Goal: Task Accomplishment & Management: Manage account settings

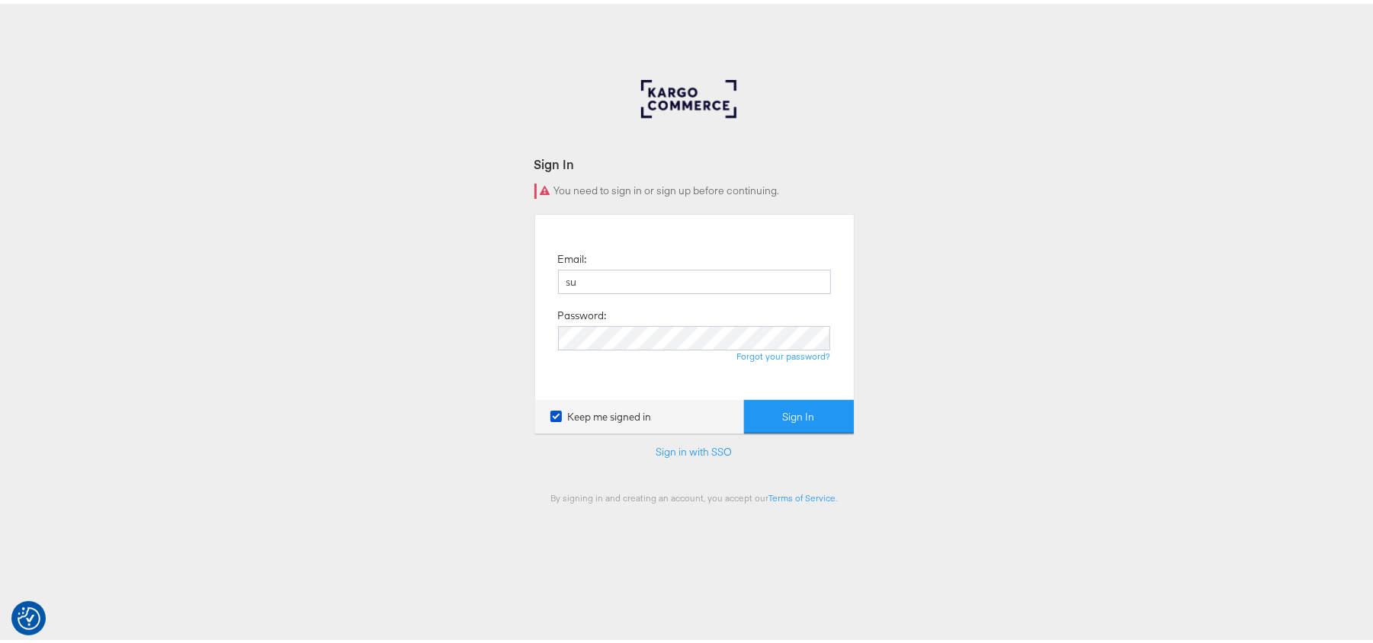
type input "Sudheer.bheemunipalli@kargo.com"
click at [744, 396] on button "Sign In" at bounding box center [799, 413] width 110 height 34
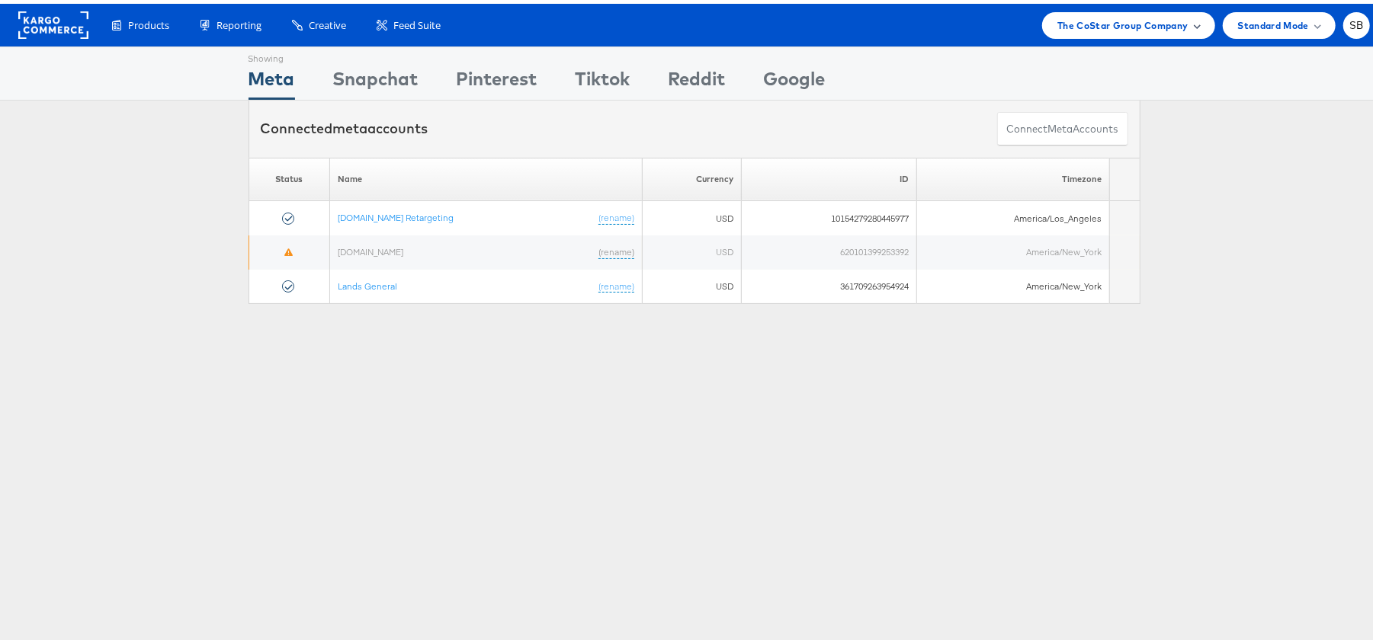
click at [1134, 19] on span "The CoStar Group Company" at bounding box center [1122, 22] width 130 height 16
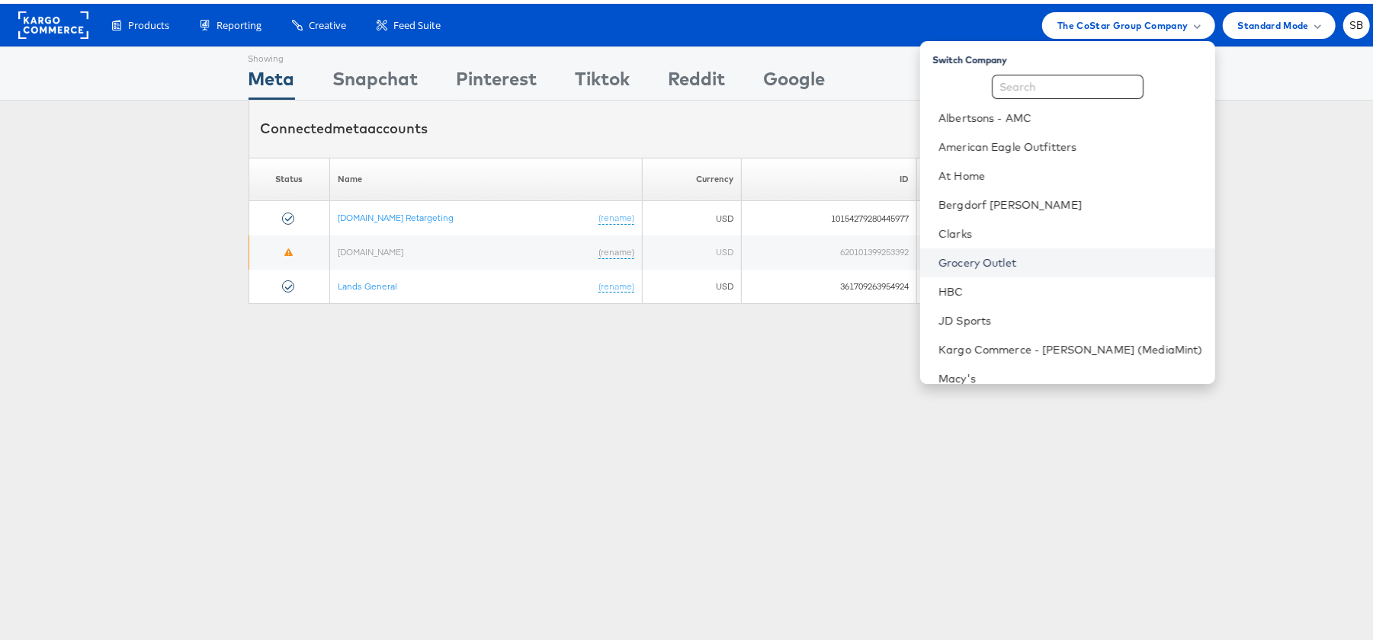
click at [1014, 252] on link "Grocery Outlet" at bounding box center [1071, 259] width 265 height 15
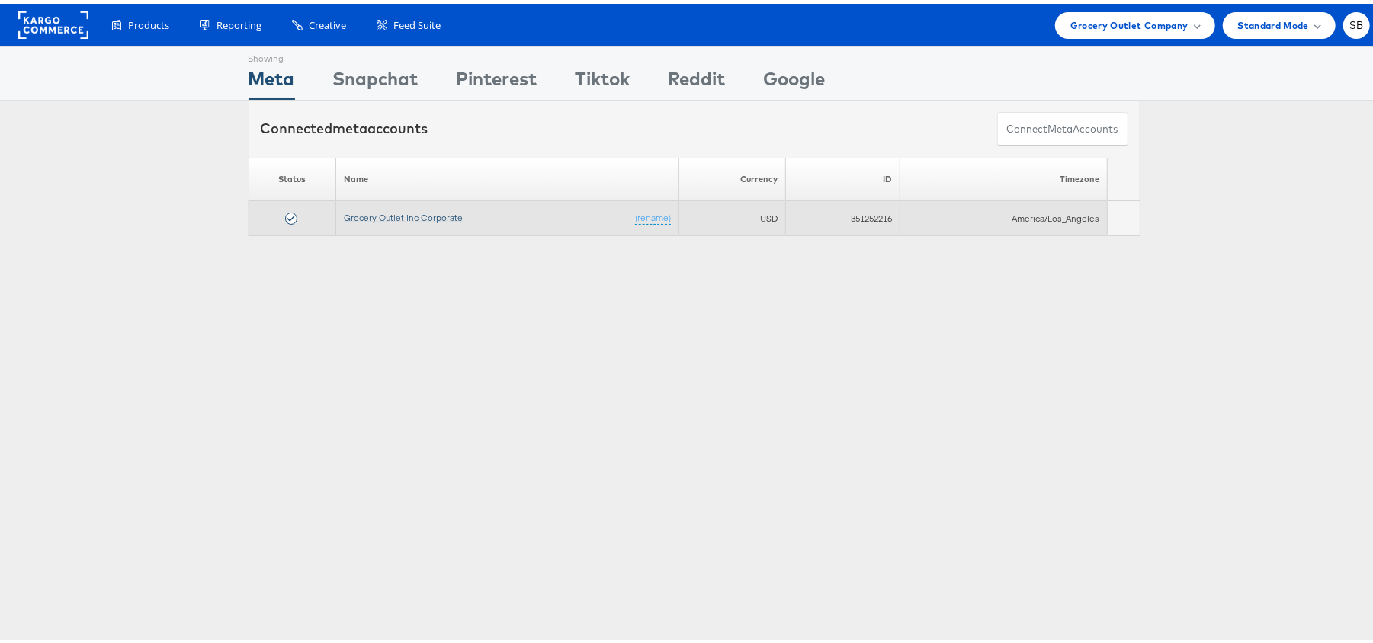
click at [385, 215] on link "Grocery Outlet Inc Corporate" at bounding box center [404, 213] width 120 height 11
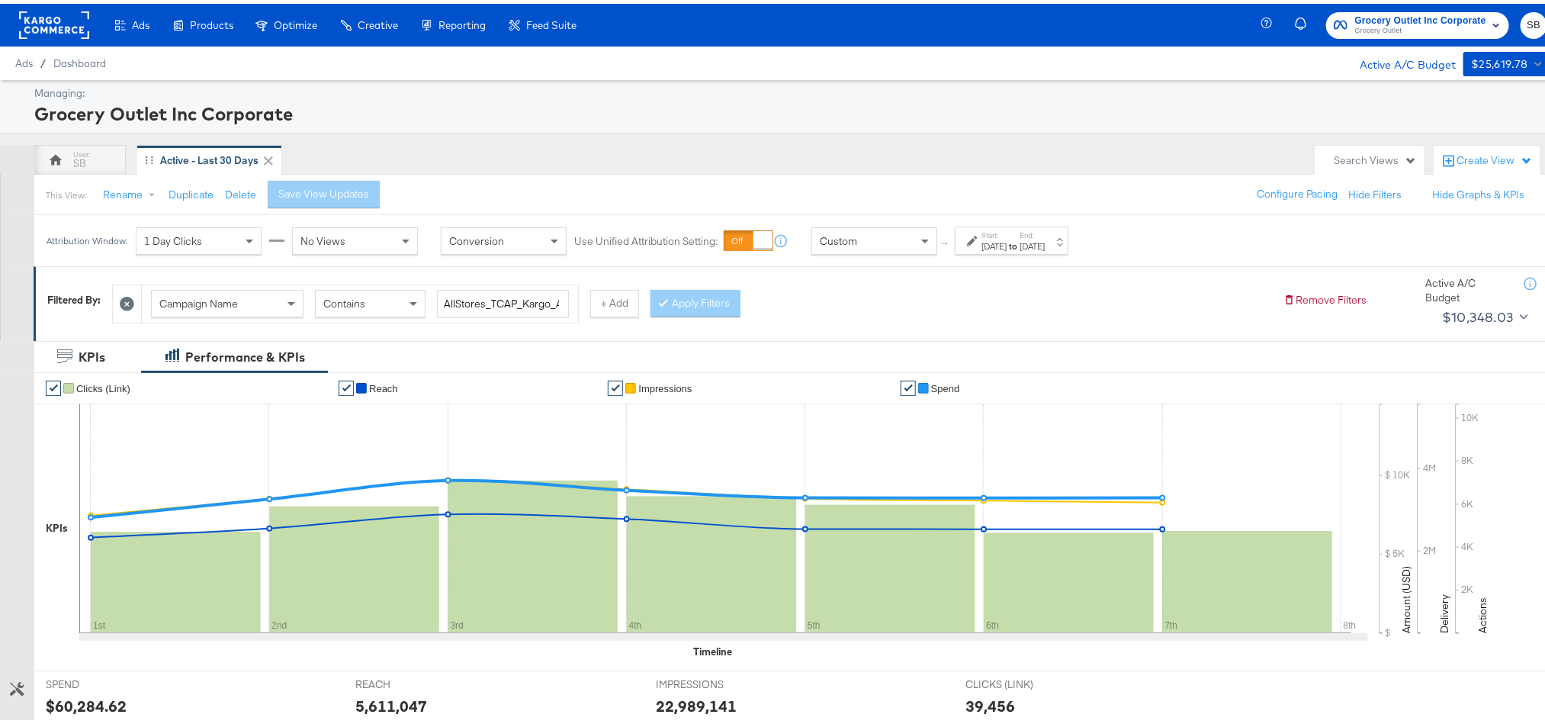
click at [1045, 242] on div "[DATE]" at bounding box center [1031, 242] width 25 height 12
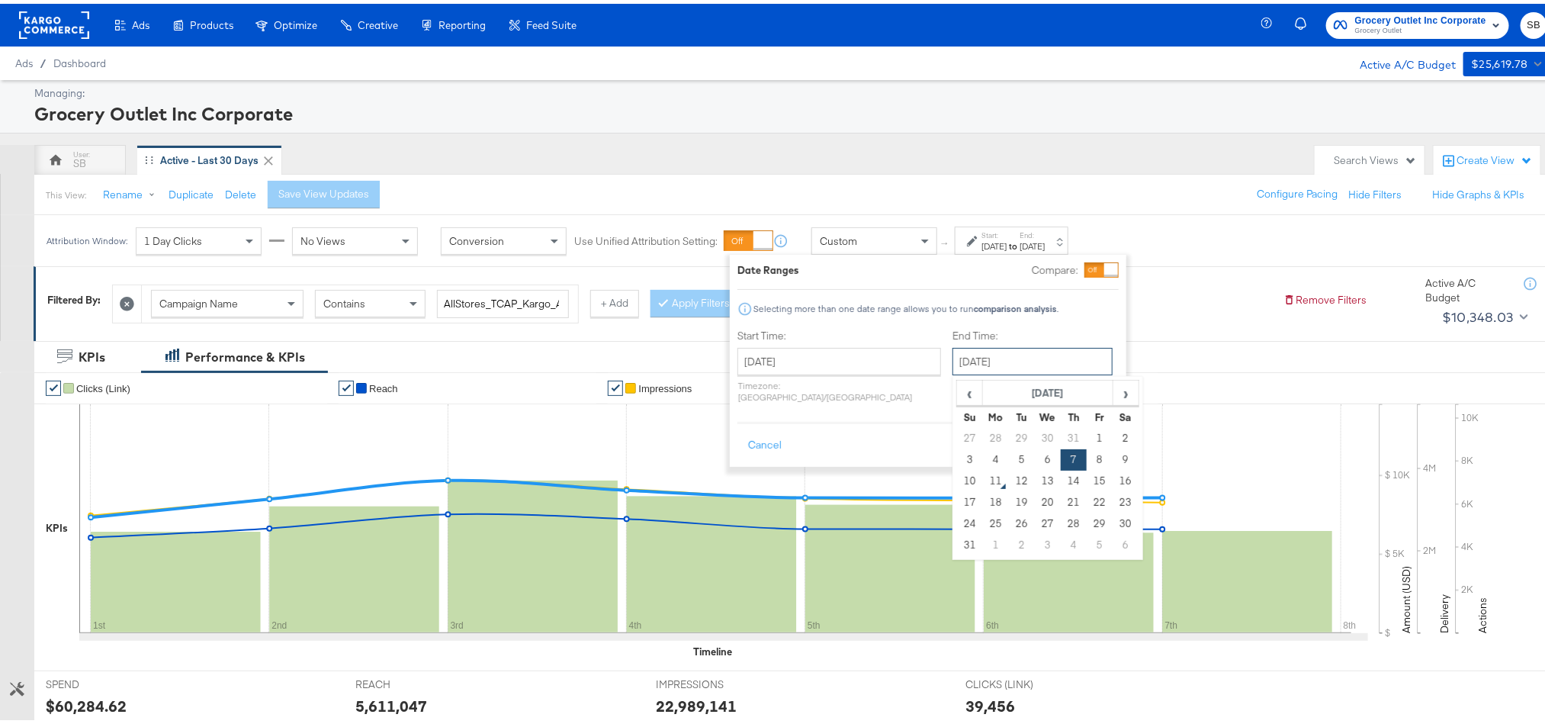
click at [1006, 357] on input "August 7th 2025" at bounding box center [1032, 357] width 160 height 27
click at [957, 479] on td "10" at bounding box center [970, 477] width 26 height 21
type input "August 10th 2025"
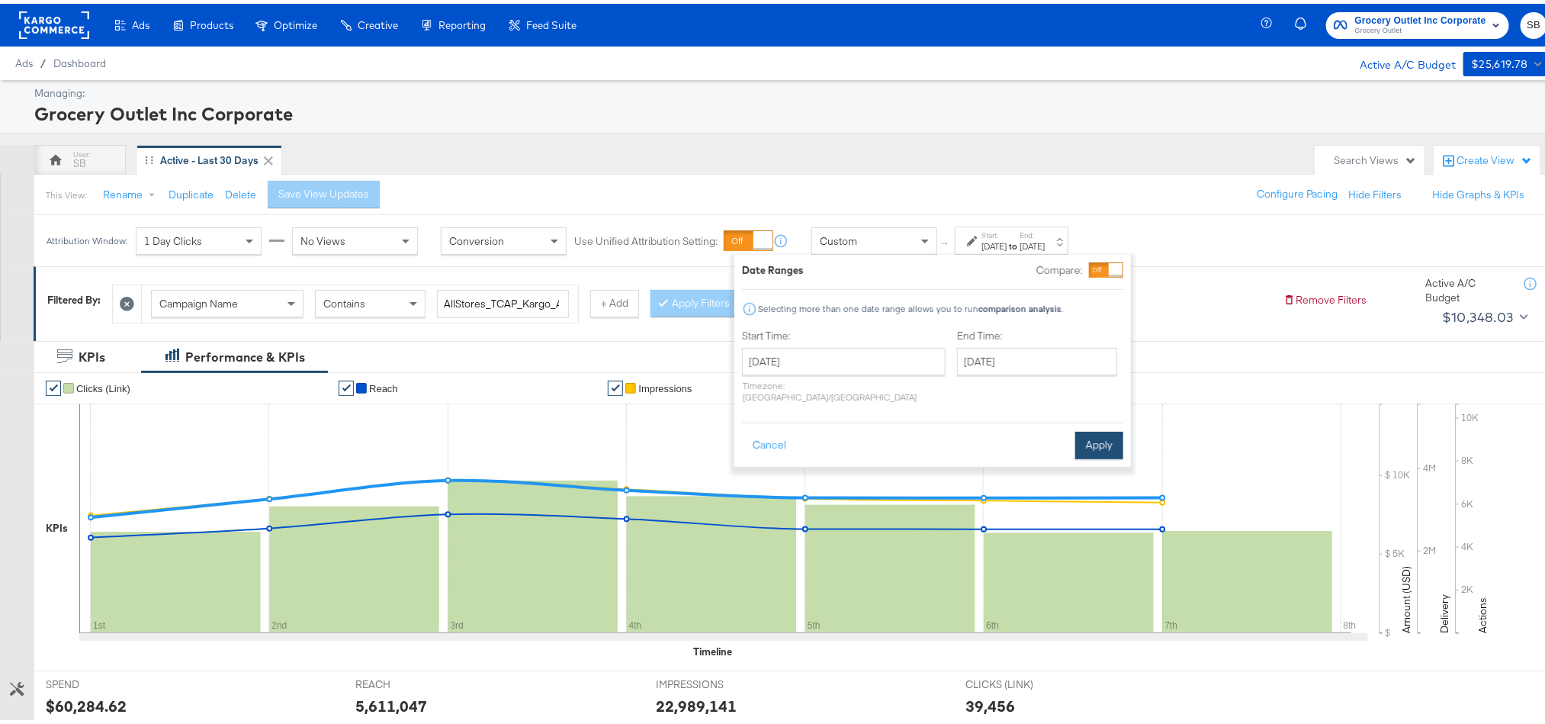
click at [1103, 433] on button "Apply" at bounding box center [1099, 441] width 48 height 27
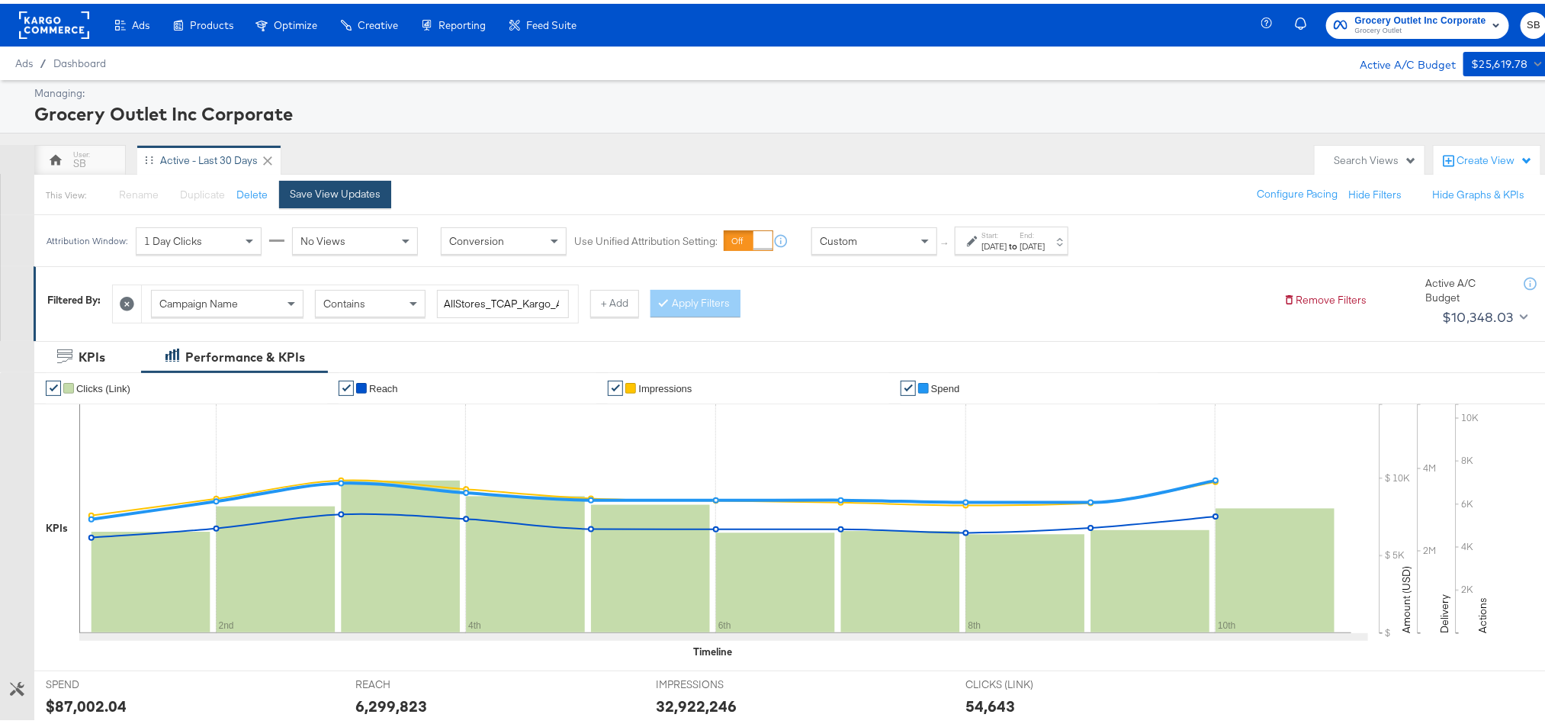
click at [361, 194] on div "Save View Updates" at bounding box center [335, 190] width 91 height 14
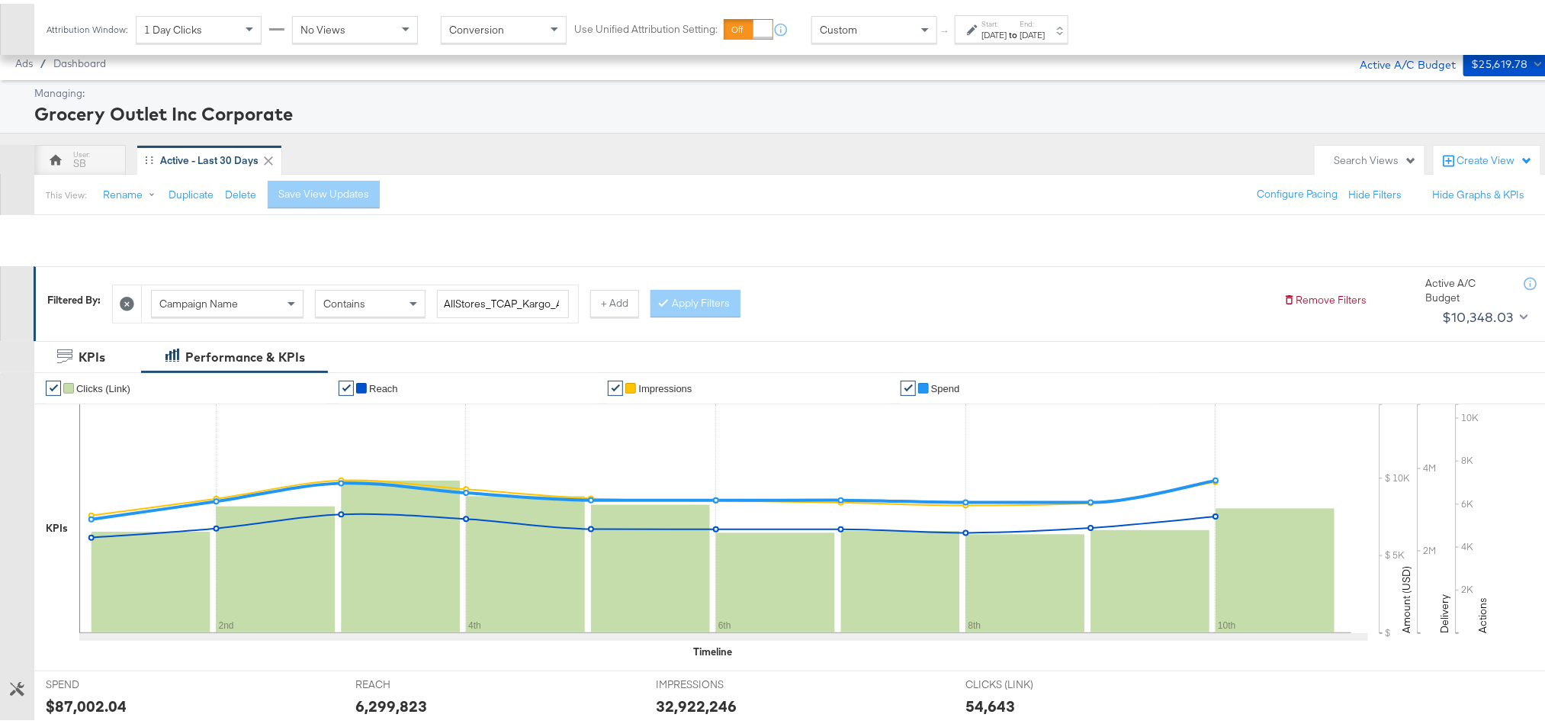
scroll to position [380, 0]
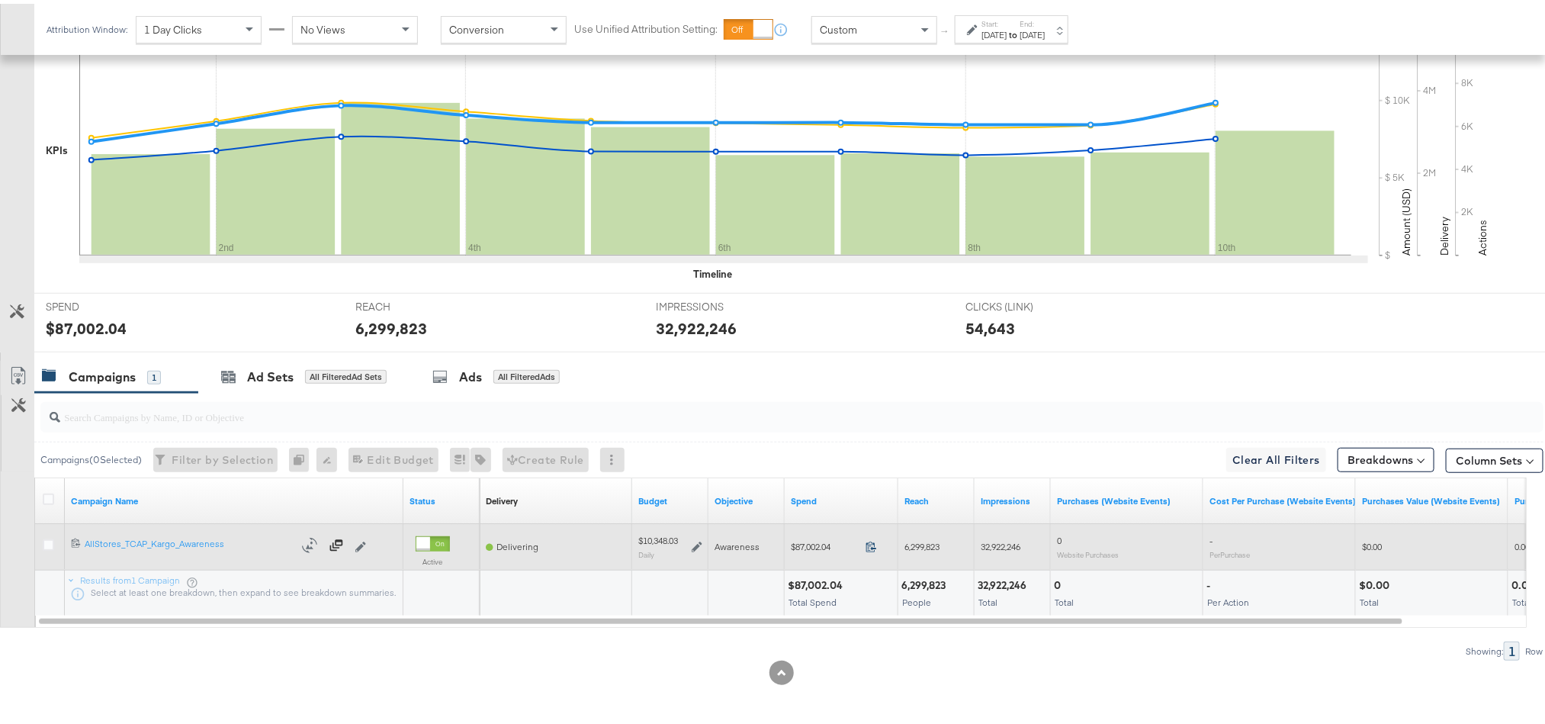
click at [874, 542] on icon at bounding box center [871, 542] width 10 height 11
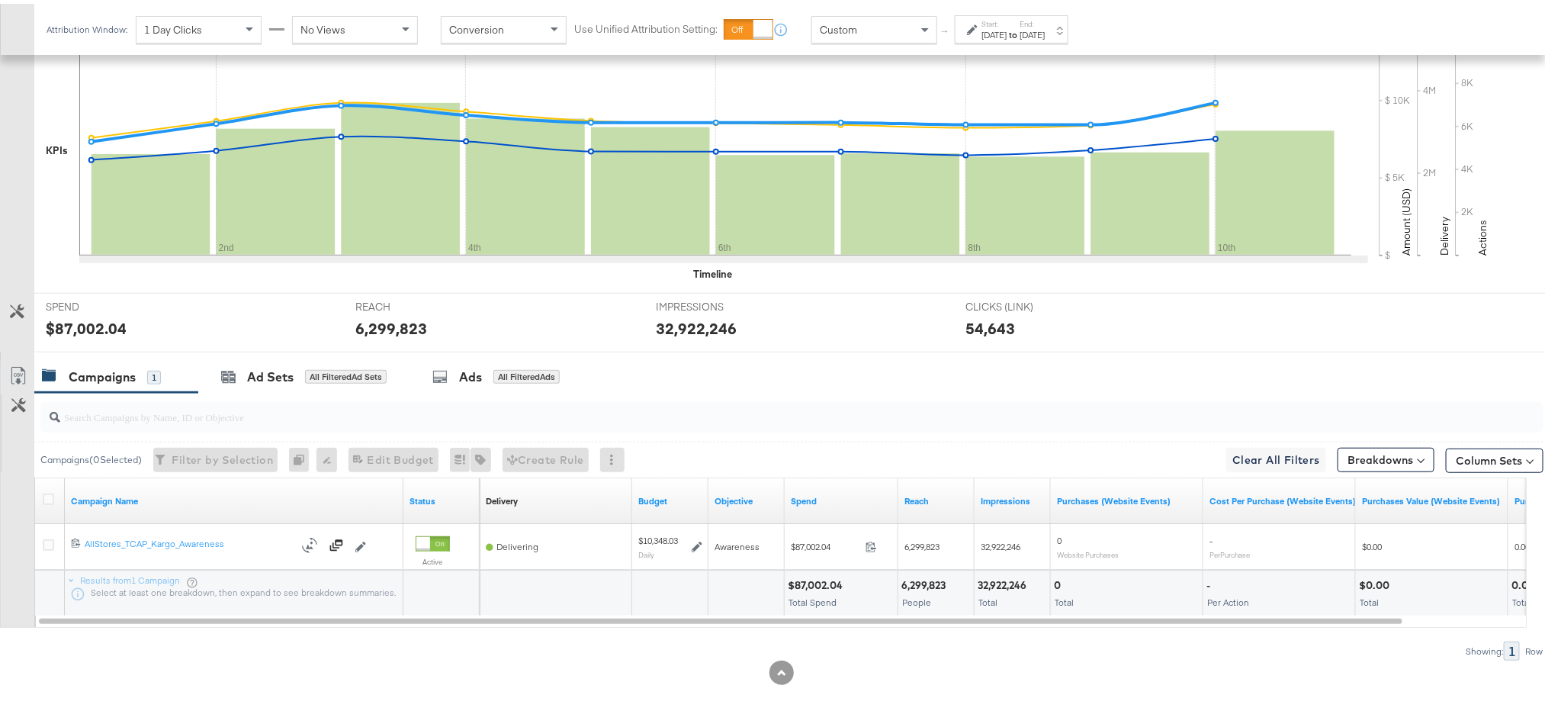
scroll to position [0, 0]
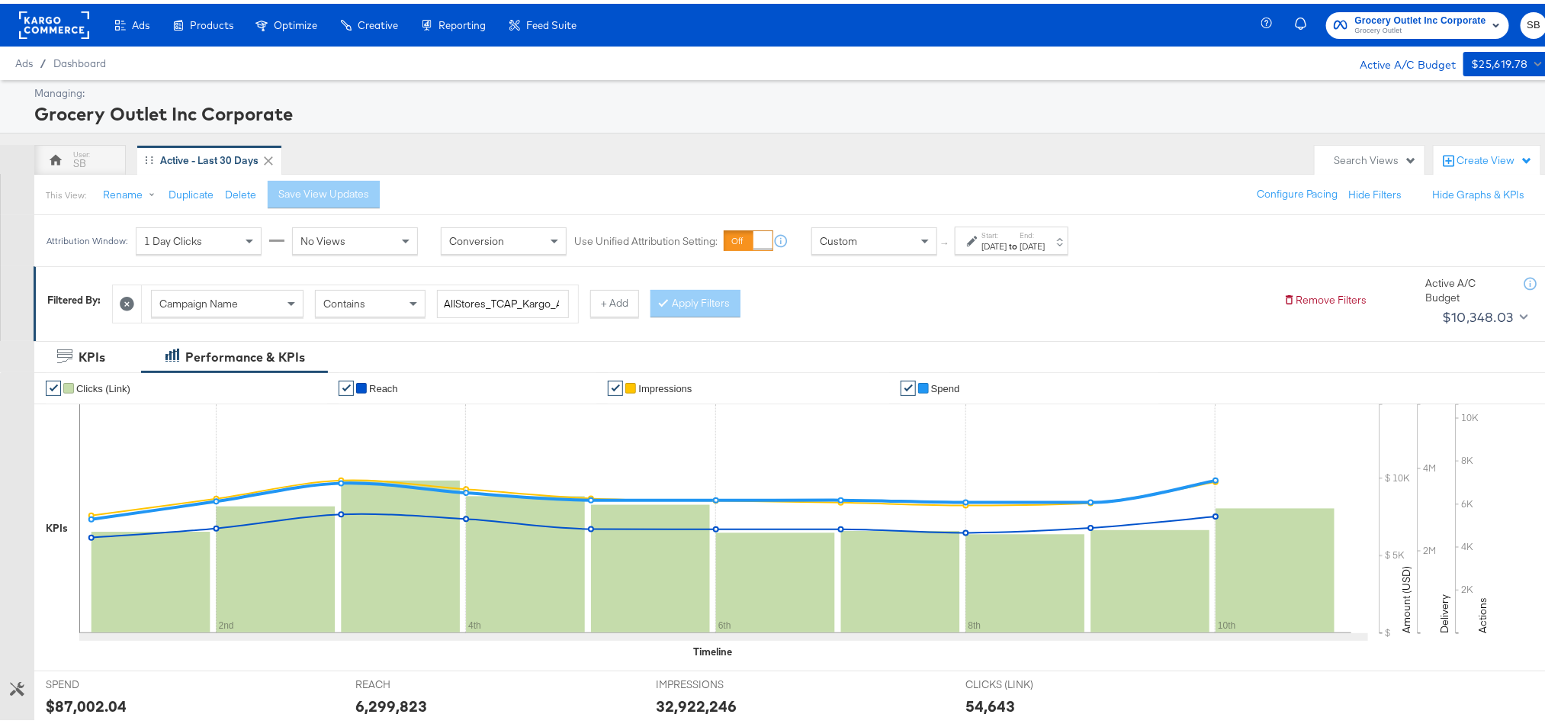
click at [47, 21] on rect at bounding box center [54, 21] width 70 height 27
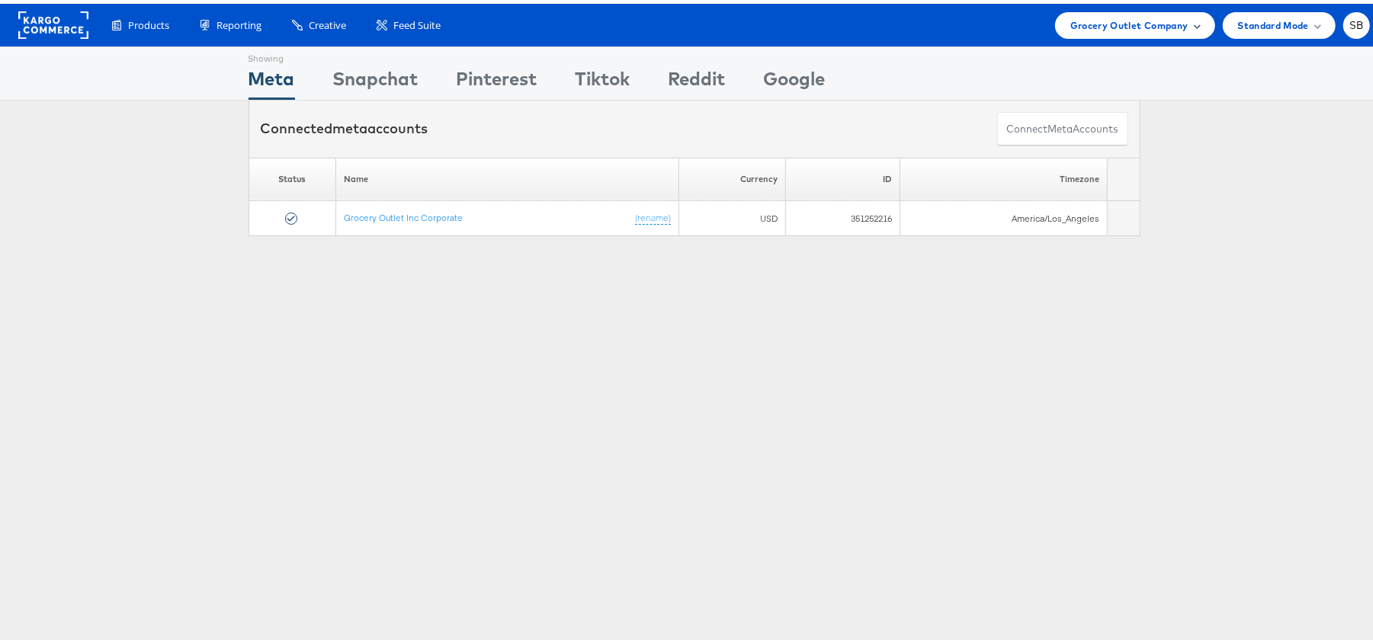
click at [1157, 24] on span "Grocery Outlet Company" at bounding box center [1129, 22] width 118 height 16
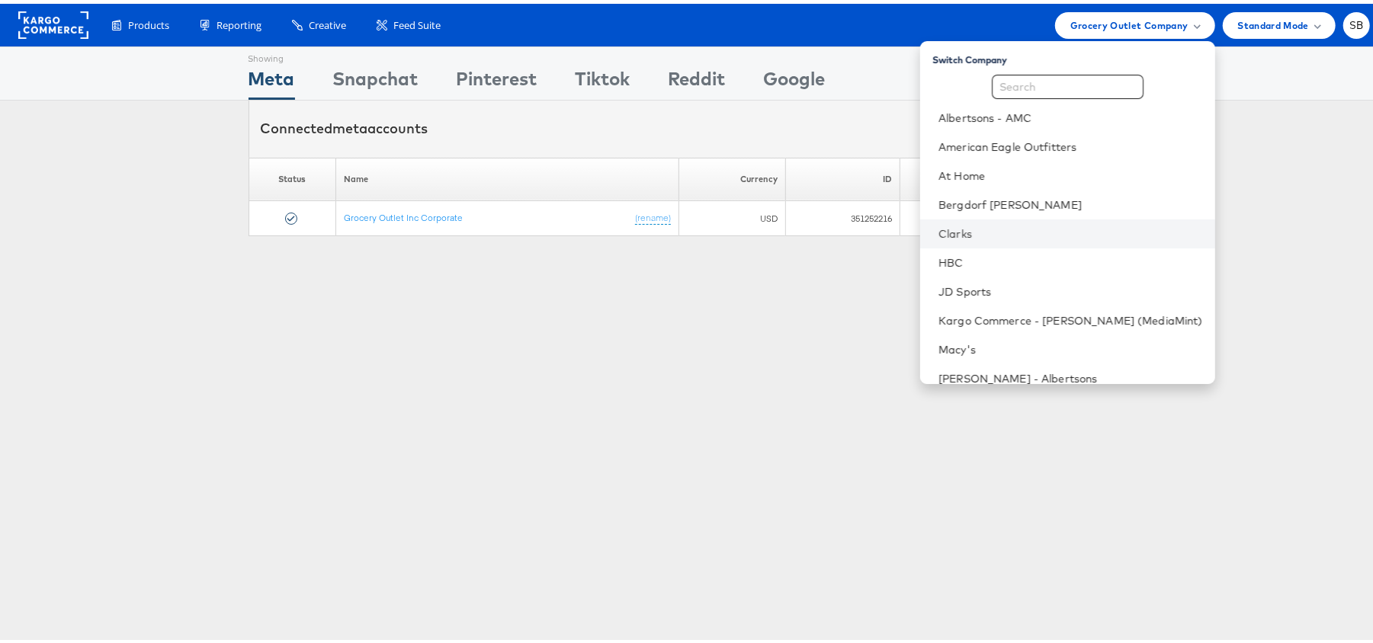
scroll to position [159, 0]
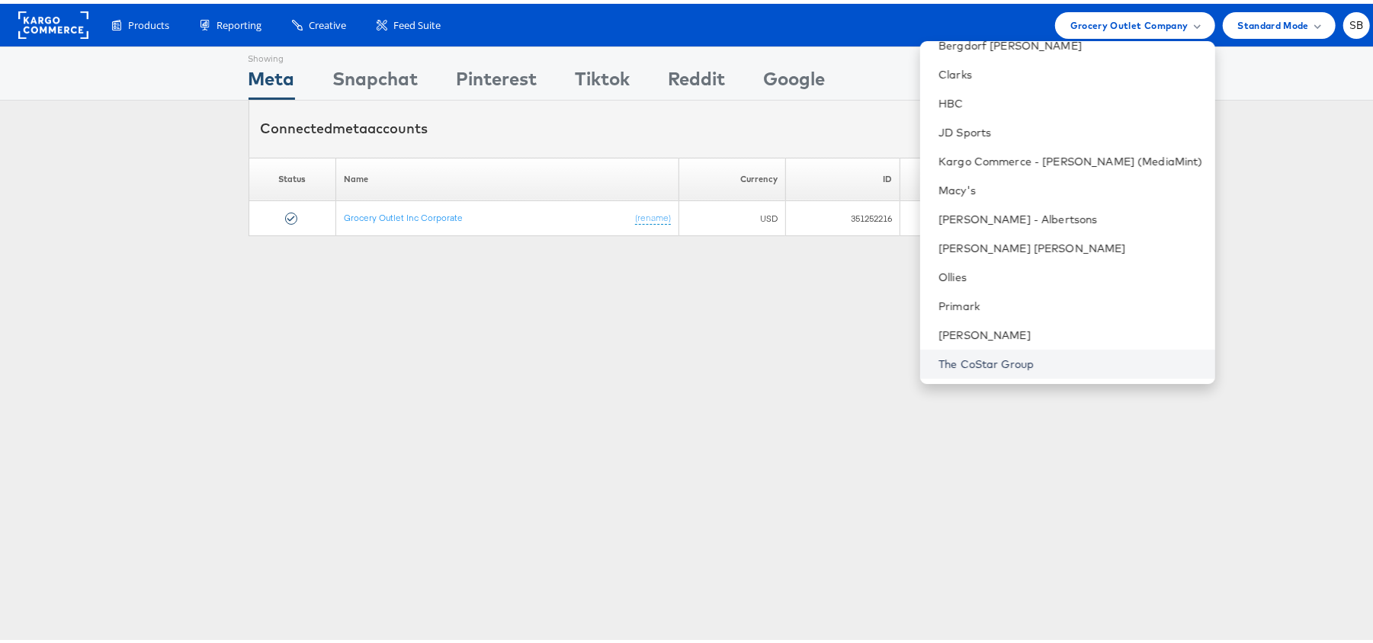
click at [1032, 354] on link "The CoStar Group" at bounding box center [1071, 360] width 265 height 15
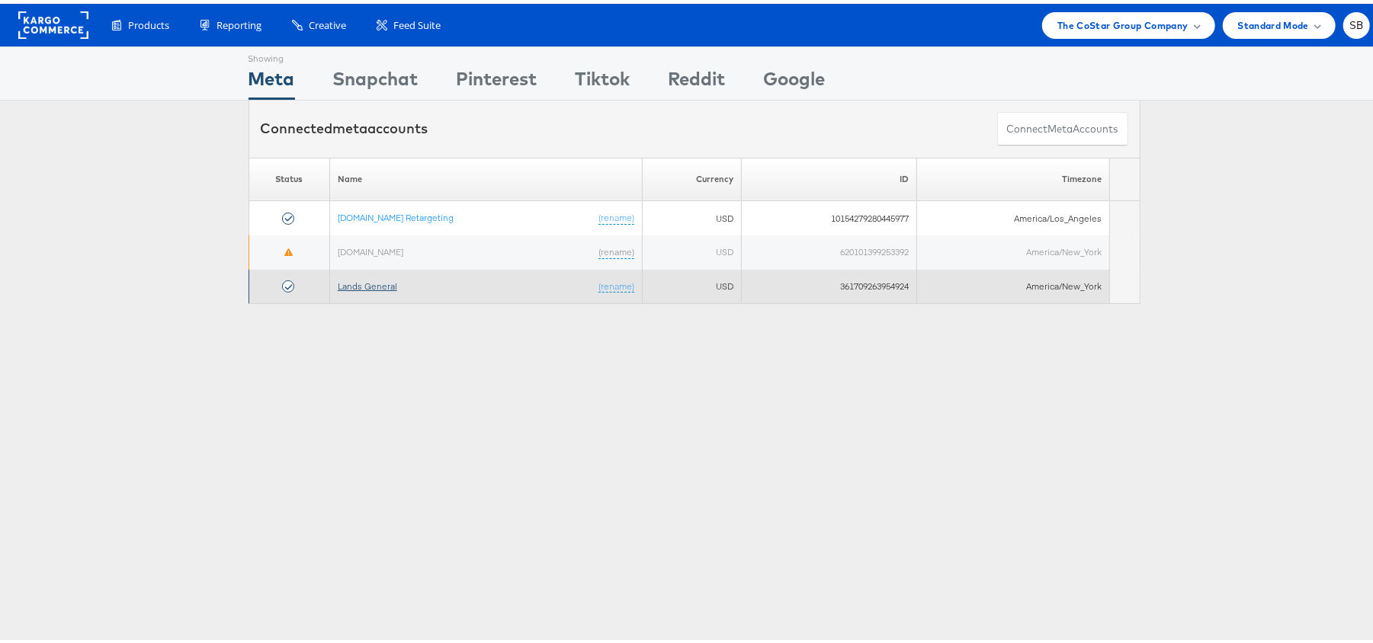
click at [364, 281] on link "Lands General" at bounding box center [367, 282] width 59 height 11
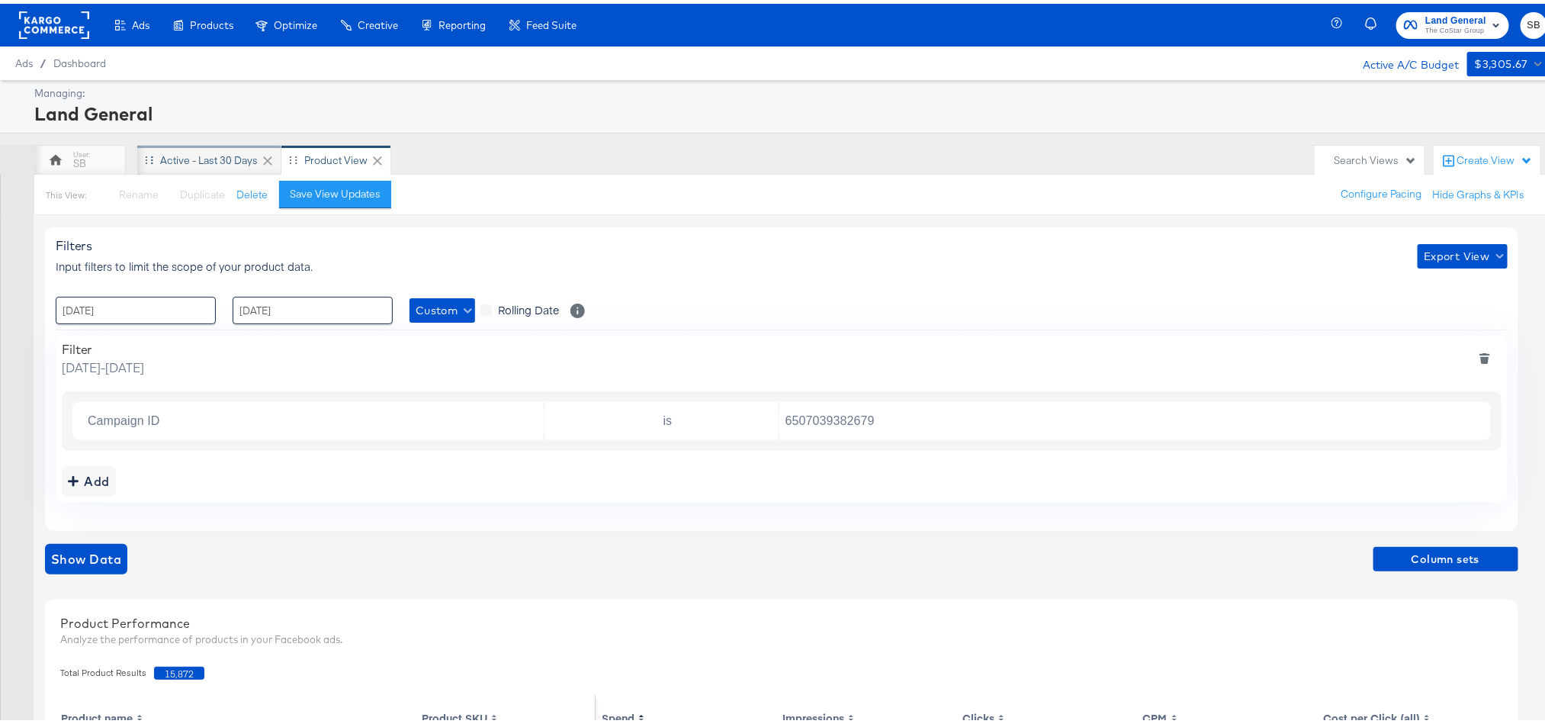
click at [179, 156] on div "Active - Last 30 Days" at bounding box center [209, 156] width 98 height 14
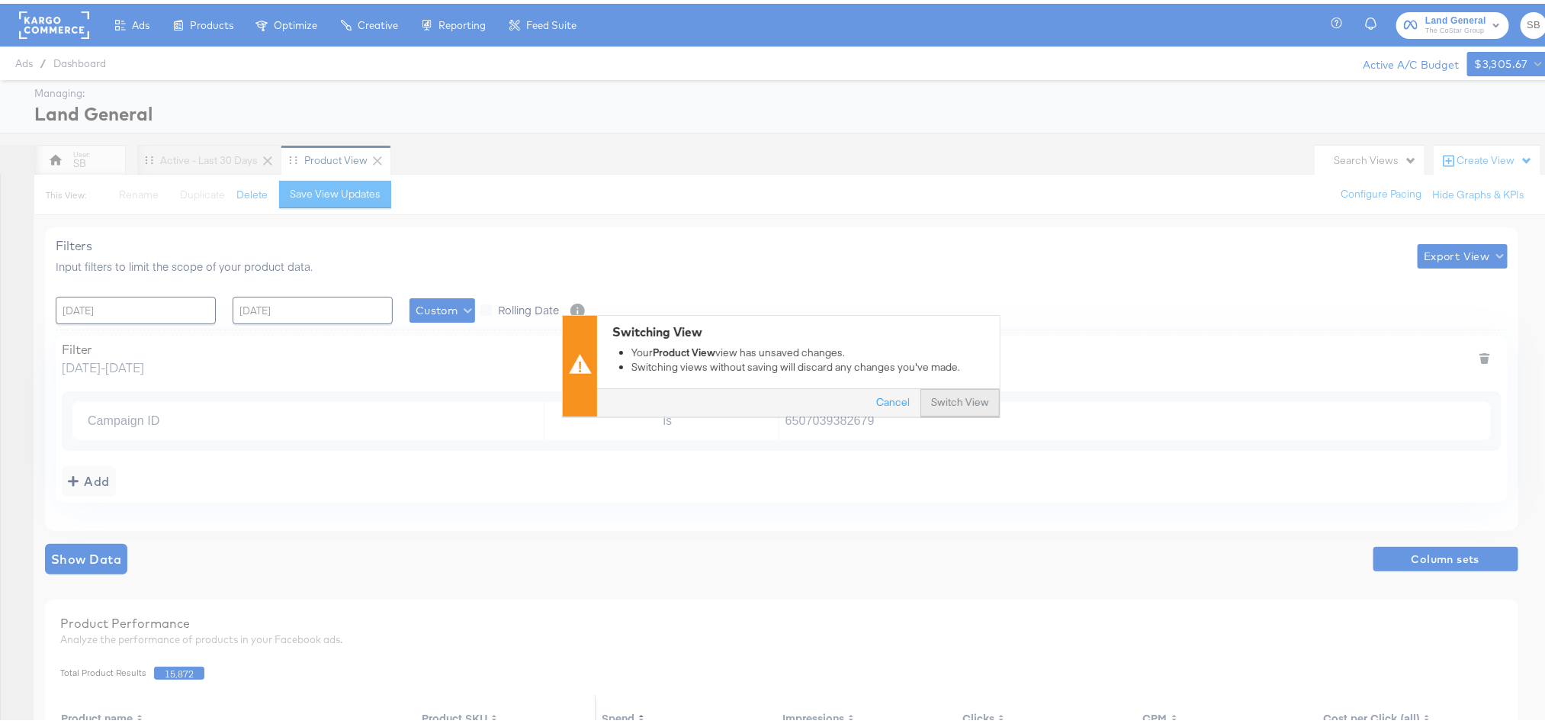
click at [943, 398] on button "Switch View" at bounding box center [959, 398] width 79 height 27
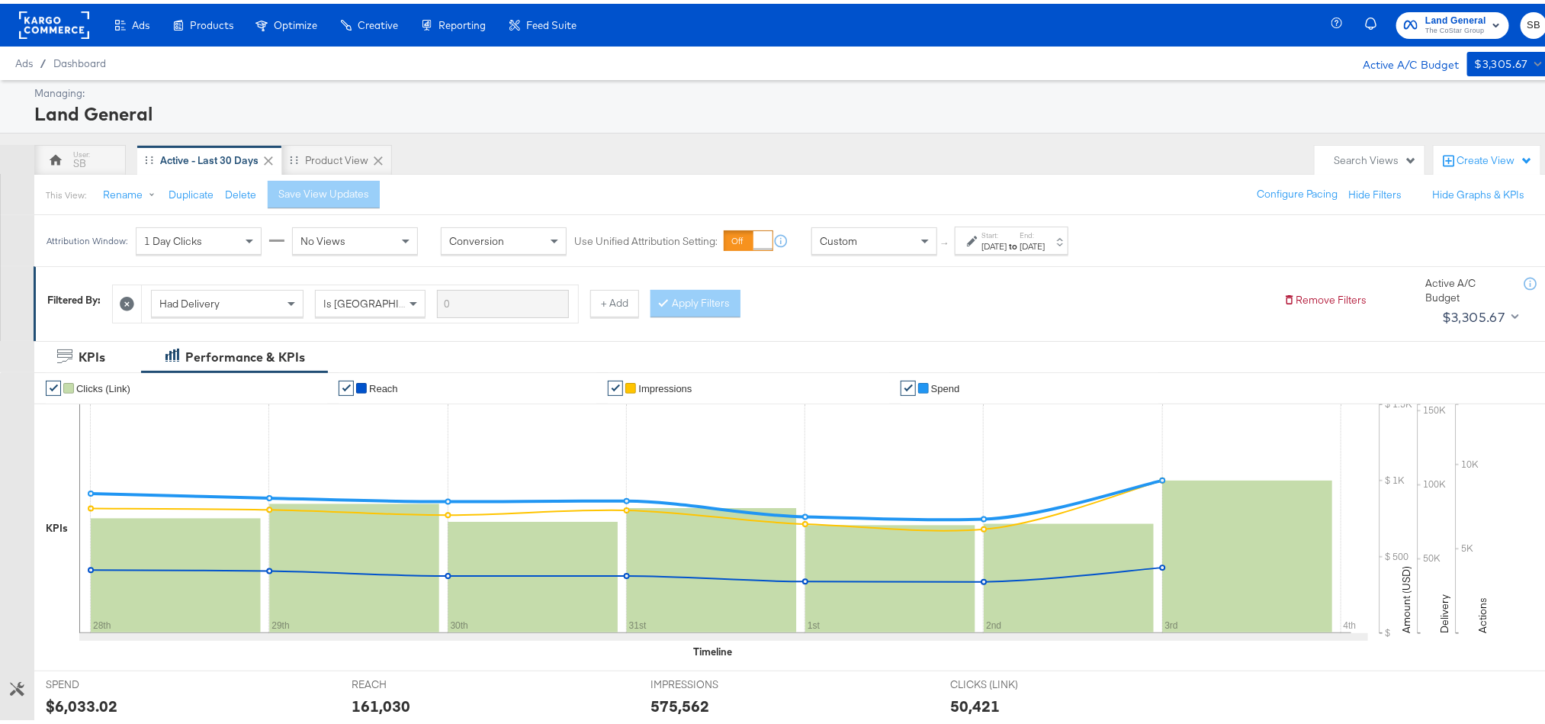
click at [1045, 231] on div "Start: Jul 28th 2025 to End: Aug 3rd 2025" at bounding box center [1012, 237] width 63 height 22
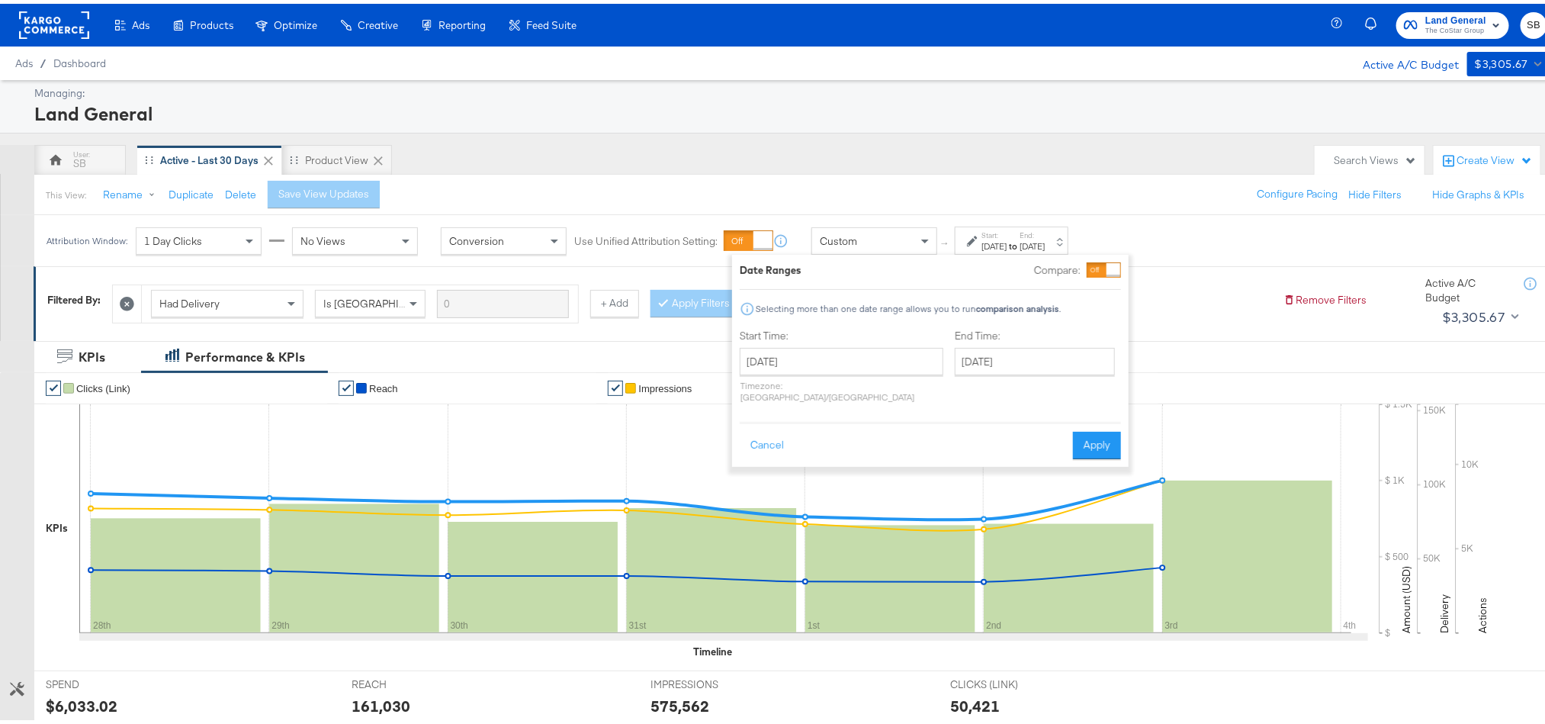
click at [819, 376] on p "Timezone: Asia/Calcutta" at bounding box center [842, 387] width 204 height 23
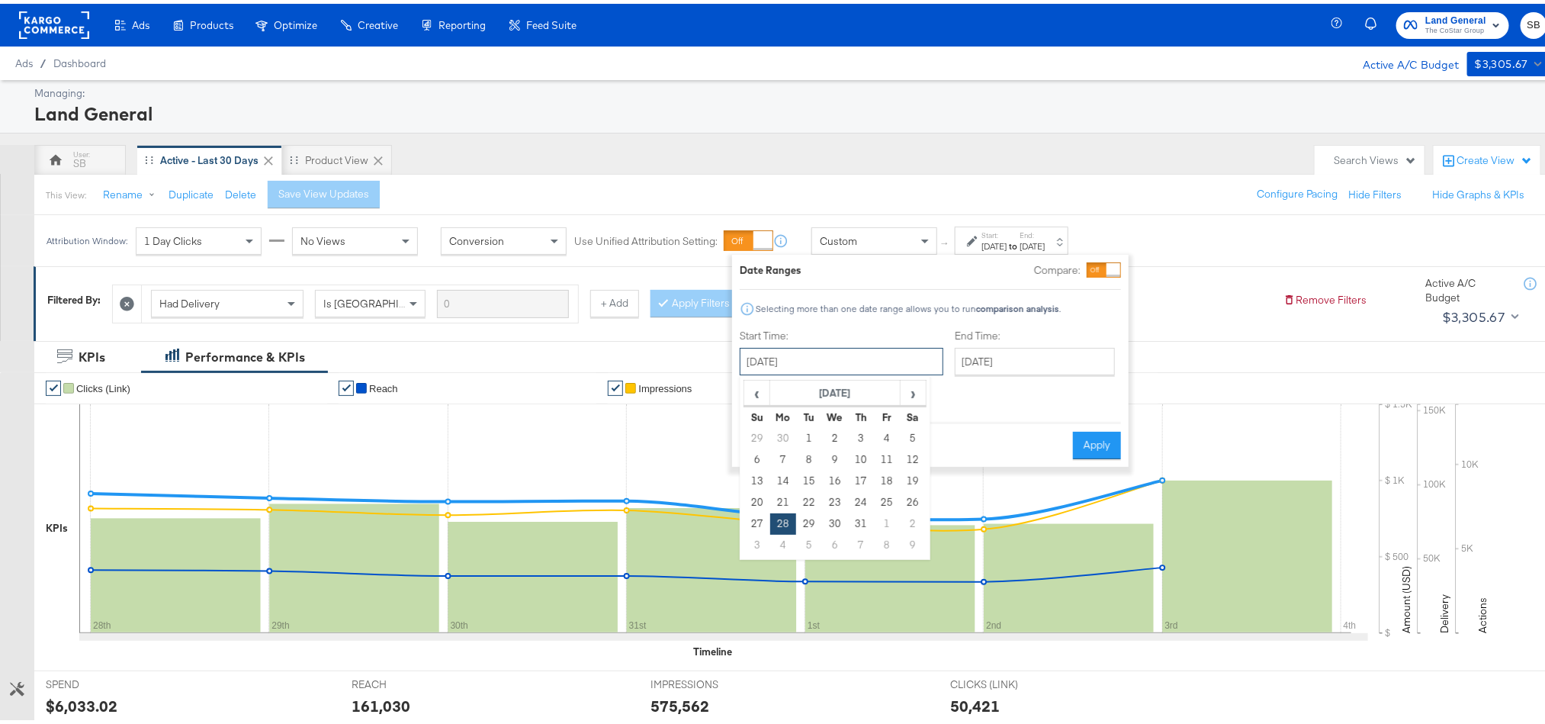
click at [830, 364] on input "July 28th 2025" at bounding box center [842, 357] width 204 height 27
click at [915, 390] on span "›" at bounding box center [913, 388] width 24 height 23
click at [782, 454] on td "4" at bounding box center [783, 455] width 26 height 21
type input "August 4th 2025"
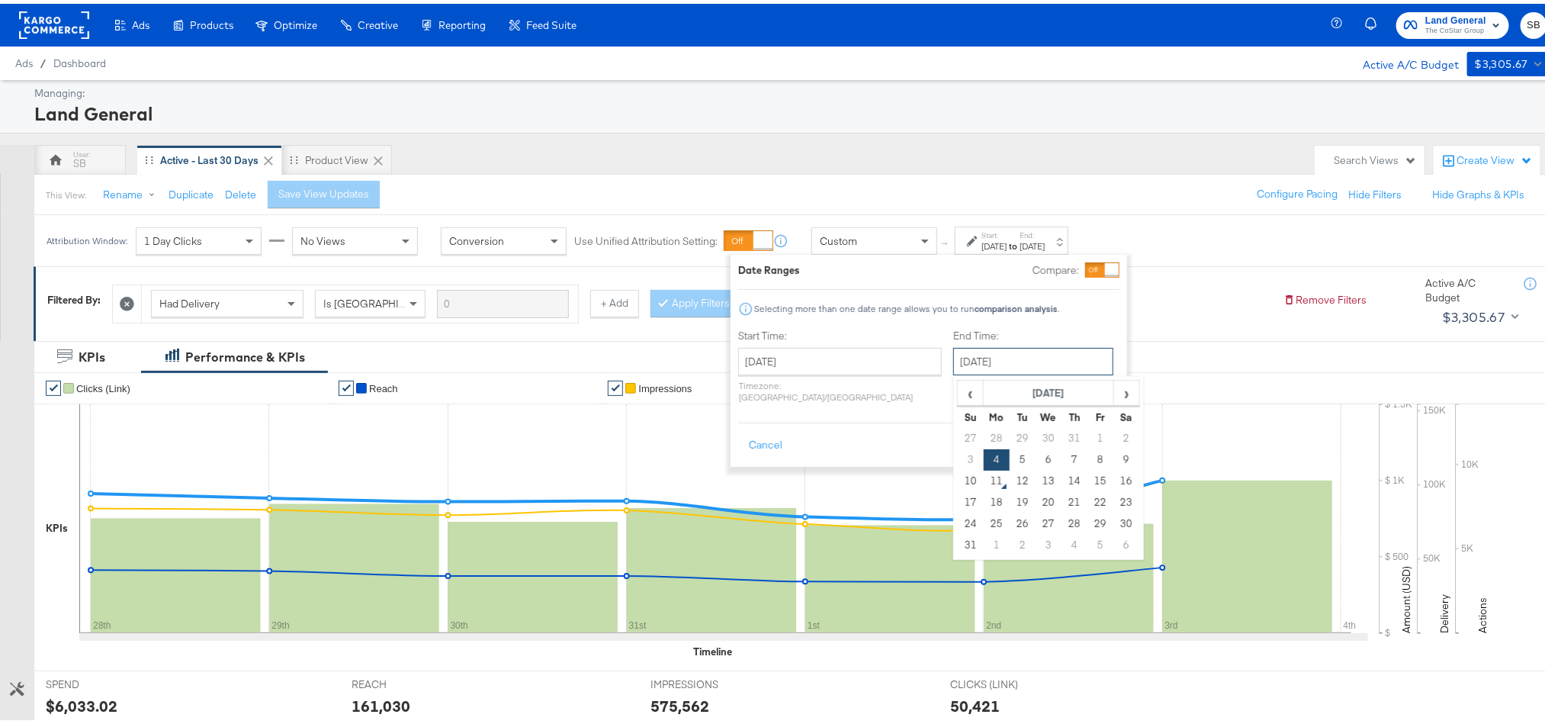
click at [984, 366] on input "August 4th 2025" at bounding box center [1033, 357] width 160 height 27
click at [958, 478] on td "10" at bounding box center [971, 477] width 26 height 21
type input "August 10th 2025"
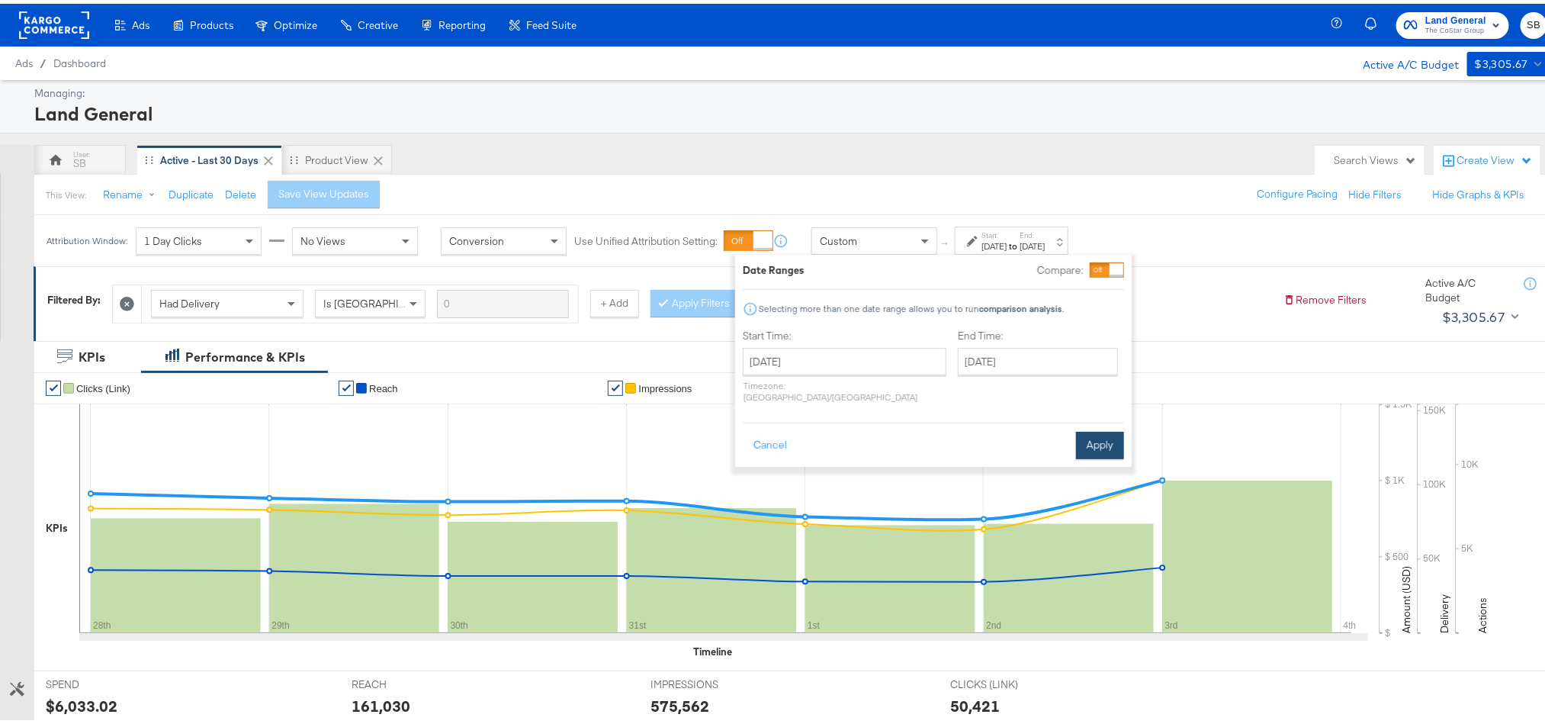
click at [1102, 432] on button "Apply" at bounding box center [1100, 441] width 48 height 27
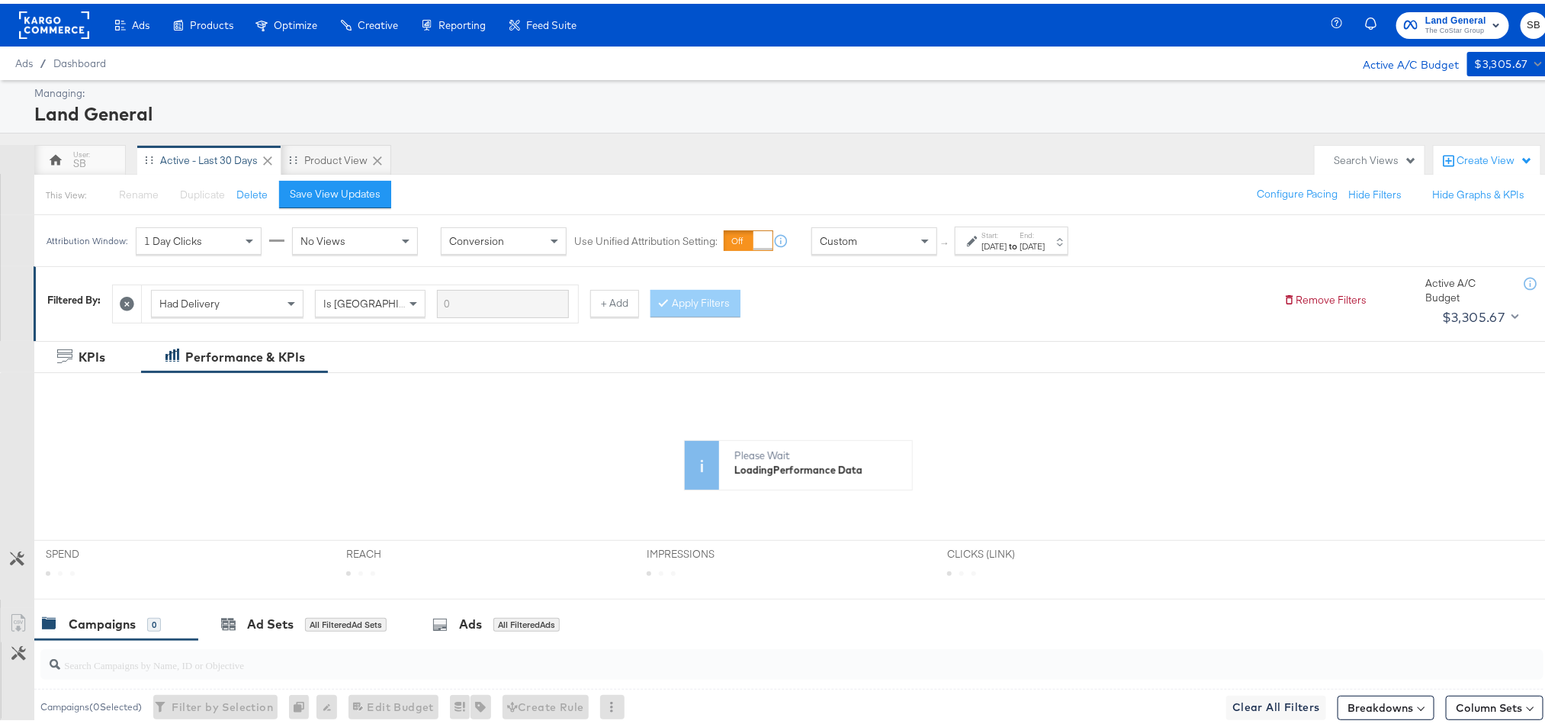
click at [1019, 242] on strong "to" at bounding box center [1012, 241] width 13 height 11
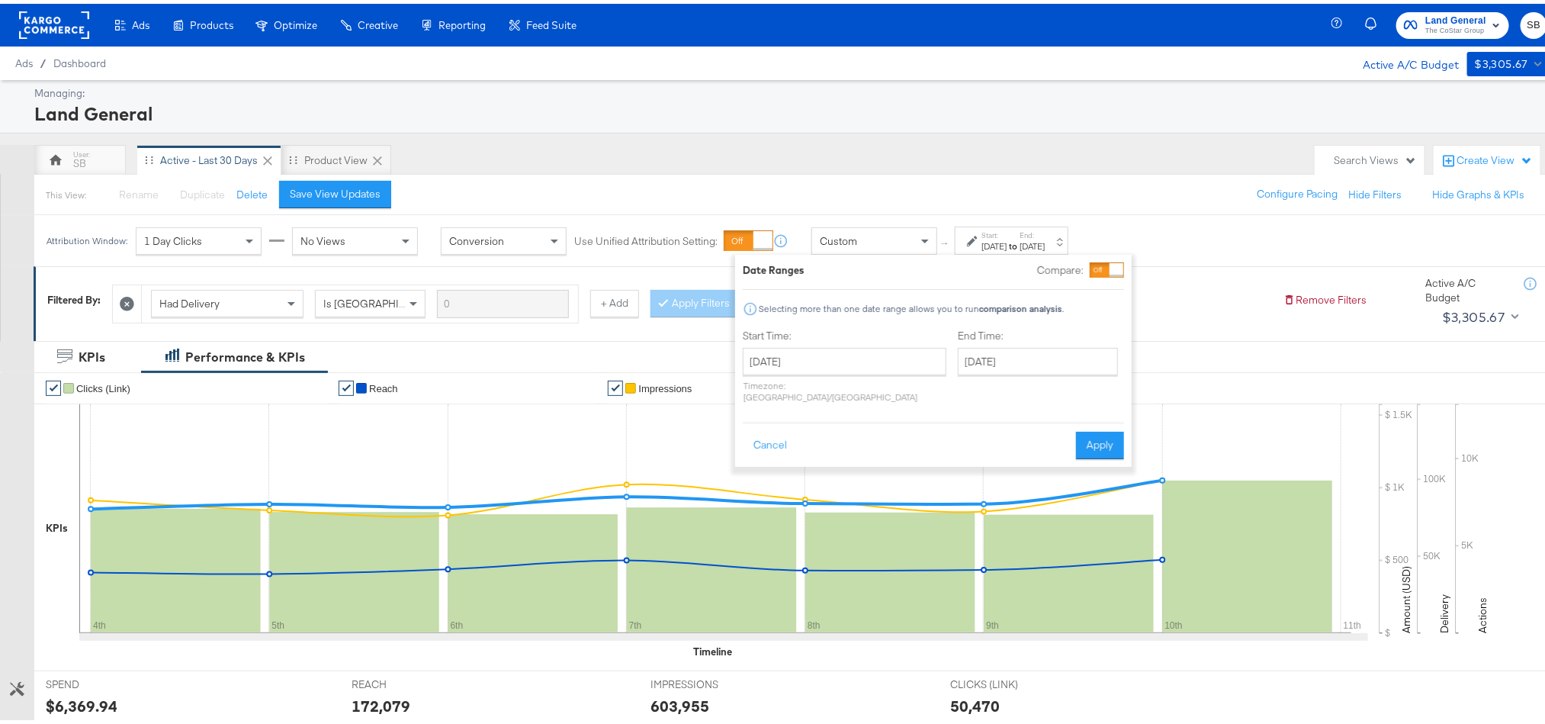
click at [1229, 352] on div "KPIs Performance & KPIs" at bounding box center [781, 353] width 1562 height 32
click at [1096, 428] on button "Apply" at bounding box center [1100, 441] width 48 height 27
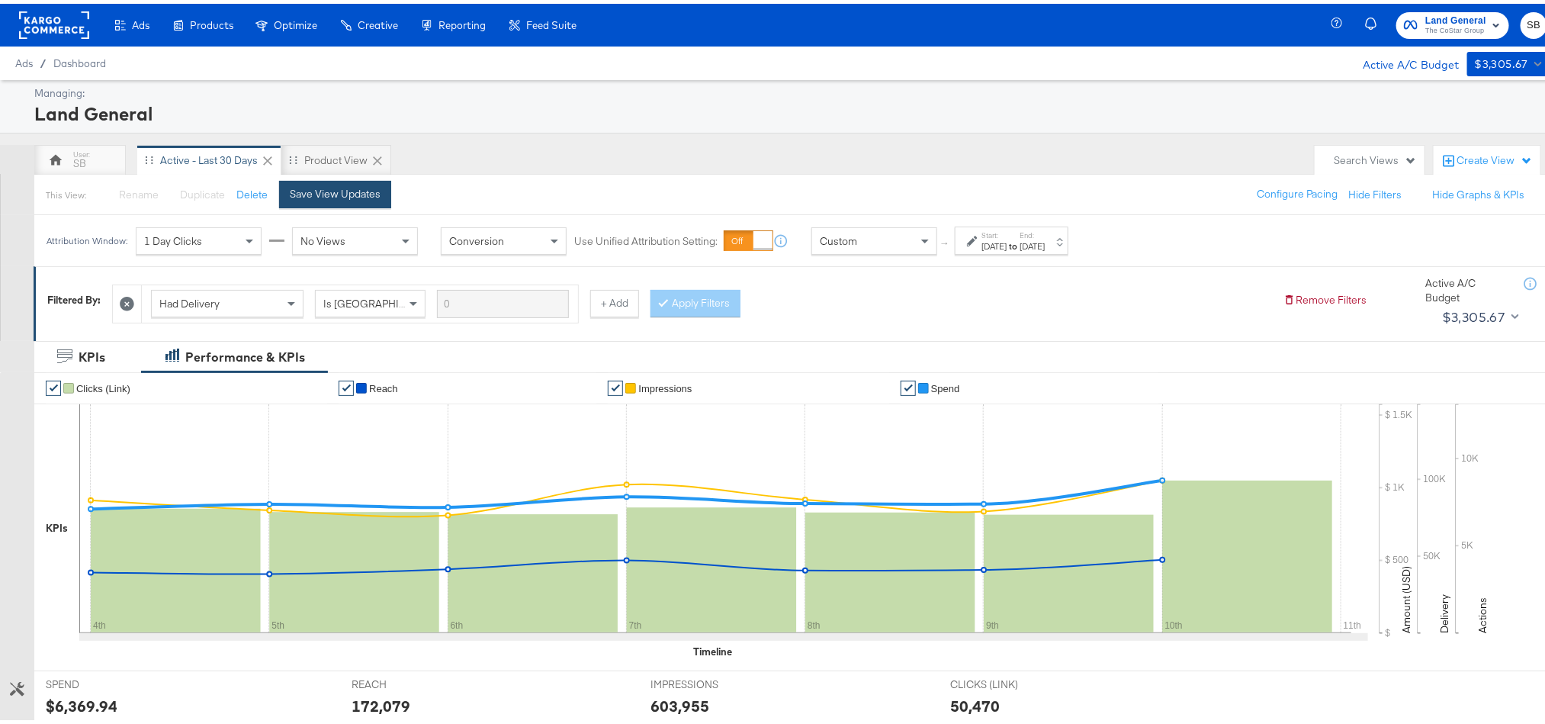
click at [334, 194] on div "Save View Updates" at bounding box center [335, 190] width 91 height 14
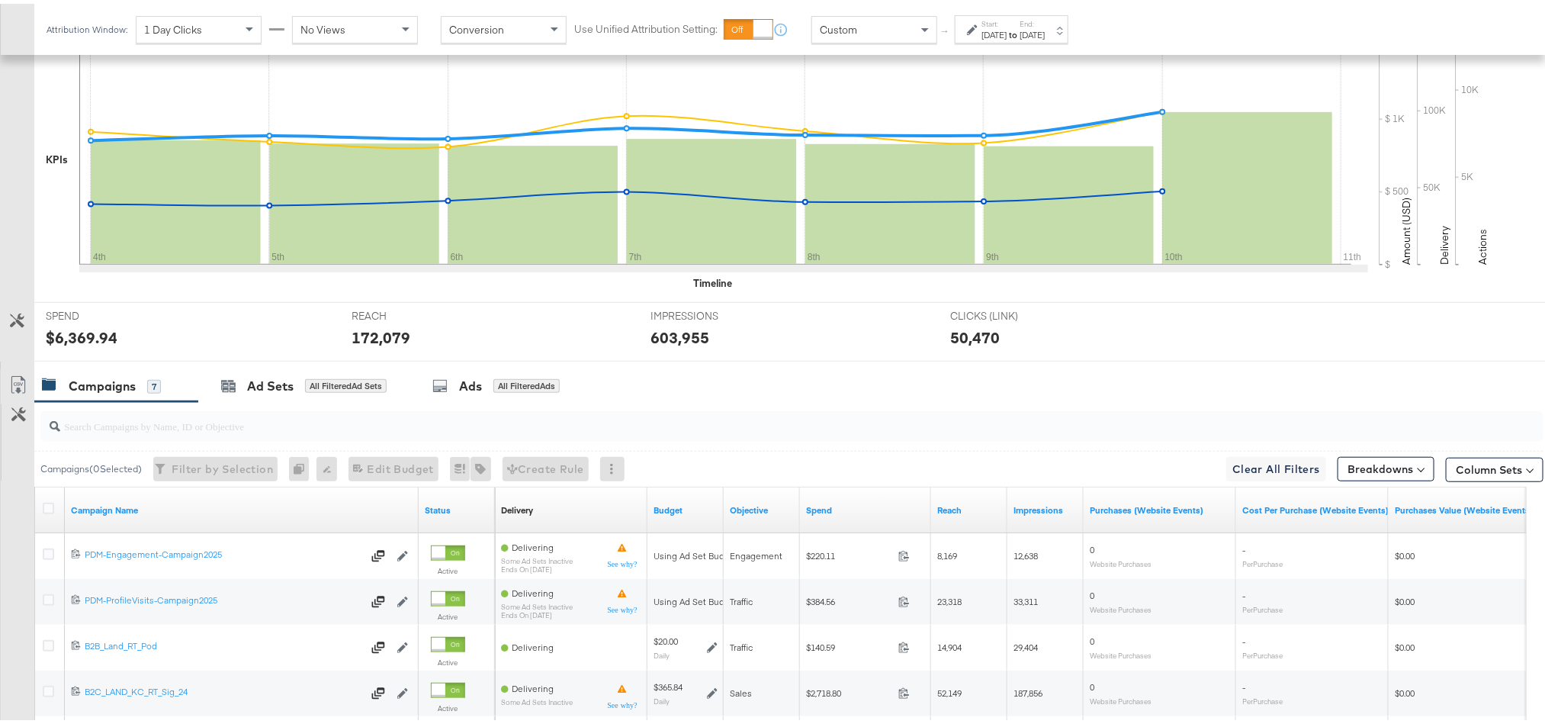
scroll to position [371, 0]
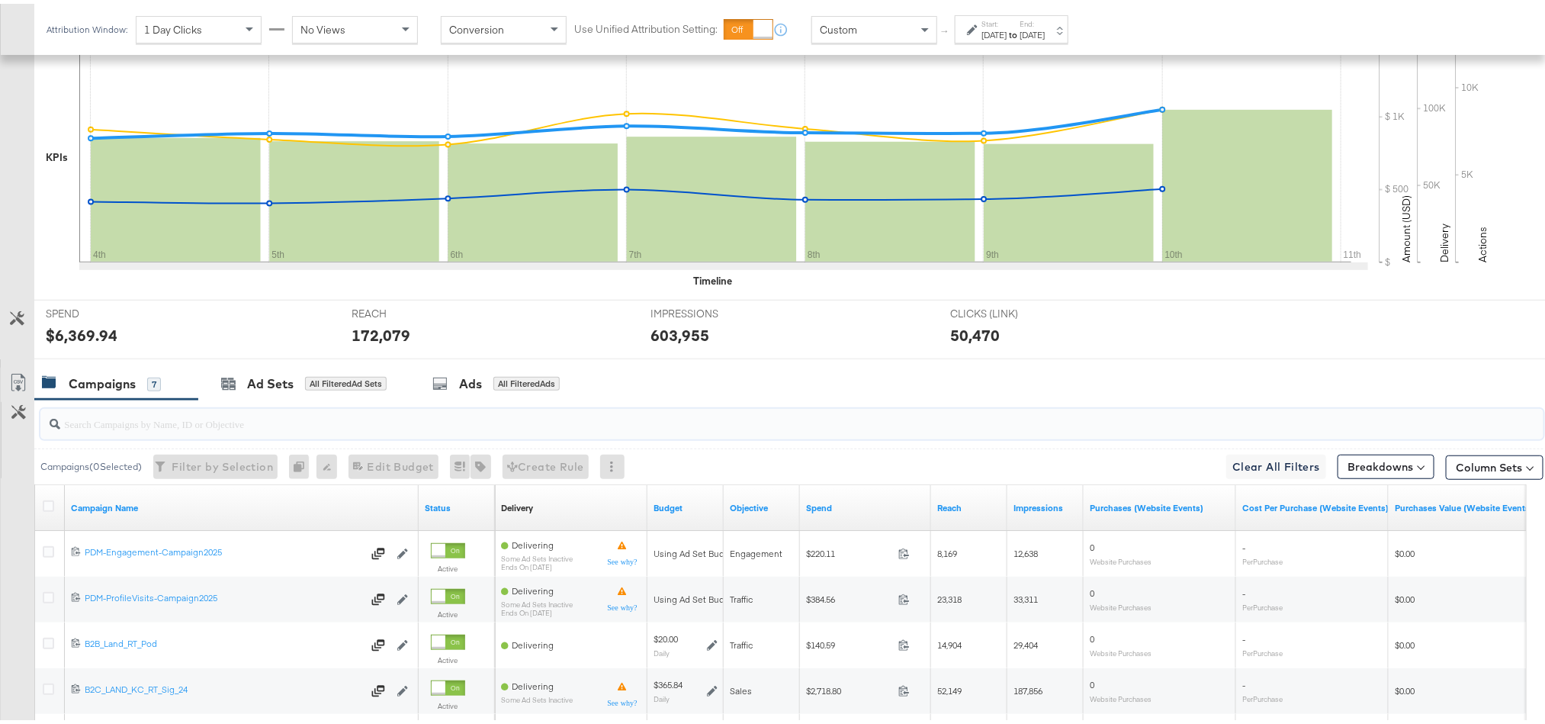
click at [213, 421] on input "search" at bounding box center [732, 414] width 1344 height 30
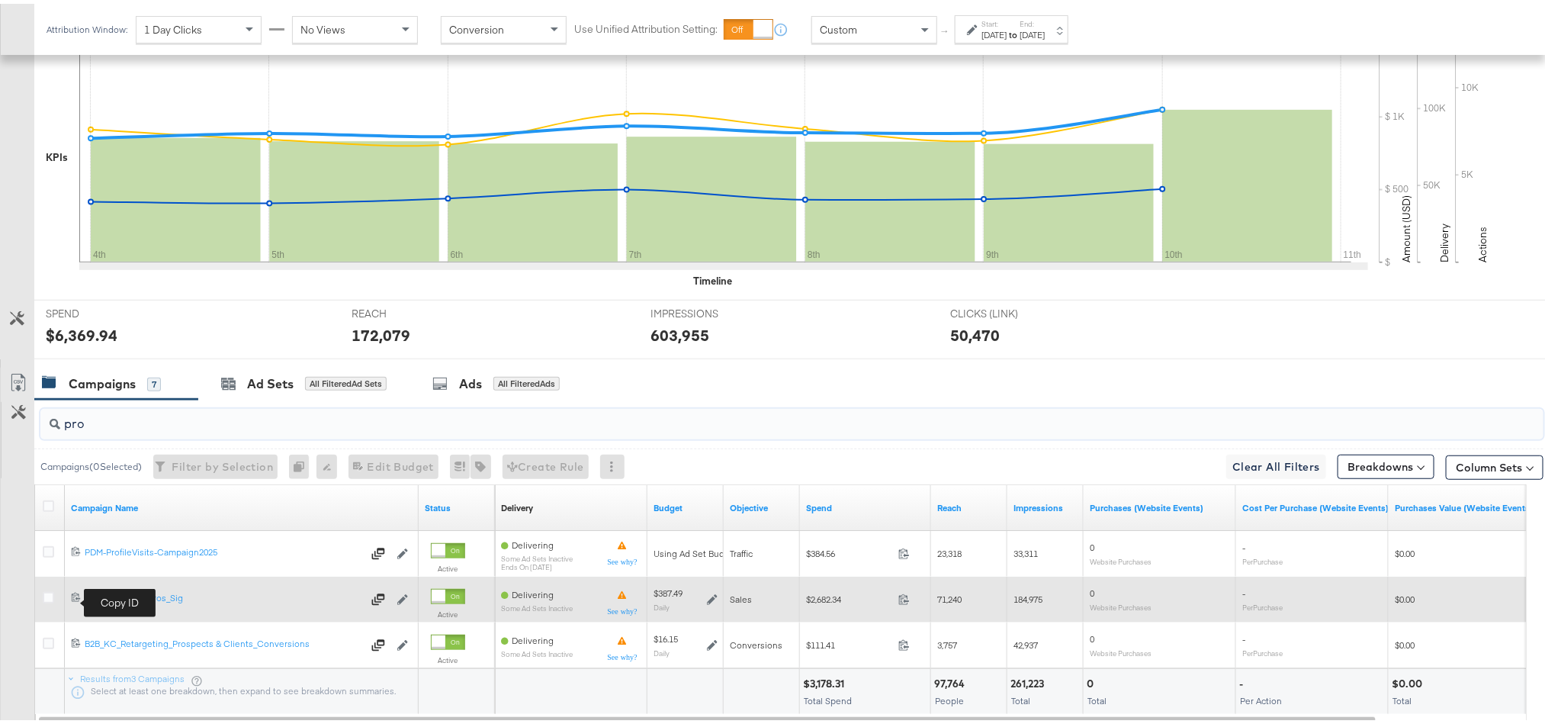
type input "pro"
click at [72, 595] on icon at bounding box center [76, 593] width 10 height 10
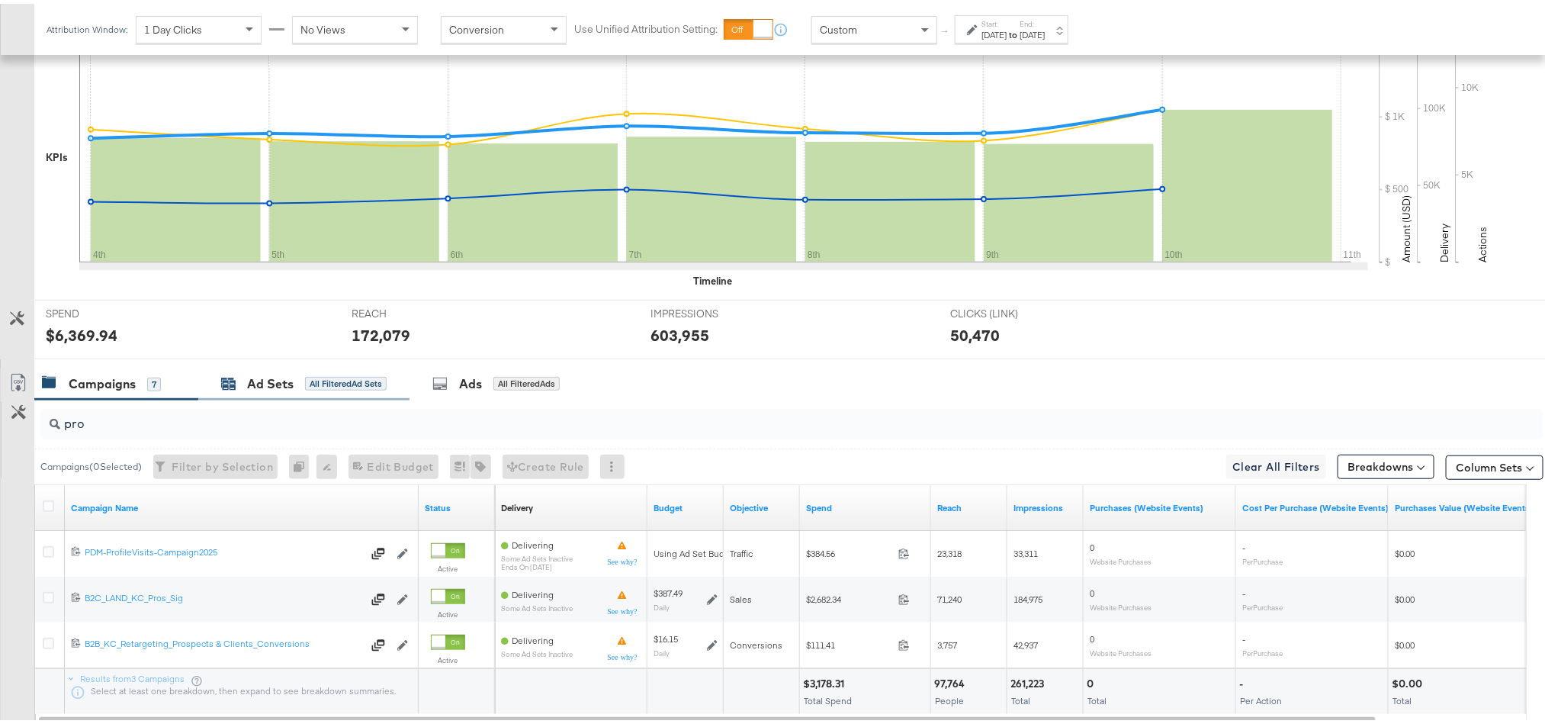
scroll to position [0, 0]
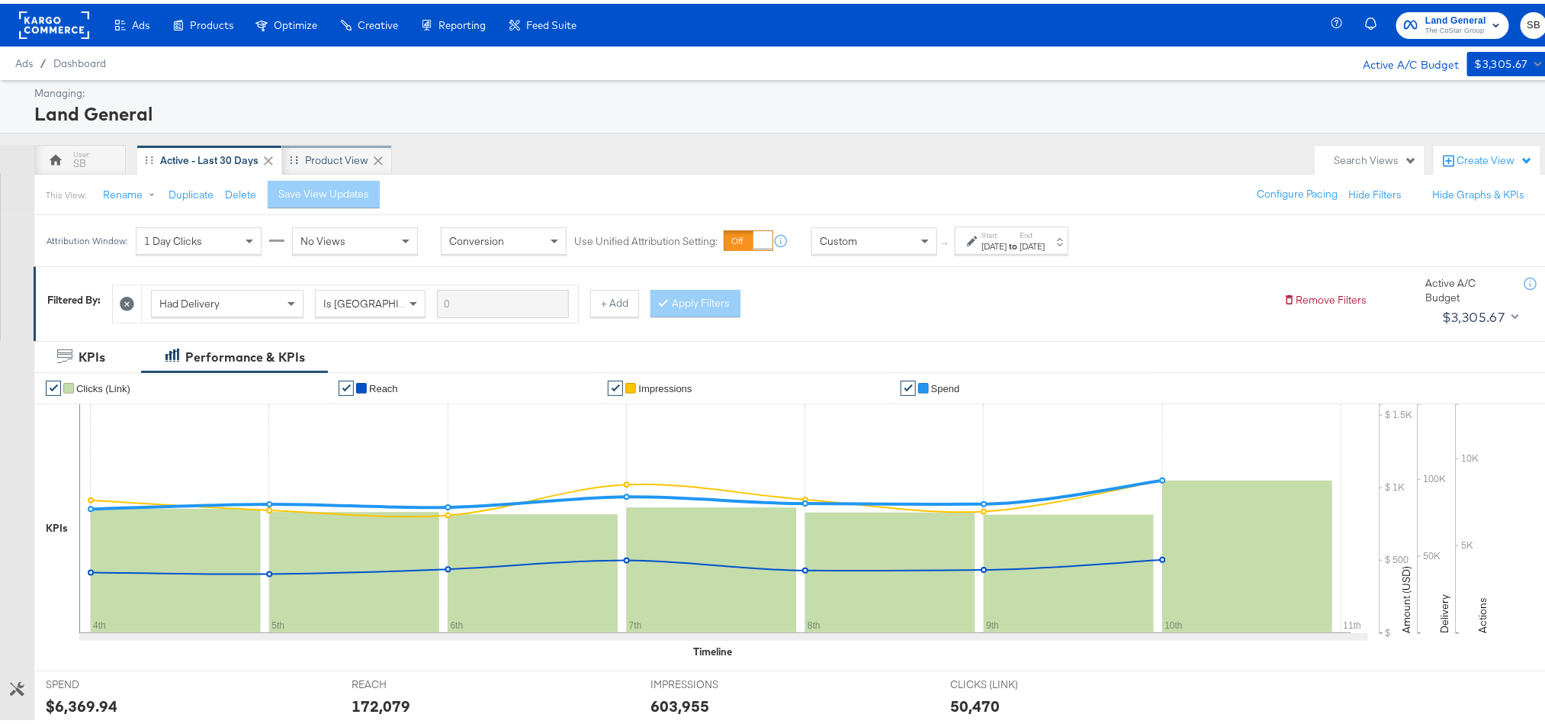
click at [334, 146] on div "Product View" at bounding box center [337, 156] width 110 height 30
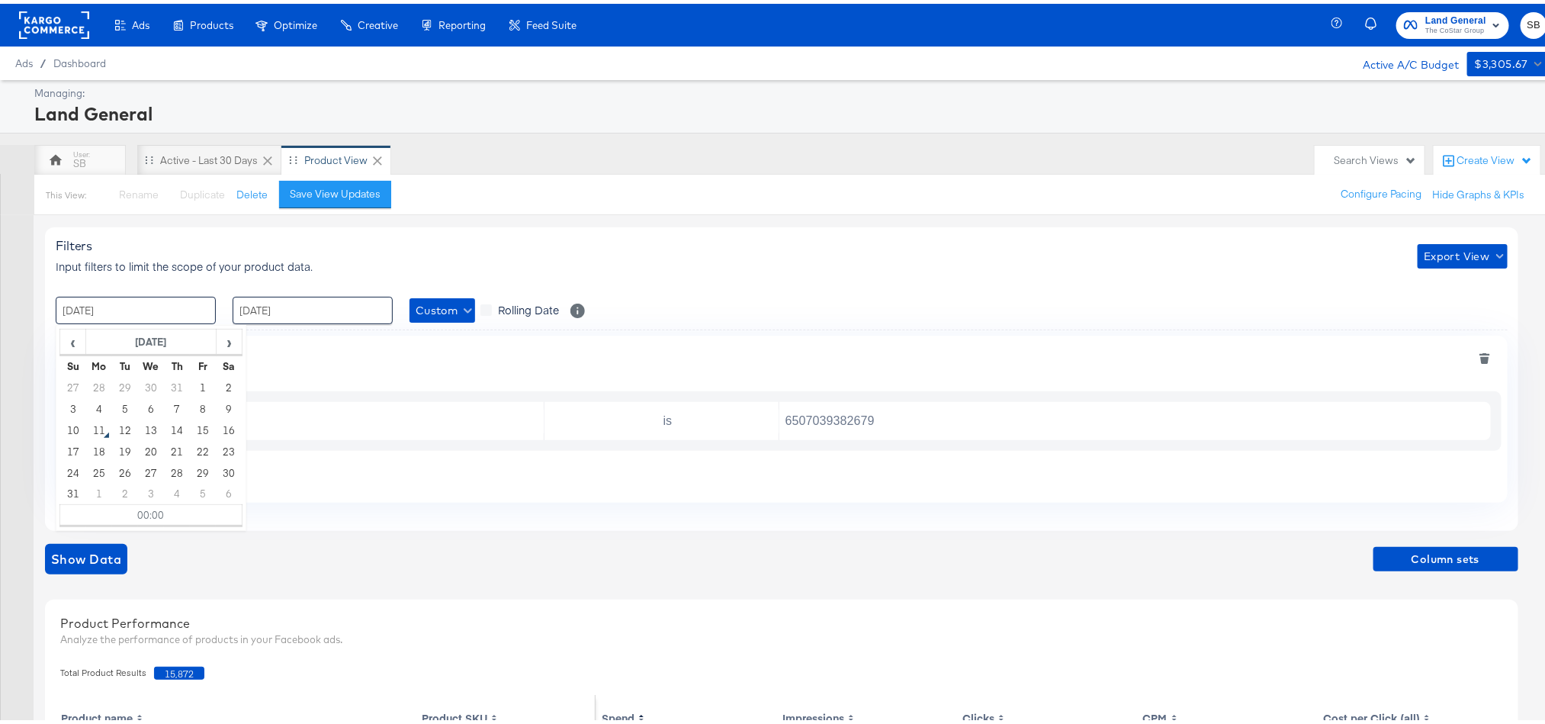
click at [156, 310] on input "28 / July / 2025" at bounding box center [136, 306] width 160 height 27
click at [175, 489] on td "4" at bounding box center [177, 490] width 26 height 21
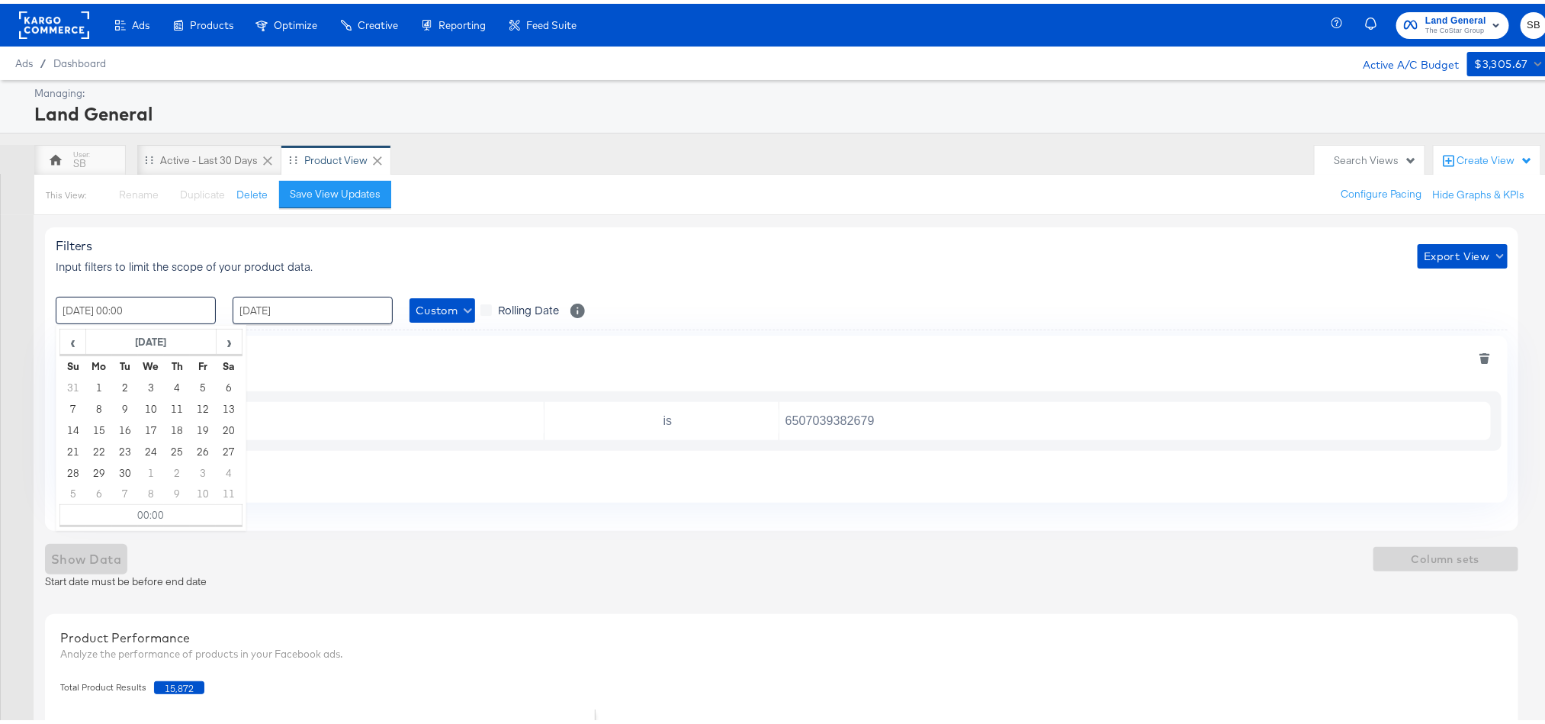
click at [161, 312] on input "04 / September / 2025 00:00" at bounding box center [136, 306] width 160 height 27
click at [66, 345] on span "‹" at bounding box center [73, 337] width 24 height 23
click at [103, 408] on td "4" at bounding box center [99, 404] width 26 height 21
type input "04 / August / 2025 00:00"
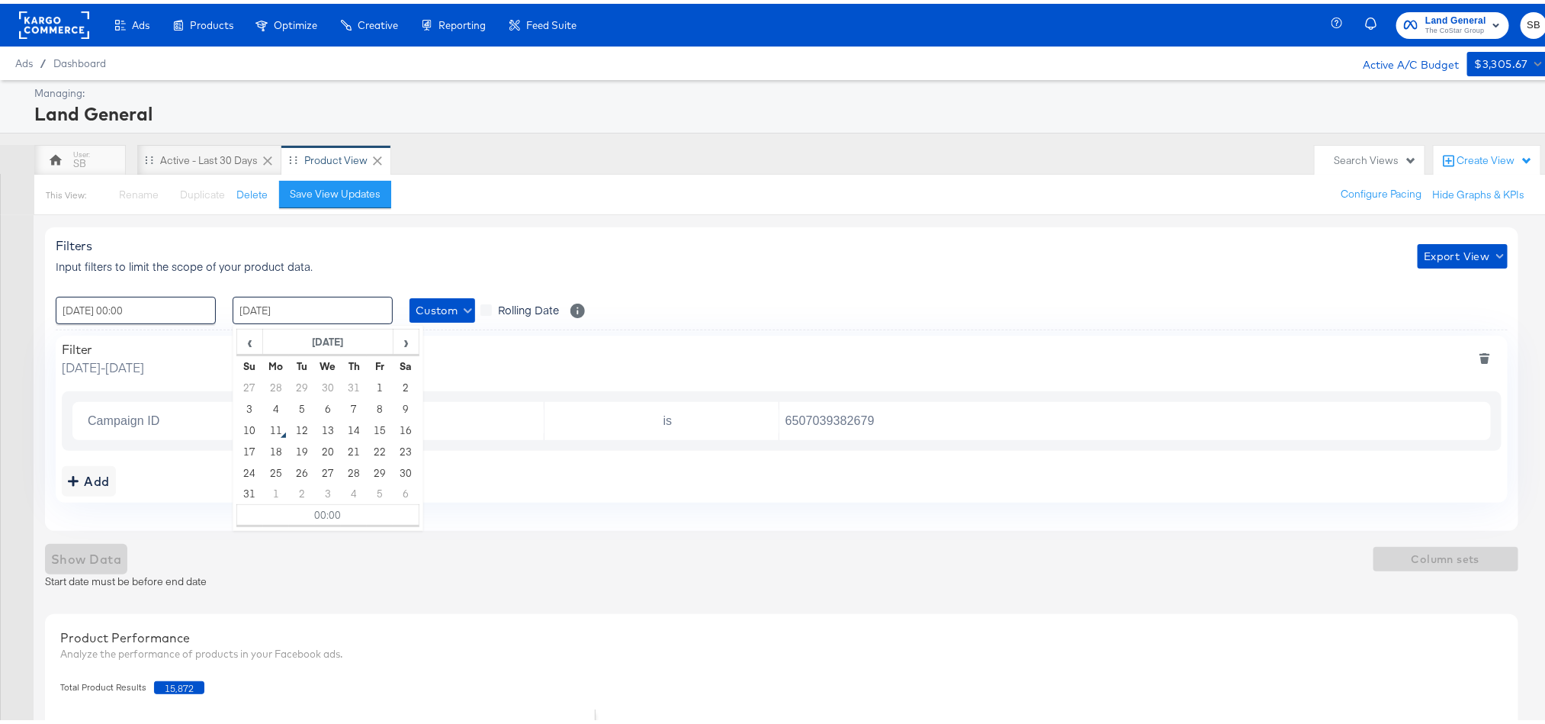
click at [290, 298] on input "03 / August / 2025" at bounding box center [313, 306] width 160 height 27
click at [254, 430] on td "10" at bounding box center [250, 426] width 26 height 21
type input "10 / August / 2025 00:00"
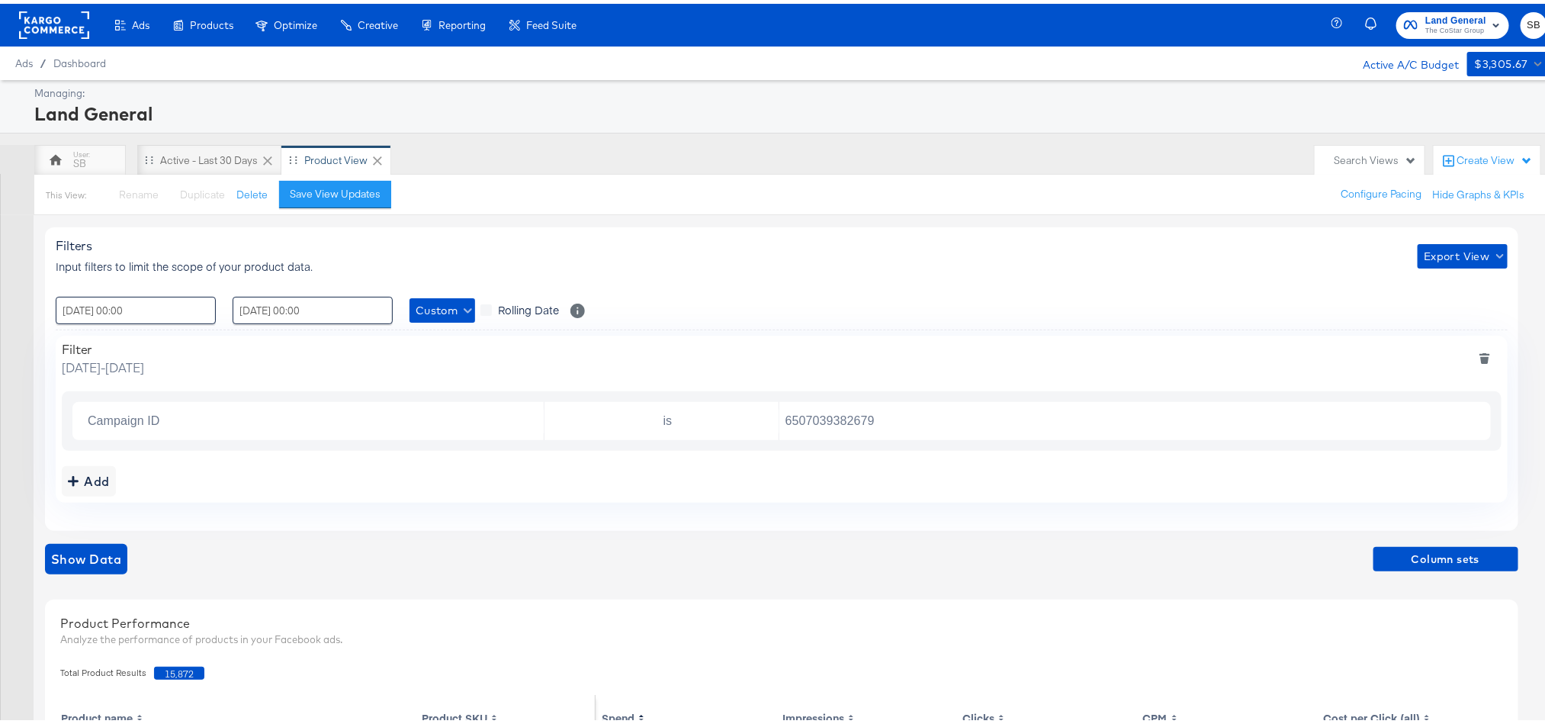
click at [449, 238] on div "Filters Input filters to limit the scope of your product data. Export View" at bounding box center [782, 252] width 1452 height 36
click at [901, 419] on input "6507039382679" at bounding box center [1131, 417] width 704 height 31
paste input "2562473802"
type input "6256247380279"
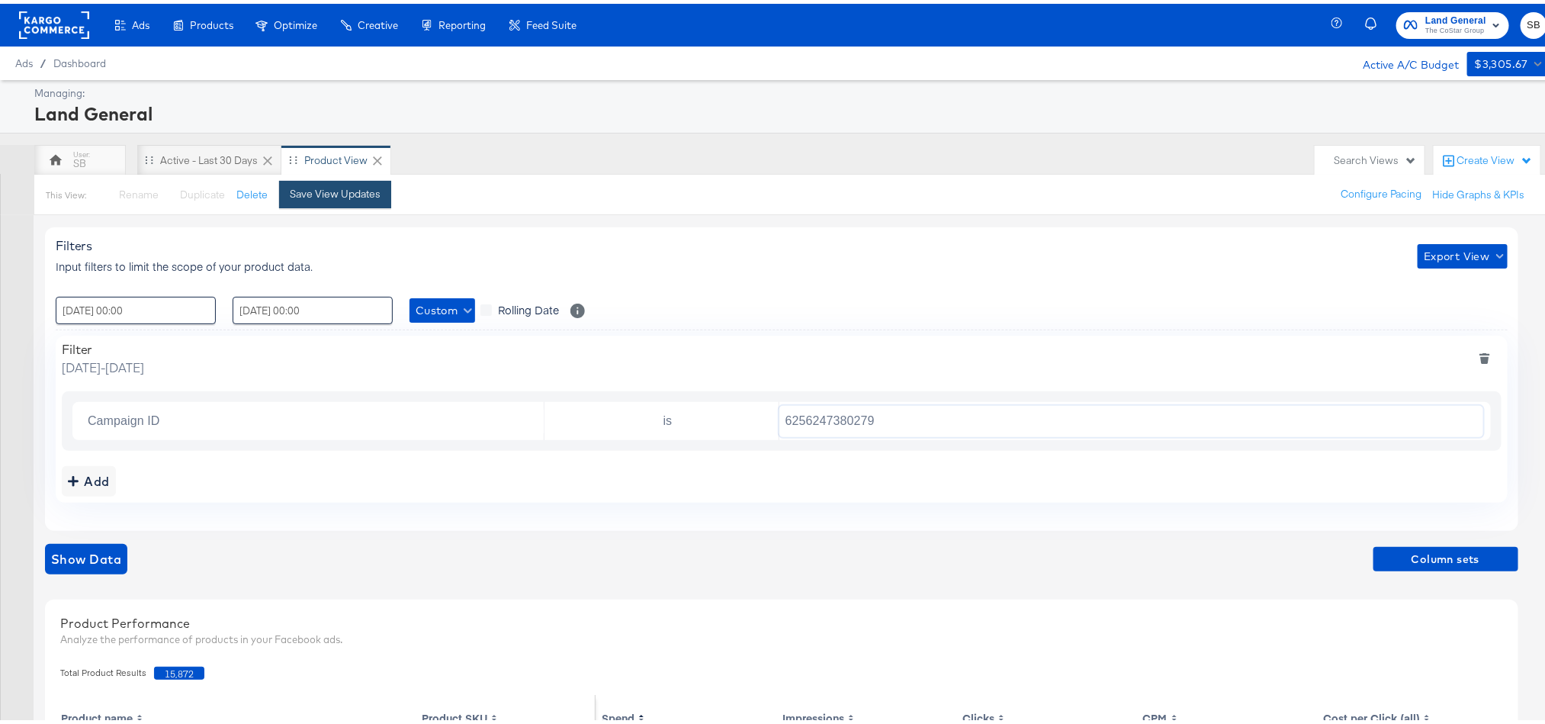
click at [367, 193] on div "Save View Updates" at bounding box center [335, 190] width 91 height 14
click at [1464, 556] on span "Column sets" at bounding box center [1445, 555] width 133 height 19
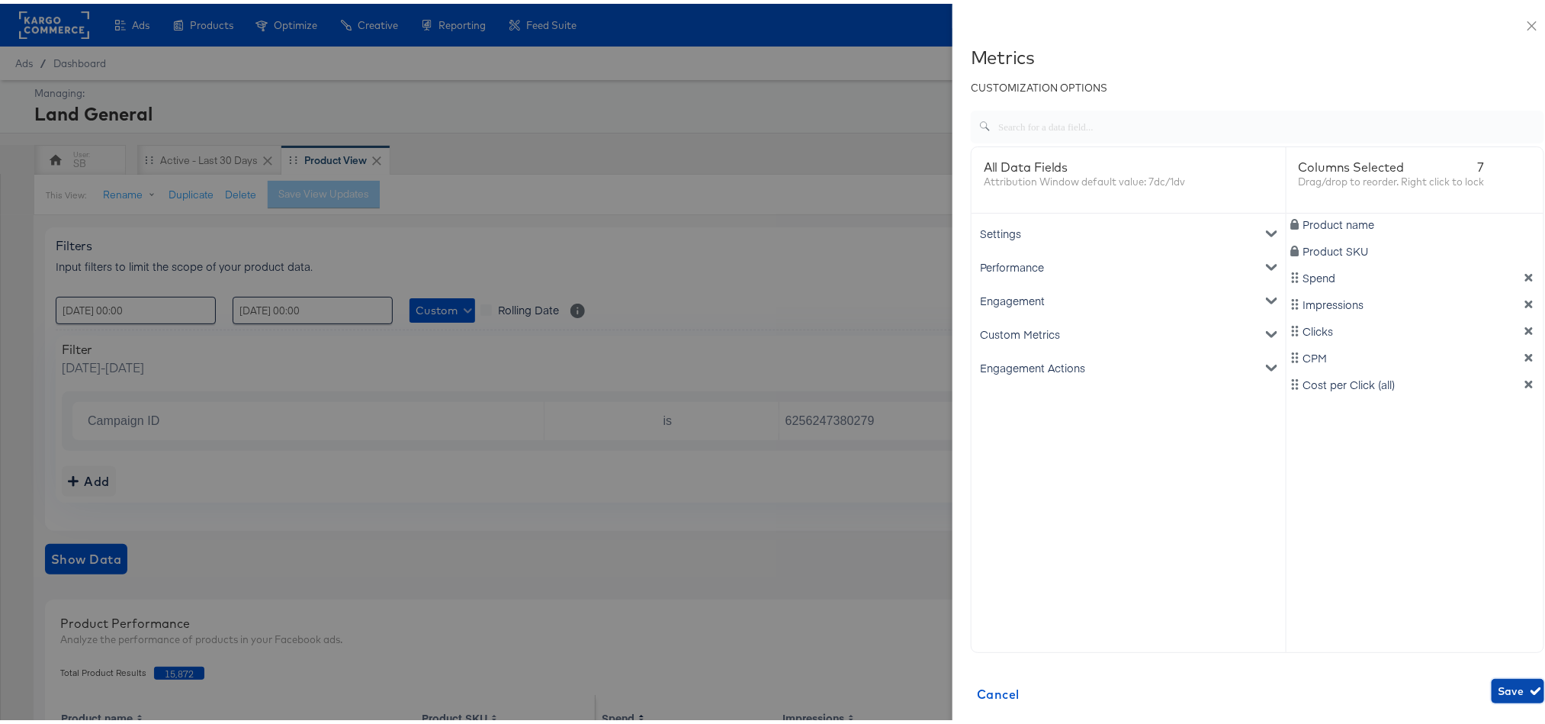
click at [1497, 685] on span "Save" at bounding box center [1517, 687] width 40 height 19
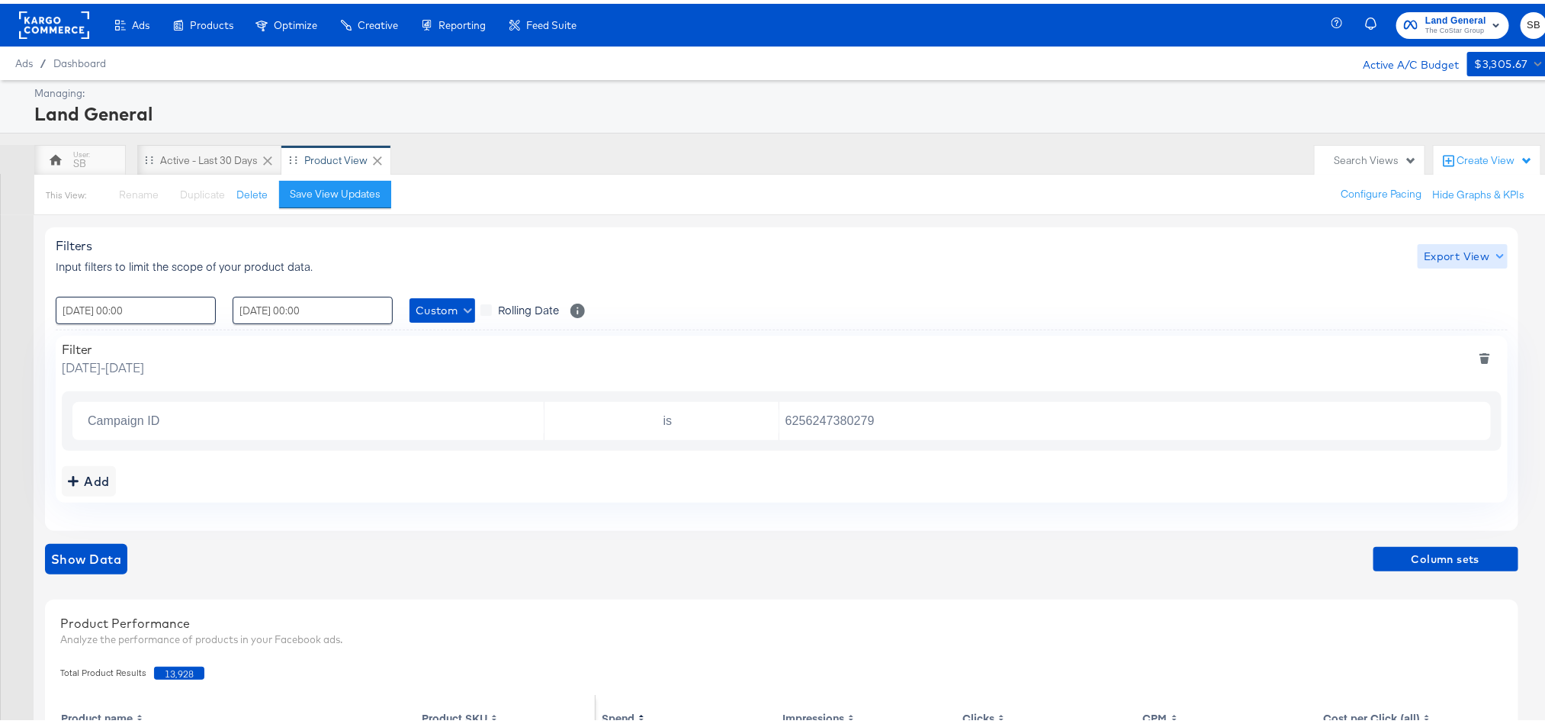
click at [1459, 248] on span "Export View" at bounding box center [1461, 252] width 77 height 19
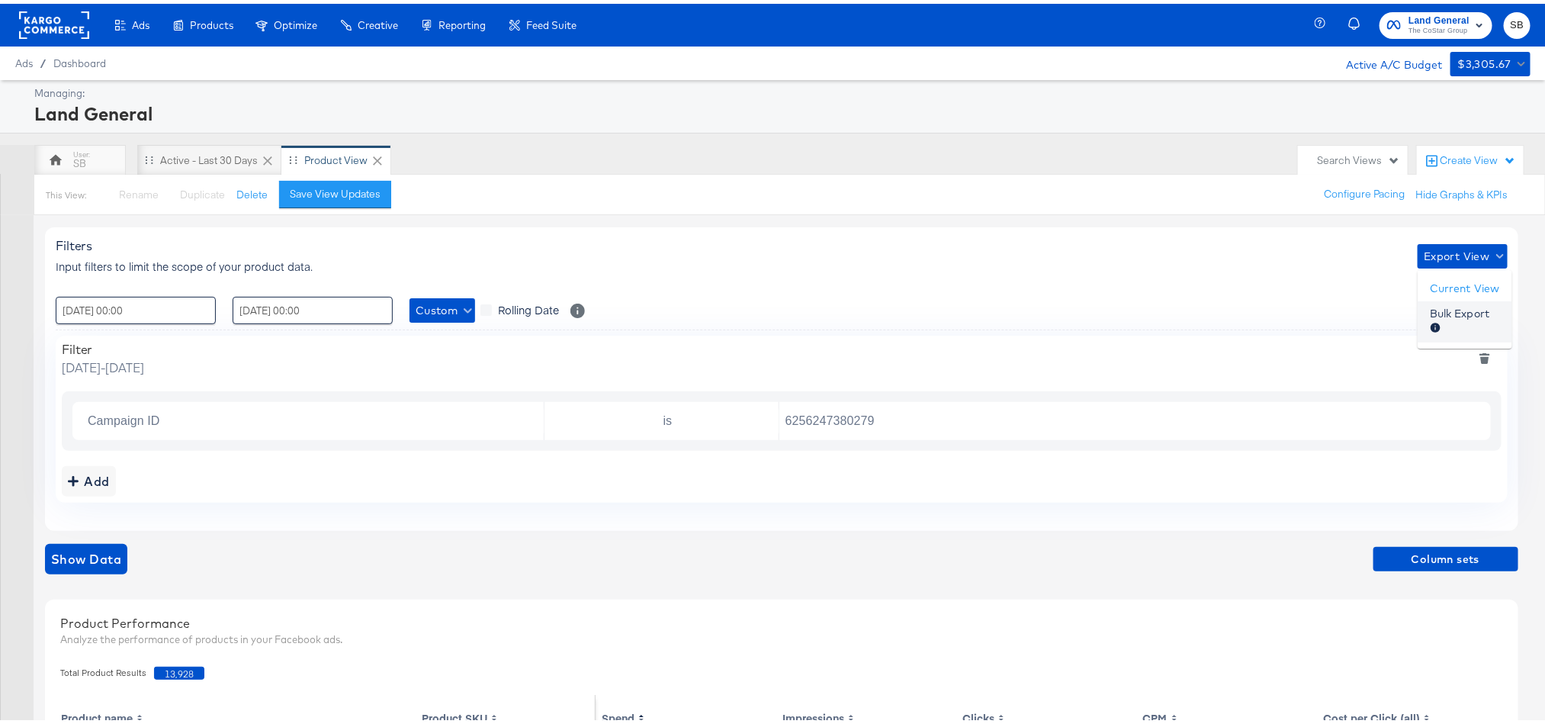
click at [1462, 306] on span "Bulk Export" at bounding box center [1459, 318] width 59 height 32
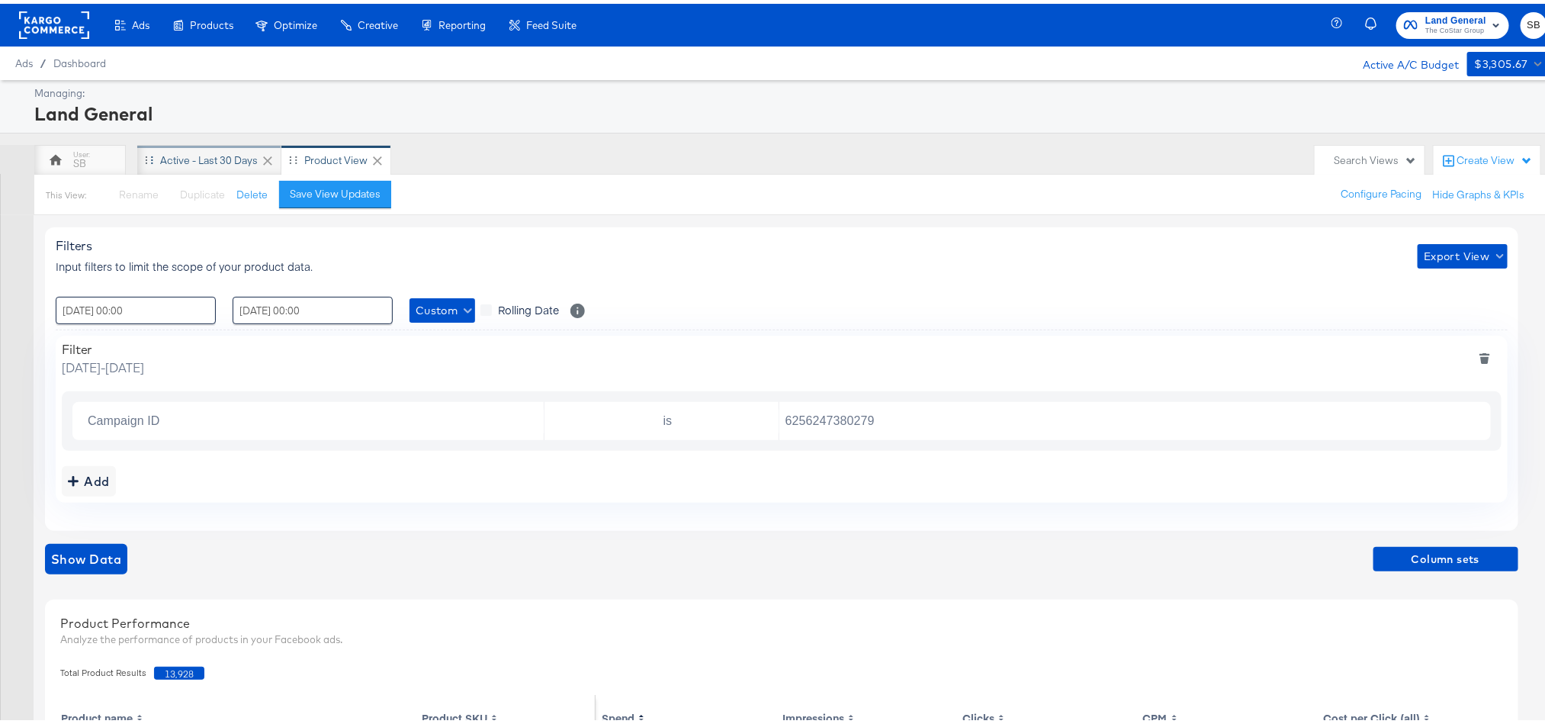
click at [229, 153] on div "Active - Last 30 Days" at bounding box center [209, 156] width 98 height 14
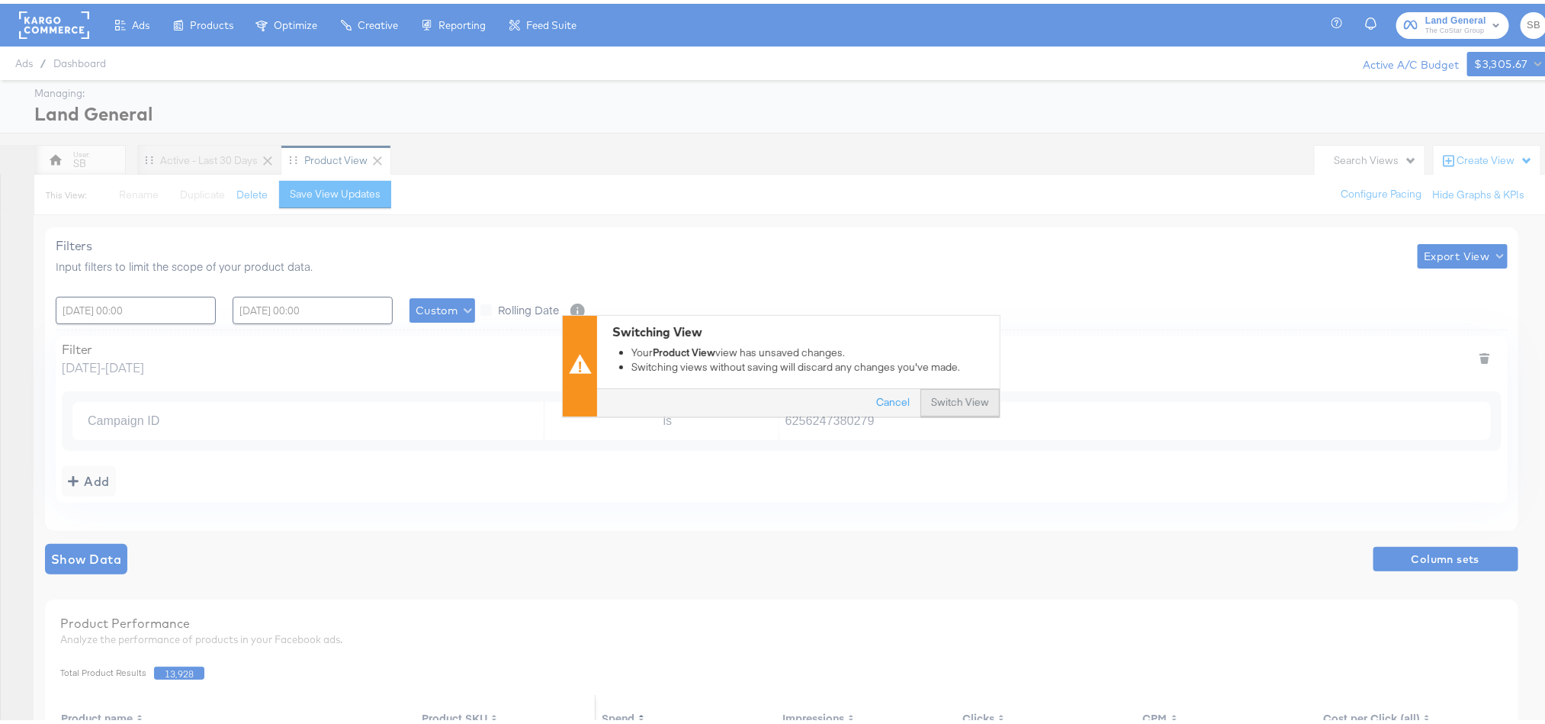
click at [952, 406] on button "Switch View" at bounding box center [959, 398] width 79 height 27
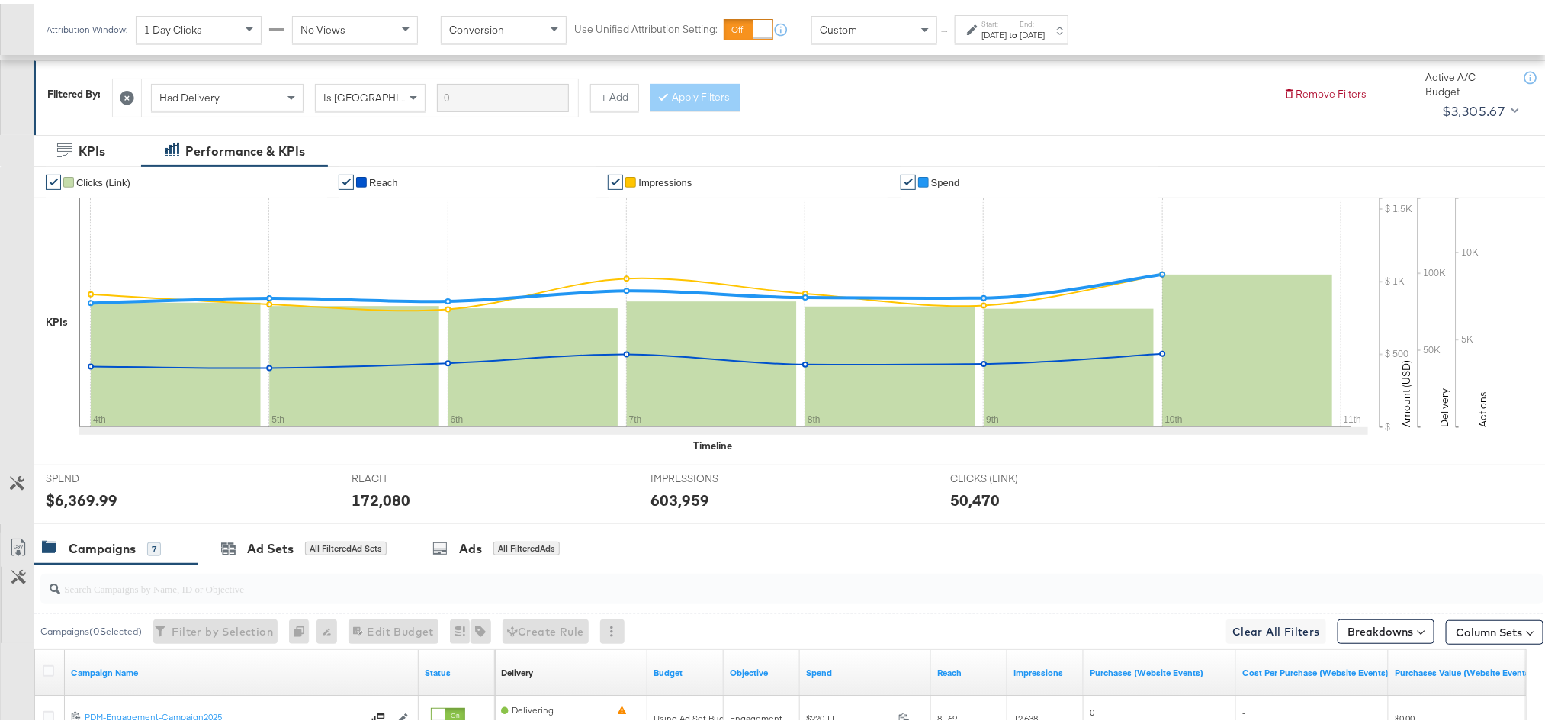
scroll to position [337, 0]
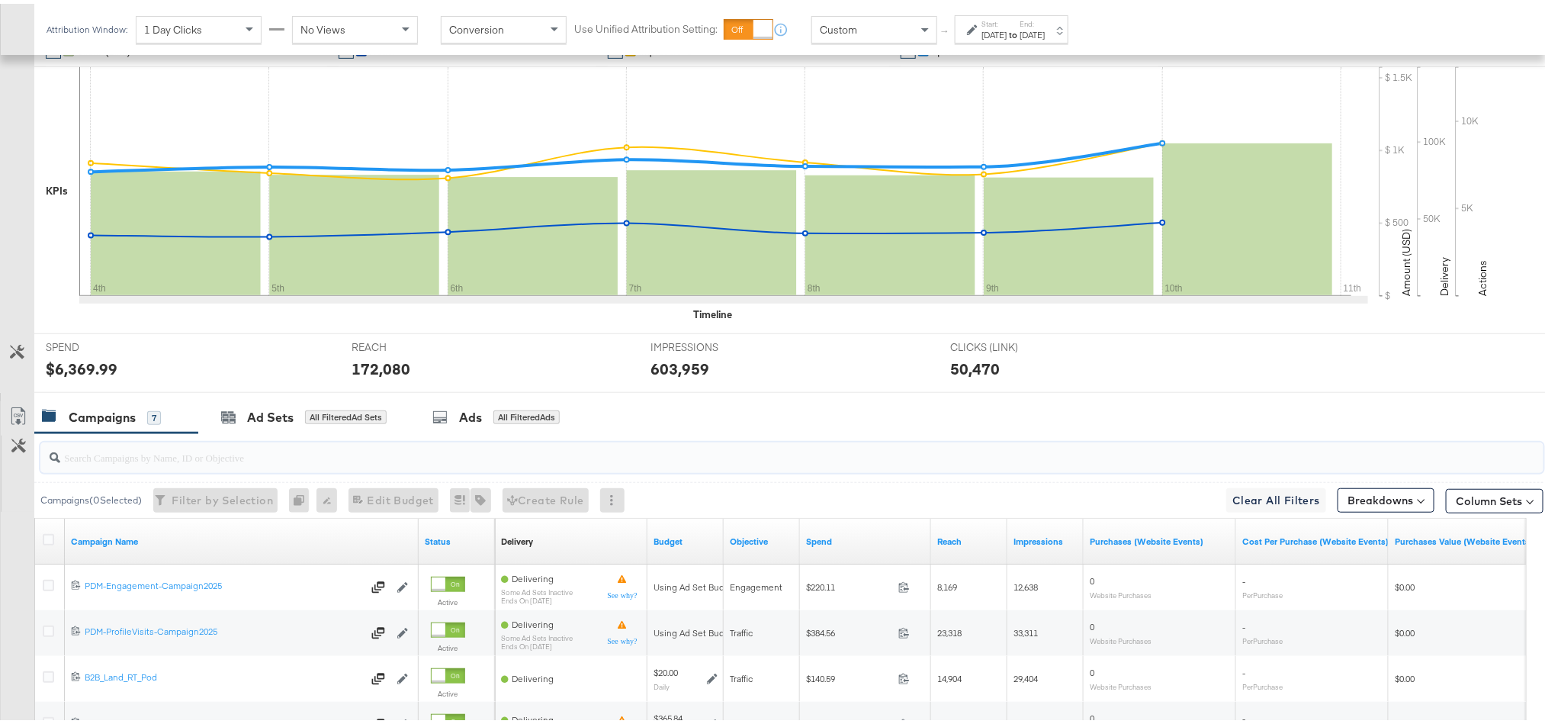
click at [345, 457] on input "search" at bounding box center [732, 447] width 1344 height 30
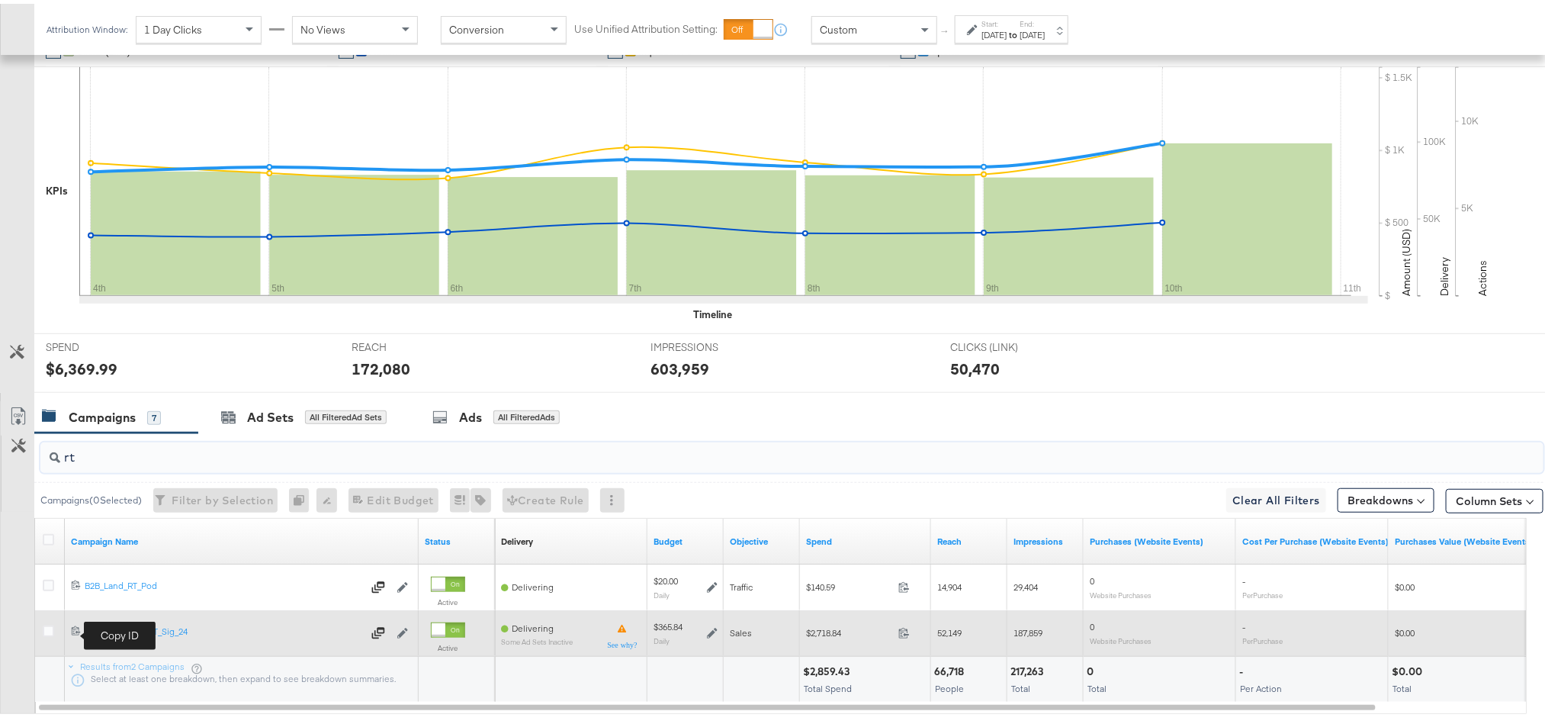
type input "rt"
click at [76, 630] on icon at bounding box center [76, 626] width 10 height 10
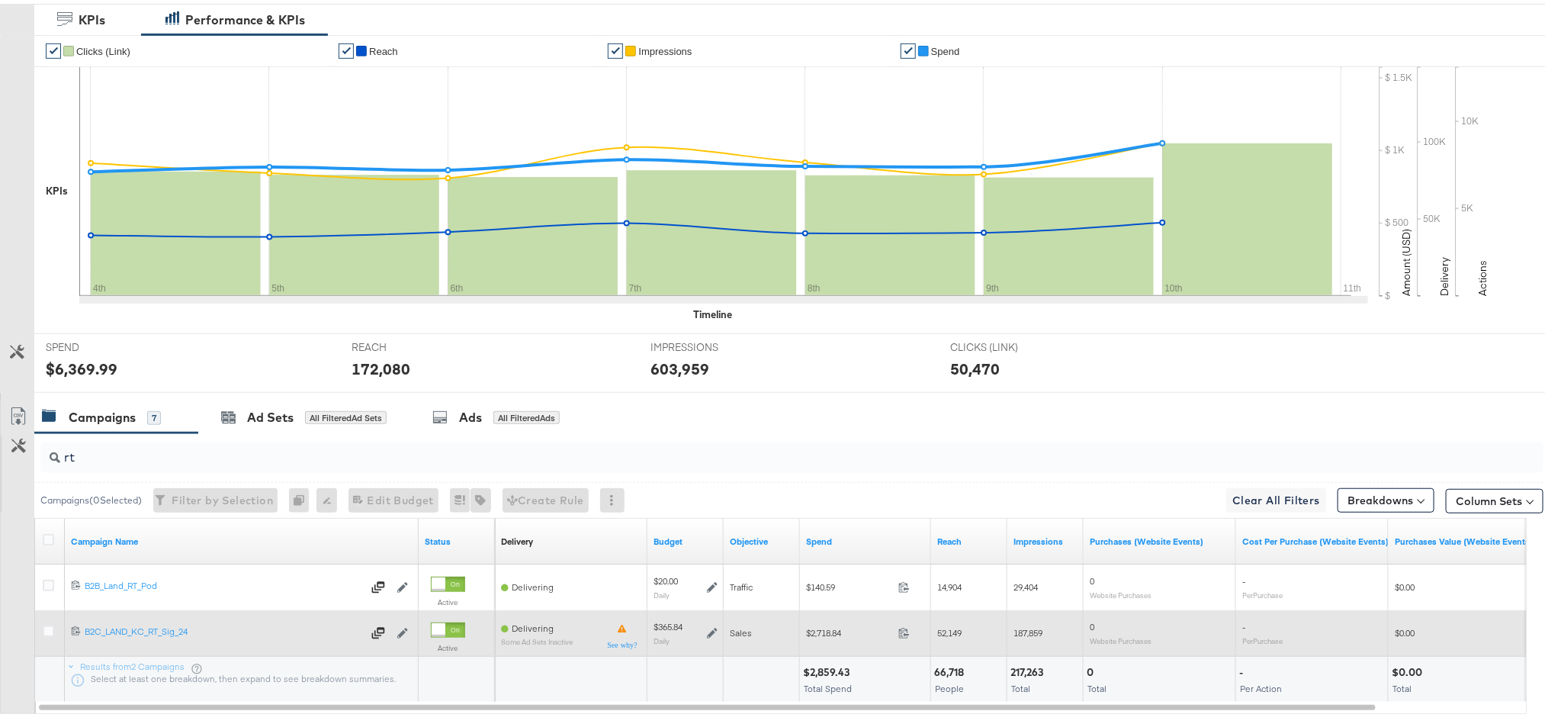
scroll to position [0, 0]
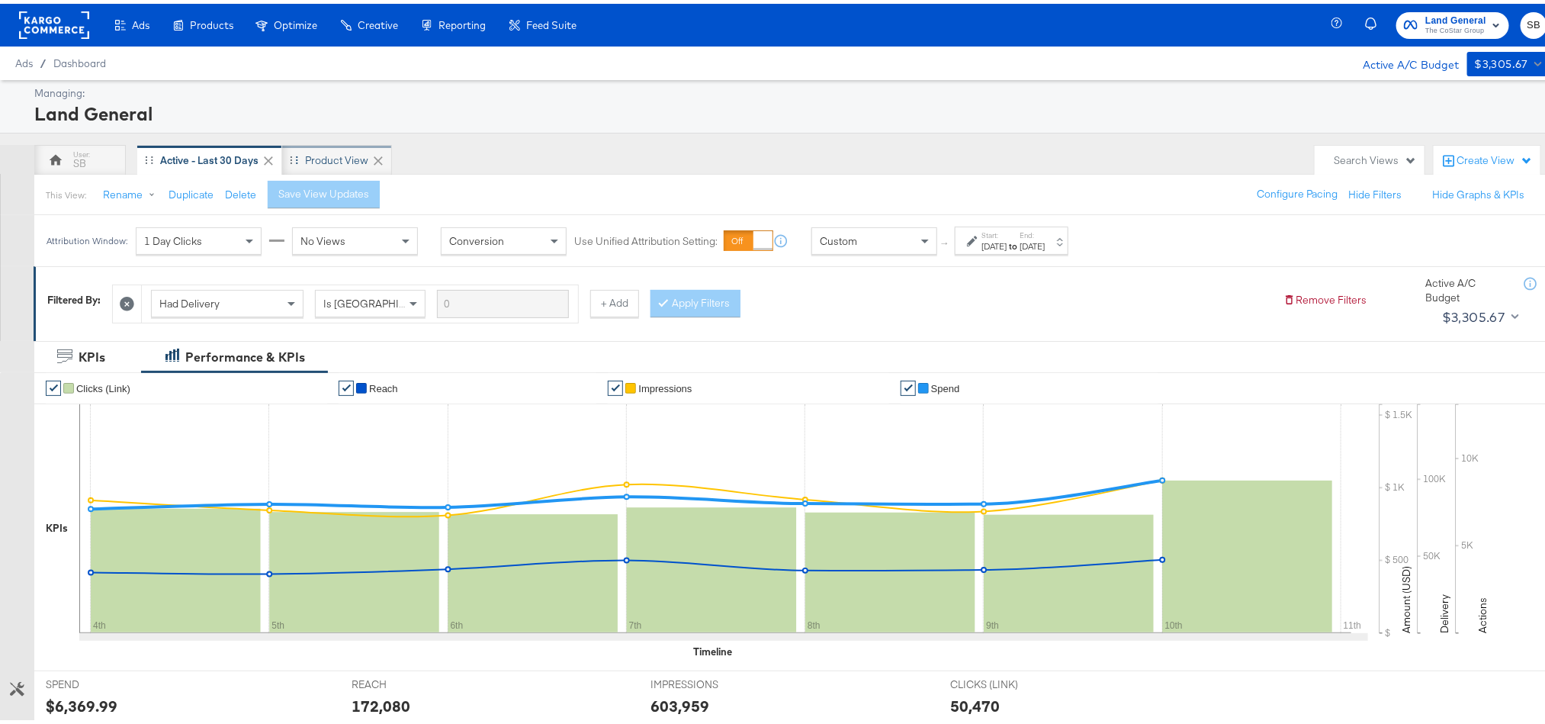
click at [321, 158] on div "Product View" at bounding box center [336, 156] width 63 height 14
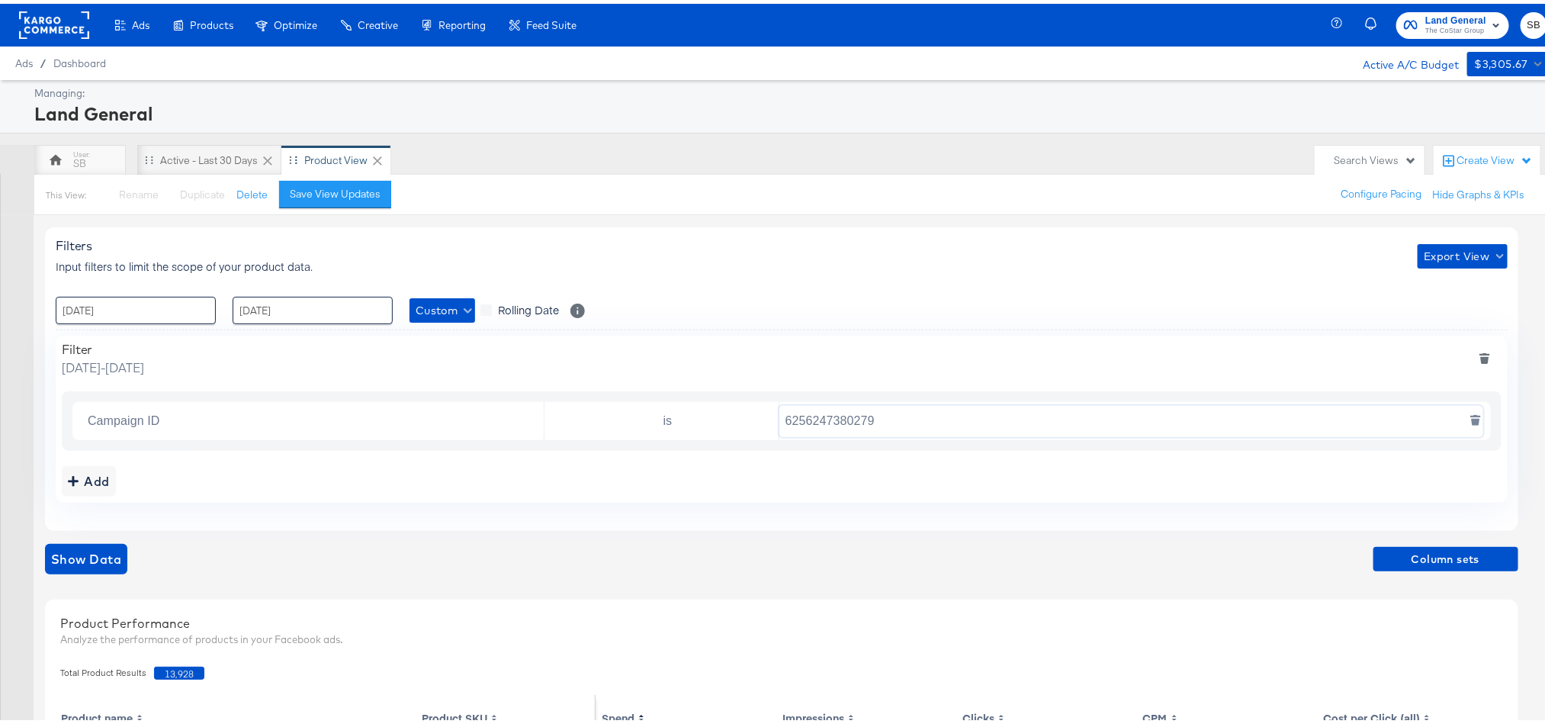
click at [895, 417] on input "6256247380279" at bounding box center [1131, 417] width 704 height 31
paste input "5070393826"
type input "6507039382679"
click at [1473, 550] on span "Column sets" at bounding box center [1445, 555] width 133 height 19
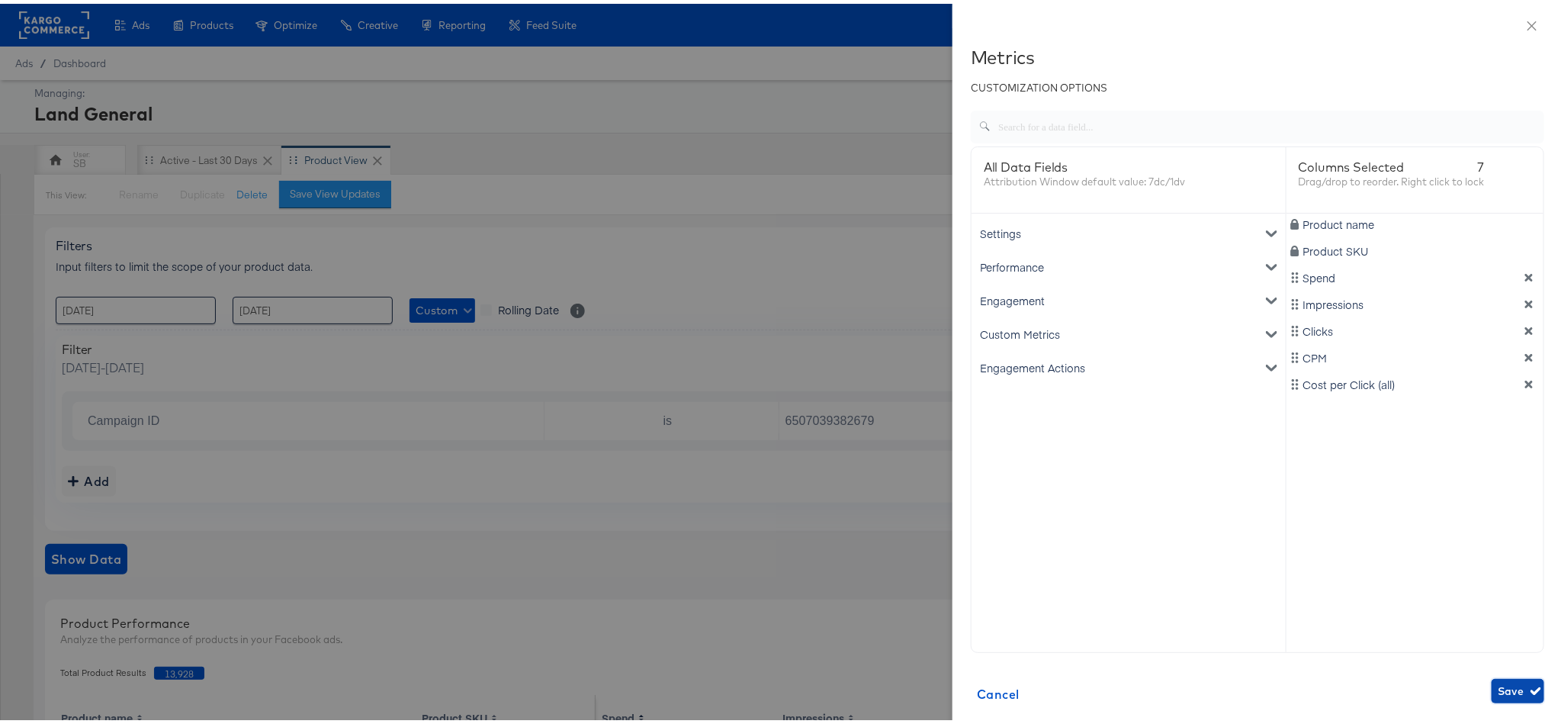
click at [1497, 692] on span "Save" at bounding box center [1517, 687] width 40 height 19
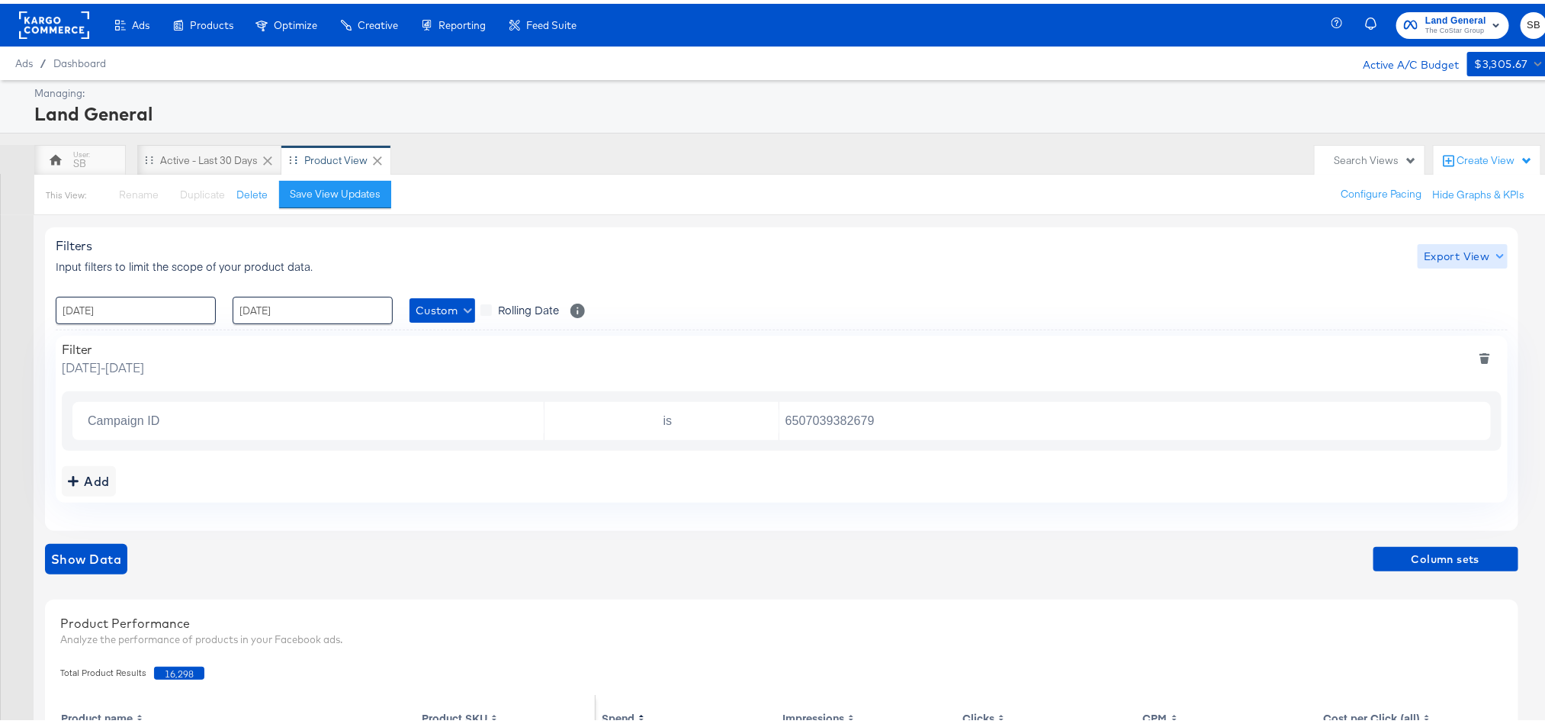
click at [1468, 254] on span "Export View" at bounding box center [1461, 252] width 77 height 19
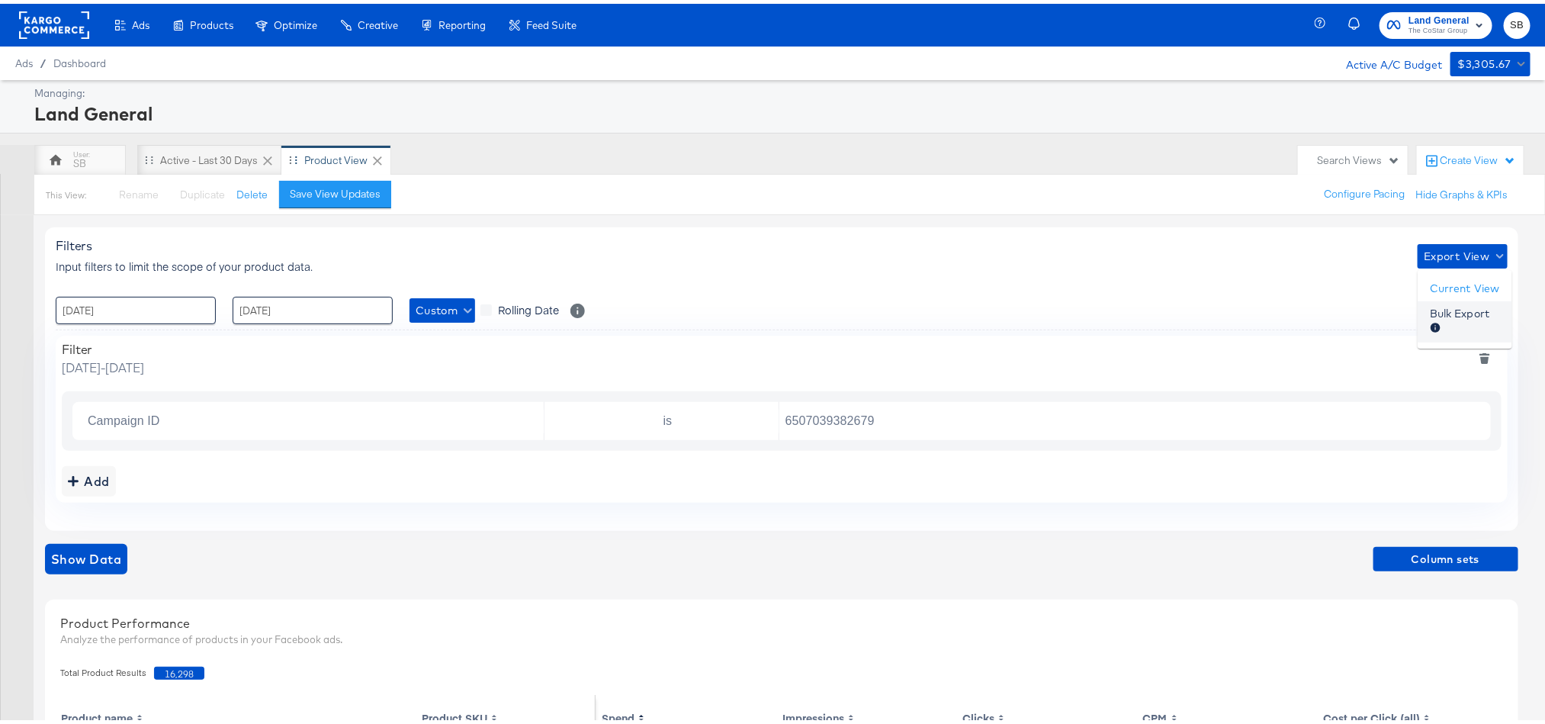
click at [1468, 316] on span "Bulk Export" at bounding box center [1459, 318] width 59 height 32
click at [57, 25] on rect at bounding box center [54, 21] width 70 height 27
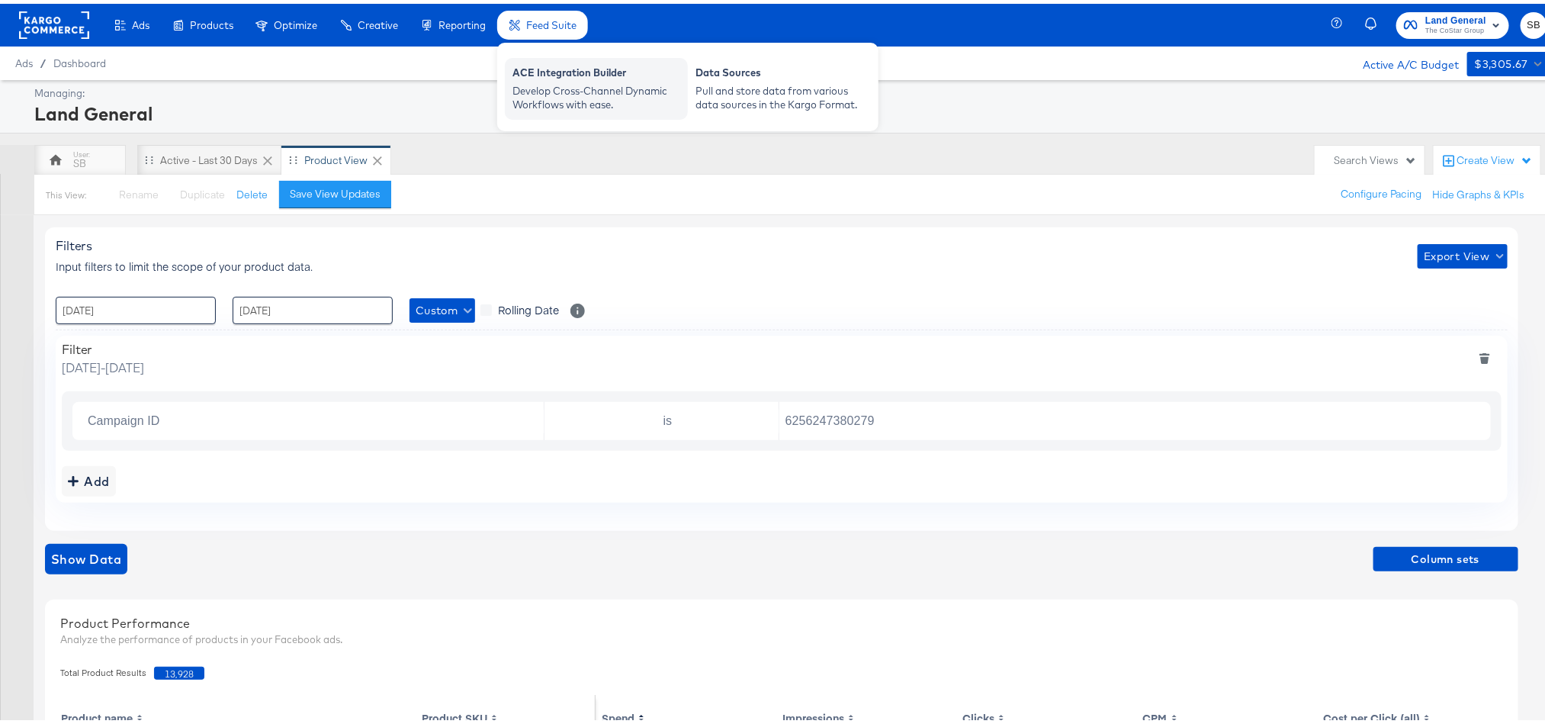
click at [541, 83] on div "Develop Cross-Channel Dynamic Workflows with ease." at bounding box center [596, 94] width 168 height 28
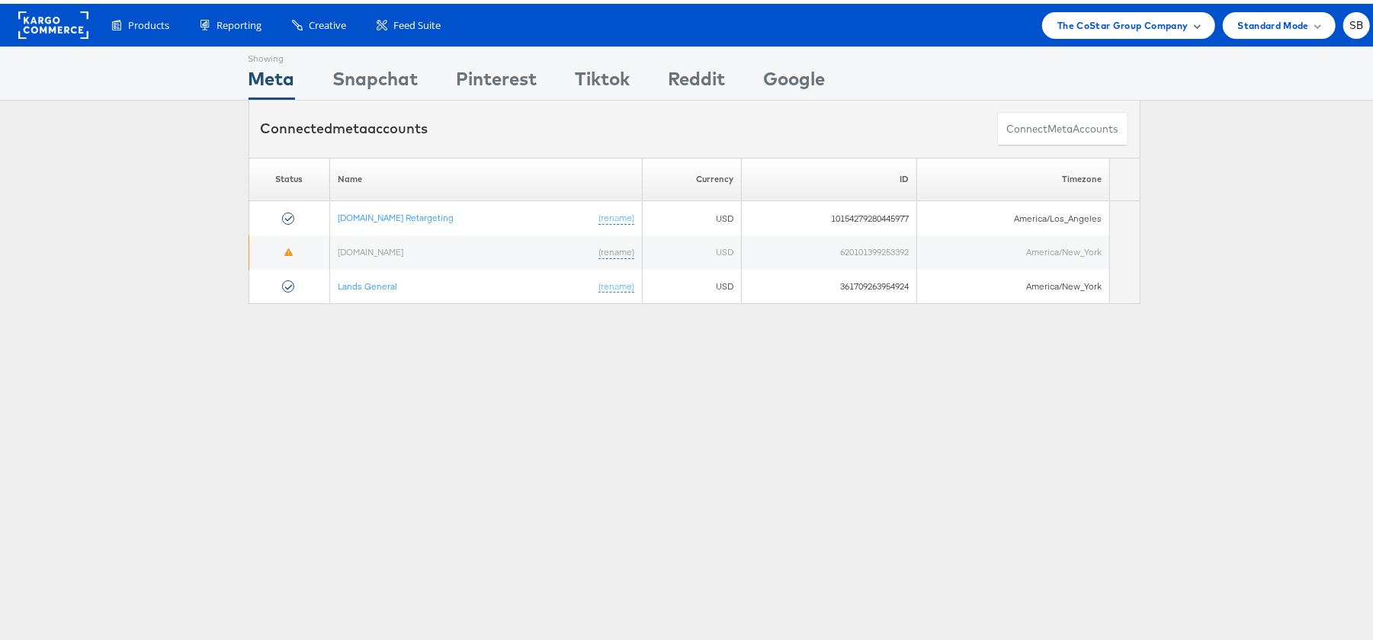
click at [1193, 18] on span at bounding box center [1197, 22] width 8 height 8
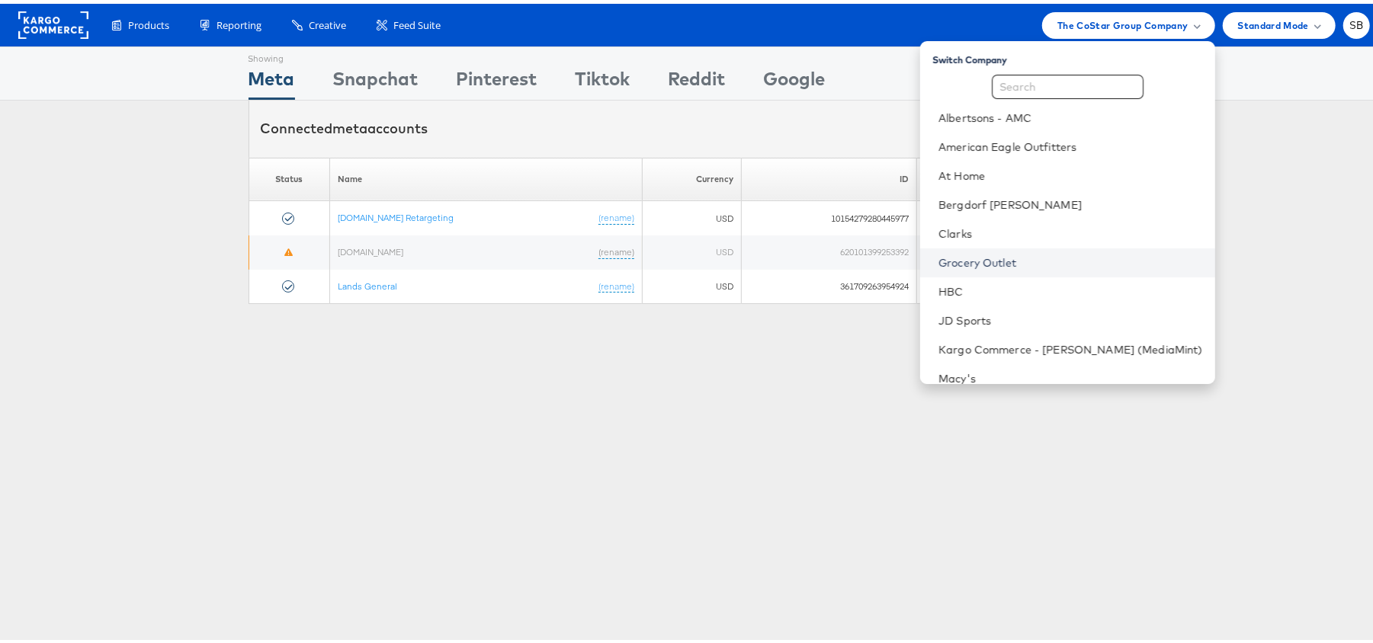
click at [1017, 255] on link "Grocery Outlet" at bounding box center [1071, 259] width 265 height 15
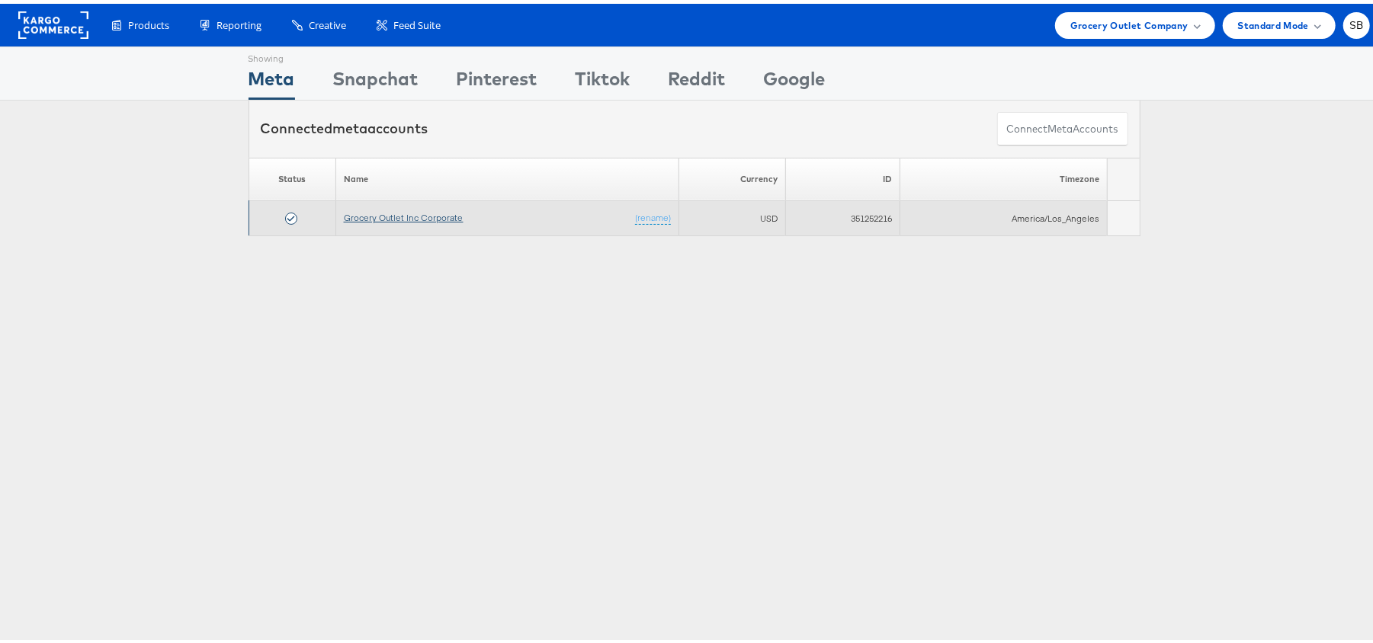
click at [437, 217] on link "Grocery Outlet Inc Corporate" at bounding box center [404, 213] width 120 height 11
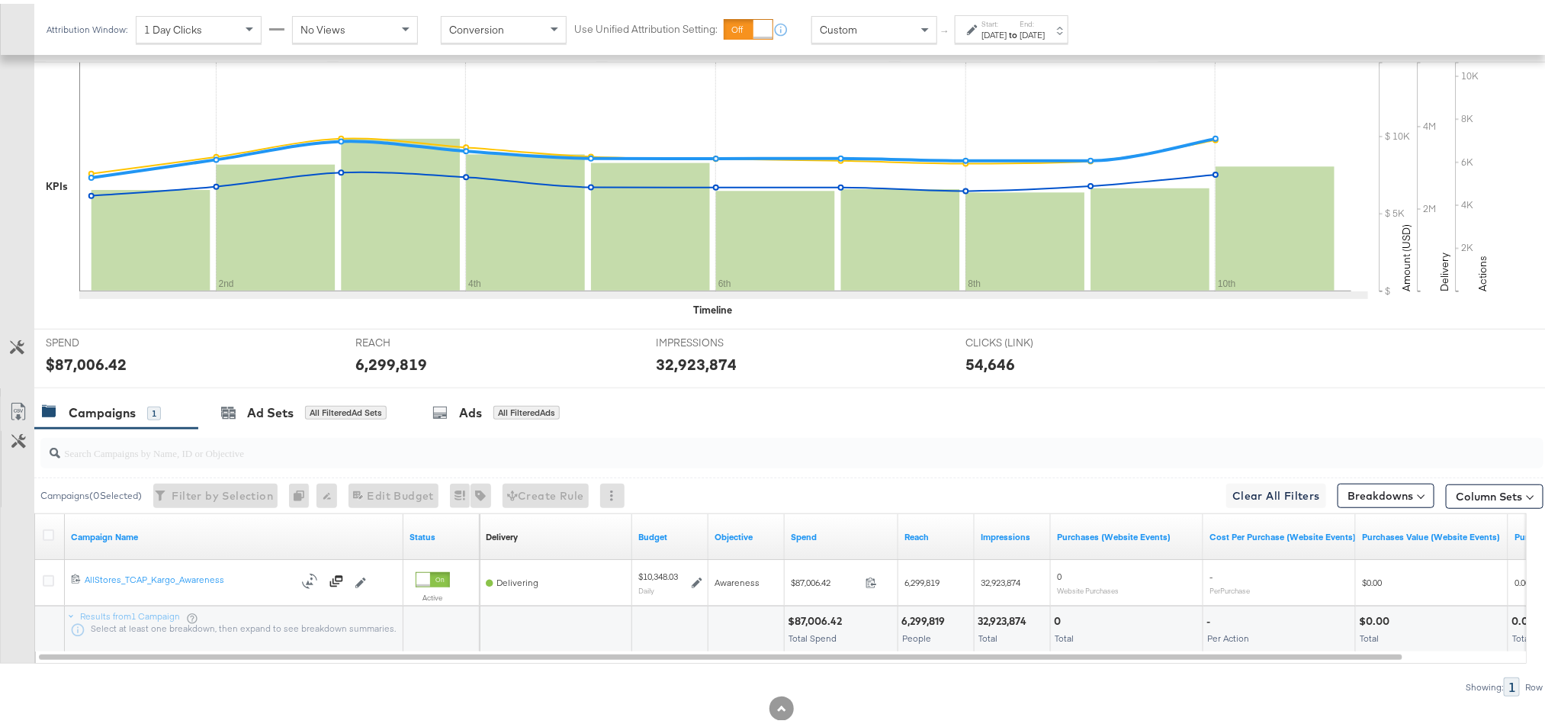
scroll to position [380, 0]
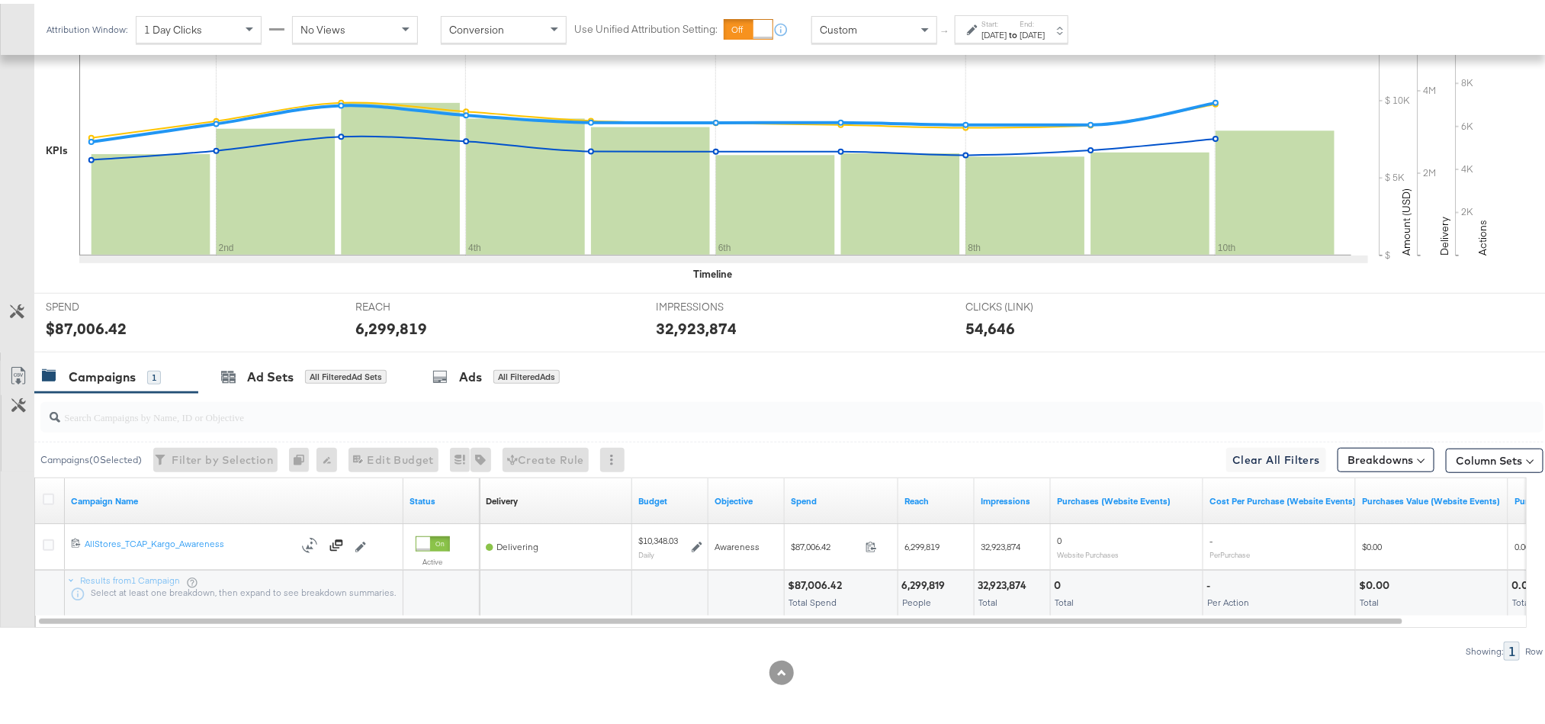
click at [75, 323] on div "$87,006.42" at bounding box center [86, 324] width 81 height 22
copy div "87,006.42"
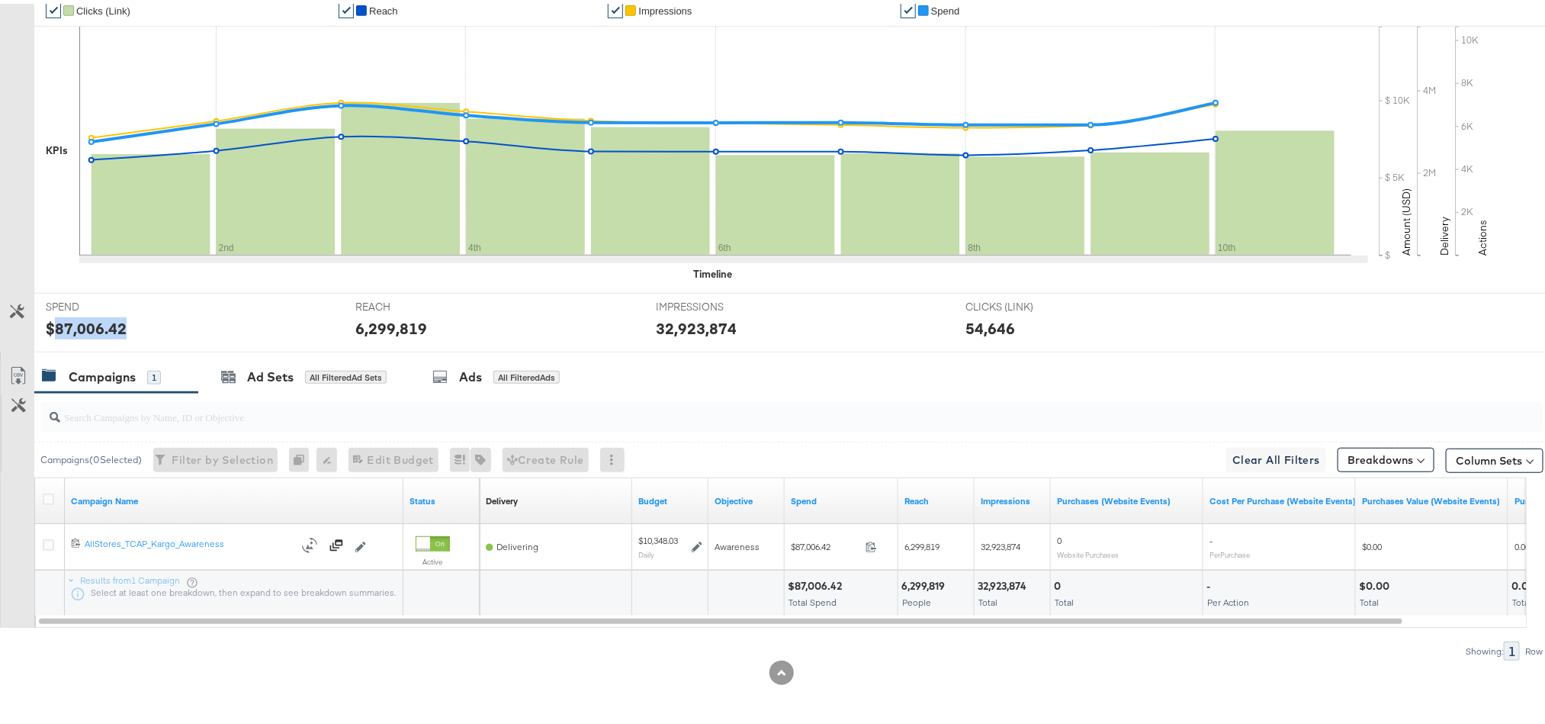
scroll to position [0, 0]
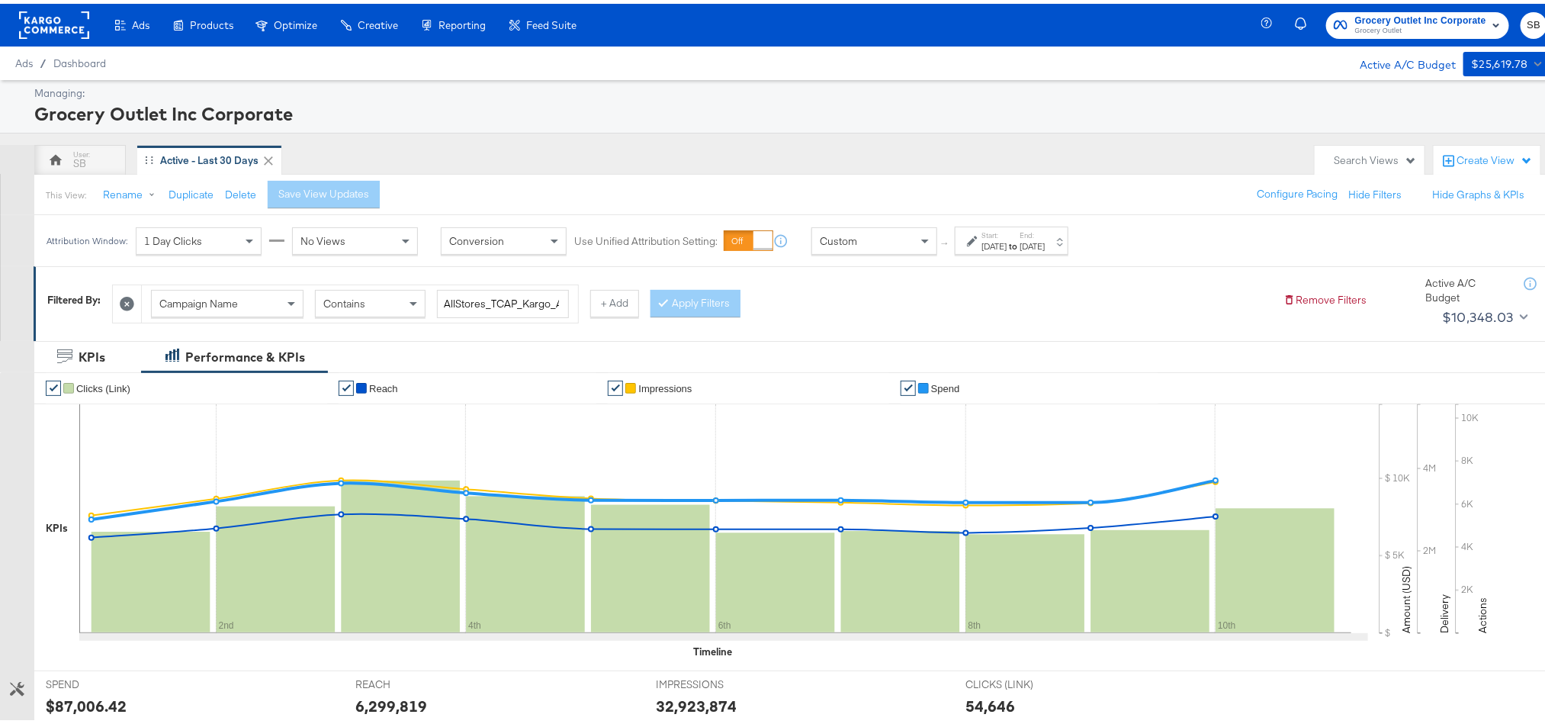
click at [41, 18] on rect at bounding box center [54, 21] width 70 height 27
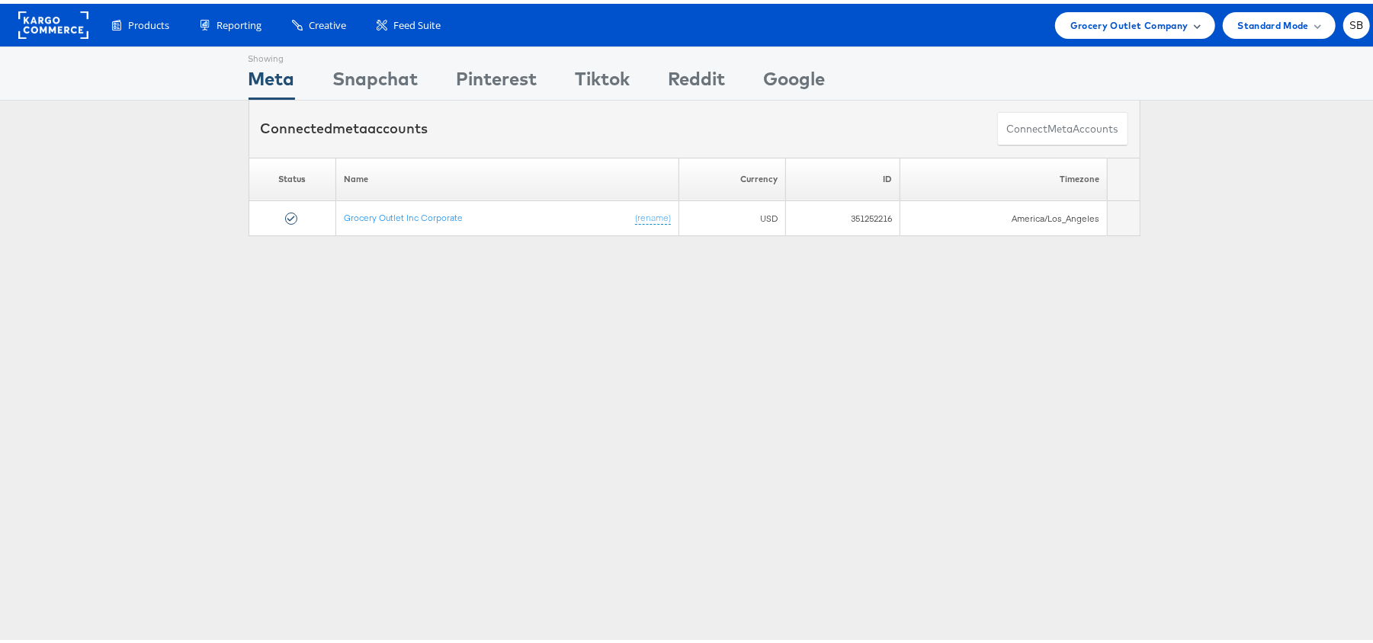
click at [1117, 17] on span "Grocery Outlet Company" at bounding box center [1129, 22] width 118 height 16
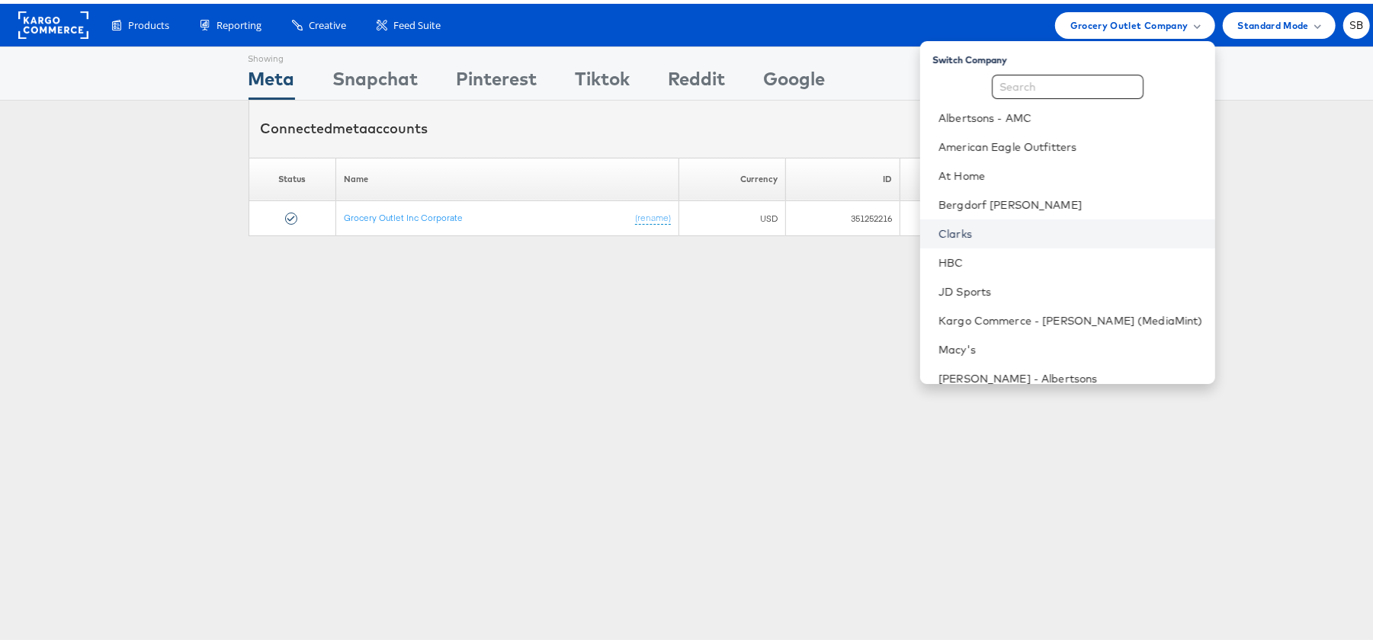
click at [996, 229] on link "Clarks" at bounding box center [1071, 230] width 265 height 15
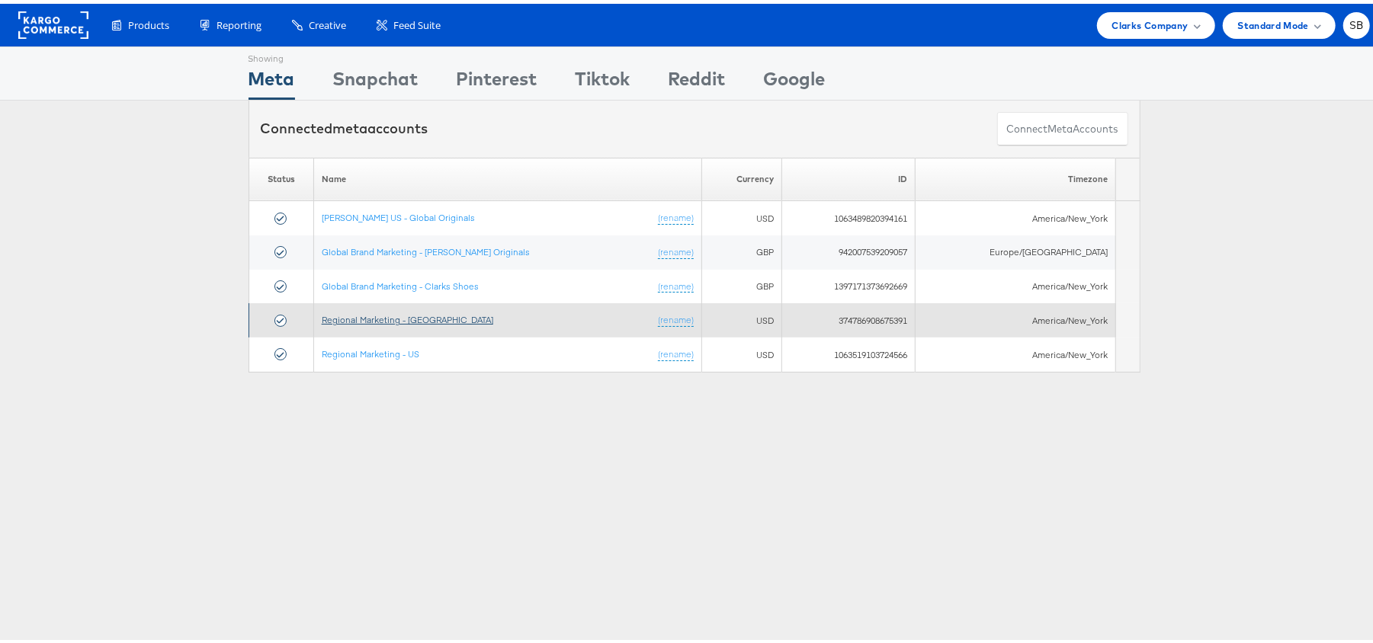
click at [373, 319] on link "Regional Marketing - [GEOGRAPHIC_DATA]" at bounding box center [408, 315] width 172 height 11
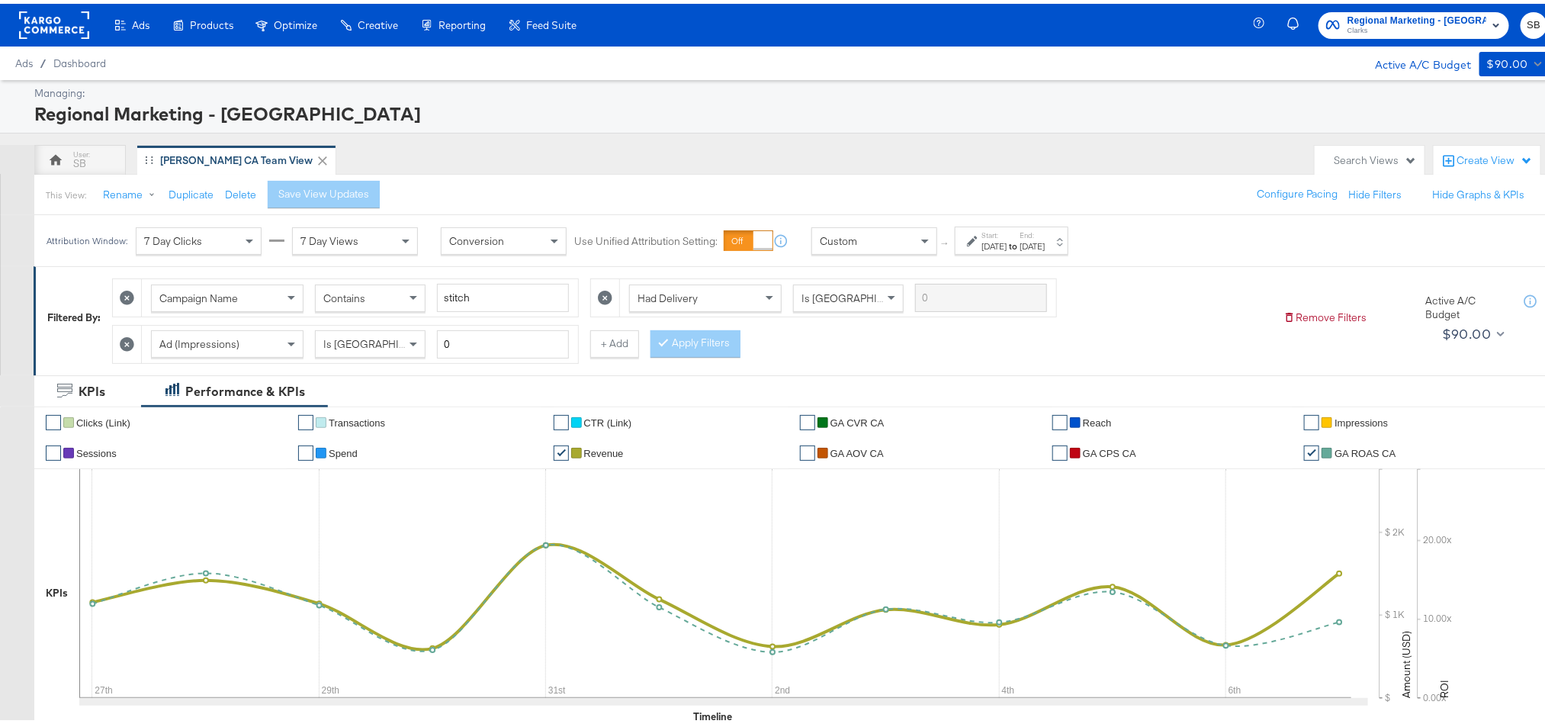
click at [1006, 236] on label "Start:" at bounding box center [993, 231] width 25 height 10
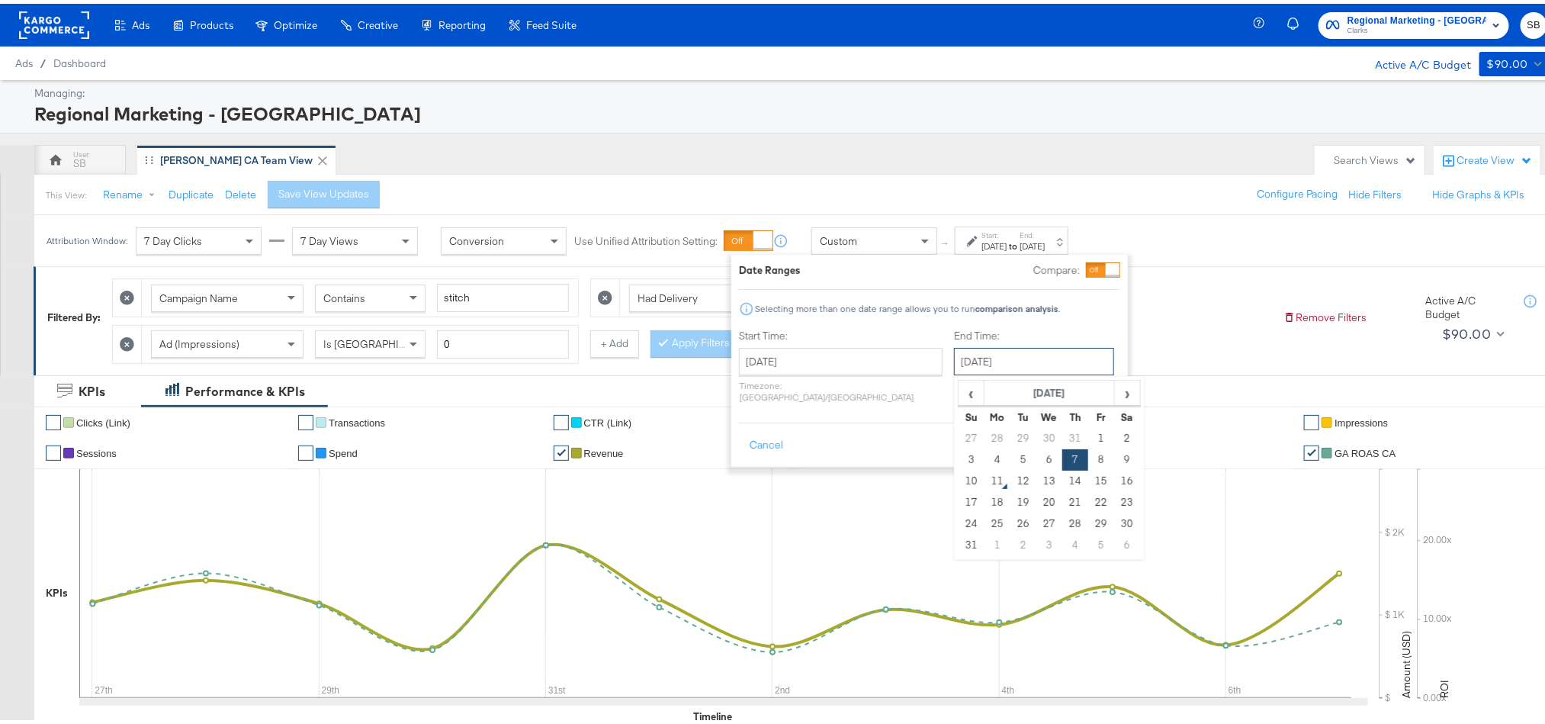
click at [975, 361] on input "[DATE]" at bounding box center [1034, 357] width 160 height 27
click at [958, 476] on td "10" at bounding box center [971, 477] width 26 height 21
type input "[DATE]"
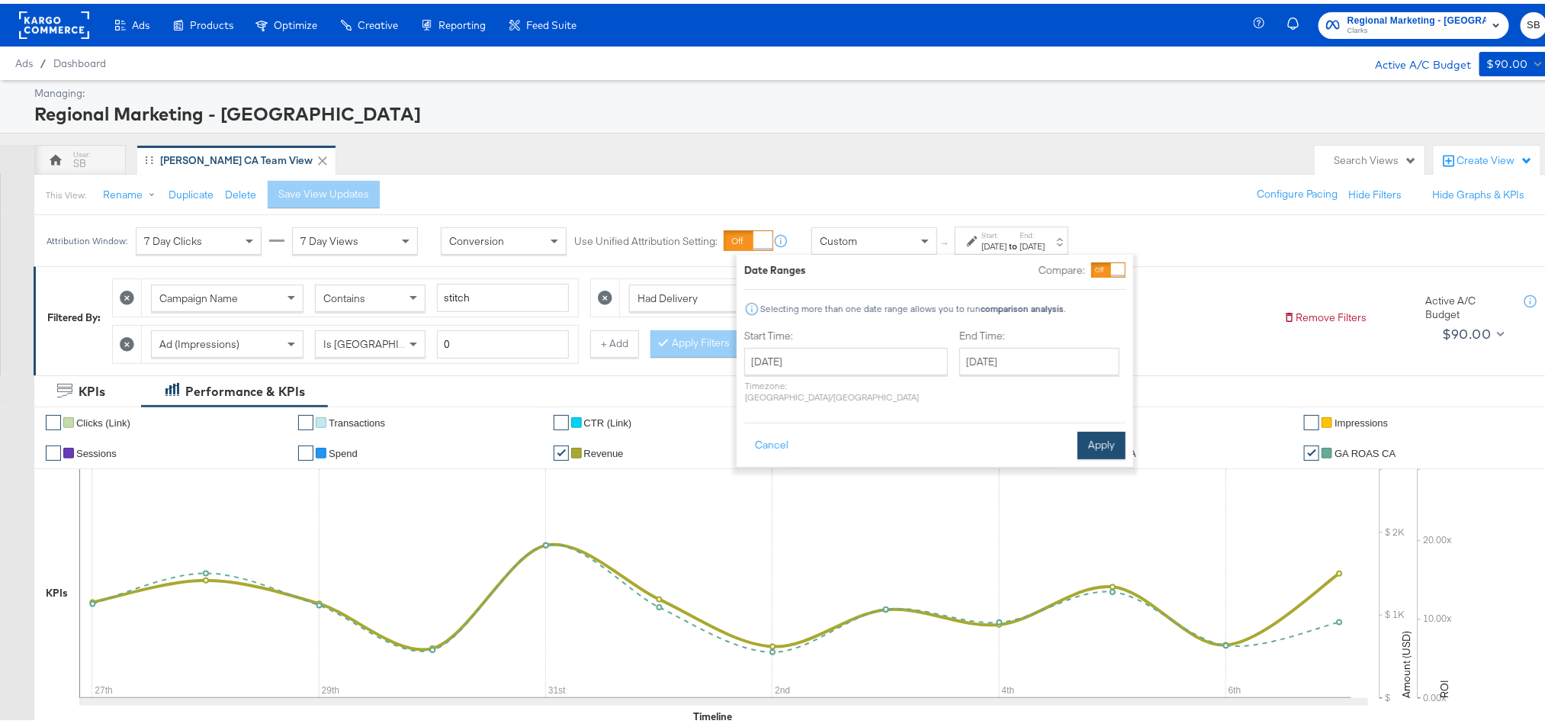
click at [1108, 428] on button "Apply" at bounding box center [1101, 441] width 48 height 27
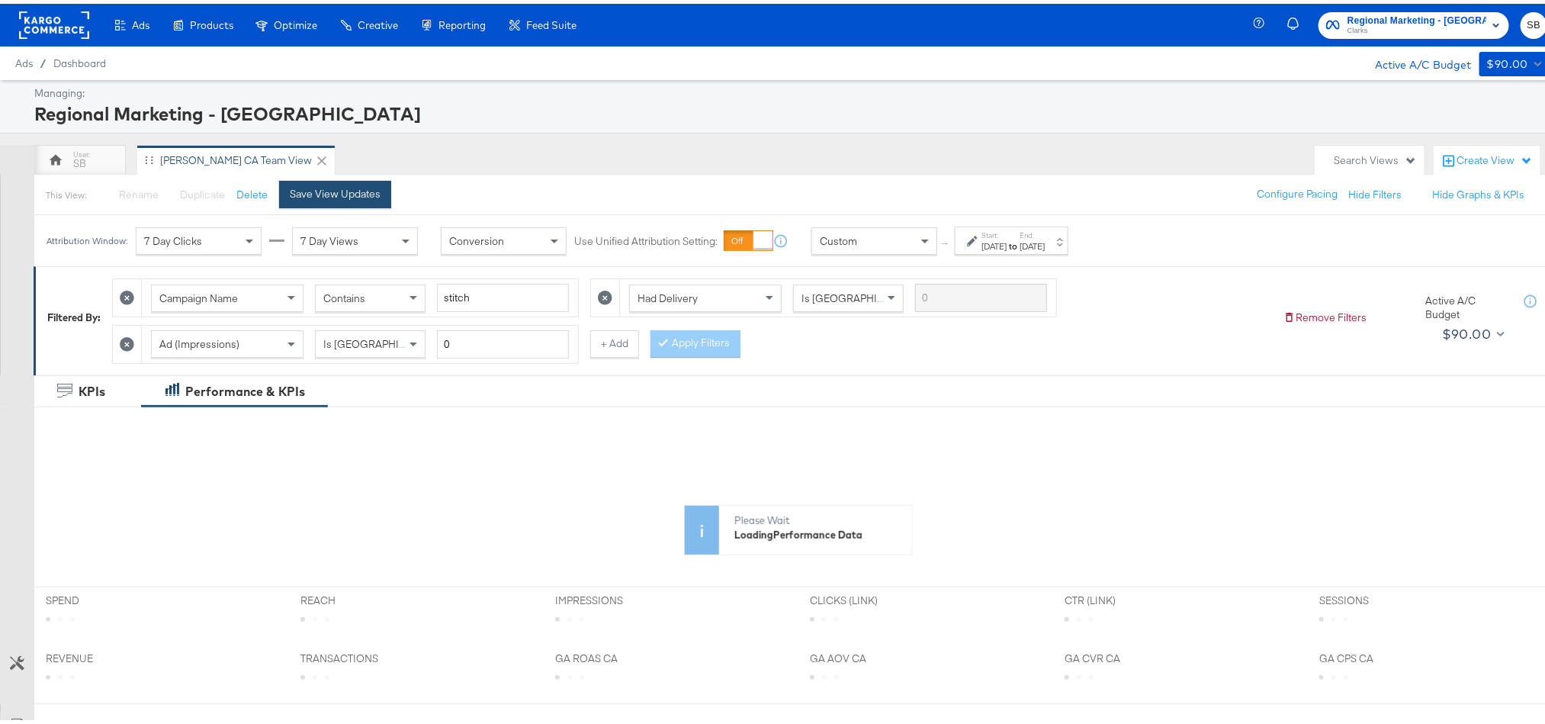
click at [343, 197] on div "Save View Updates" at bounding box center [335, 190] width 91 height 14
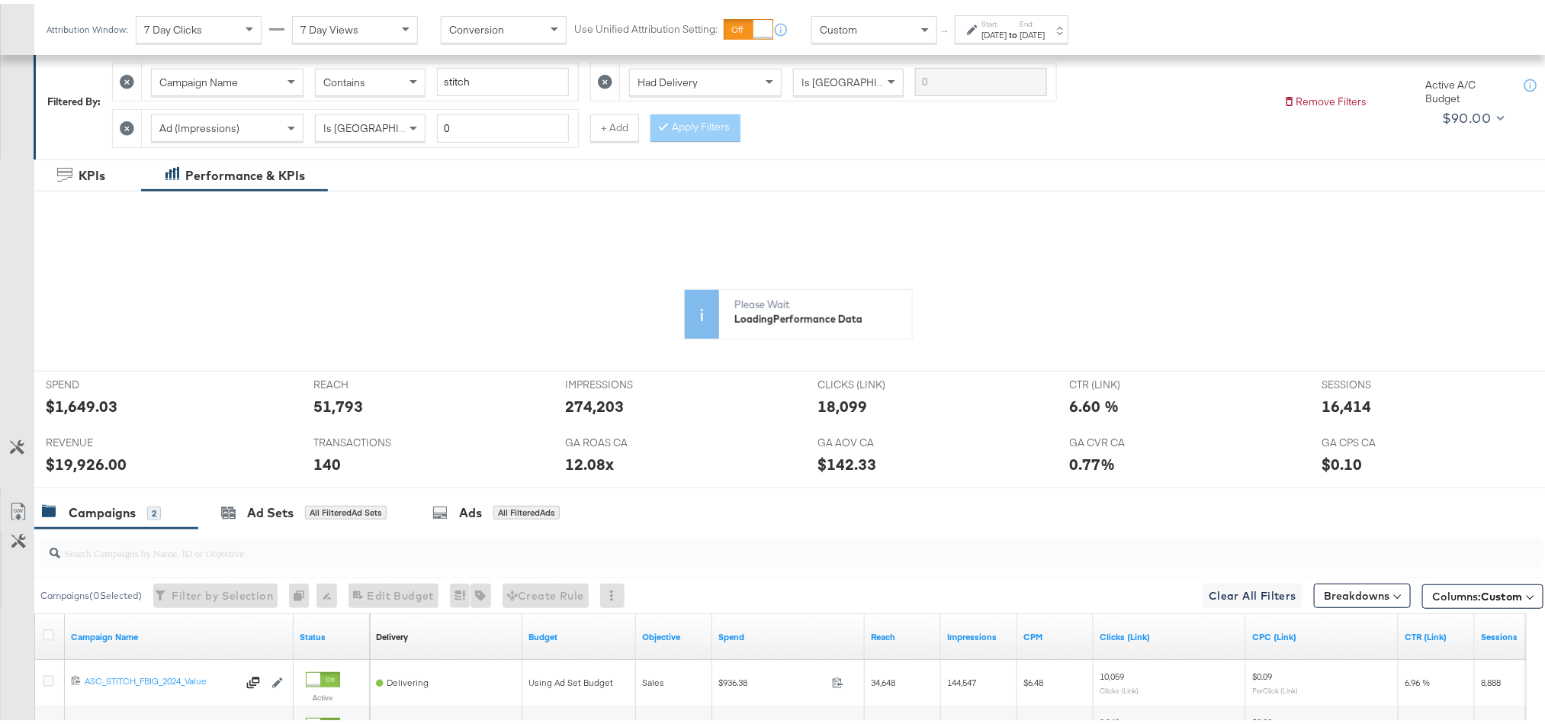
scroll to position [403, 0]
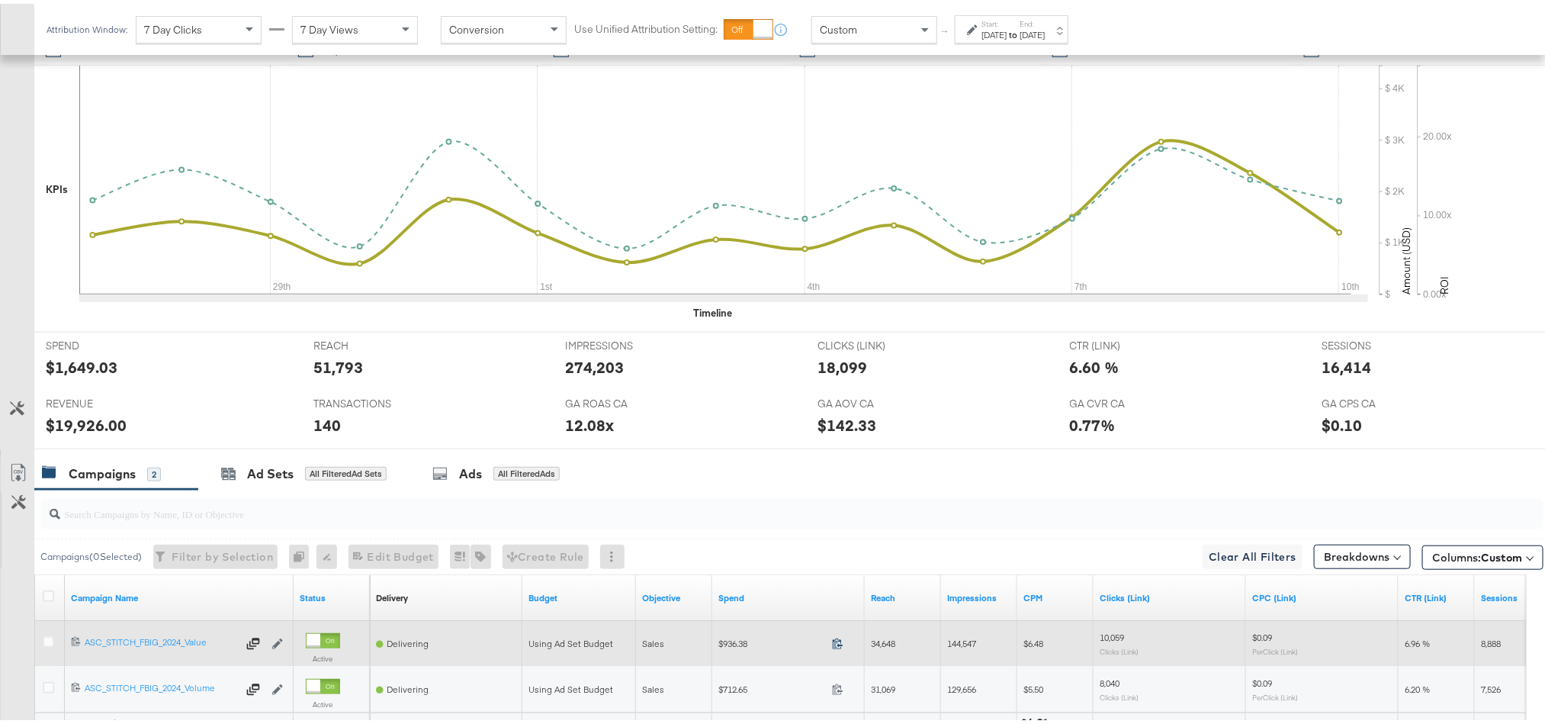
click at [837, 645] on icon at bounding box center [837, 639] width 11 height 11
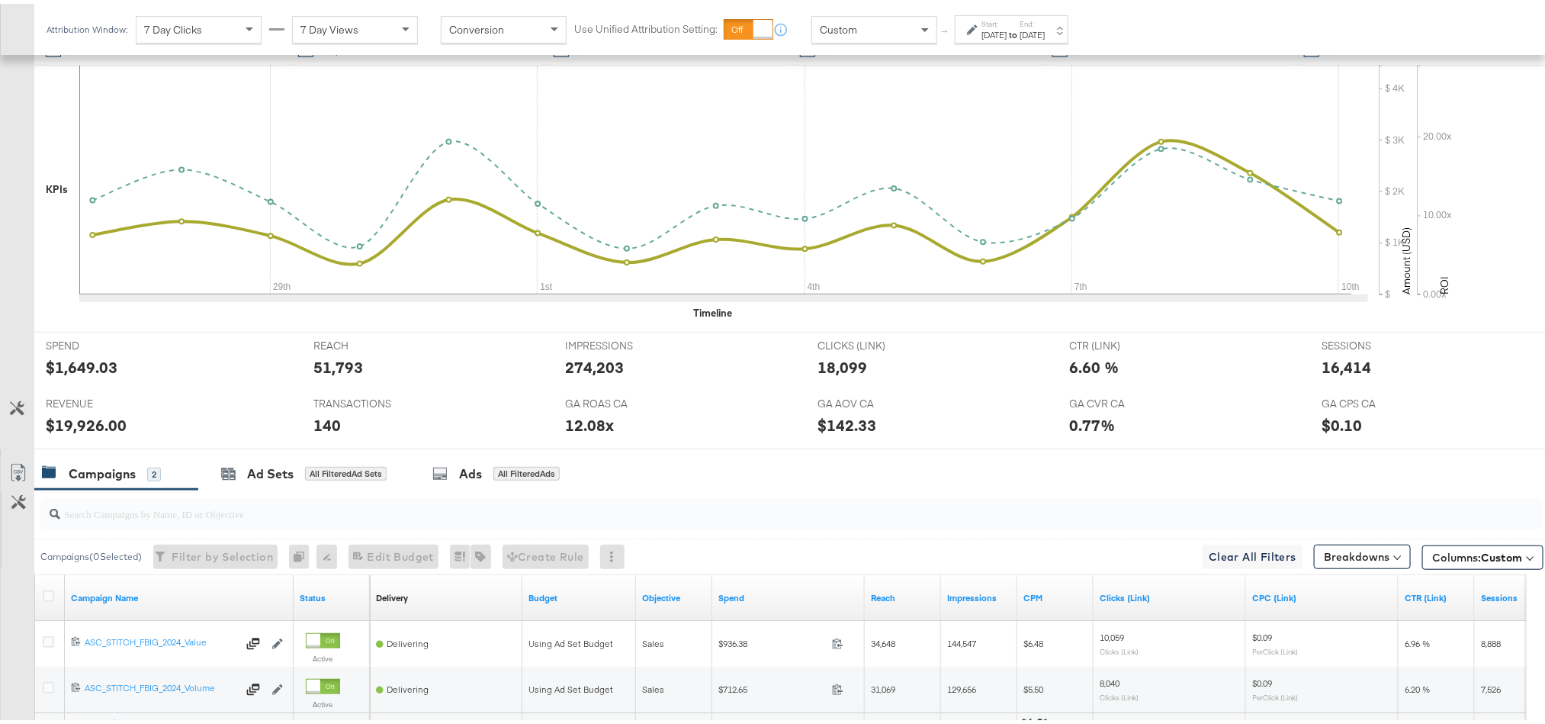
scroll to position [0, 0]
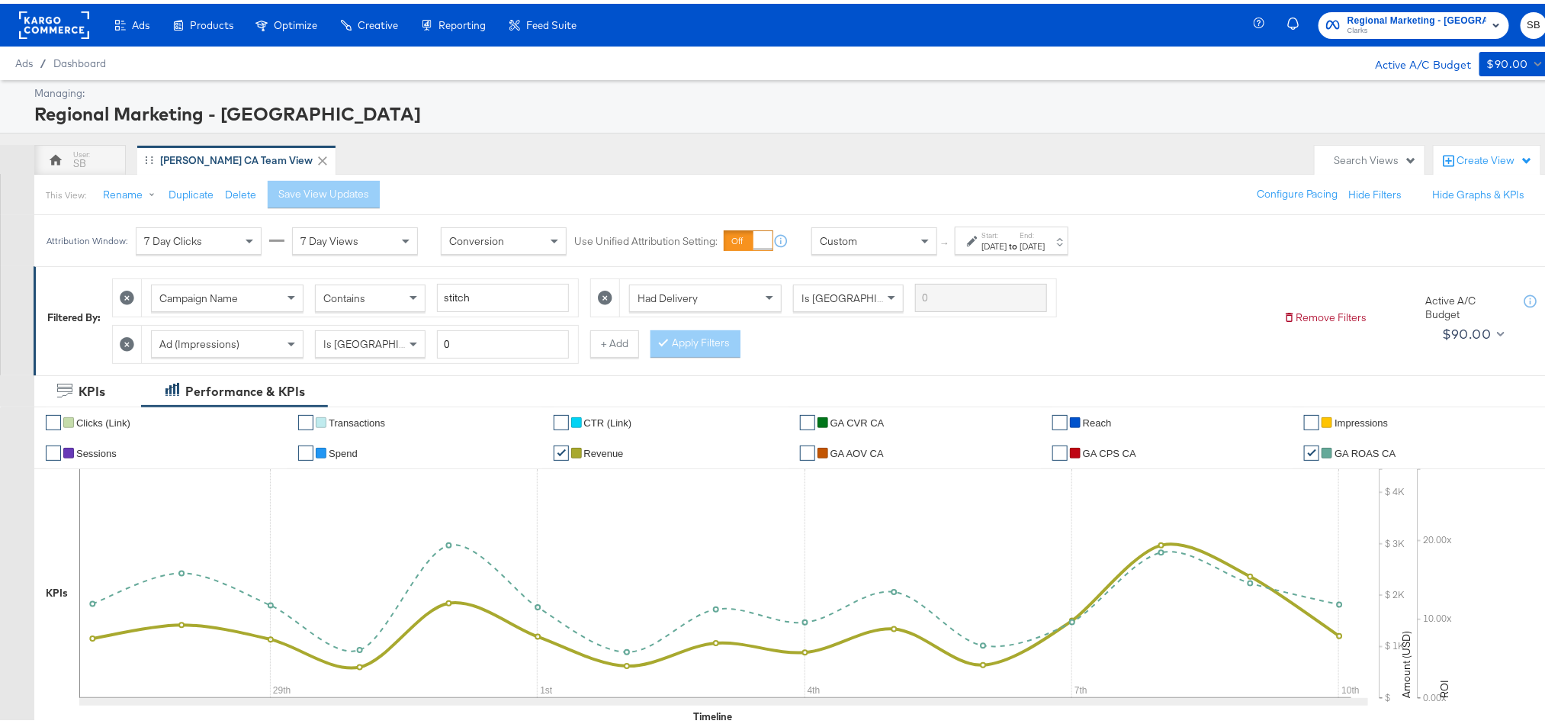
click at [41, 17] on rect at bounding box center [54, 21] width 70 height 27
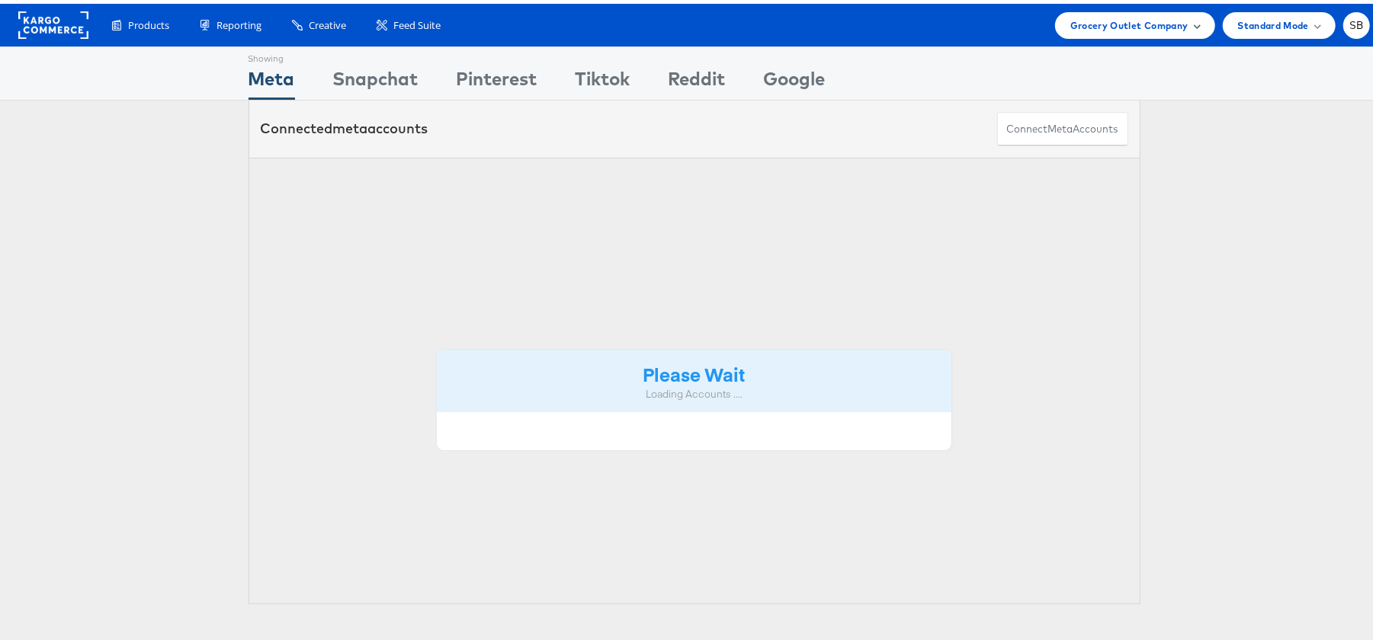
click at [1113, 26] on span "Grocery Outlet Company" at bounding box center [1129, 22] width 118 height 16
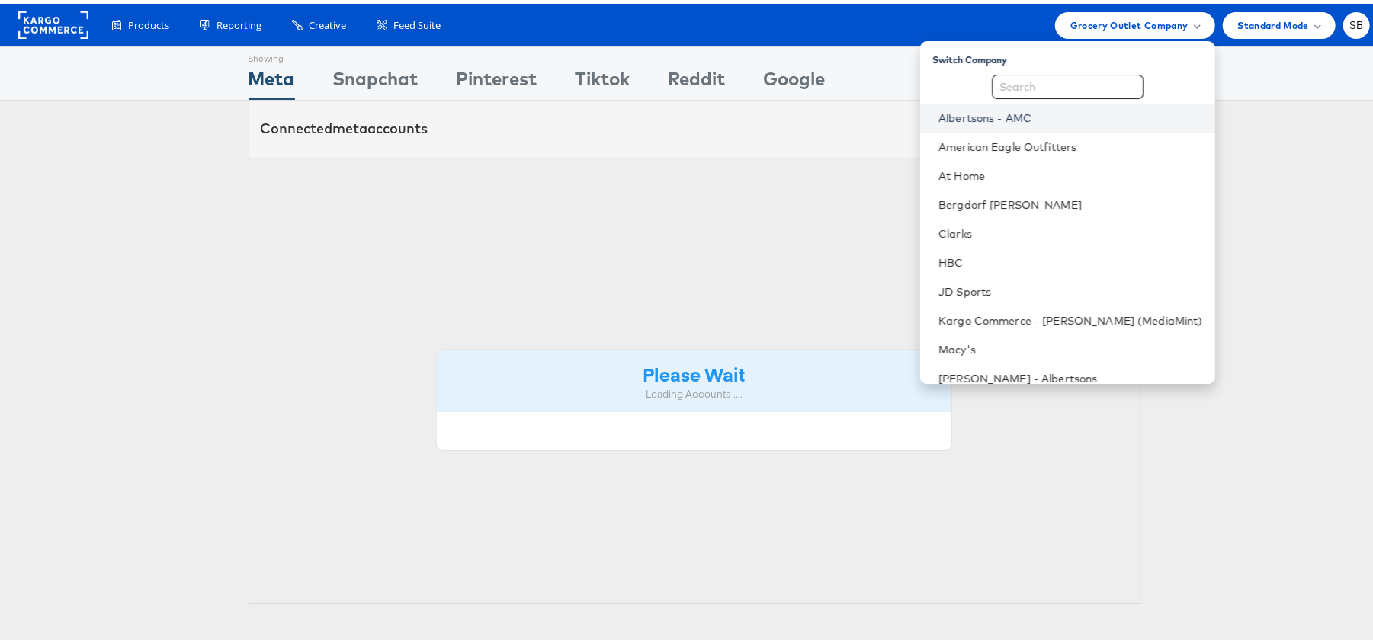
click at [1023, 111] on link "Albertsons - AMC" at bounding box center [1071, 114] width 265 height 15
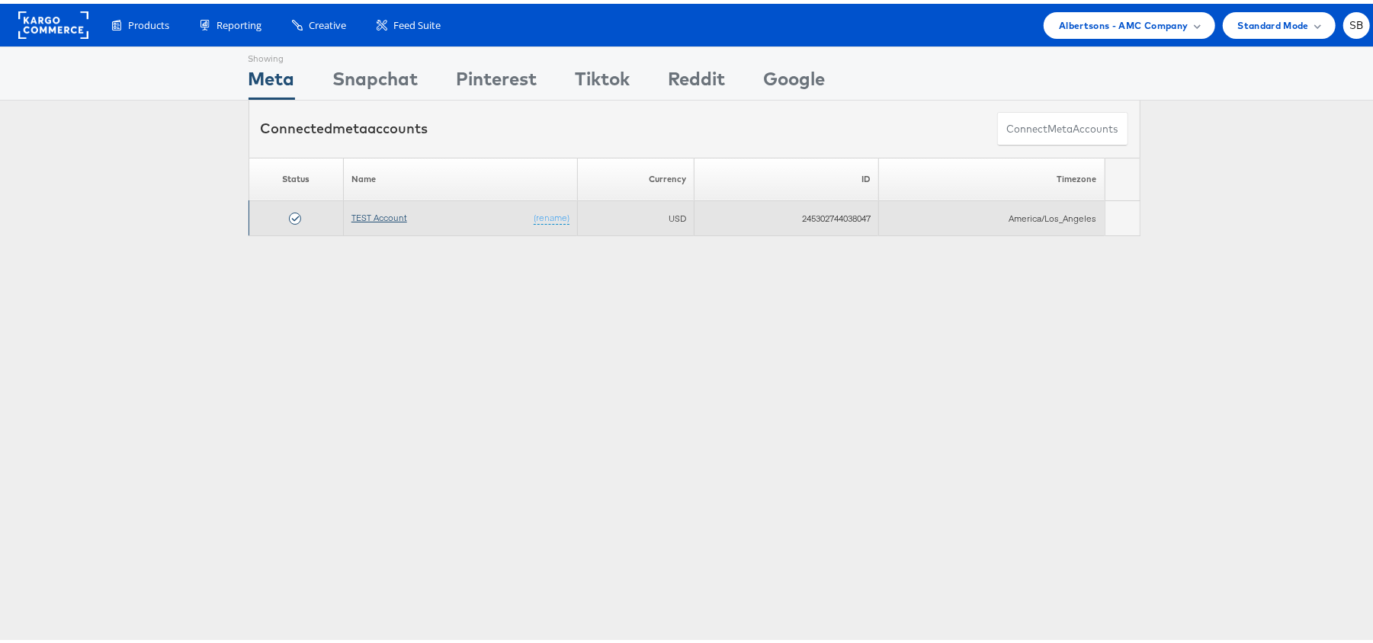
drag, startPoint x: 355, startPoint y: 207, endPoint x: 355, endPoint y: 217, distance: 9.2
click at [355, 217] on td "TEST Account (rename)" at bounding box center [460, 214] width 235 height 35
click at [355, 217] on link "TEST Account" at bounding box center [379, 213] width 56 height 11
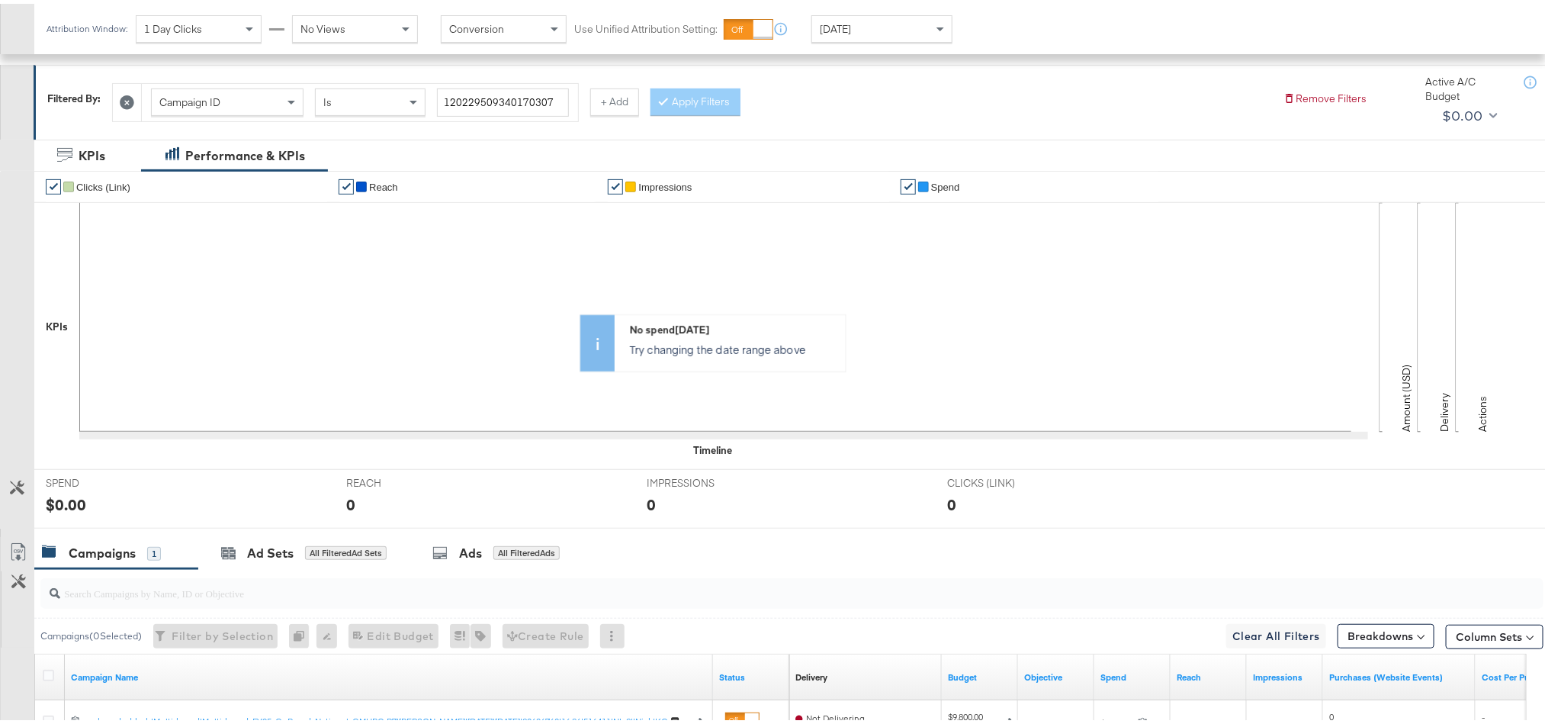
scroll to position [380, 0]
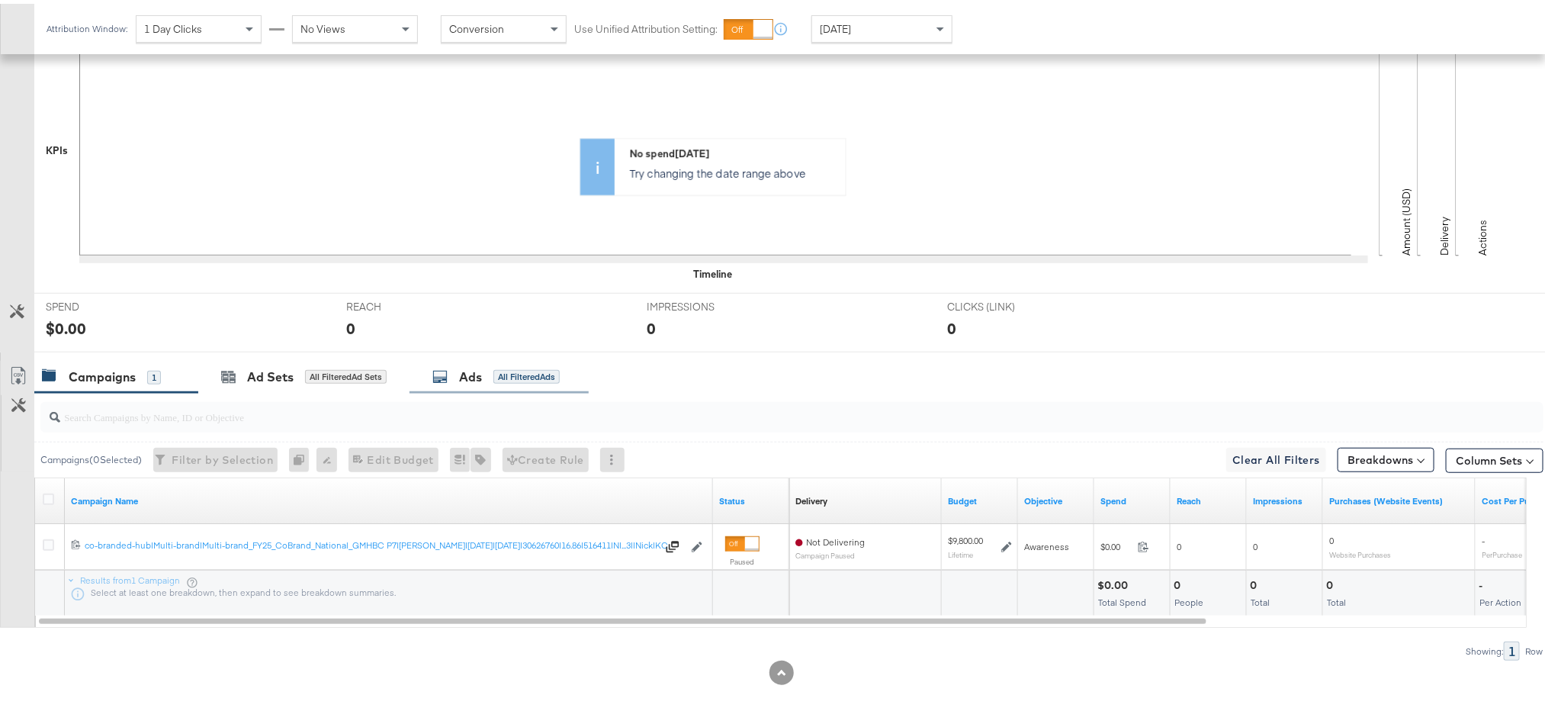
click at [467, 371] on div "Ads" at bounding box center [470, 373] width 23 height 18
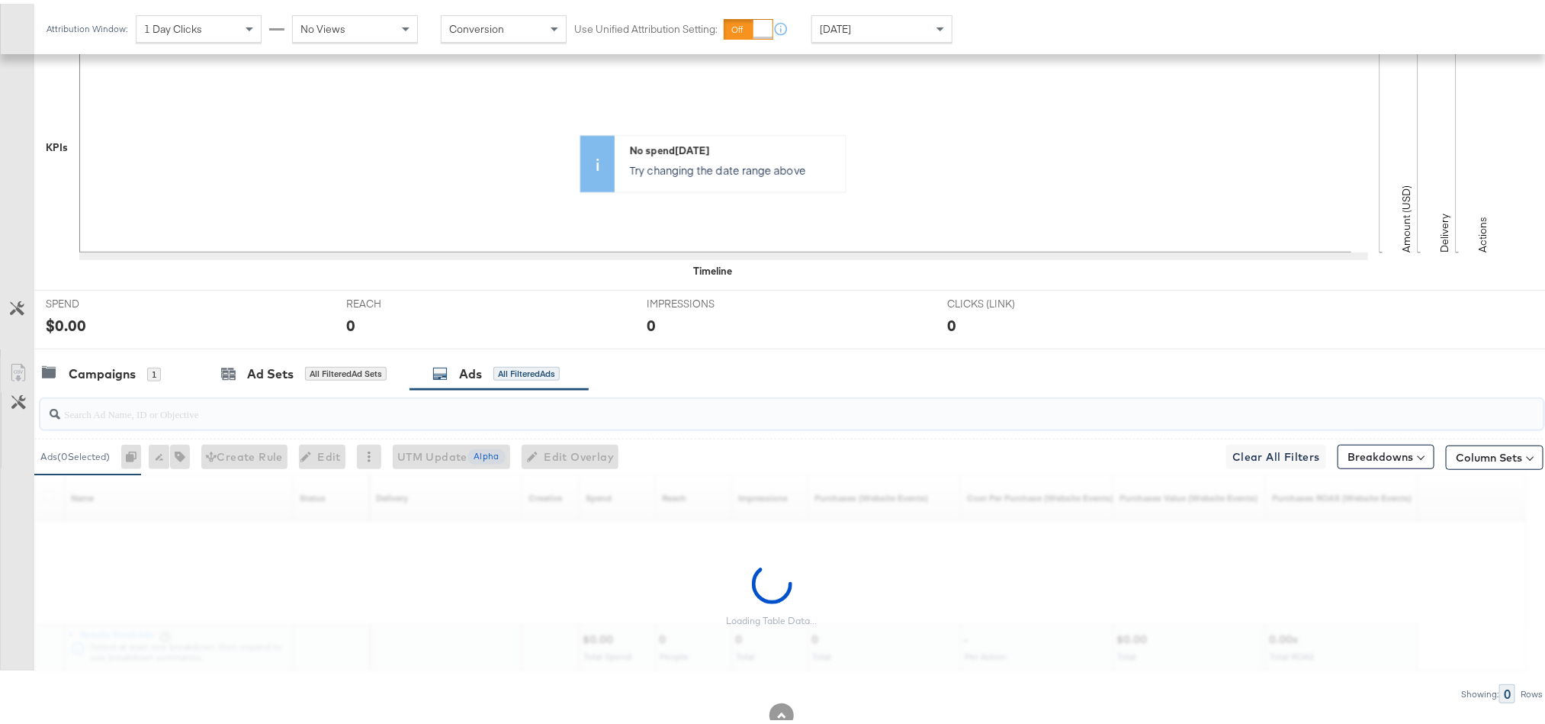
click at [373, 412] on input "search" at bounding box center [732, 404] width 1344 height 30
paste input "co-branded-hub|Facebook & Instagram|Social Media|FBIG - Premium Carousel & Prod…"
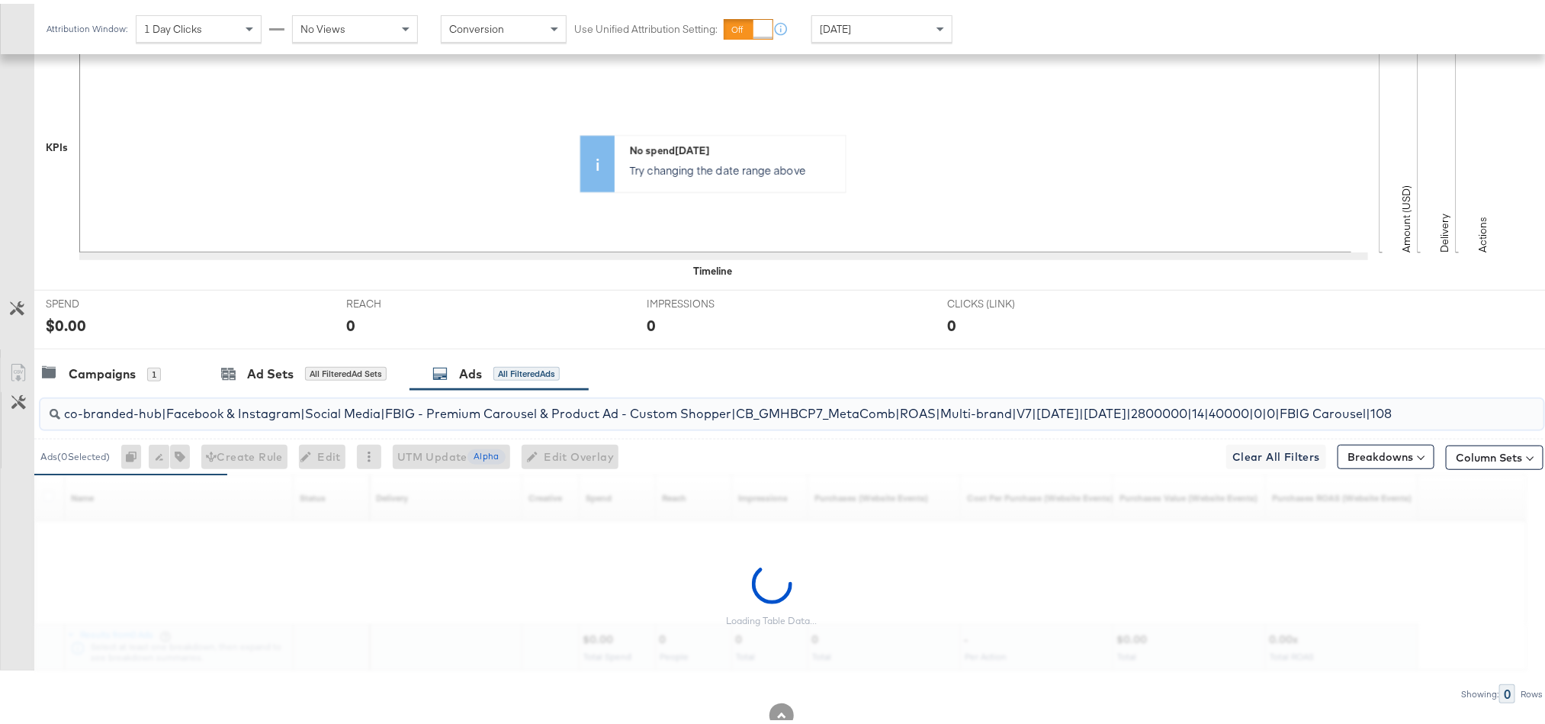
scroll to position [0, 163]
type input "co-branded-hub|Facebook & Instagram|Social Media|FBIG - Premium Carousel & Prod…"
click at [90, 371] on div "Campaigns" at bounding box center [102, 370] width 67 height 18
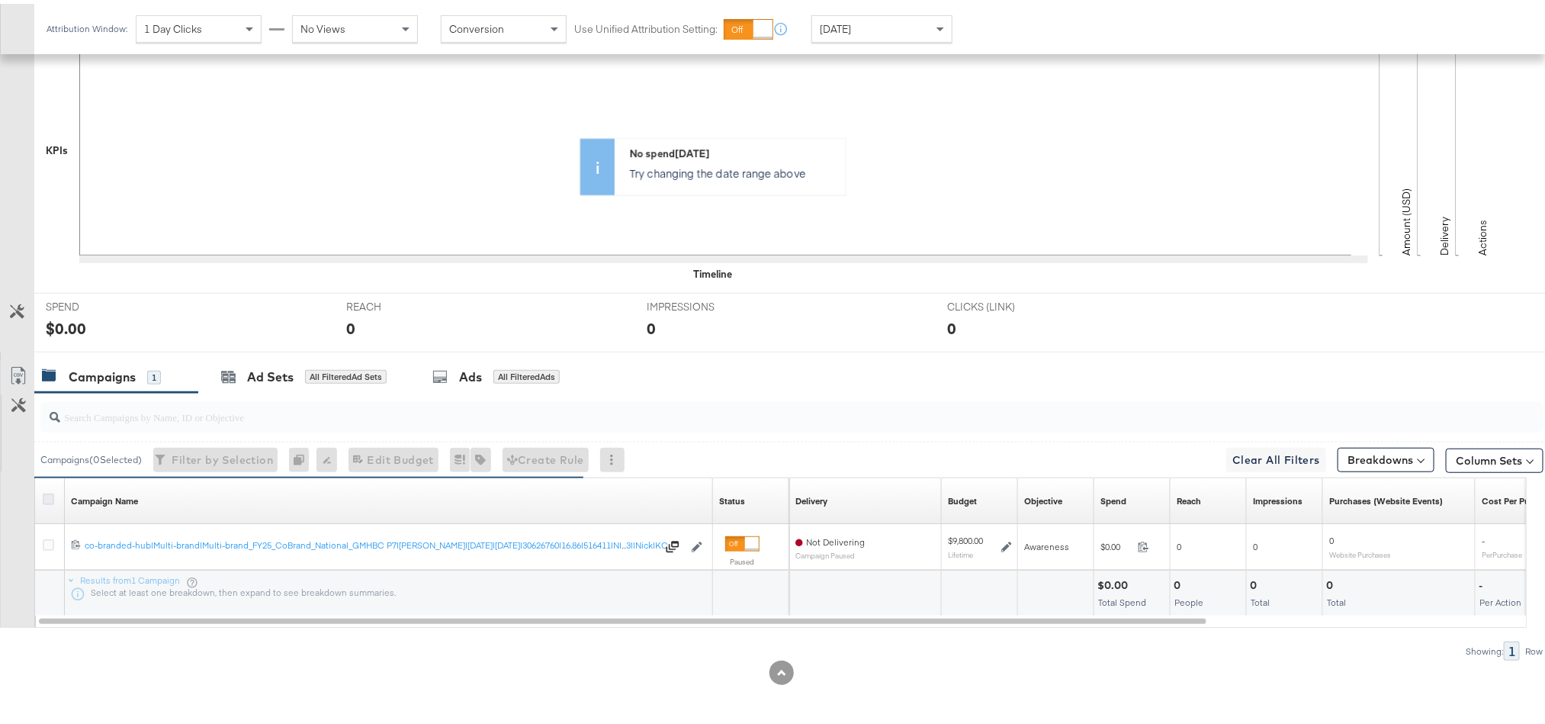
click at [48, 499] on icon at bounding box center [48, 494] width 11 height 11
click at [0, 0] on input "checkbox" at bounding box center [0, 0] width 0 height 0
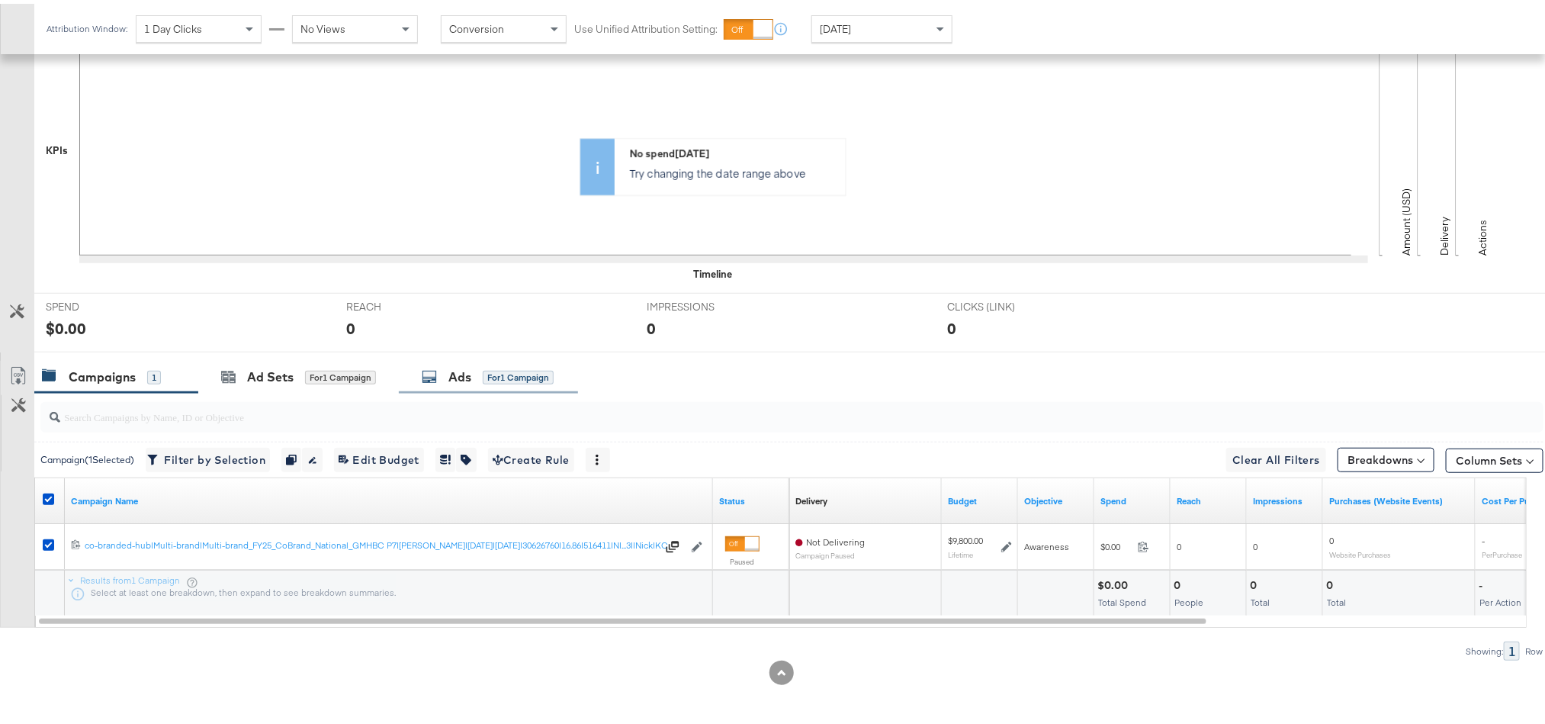
click at [446, 373] on div "Ads for 1 Campaign" at bounding box center [488, 373] width 132 height 18
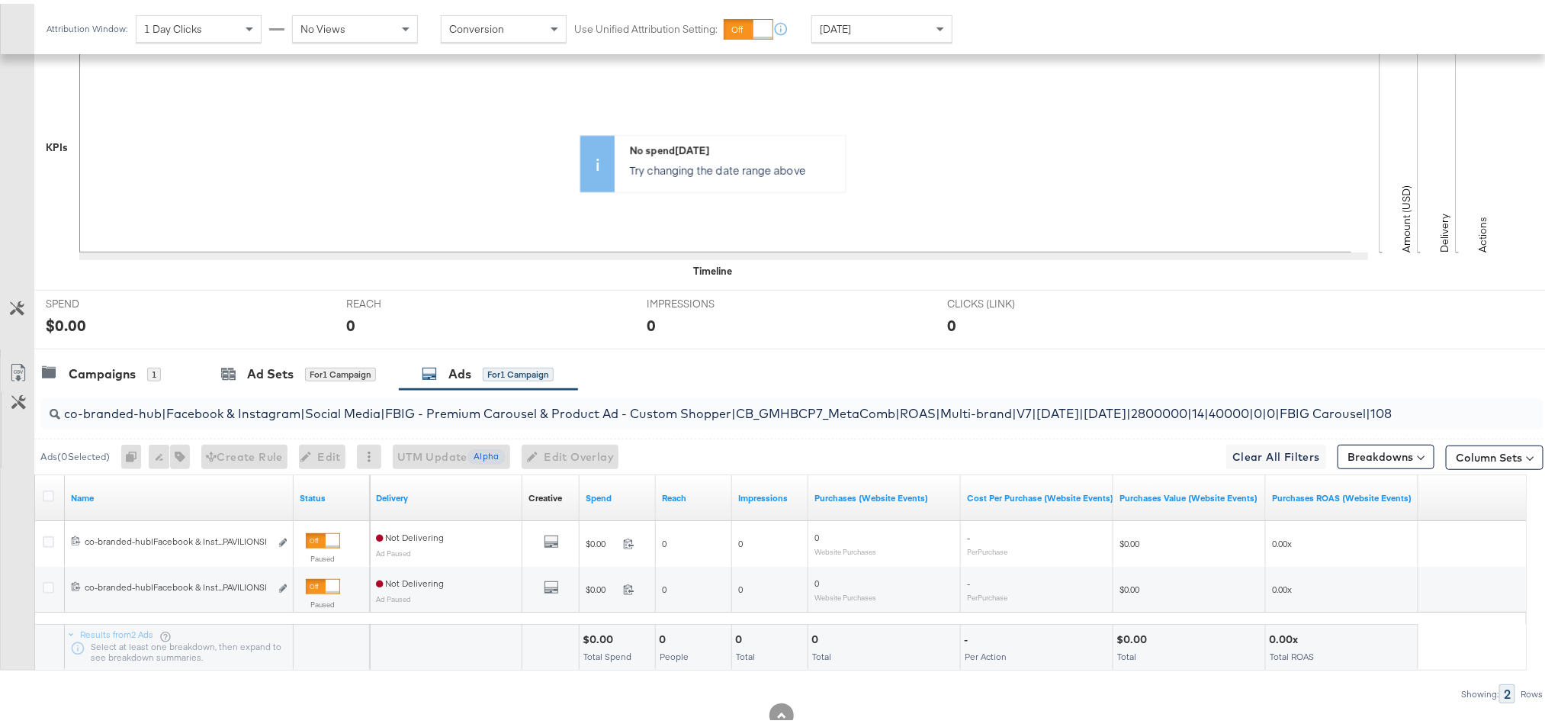
click at [1394, 419] on div "co-branded-hub|Facebook & Instagram|Social Media|FBIG - Premium Carousel & Prod…" at bounding box center [791, 410] width 1503 height 30
paste input "co-branded-hub|Facebook & Instagram|Social Media|FBIG - Premium Carousel & Prod…"
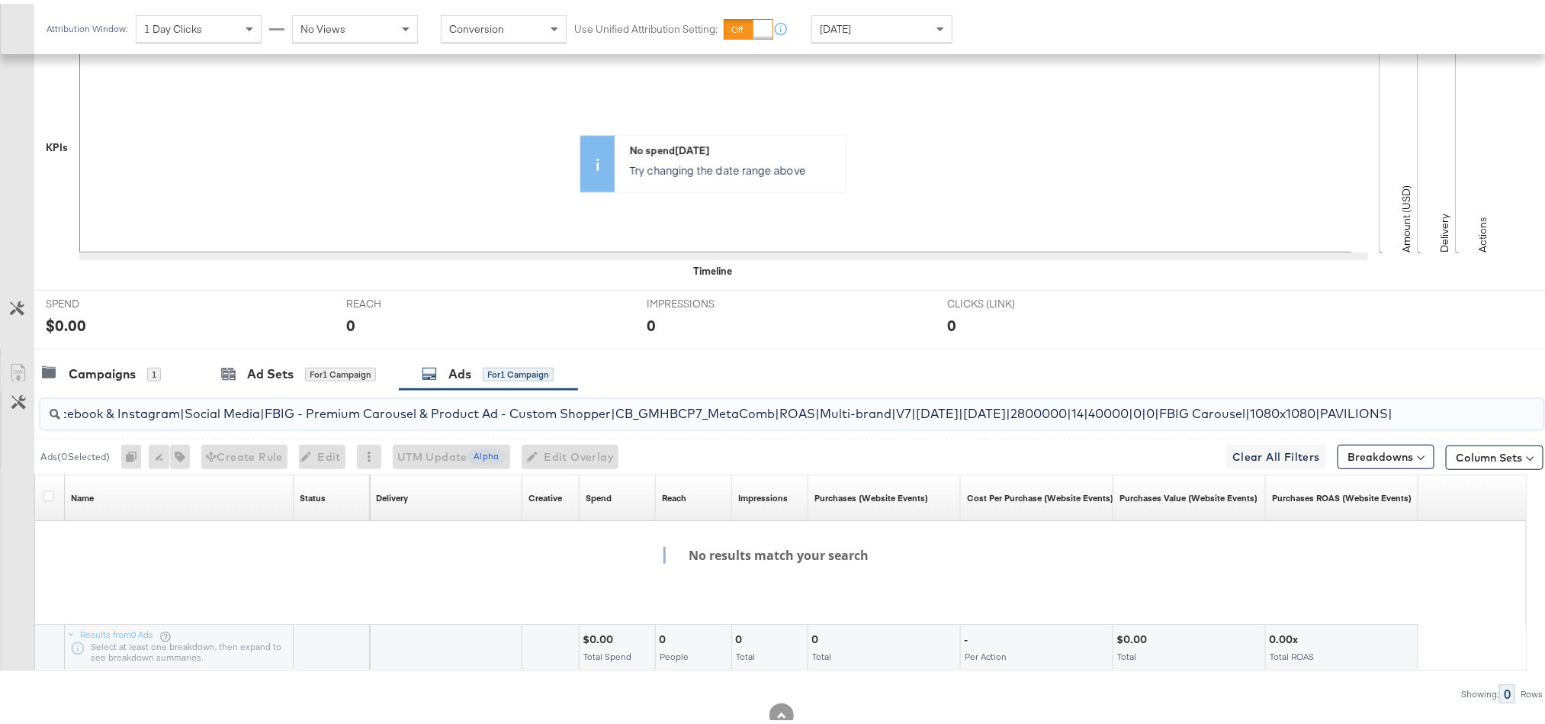
scroll to position [0, 0]
click at [1380, 425] on div "co-branded-hub|Facebook & Instagram|Social Media|FBIG - Premium Carousel & Prod…" at bounding box center [791, 410] width 1503 height 30
paste input "search"
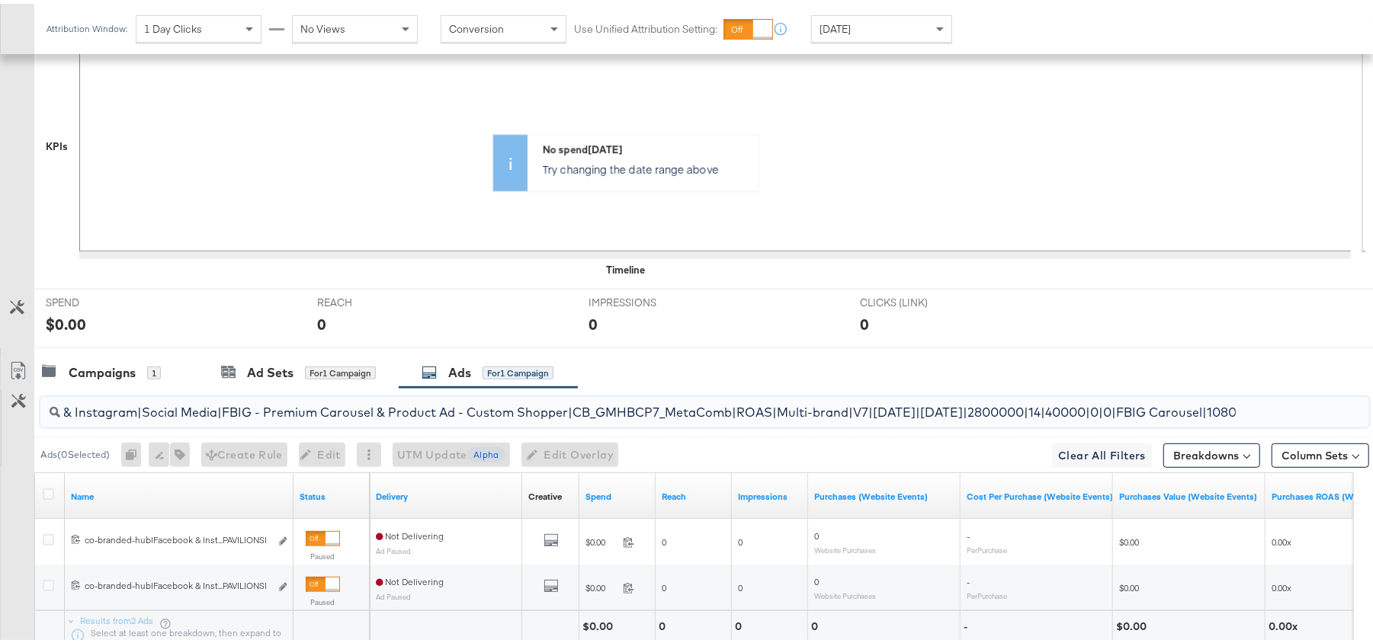
scroll to position [506, 0]
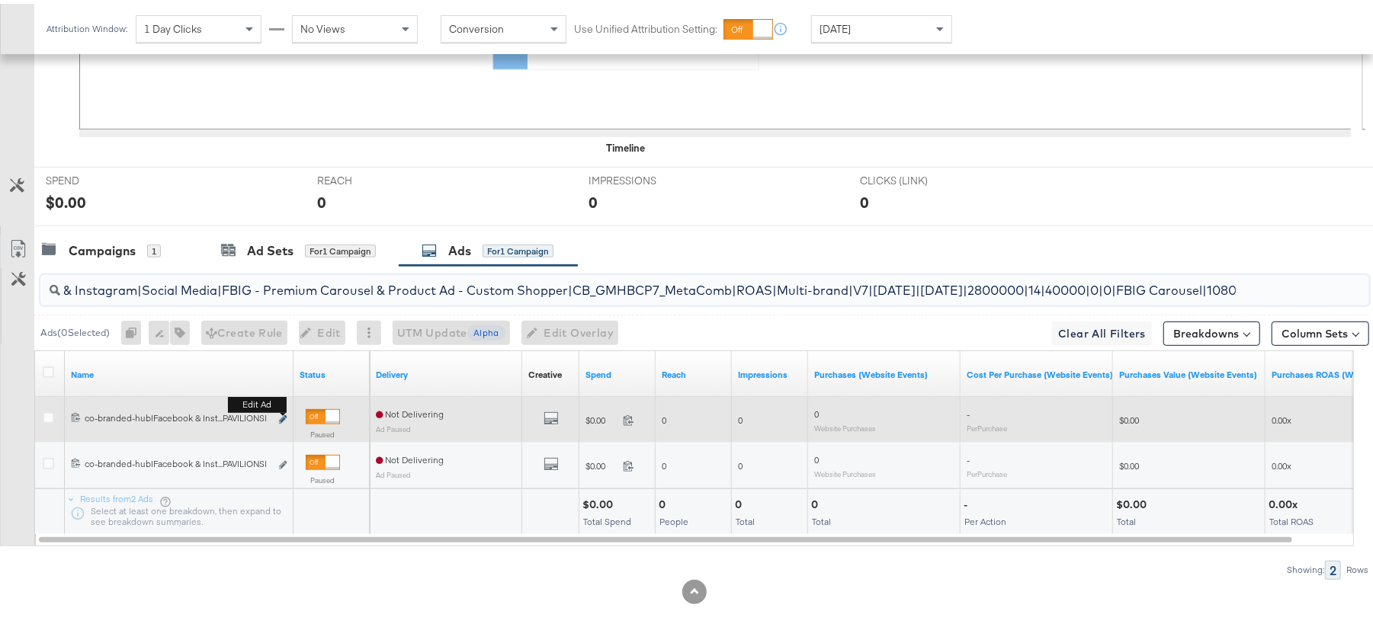
type input "co-branded-hub|Facebook & Instagram|Social Media|FBIG - Premium Carousel & Prod…"
click at [284, 416] on icon "link" at bounding box center [283, 416] width 8 height 8
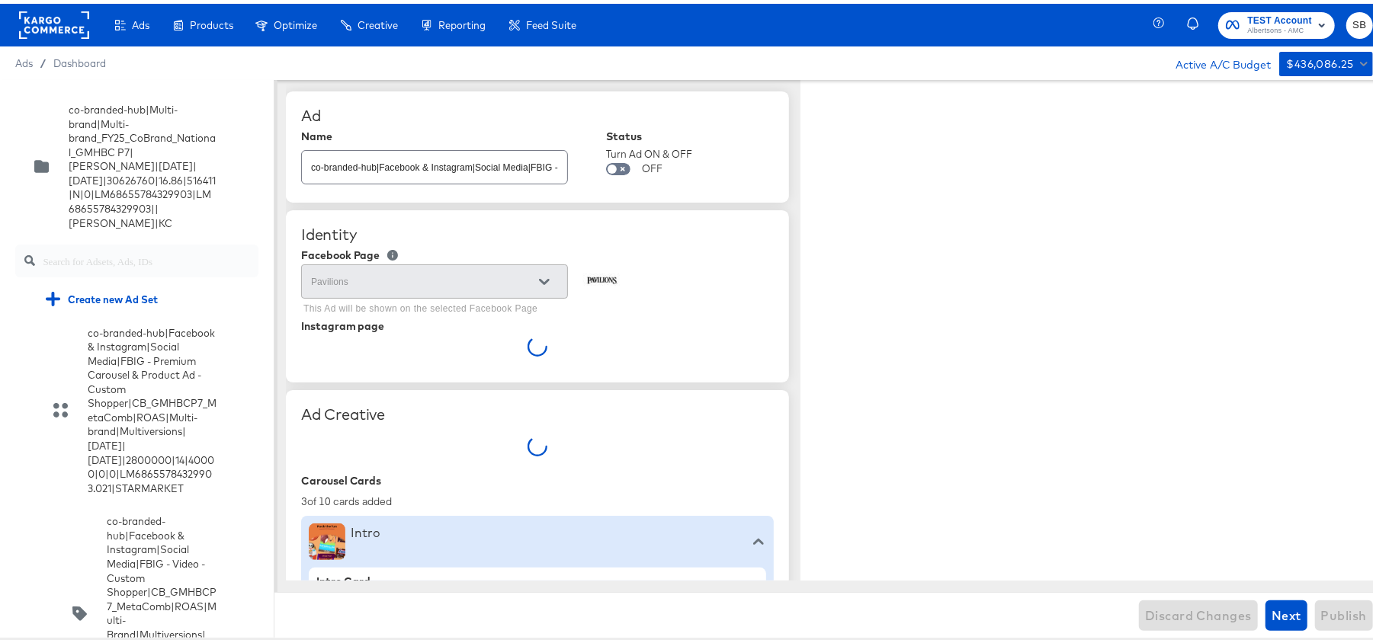
type textarea "x"
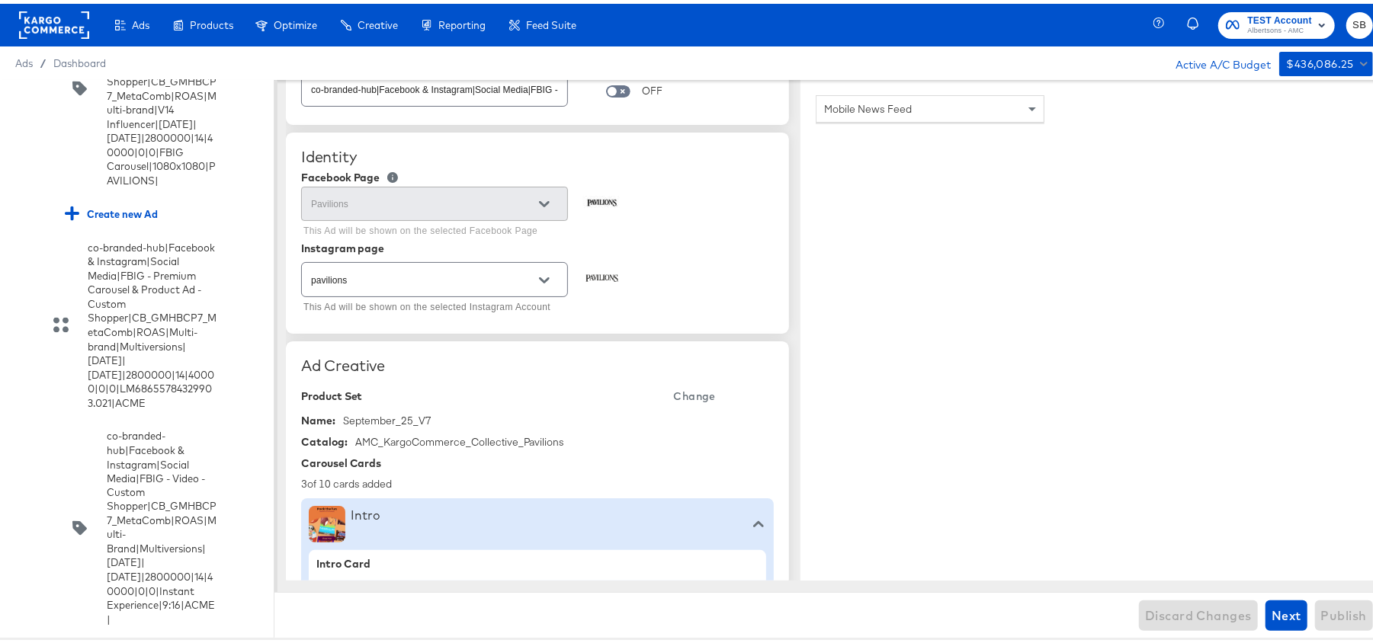
scroll to position [77, 0]
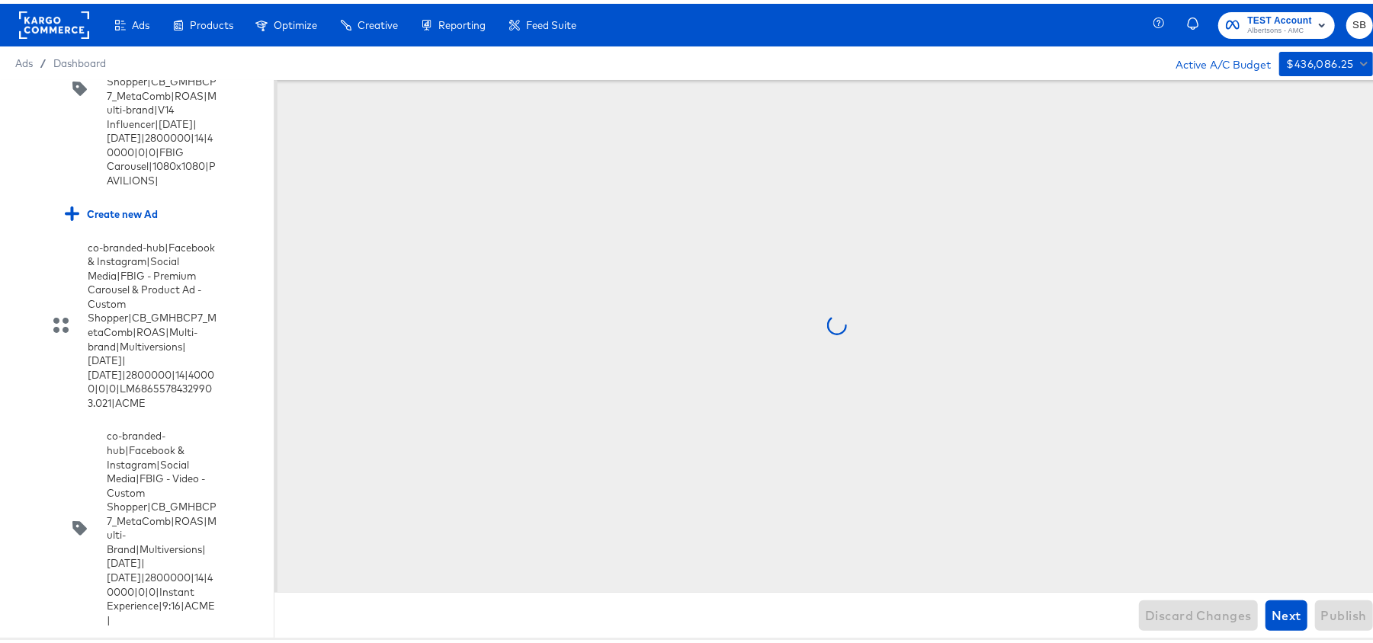
scroll to position [0, 0]
click at [0, 0] on input "checkbox" at bounding box center [0, 0] width 0 height 0
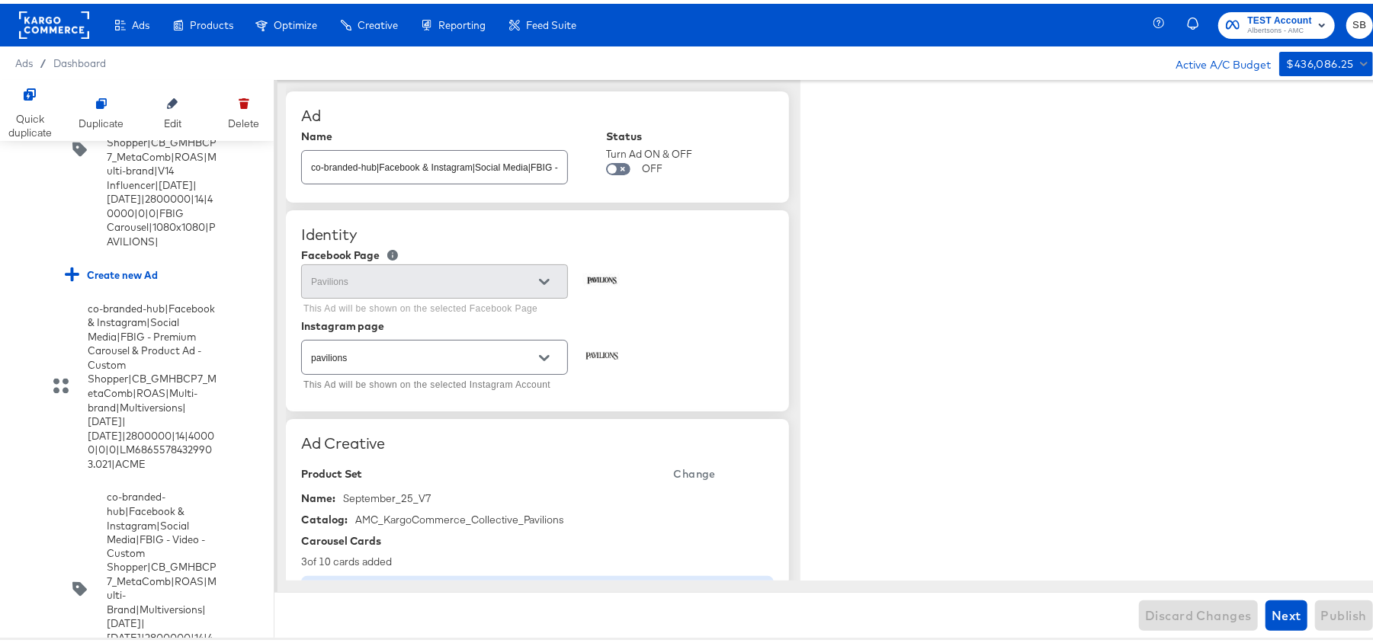
type textarea "x"
click at [238, 107] on div at bounding box center [244, 100] width 26 height 26
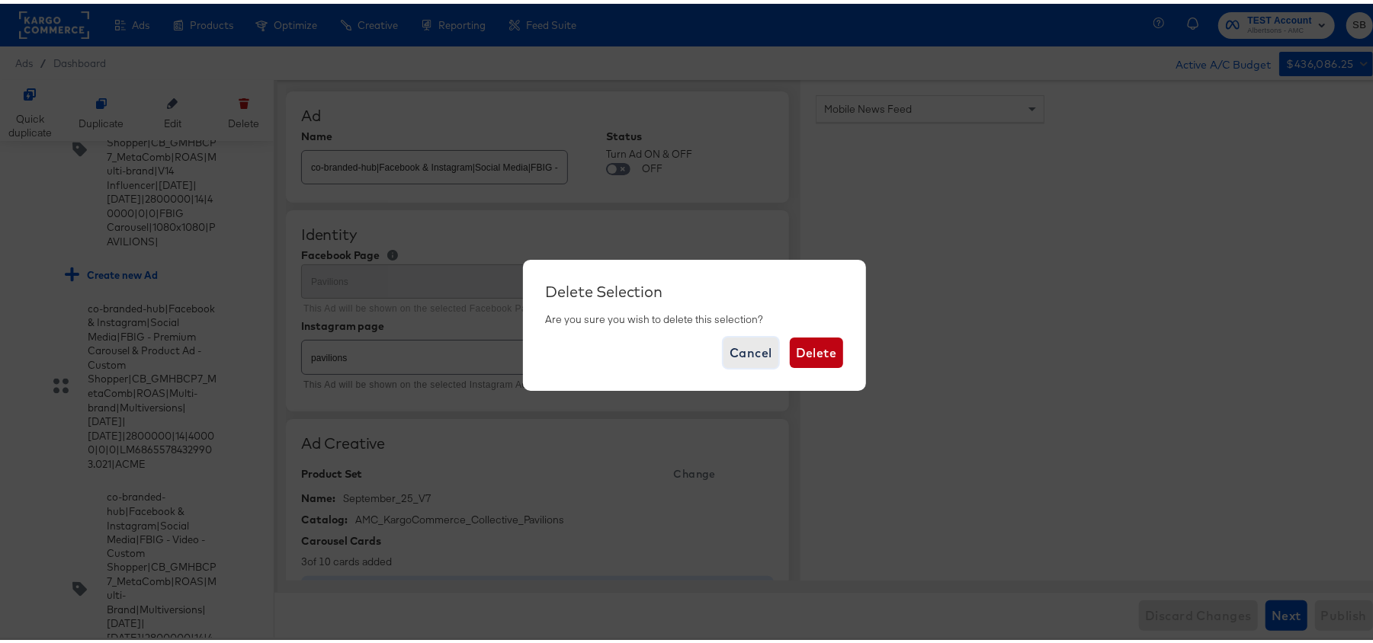
click at [744, 346] on span "Cancel" at bounding box center [751, 349] width 43 height 21
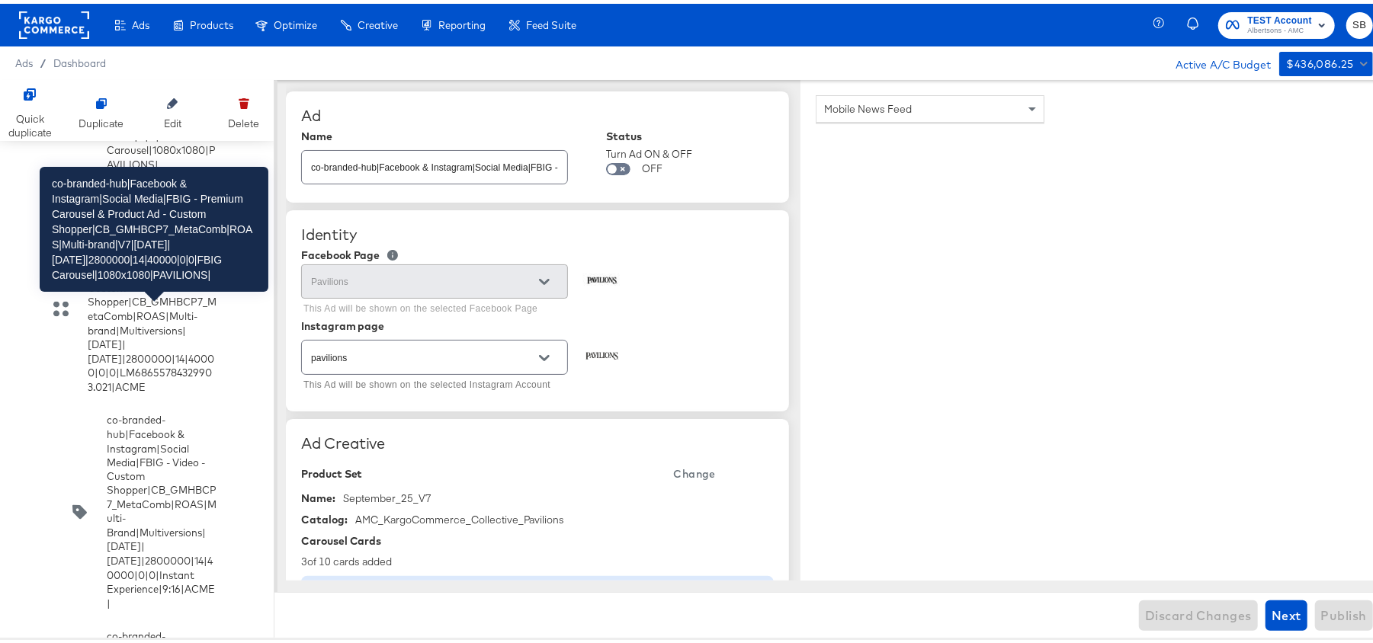
scroll to position [9969, 0]
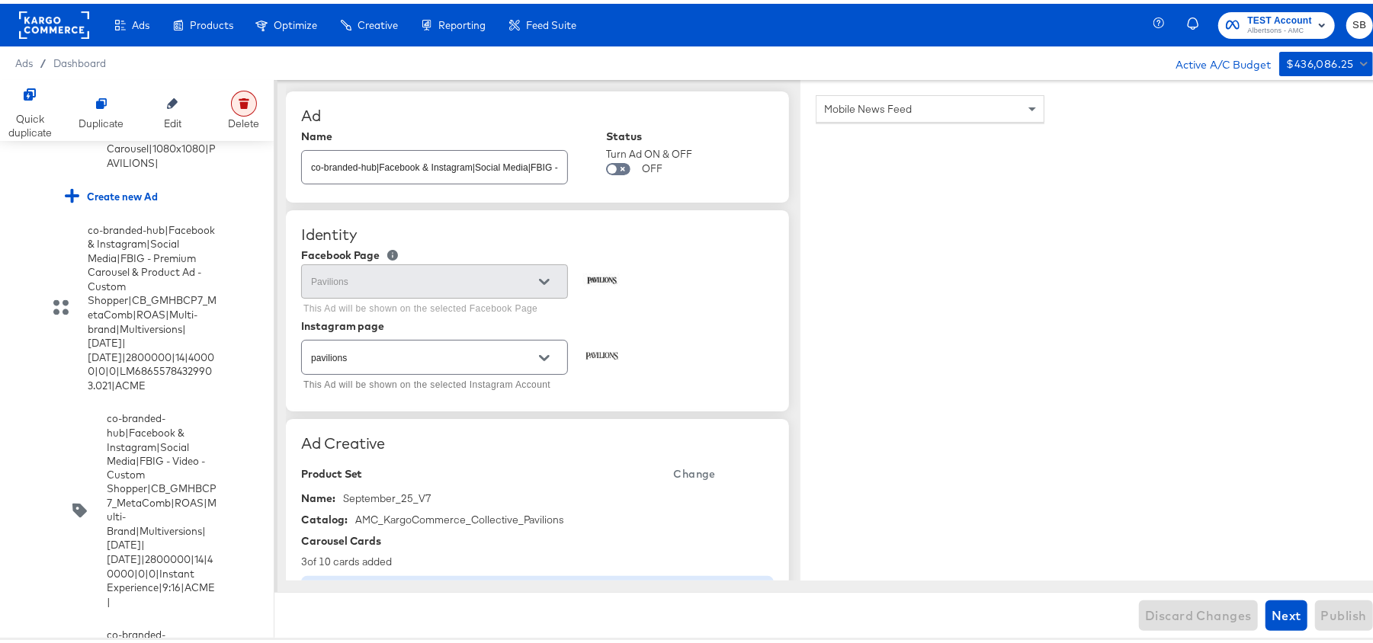
click at [245, 107] on div at bounding box center [244, 100] width 26 height 26
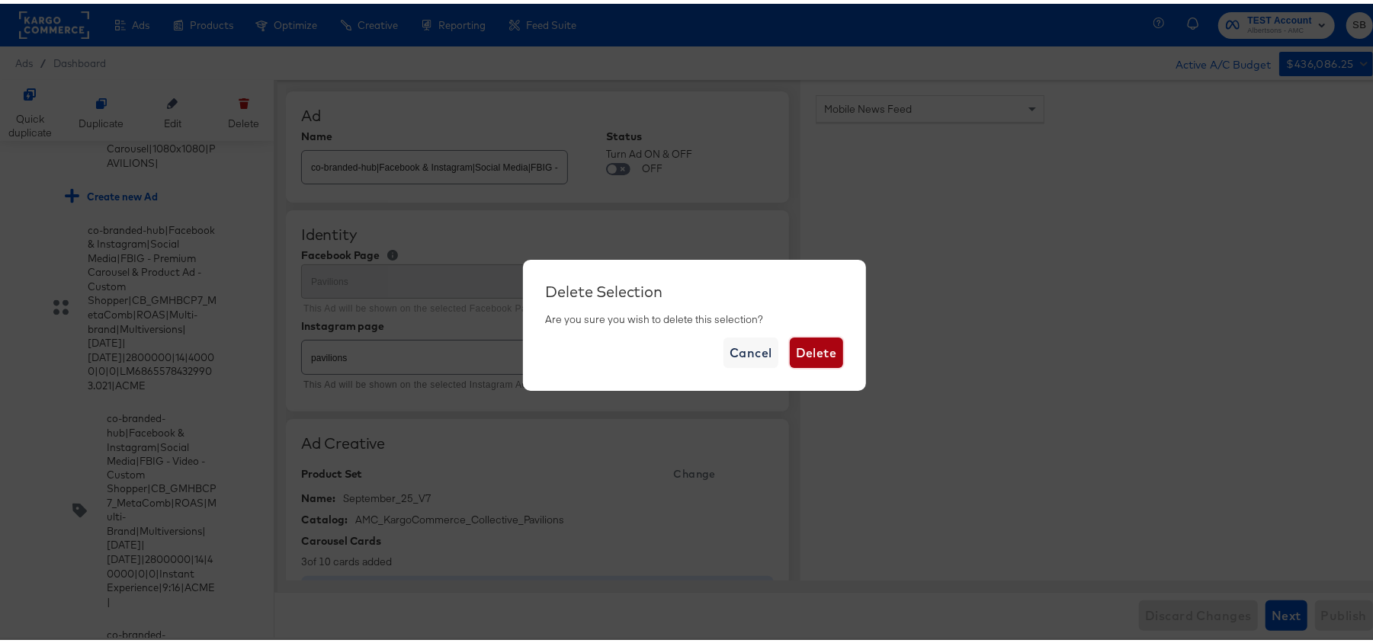
click at [809, 351] on span "Delete" at bounding box center [816, 349] width 41 height 21
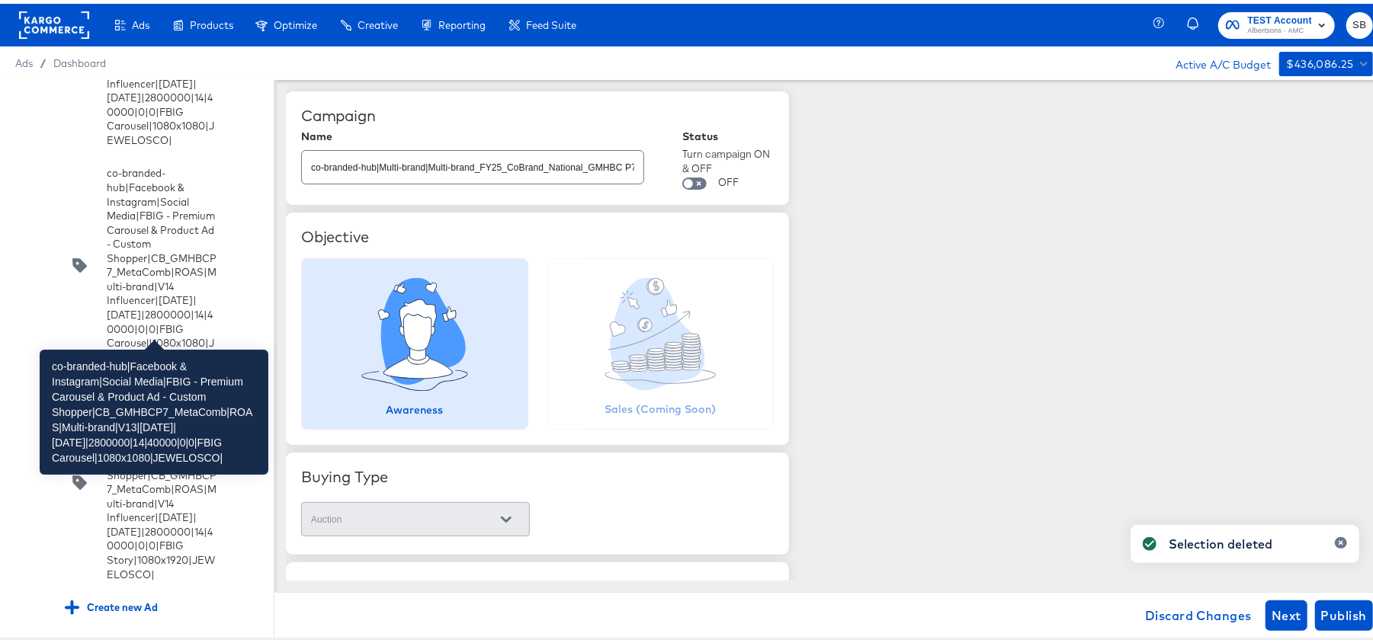
scroll to position [20857, 0]
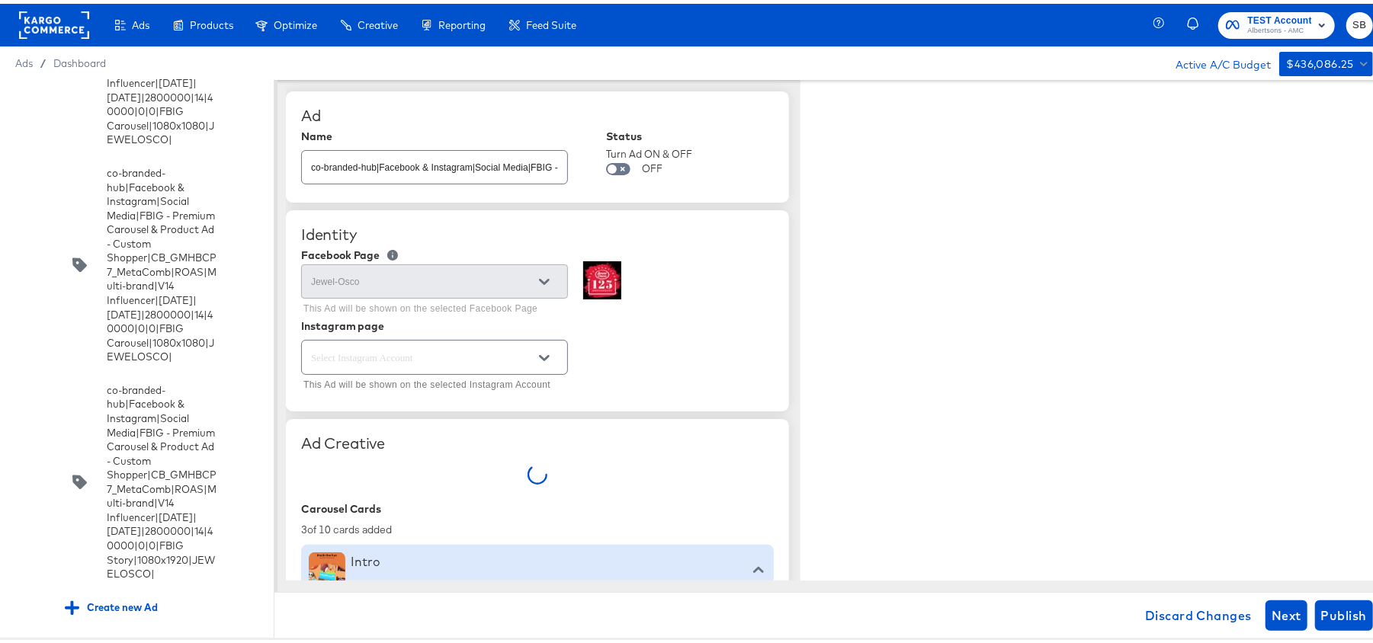
type textarea "x"
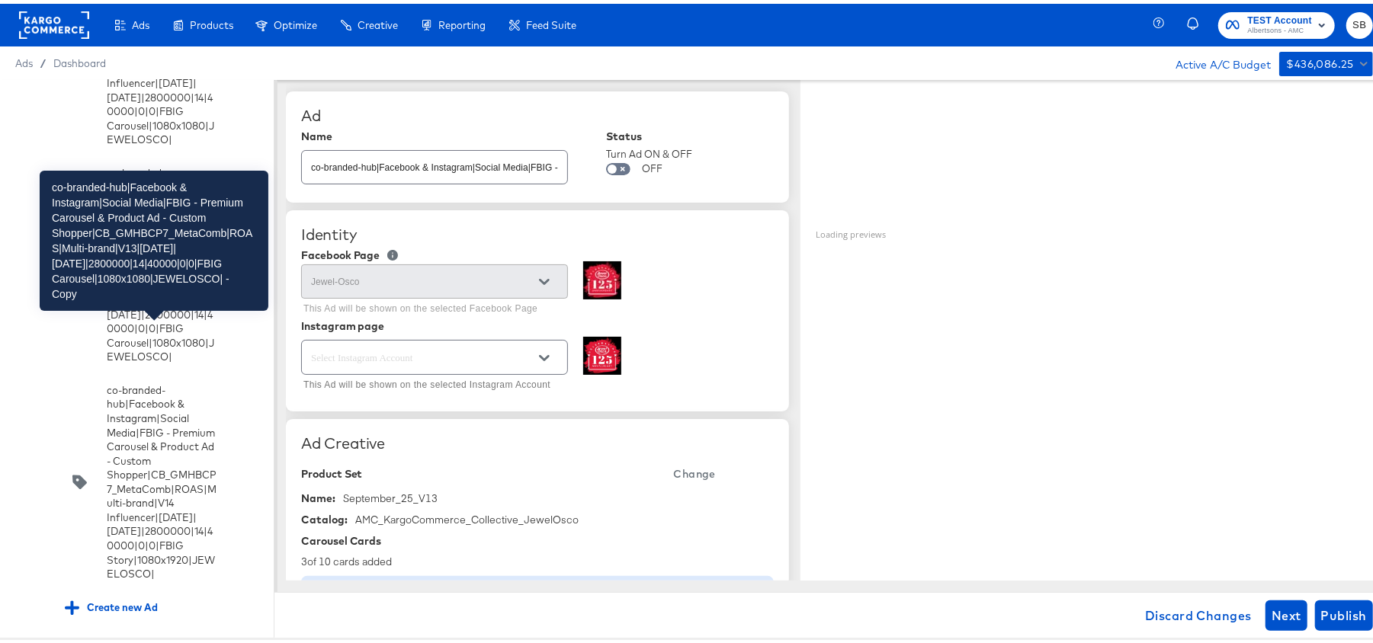
type textarea "x"
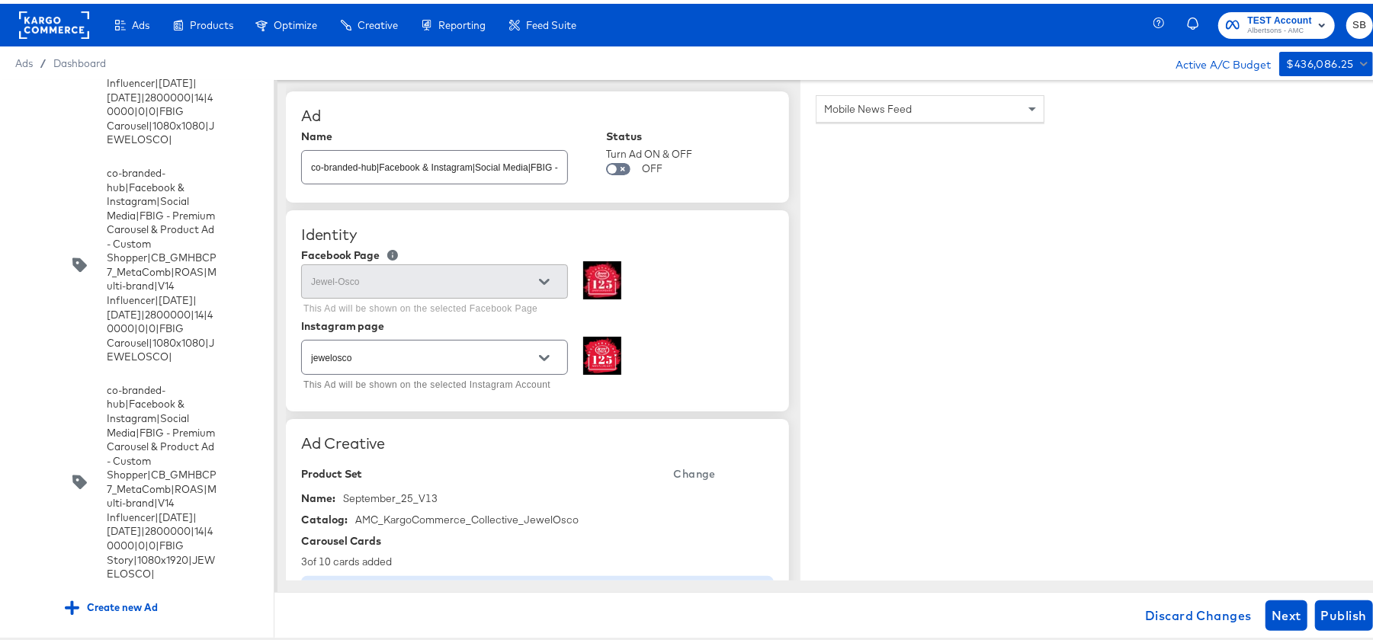
click at [672, 312] on div "Jewel-Osco This Ad will be shown on the selected Facebook Page" at bounding box center [537, 287] width 473 height 59
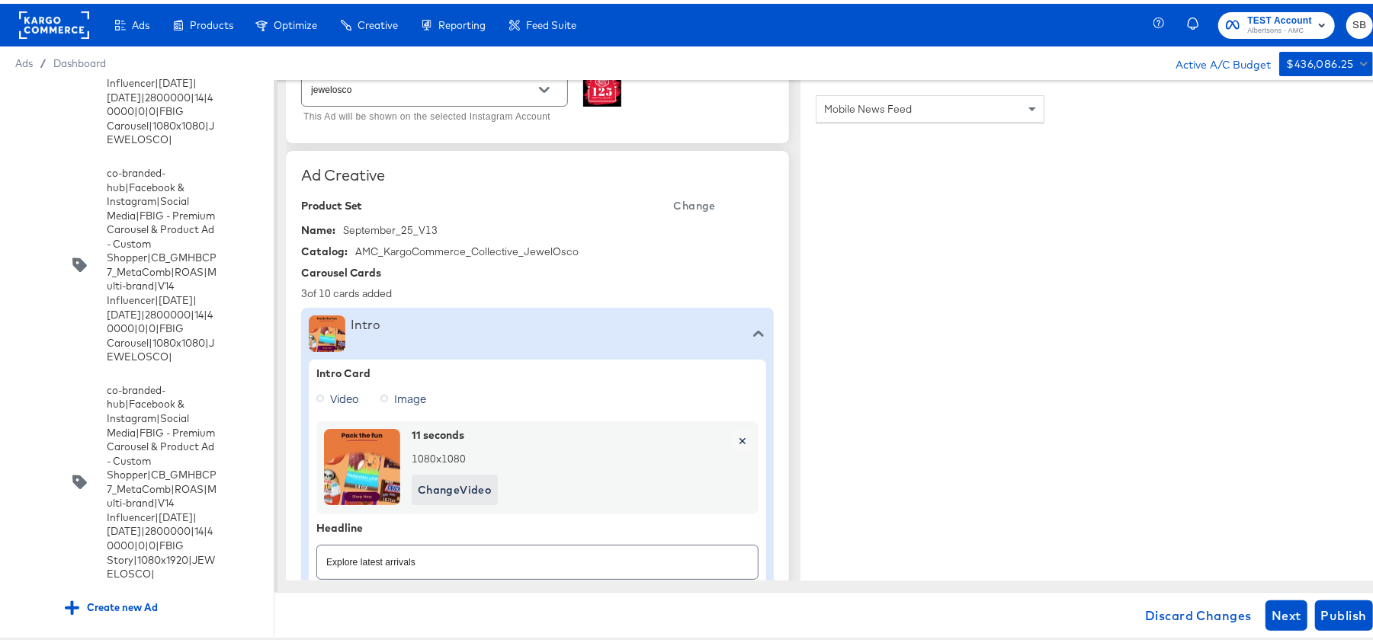
scroll to position [0, 0]
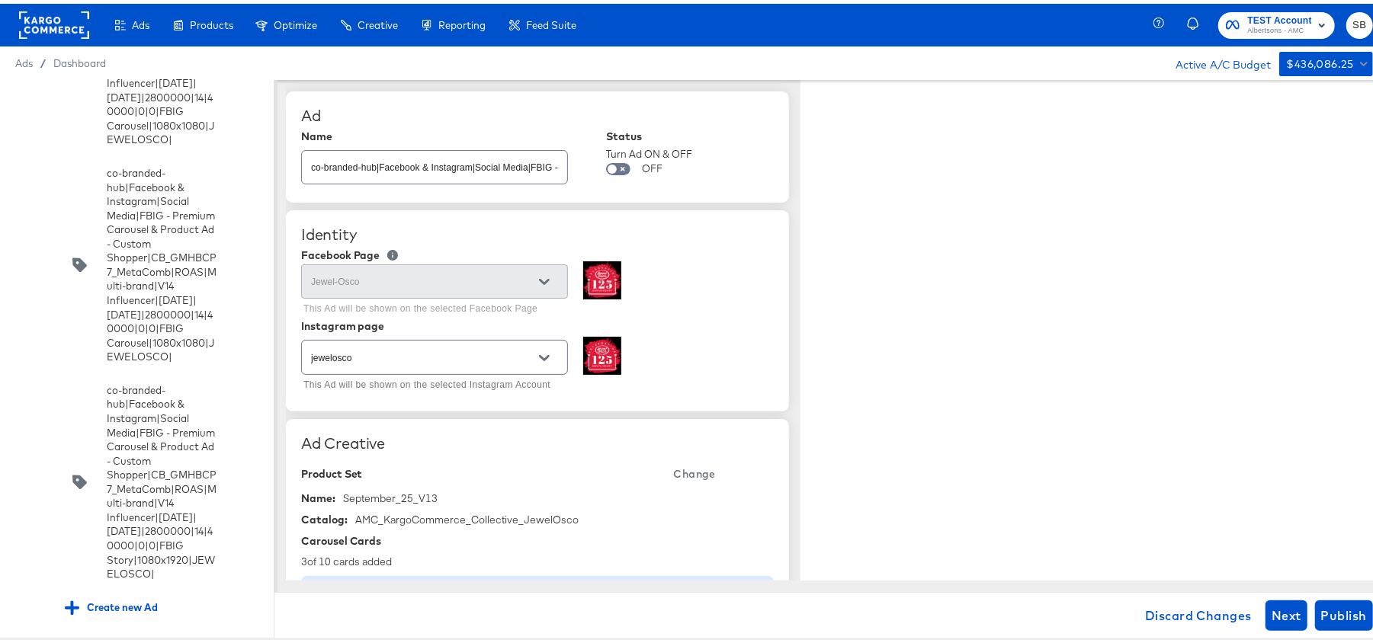
type textarea "x"
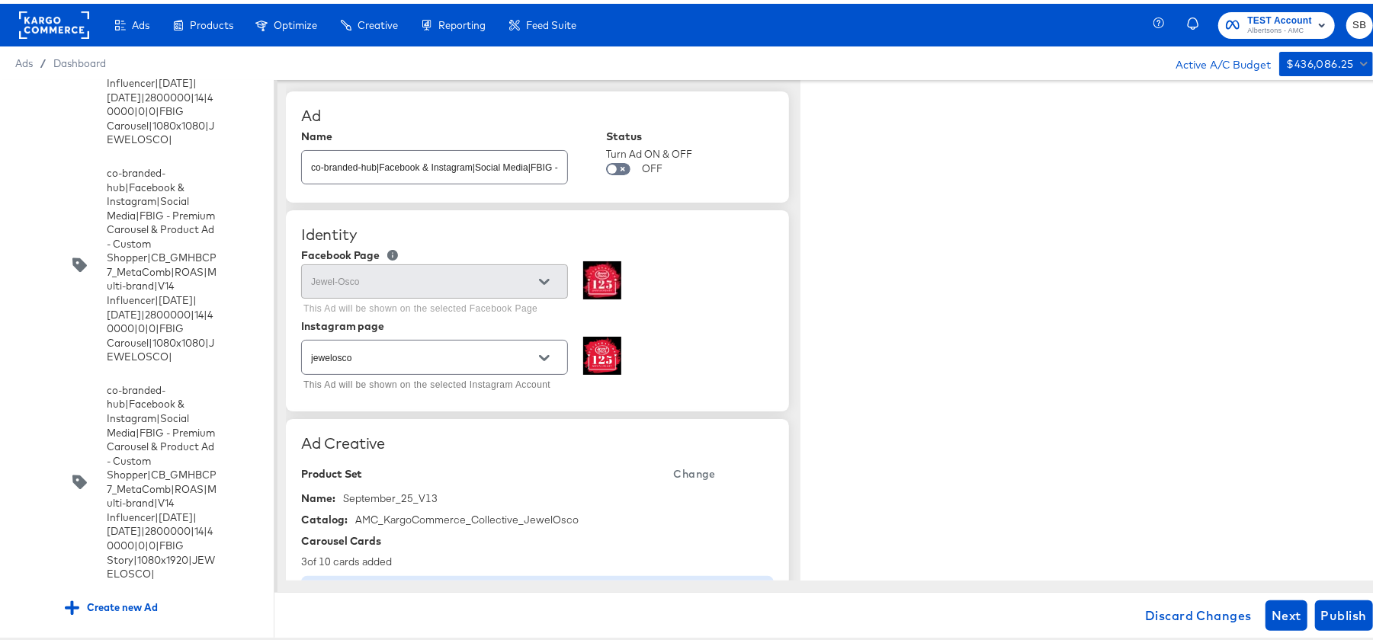
type textarea "x"
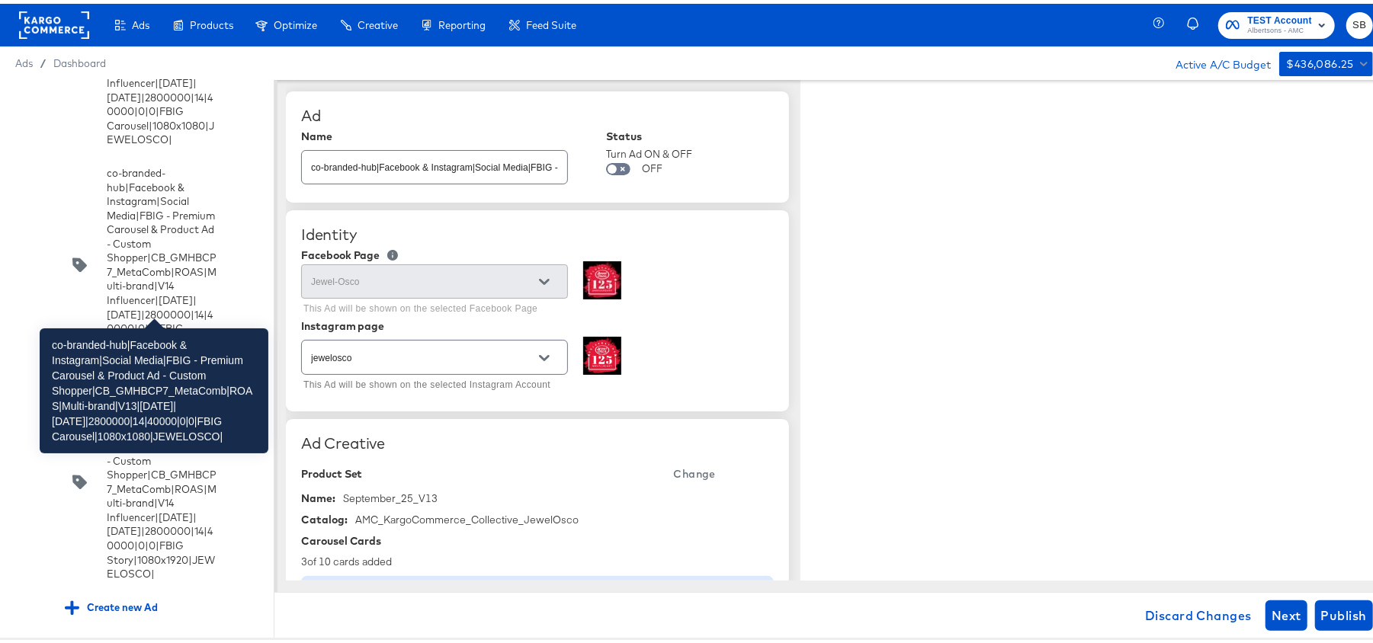
type textarea "x"
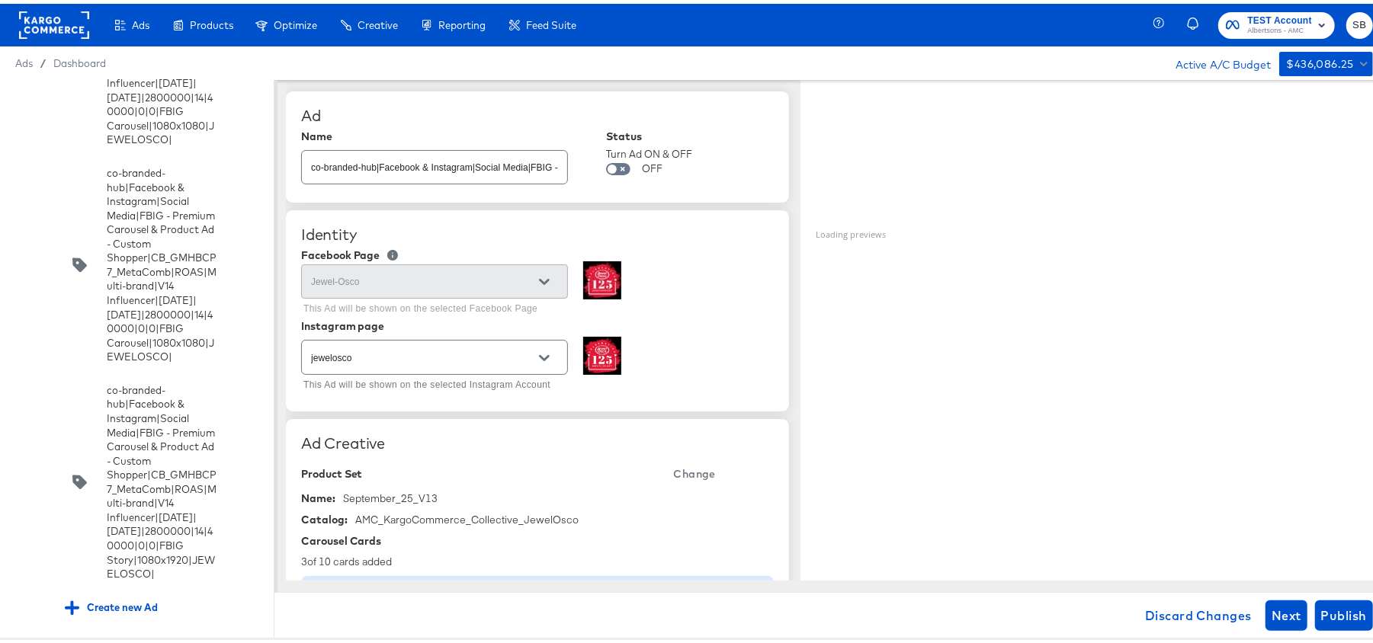
click at [0, 0] on input "checkbox" at bounding box center [0, 0] width 0 height 0
type textarea "x"
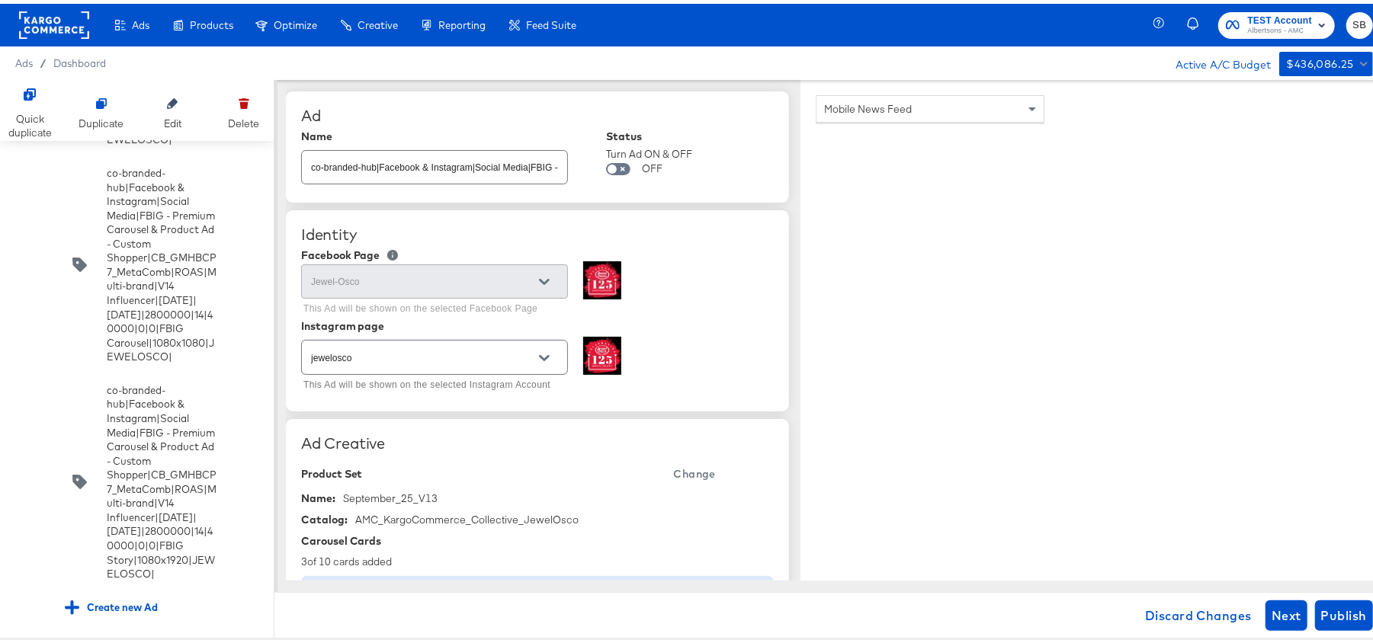
scroll to position [20747, 0]
click at [242, 104] on icon at bounding box center [243, 101] width 8 height 7
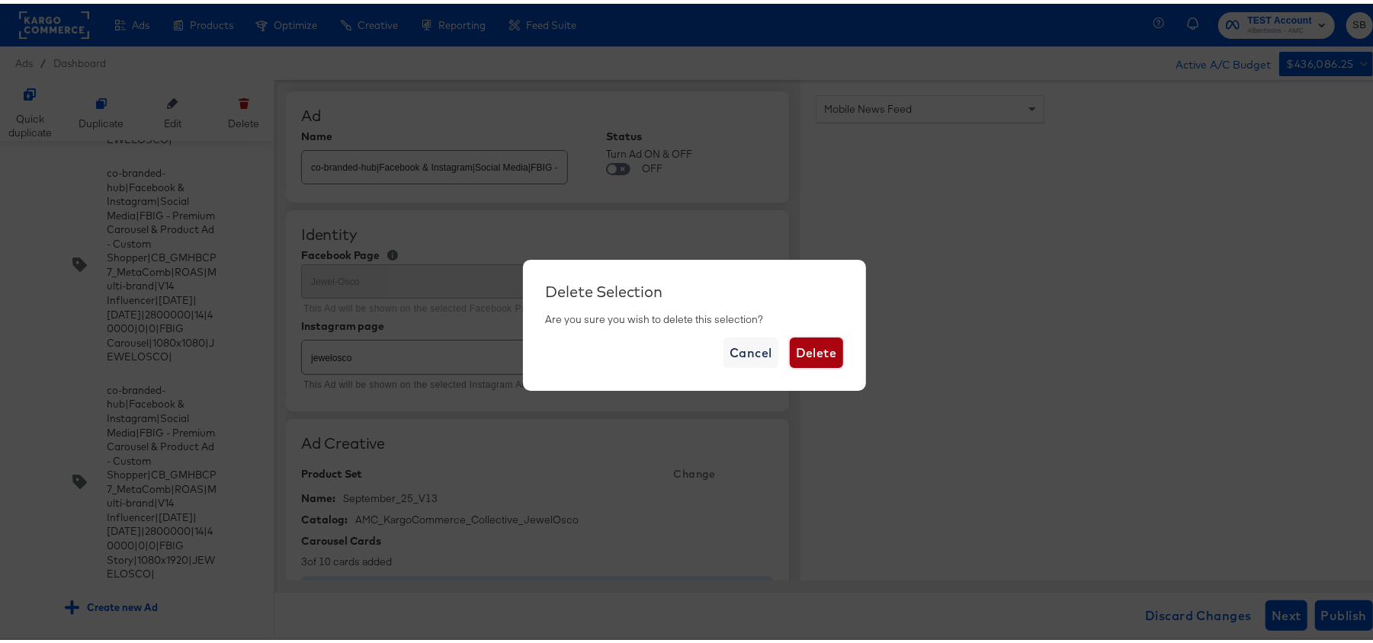
click at [811, 349] on span "Delete" at bounding box center [816, 349] width 41 height 21
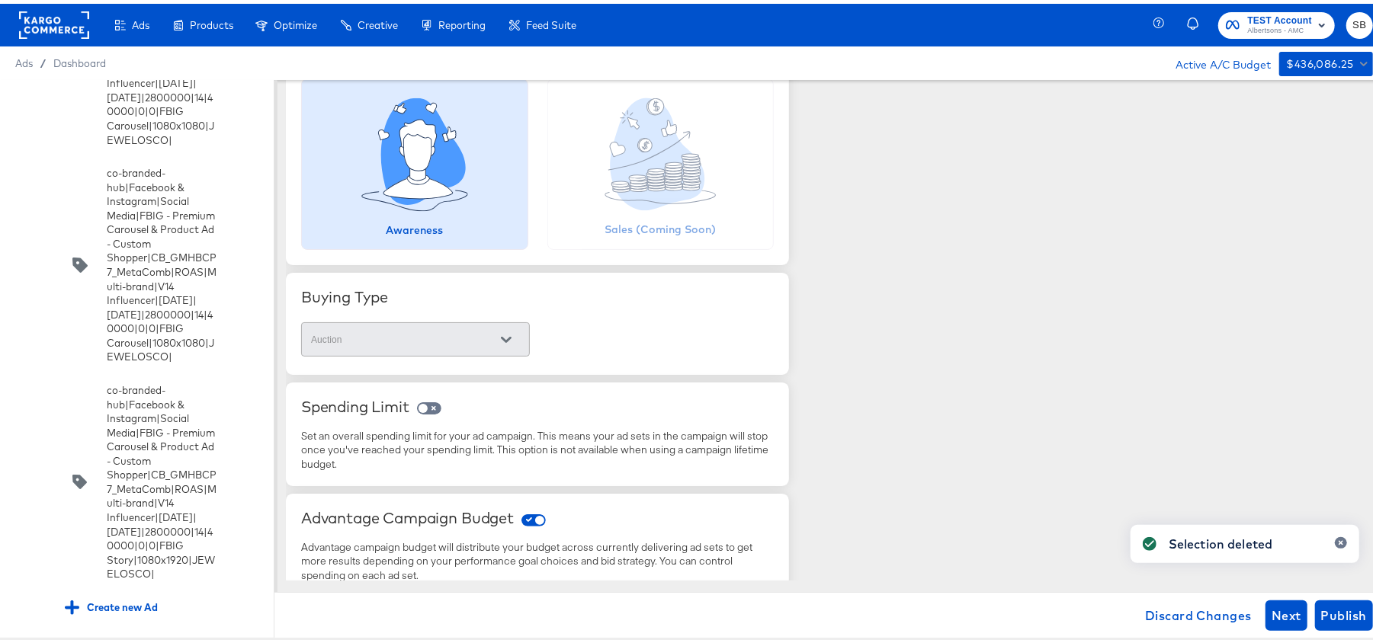
scroll to position [0, 0]
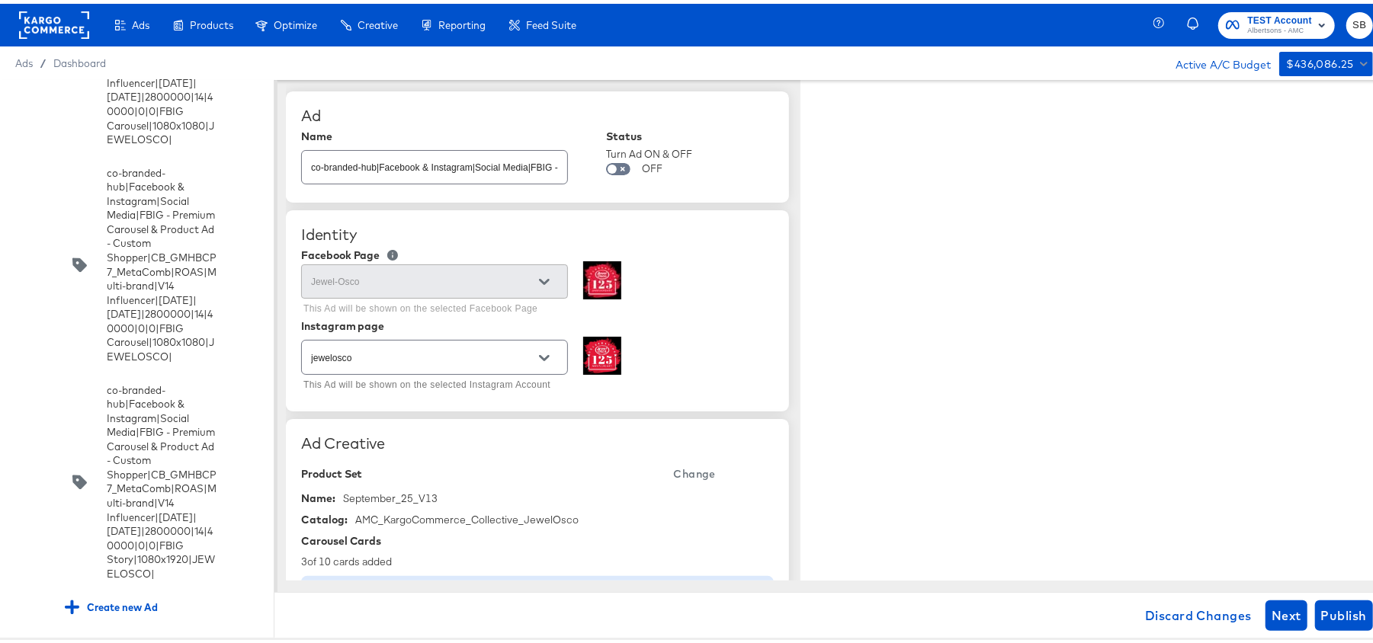
type textarea "x"
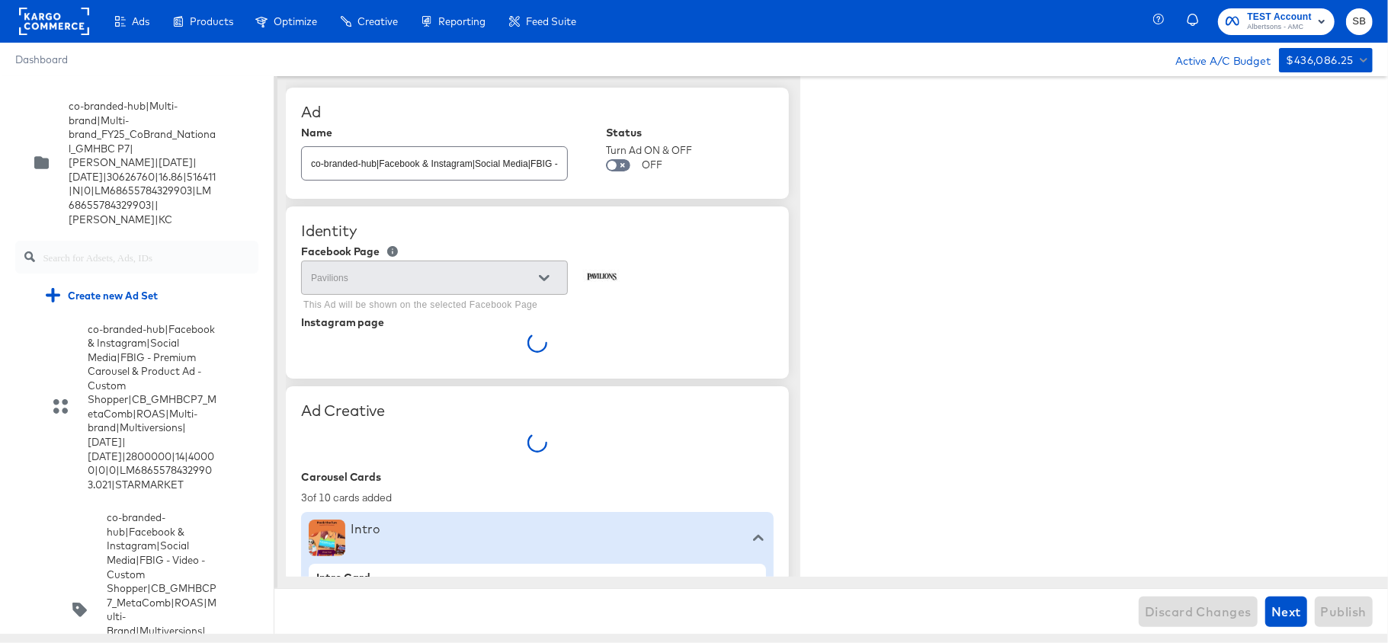
type textarea "x"
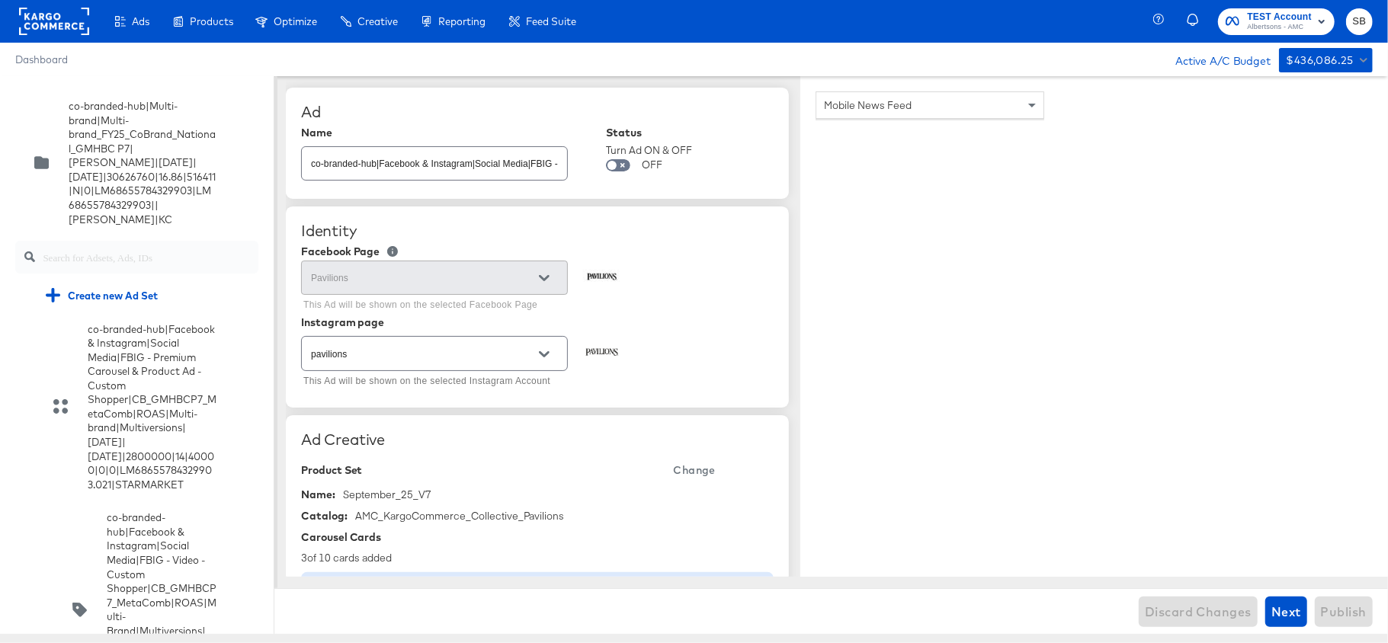
scroll to position [9507, 0]
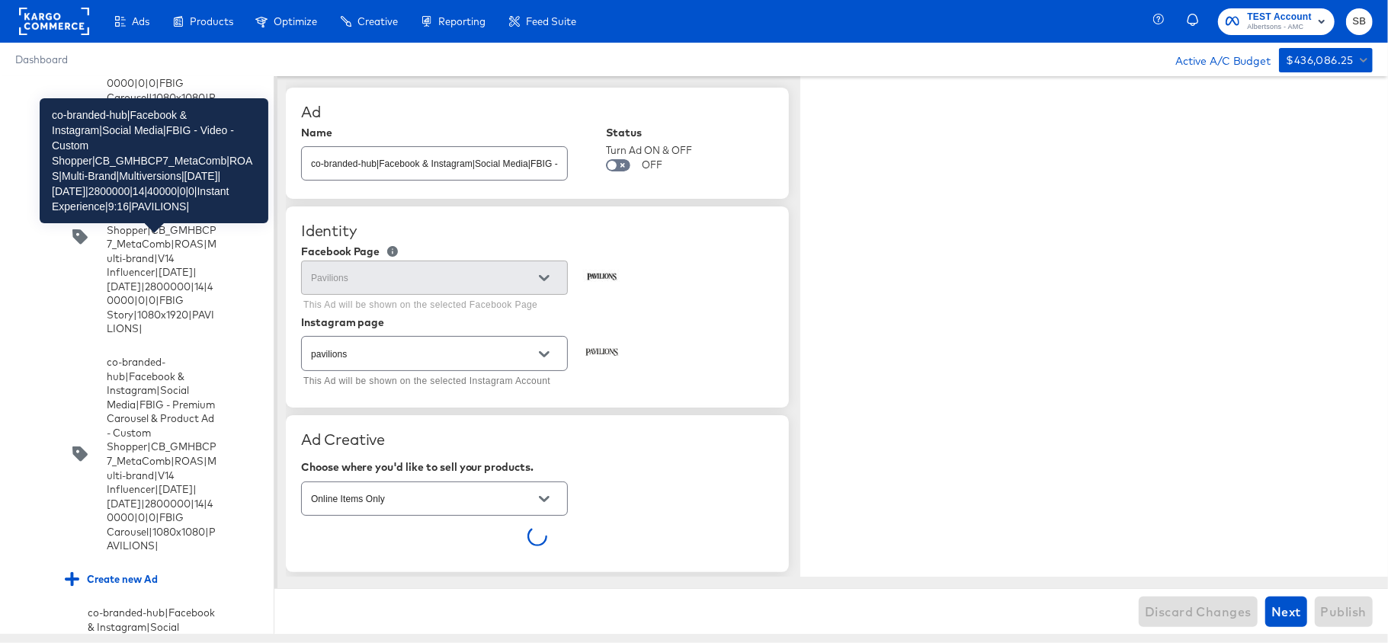
type textarea "x"
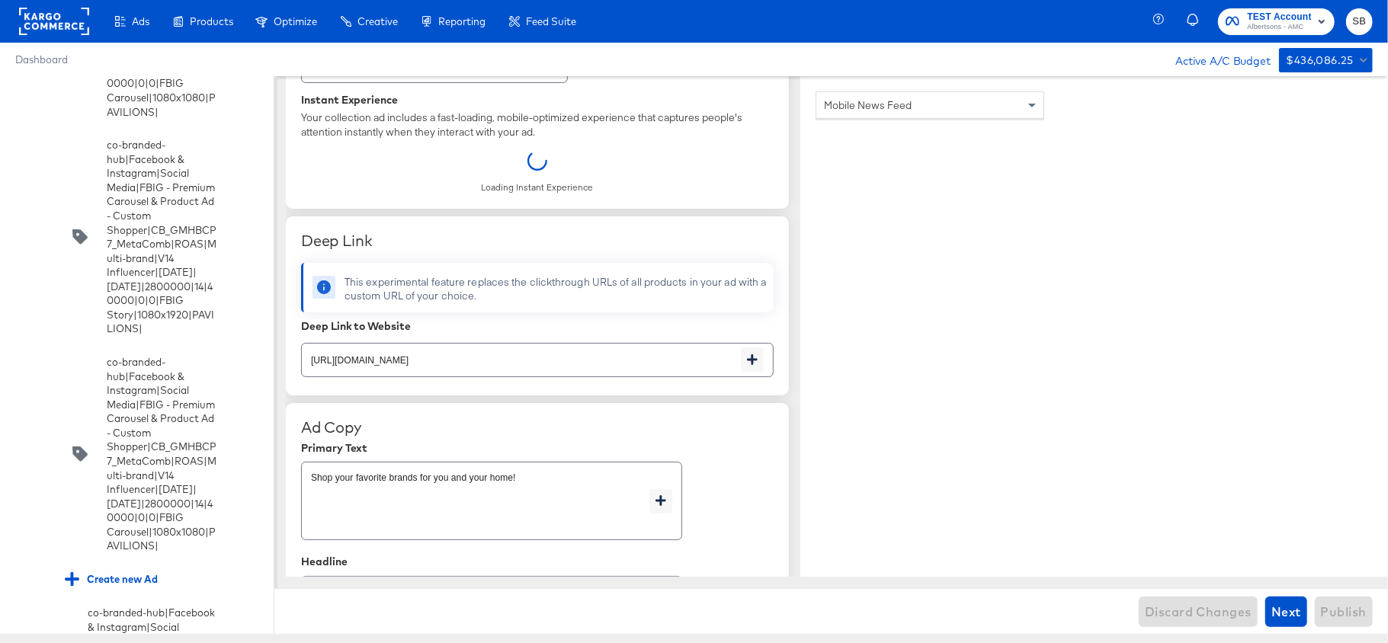
scroll to position [434, 0]
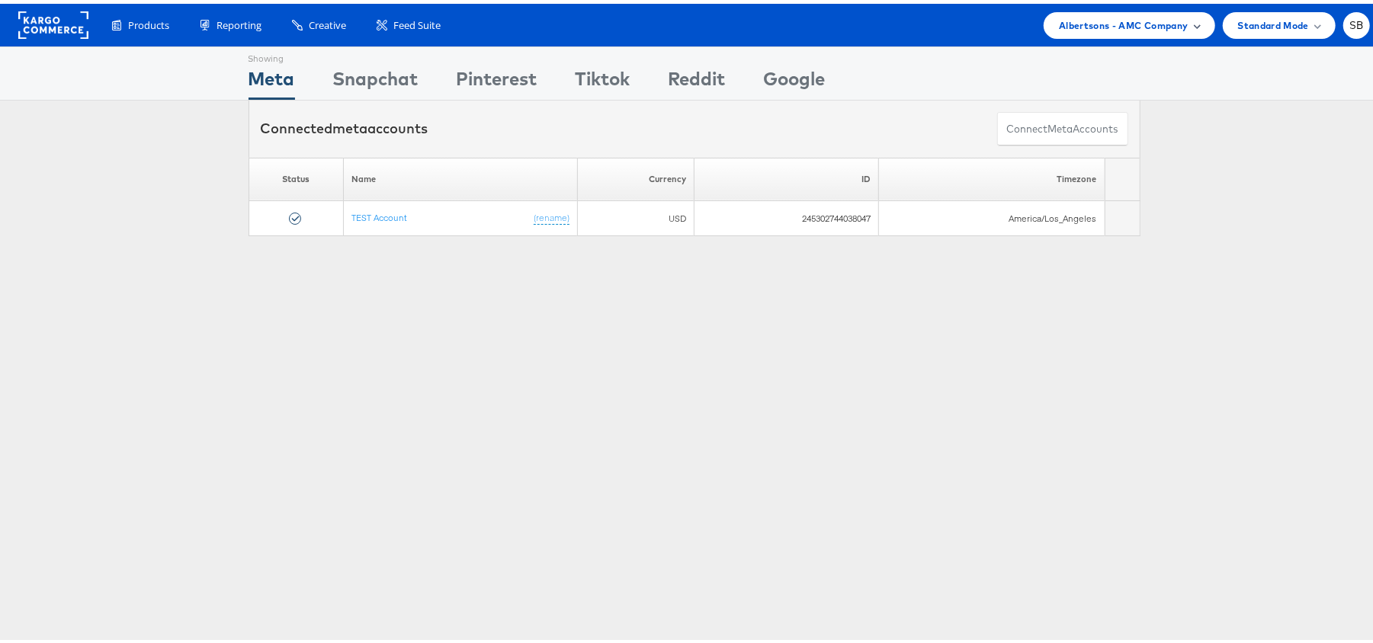
click at [1109, 14] on span "Albertsons - AMC Company" at bounding box center [1123, 22] width 129 height 16
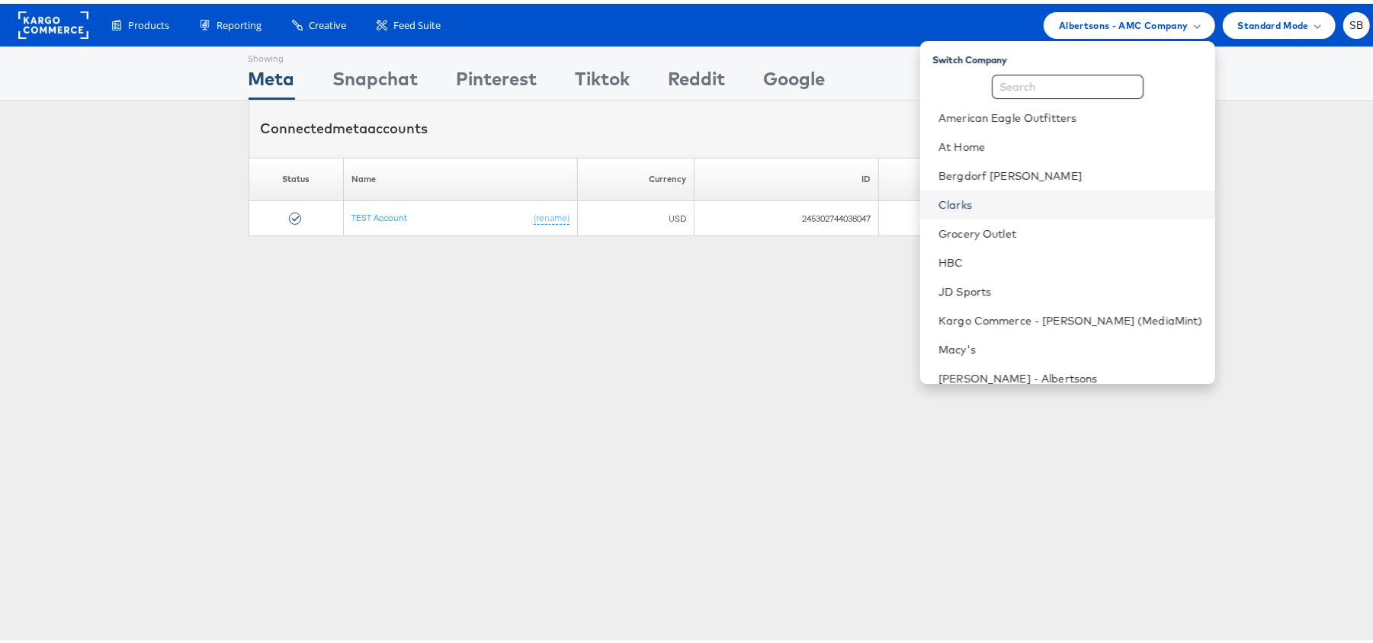
click at [1007, 195] on link "Clarks" at bounding box center [1071, 201] width 265 height 15
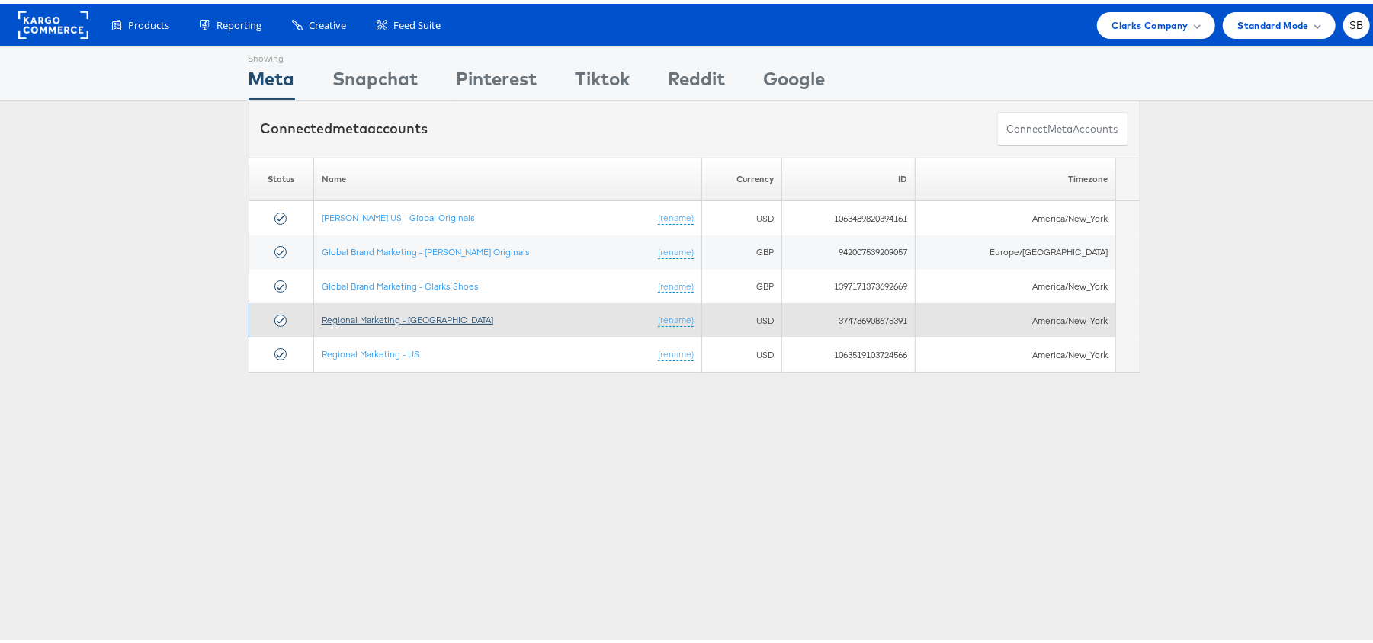
click at [403, 318] on link "Regional Marketing - [GEOGRAPHIC_DATA]" at bounding box center [408, 315] width 172 height 11
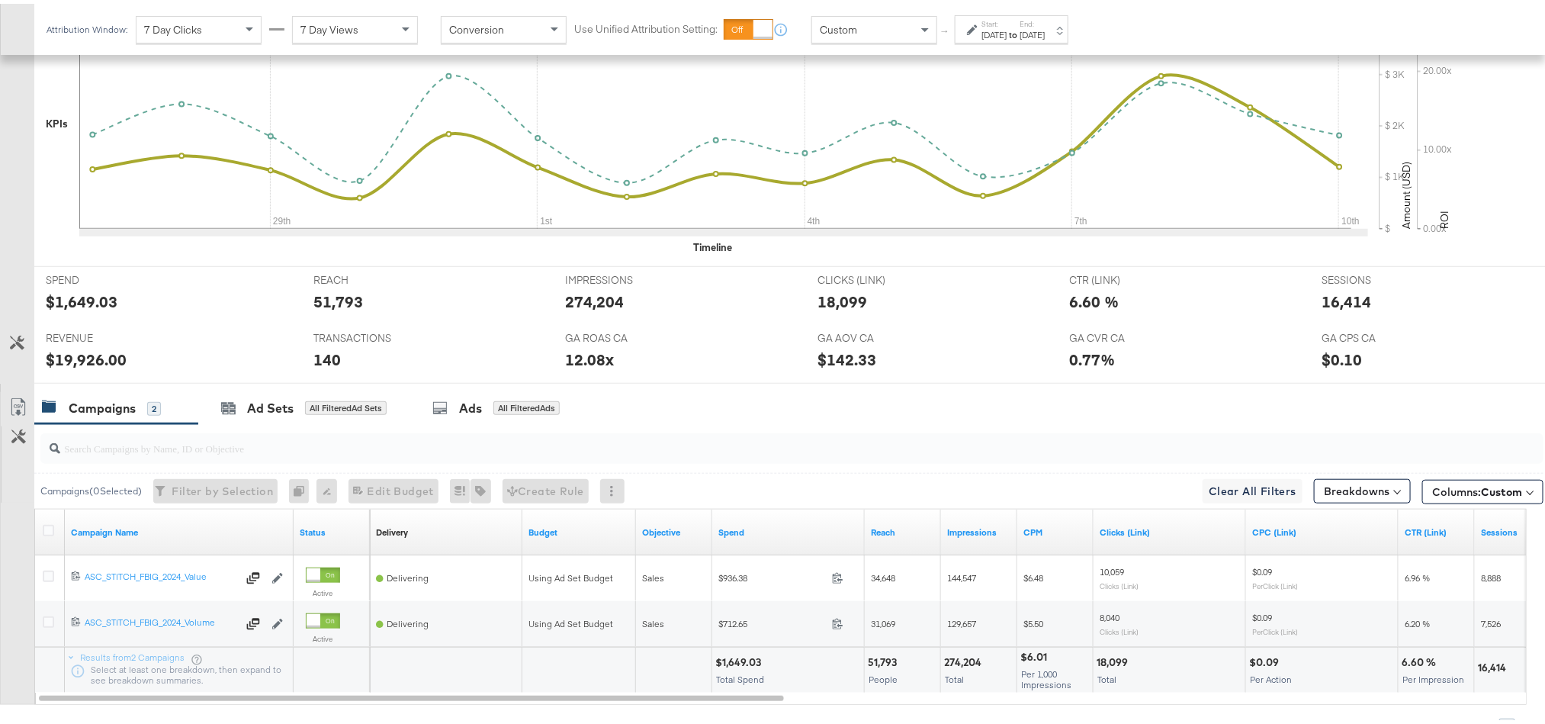
scroll to position [552, 0]
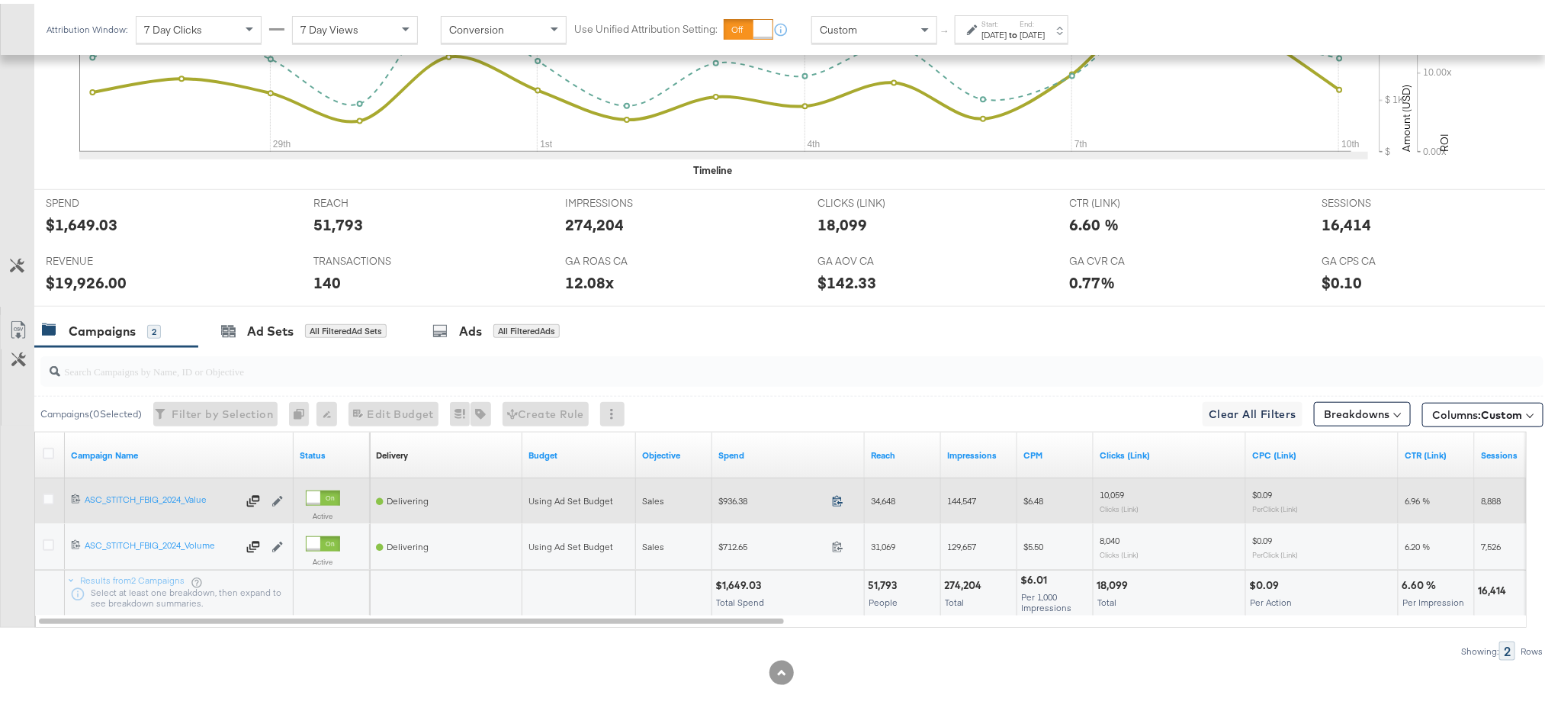
click at [838, 495] on icon at bounding box center [837, 496] width 11 height 11
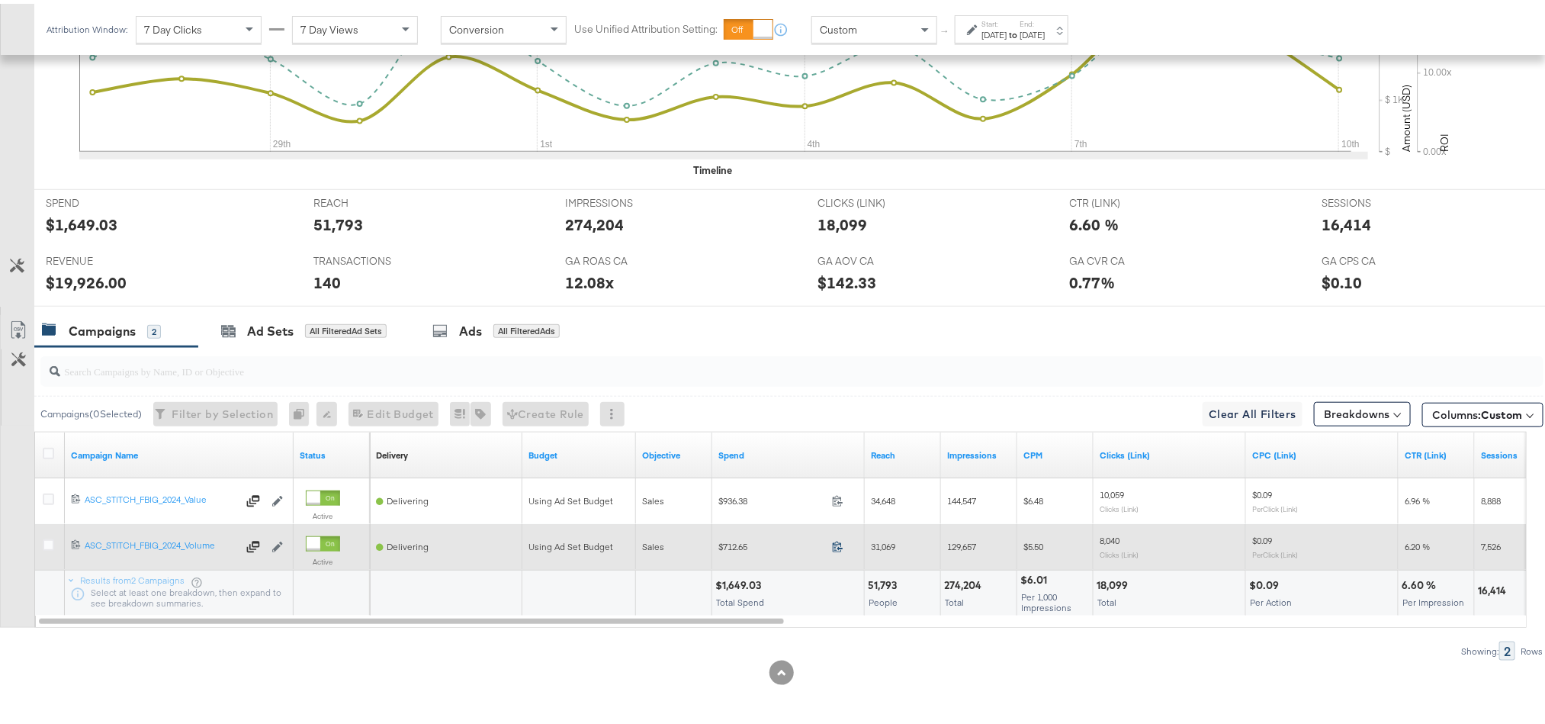
click at [839, 542] on icon at bounding box center [837, 542] width 11 height 11
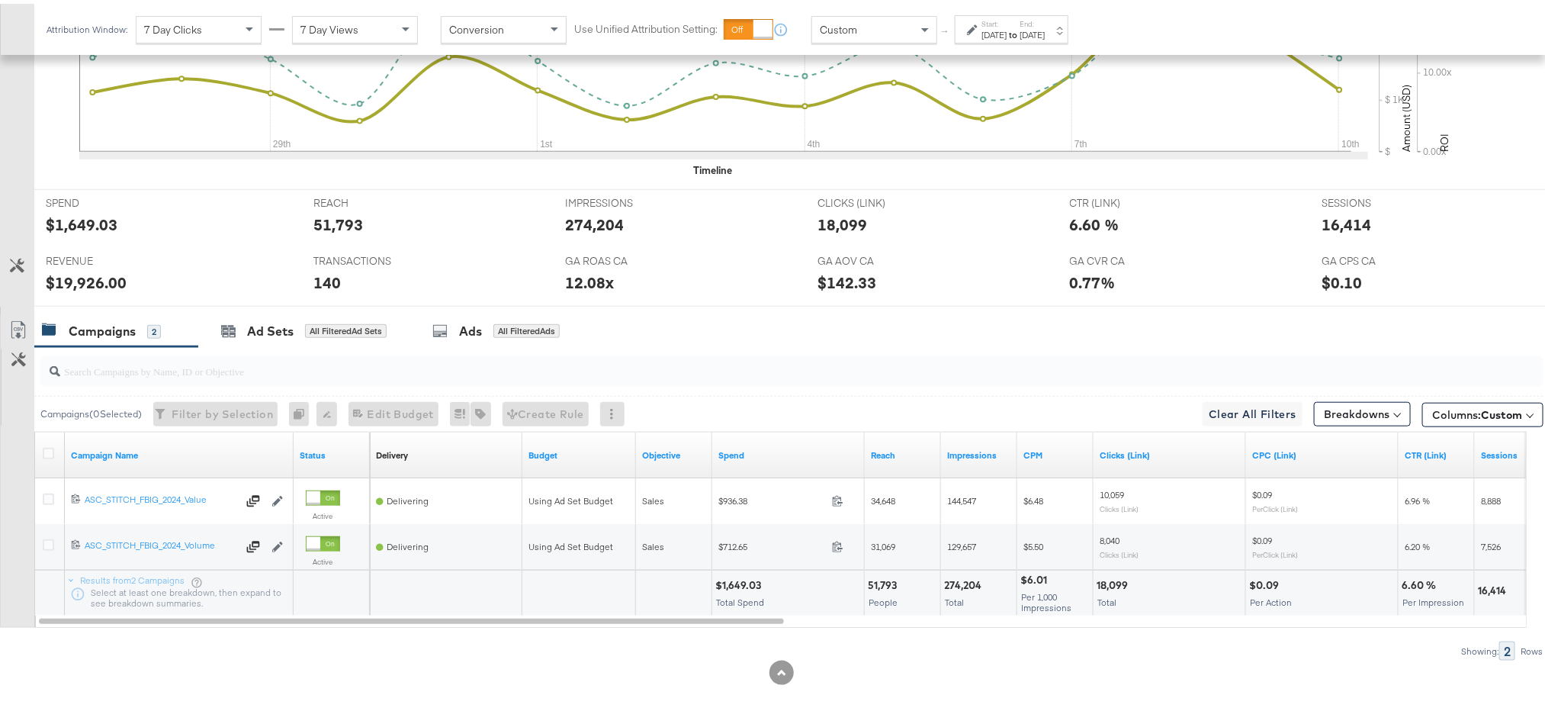
click at [78, 278] on div "$19,926.00" at bounding box center [86, 279] width 81 height 22
copy div "19,926.00"
click at [576, 278] on div "12.08x" at bounding box center [589, 279] width 49 height 22
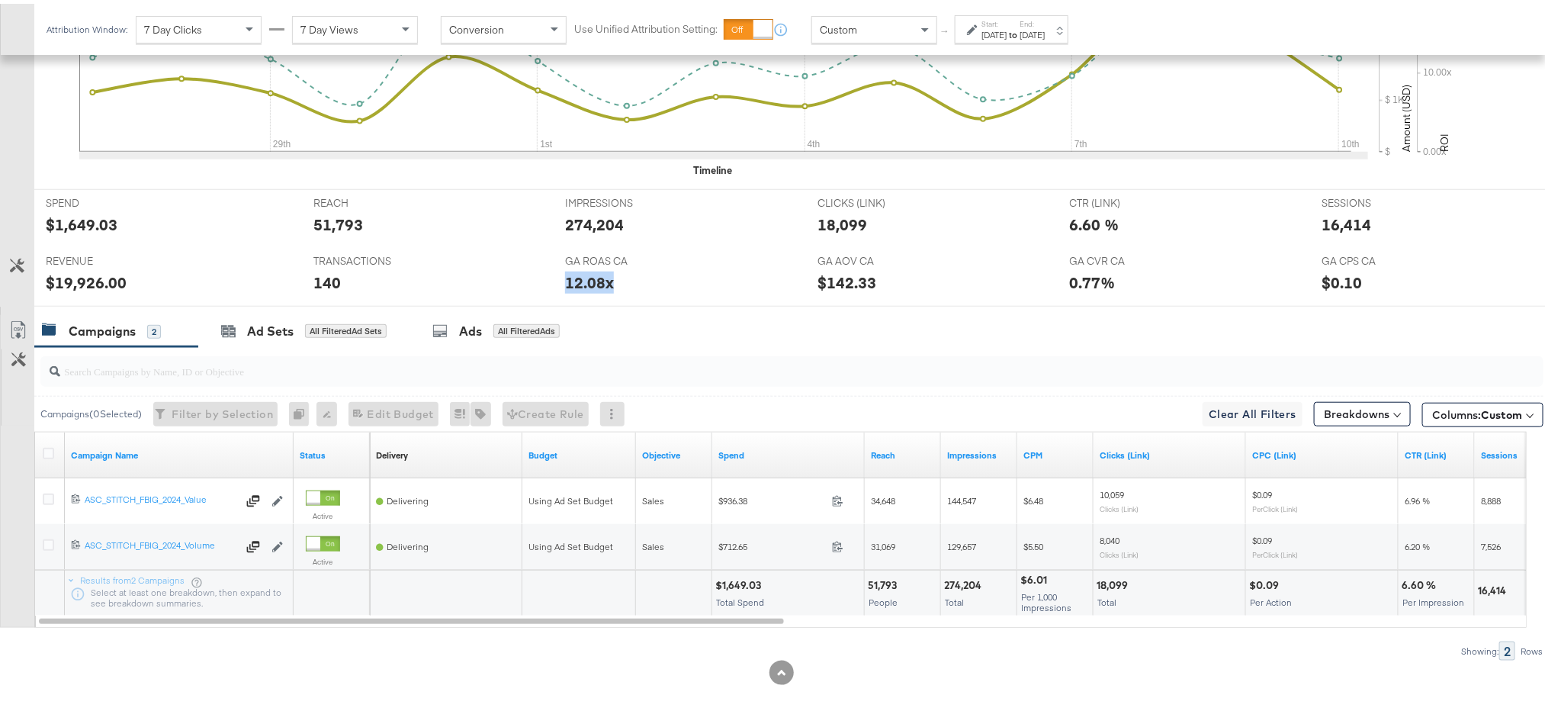
copy div "12.08x"
click at [959, 380] on div at bounding box center [791, 367] width 1503 height 30
click at [1019, 30] on strong "to" at bounding box center [1012, 30] width 13 height 11
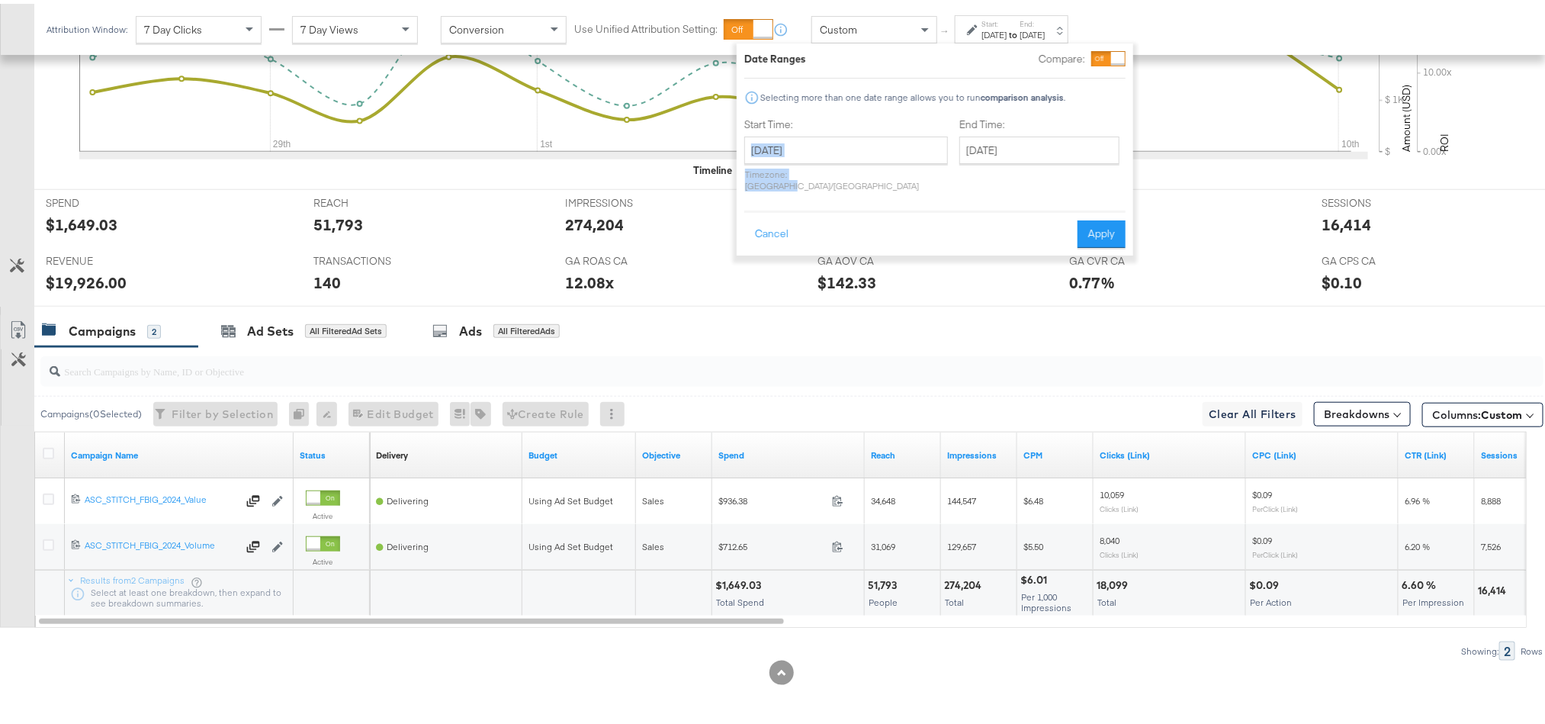
drag, startPoint x: 829, startPoint y: 160, endPoint x: 844, endPoint y: 142, distance: 23.8
click at [844, 142] on div "[DATE] ‹ [DATE] › Su Mo Tu We Th Fr Sa 29 30 1 2 3 4 5 6 7 8 9 10 11 12 13 14 1…" at bounding box center [846, 160] width 204 height 55
click at [844, 142] on input "[DATE]" at bounding box center [846, 146] width 204 height 27
click at [844, 323] on td "6" at bounding box center [839, 329] width 26 height 21
type input "[DATE]"
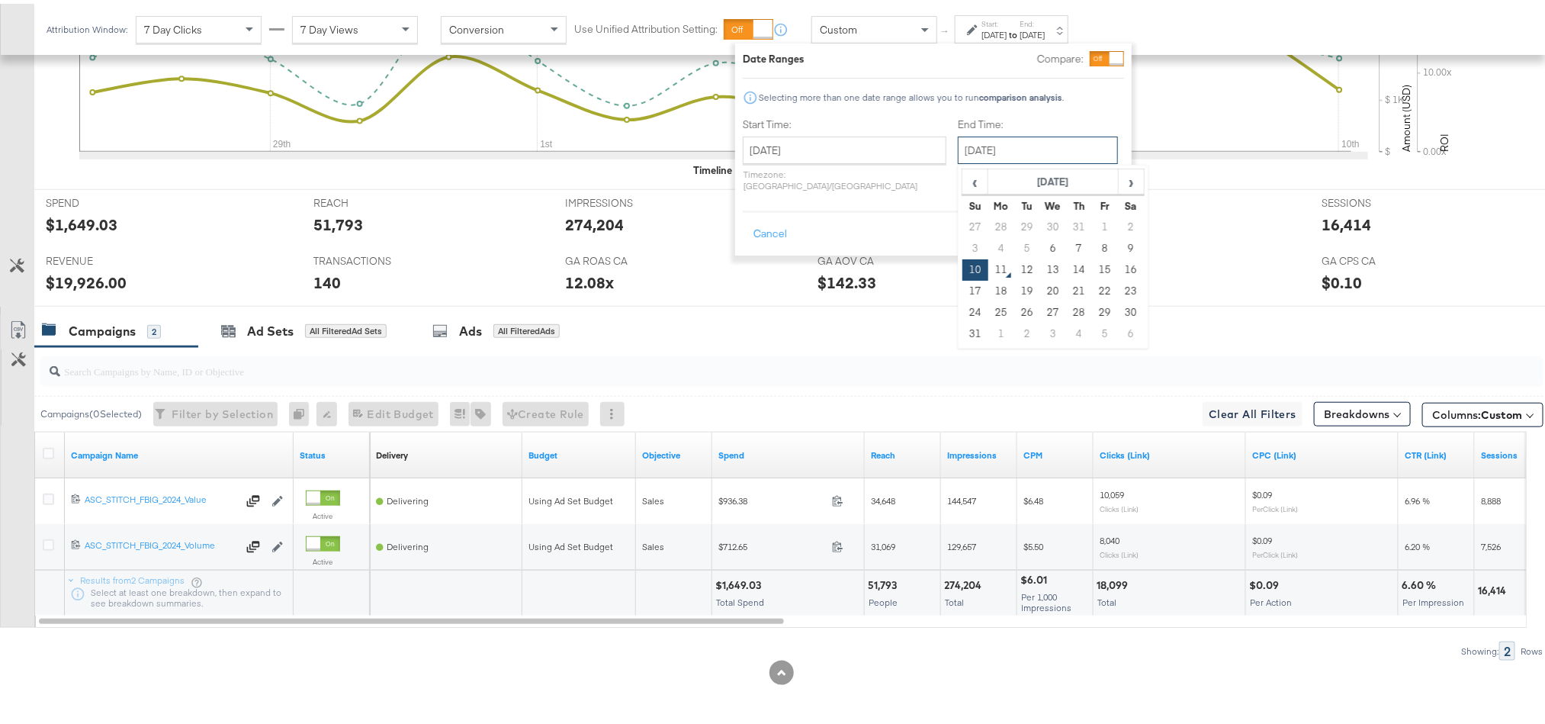
click at [981, 143] on input "[DATE]" at bounding box center [1038, 146] width 160 height 27
click at [1040, 243] on td "6" at bounding box center [1053, 244] width 26 height 21
type input "[DATE]"
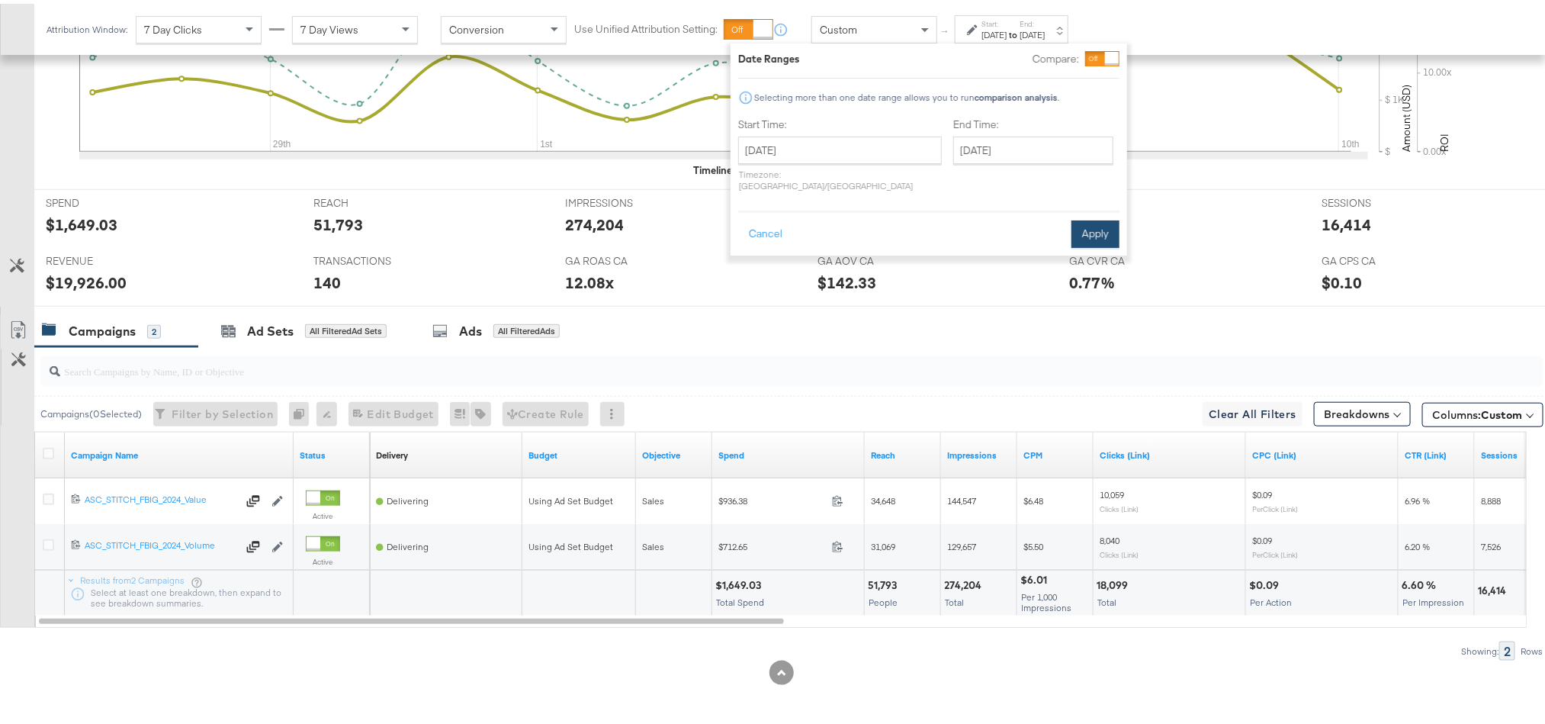
click at [1099, 218] on button "Apply" at bounding box center [1095, 230] width 48 height 27
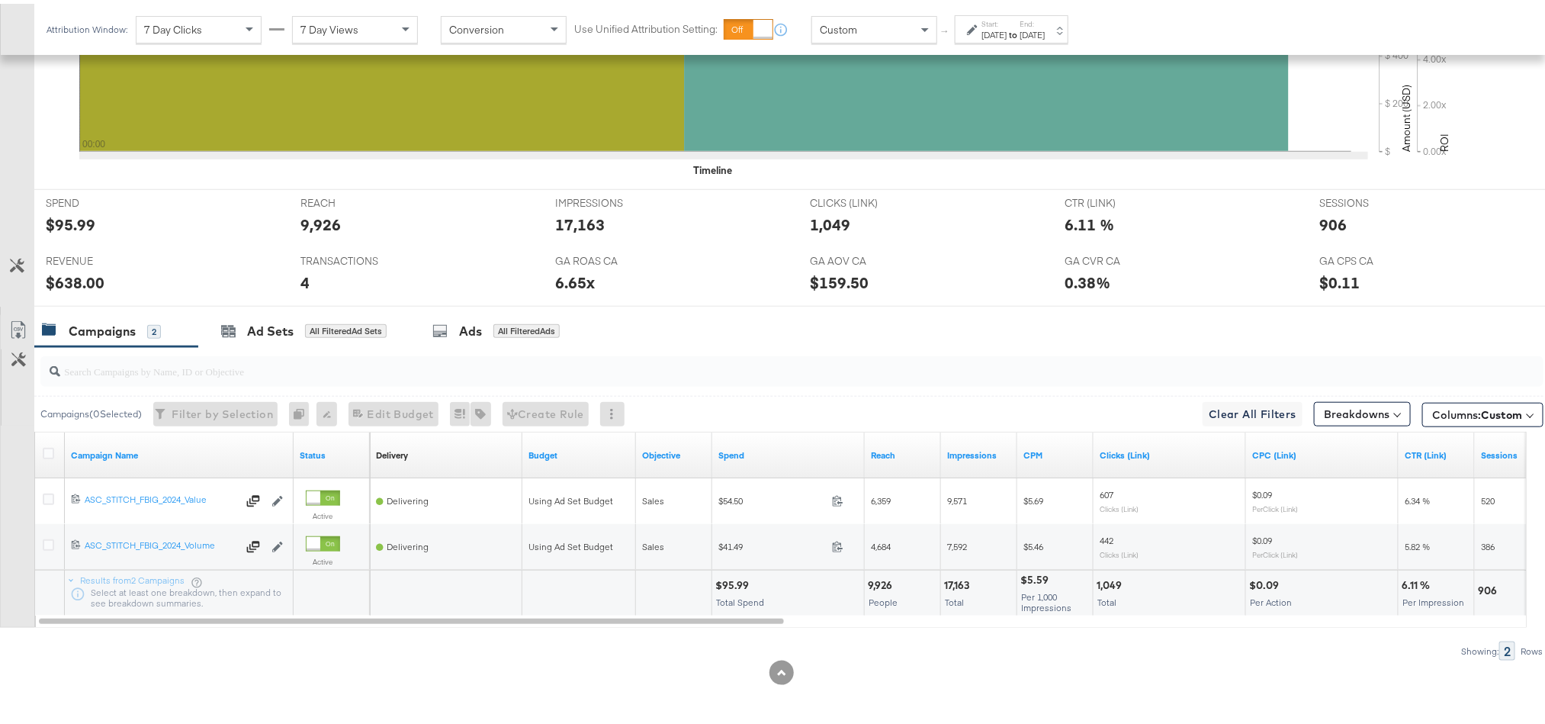
click at [1019, 32] on strong "to" at bounding box center [1012, 30] width 13 height 11
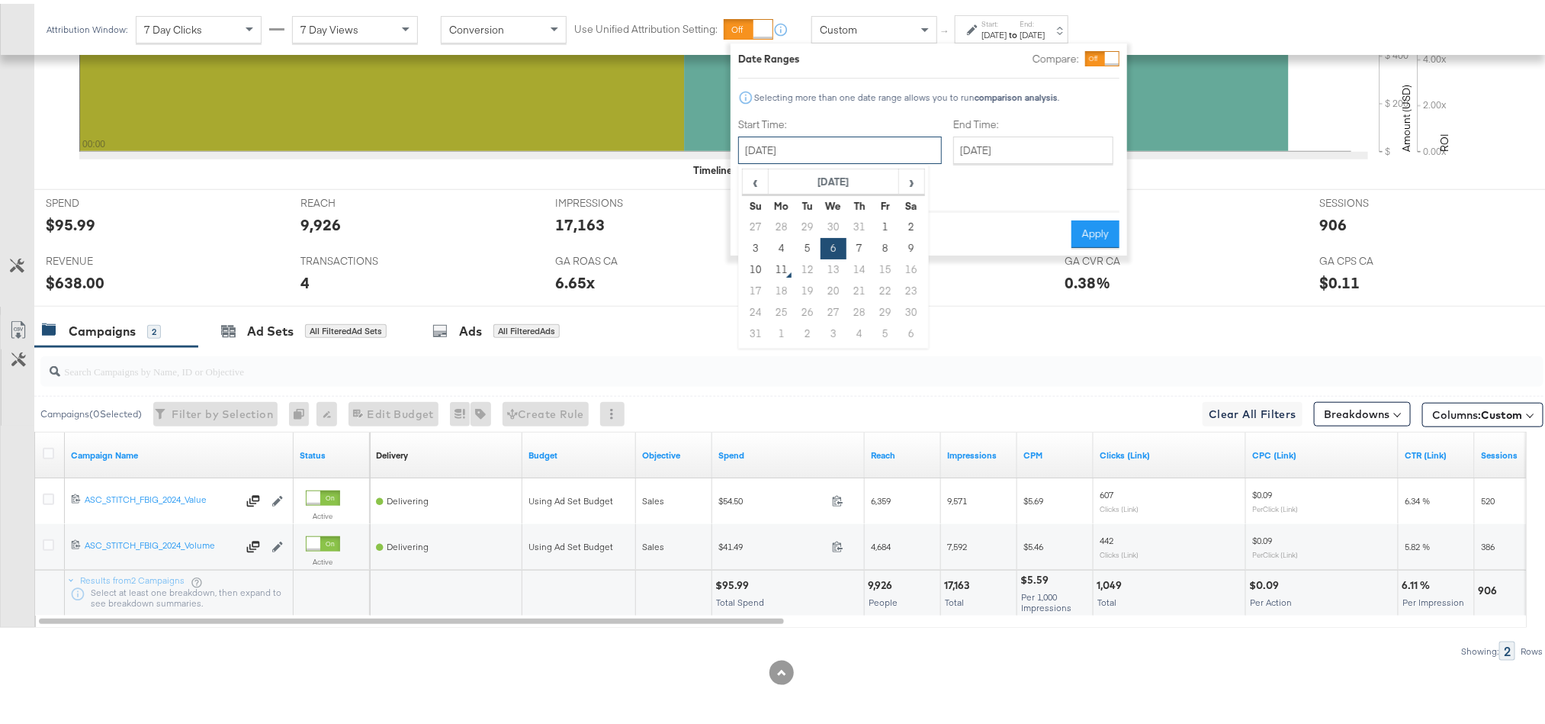
click at [865, 147] on input "[DATE]" at bounding box center [840, 146] width 204 height 27
click at [852, 241] on td "7" at bounding box center [859, 244] width 26 height 21
type input "[DATE]"
click at [1103, 217] on button "Apply" at bounding box center [1095, 230] width 48 height 27
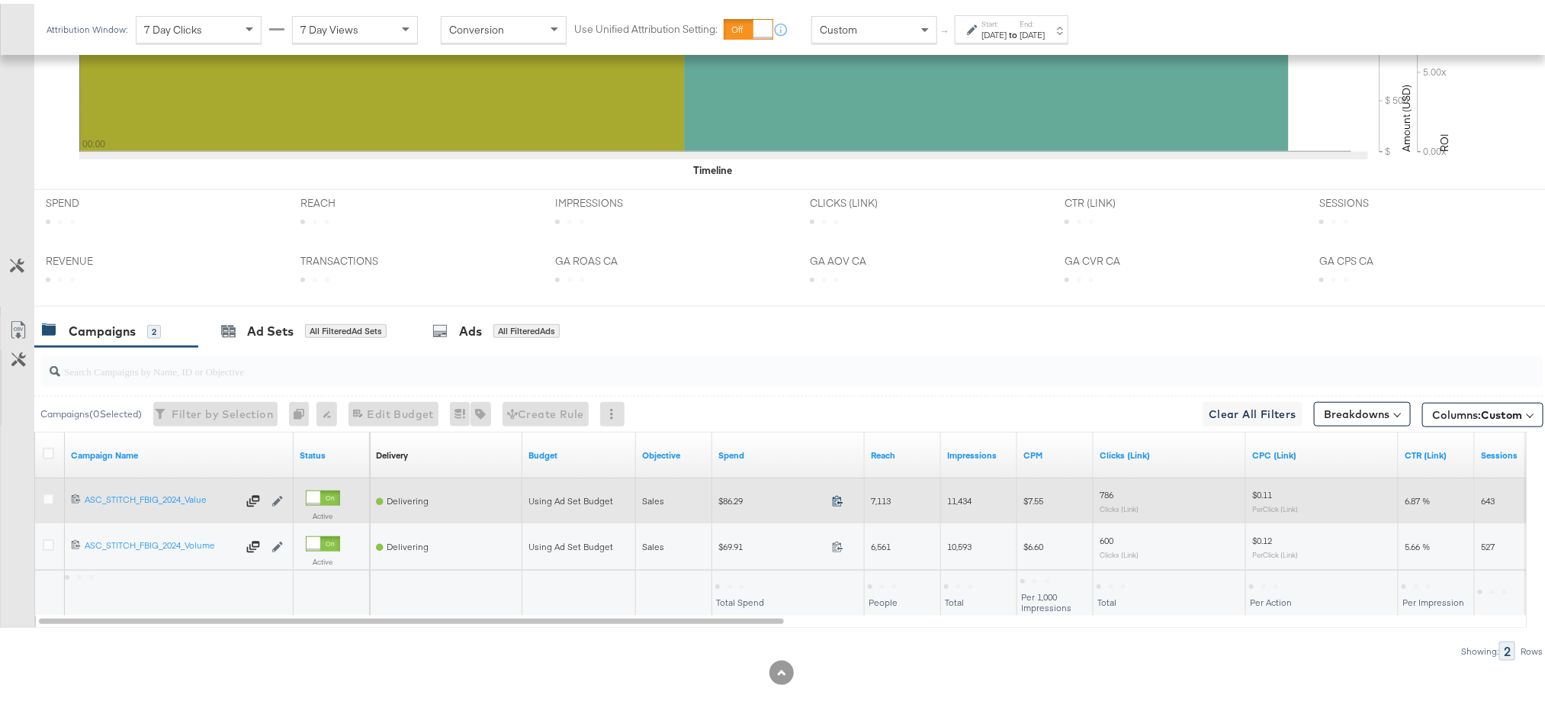
click at [835, 496] on icon at bounding box center [837, 496] width 11 height 11
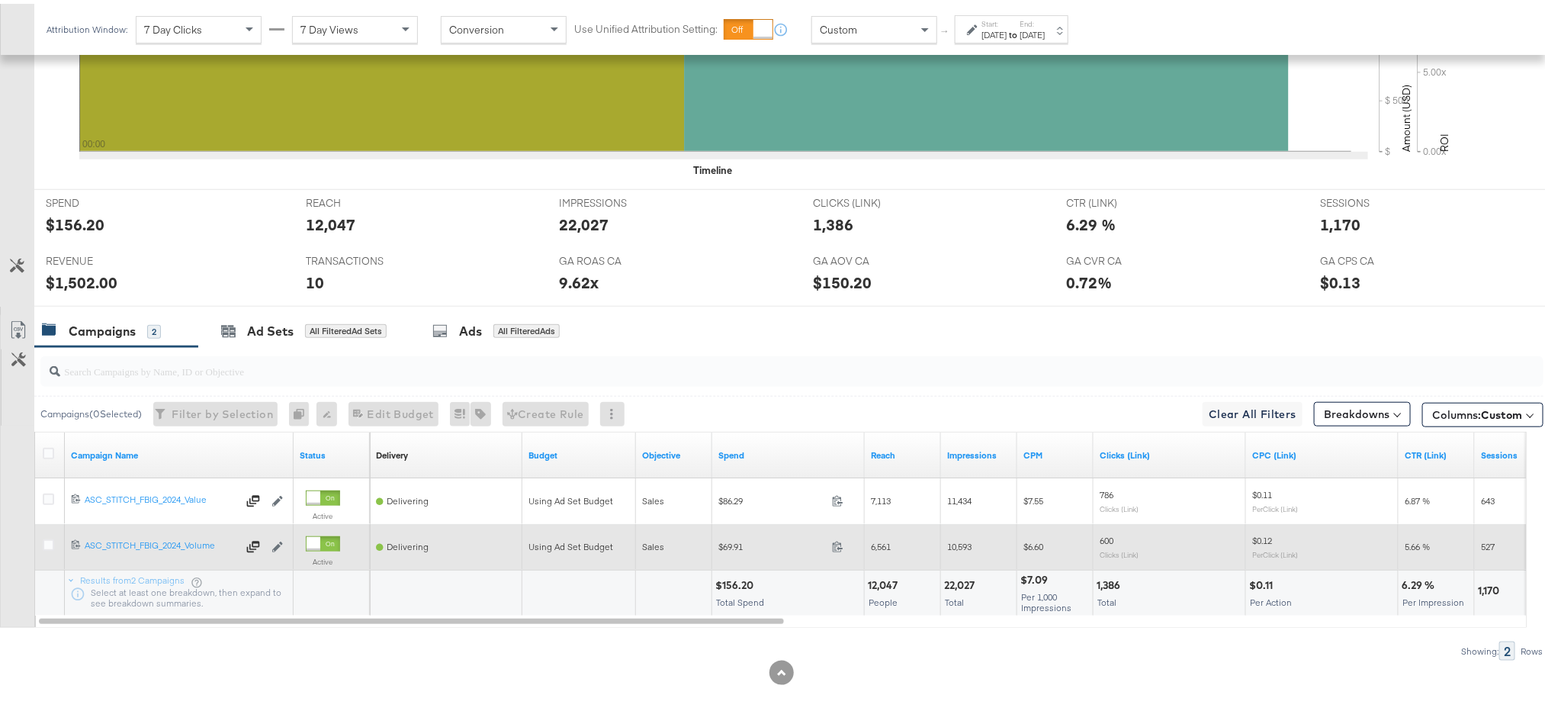
click at [844, 547] on span at bounding box center [842, 544] width 33 height 11
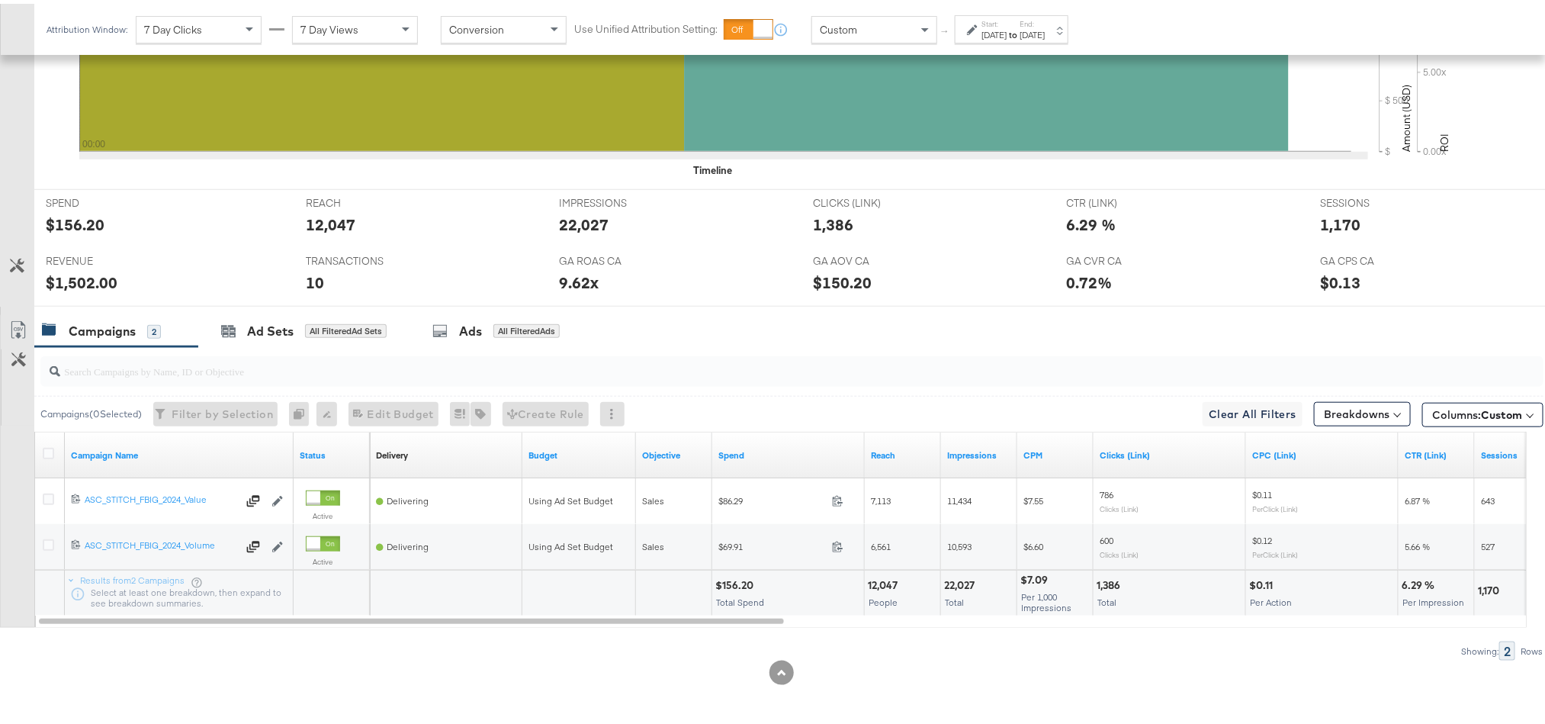
click at [736, 579] on div "$156.20" at bounding box center [736, 581] width 43 height 14
copy div "156.20"
click at [736, 579] on div "$156.20" at bounding box center [736, 581] width 43 height 14
click at [87, 275] on div "$1,502.00" at bounding box center [82, 279] width 72 height 22
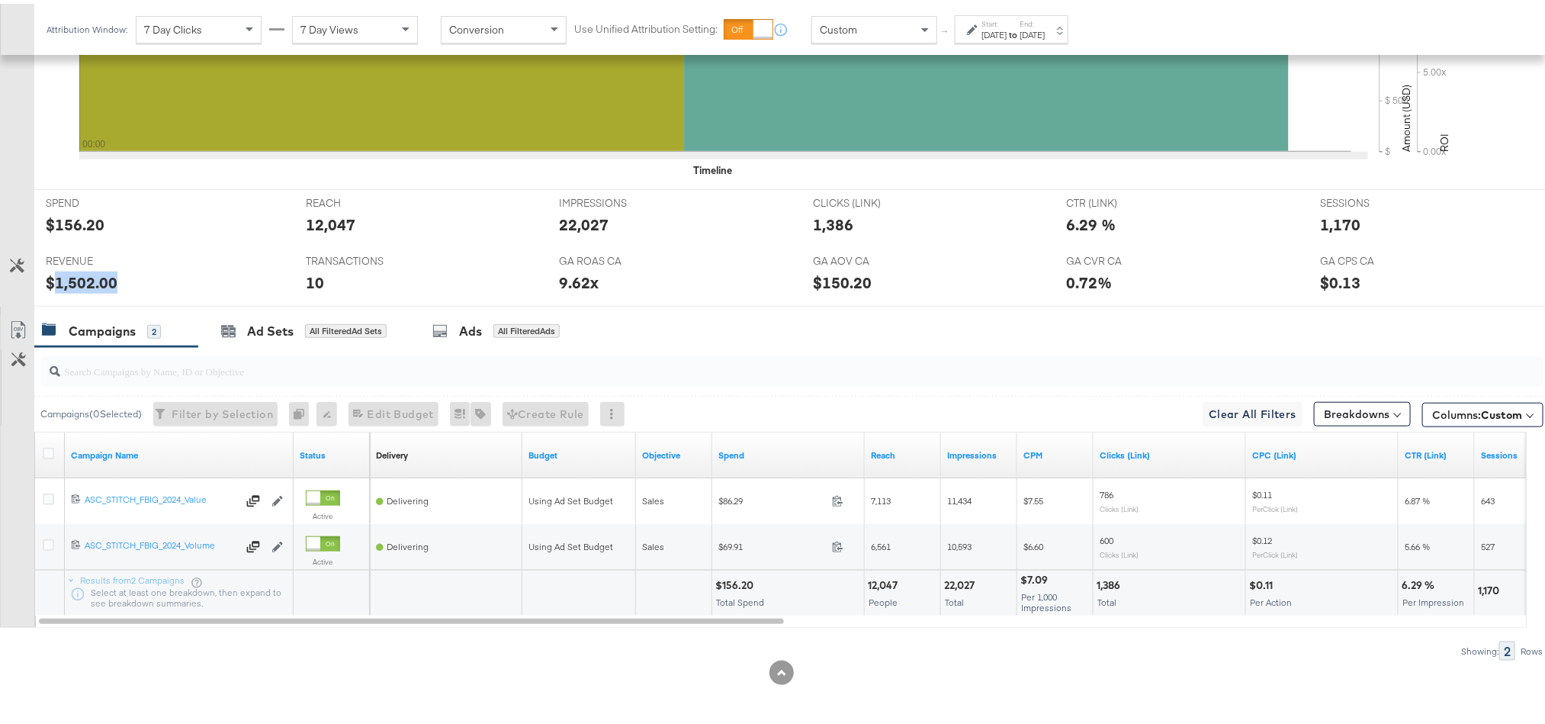
copy div "1,502.00"
drag, startPoint x: 1025, startPoint y: 25, endPoint x: 1054, endPoint y: 25, distance: 29.7
click at [1045, 25] on div "Start: [DATE] to End: [DATE]" at bounding box center [1012, 26] width 63 height 22
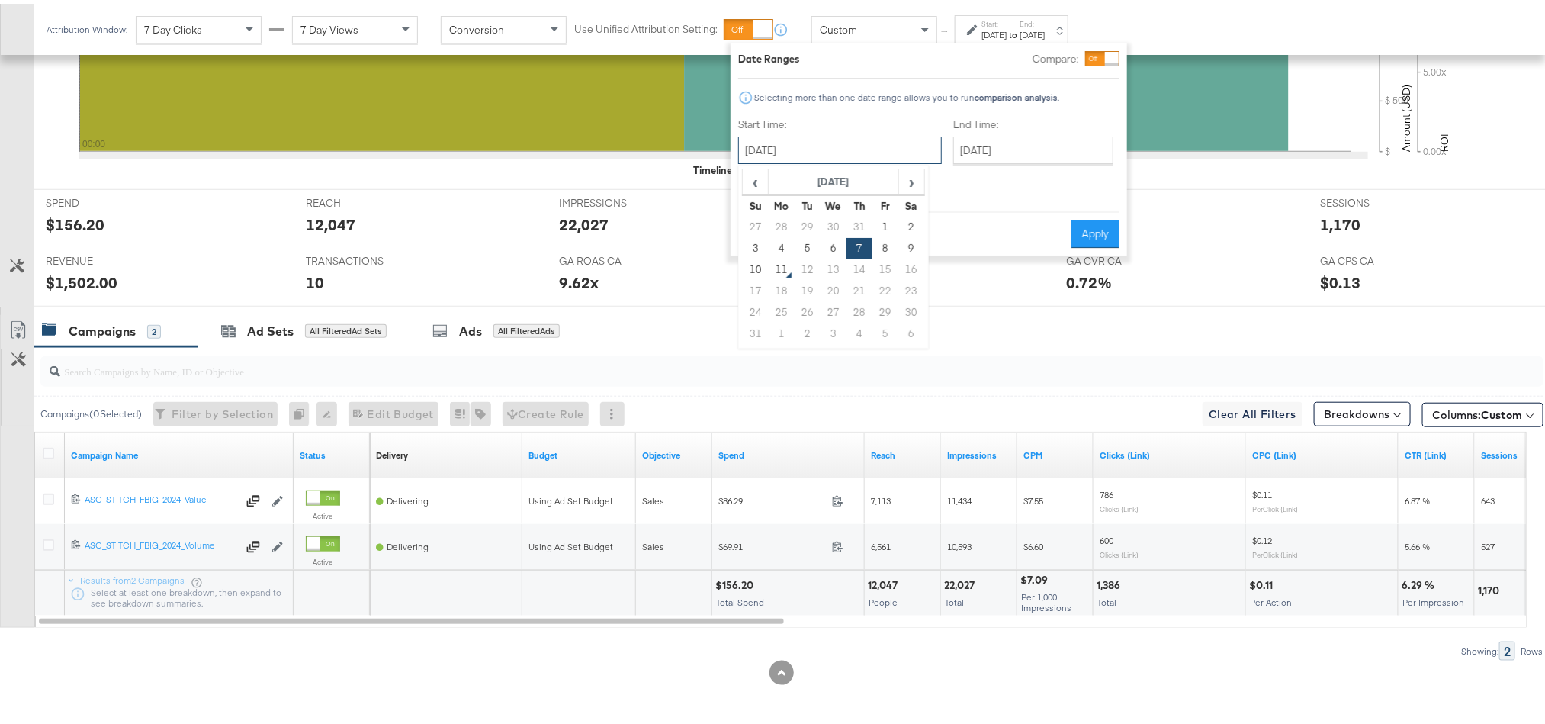
click at [865, 145] on input "[DATE]" at bounding box center [840, 146] width 204 height 27
click at [879, 240] on td "8" at bounding box center [885, 244] width 26 height 21
type input "[DATE]"
click at [1098, 218] on button "Apply" at bounding box center [1095, 230] width 48 height 27
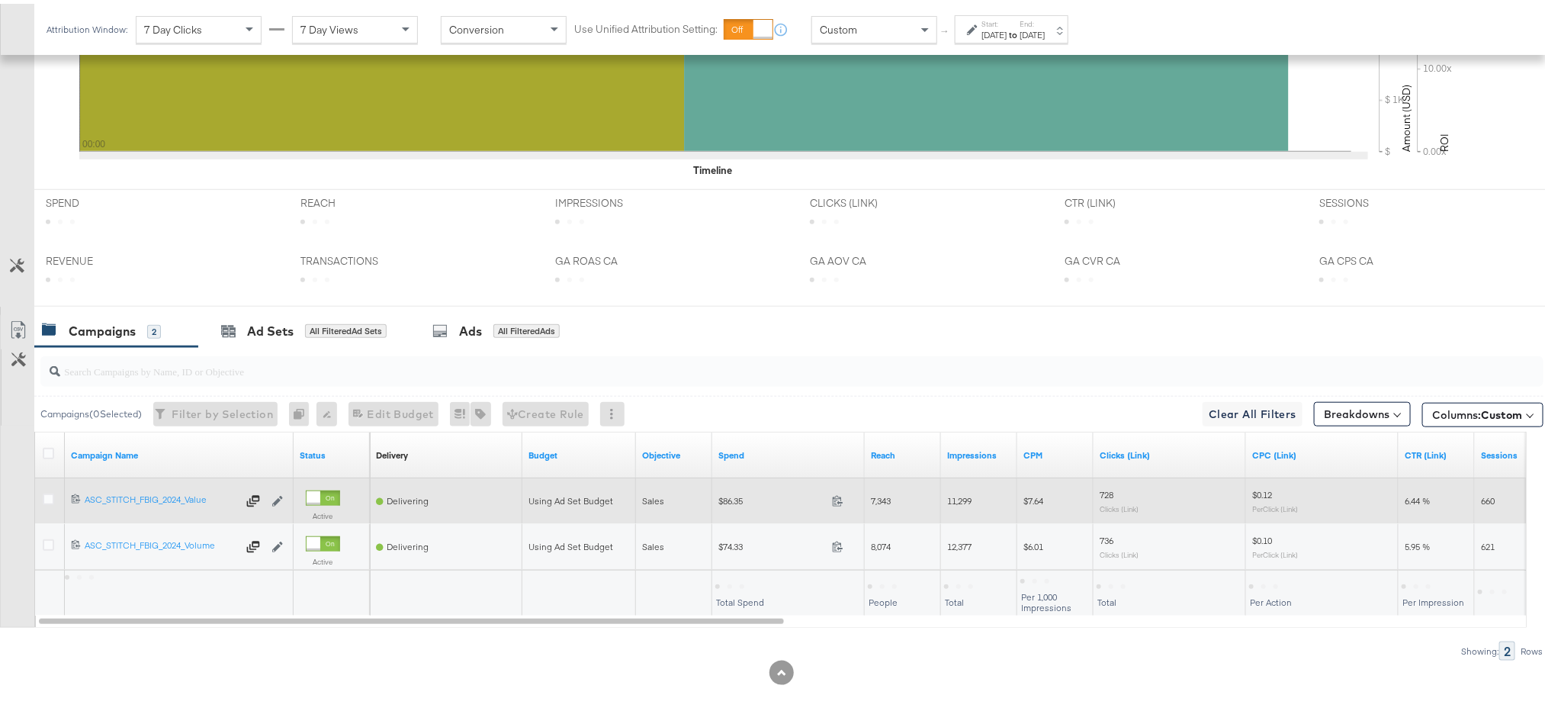
click at [844, 497] on span at bounding box center [842, 498] width 33 height 11
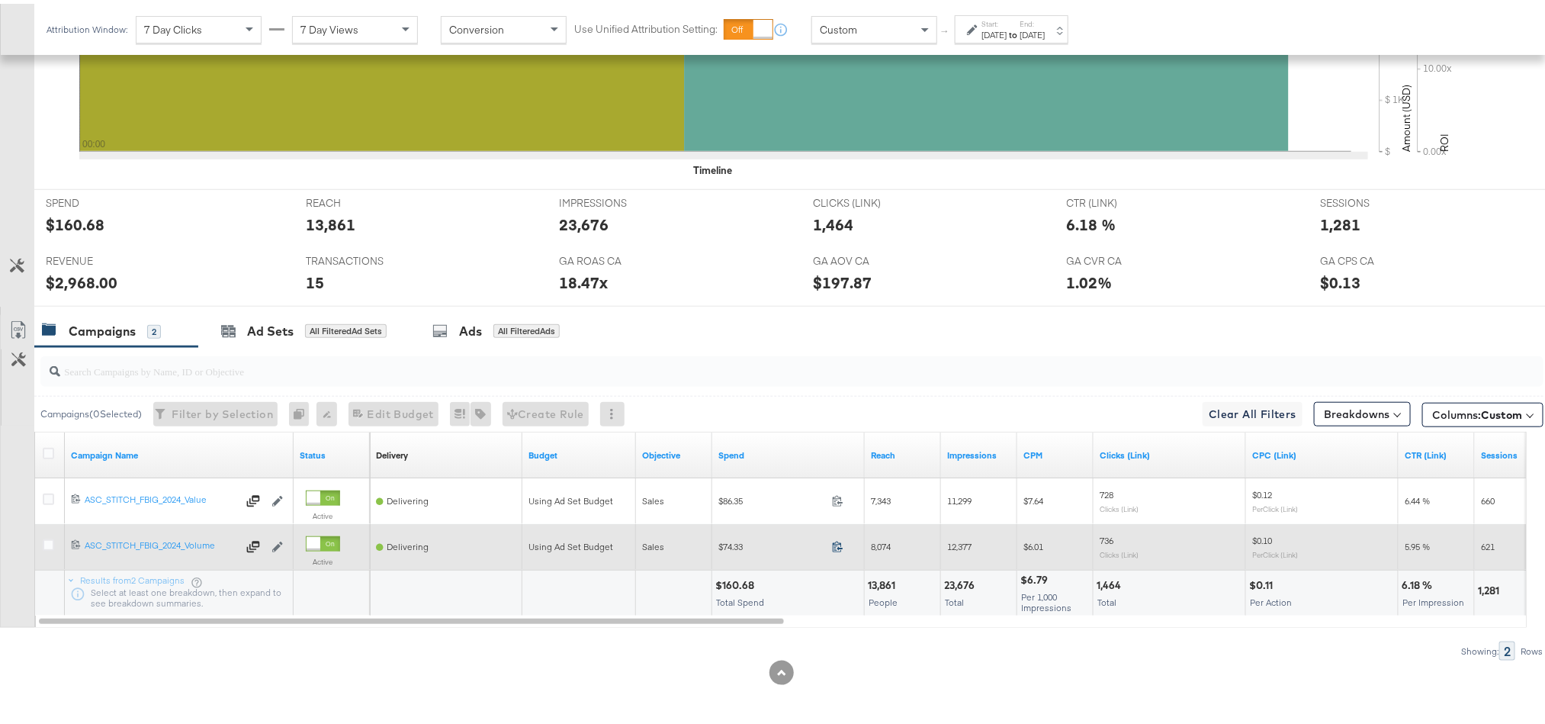
click at [833, 545] on icon at bounding box center [837, 542] width 11 height 11
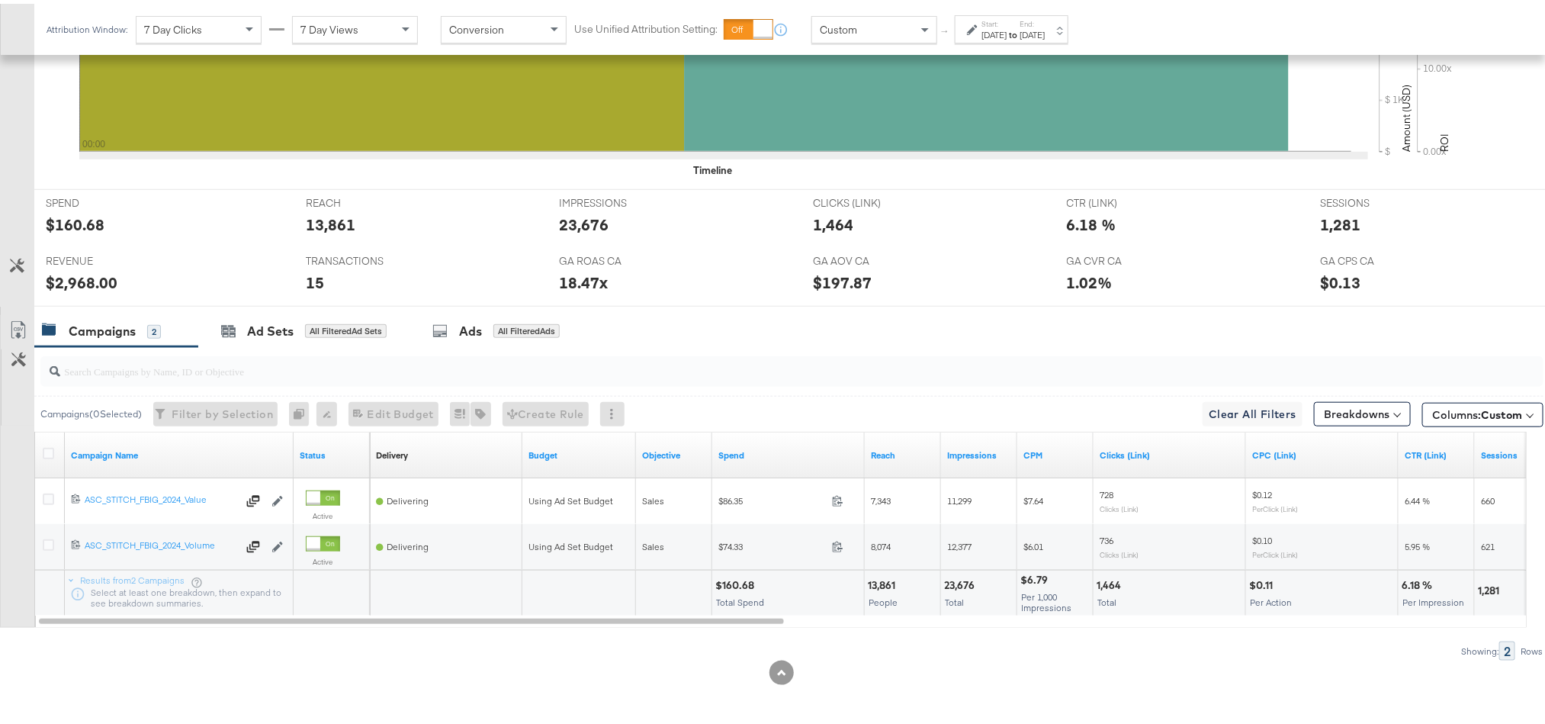
click at [741, 581] on div "$160.68" at bounding box center [736, 581] width 43 height 14
copy div "160.68"
click at [83, 278] on div "$2,968.00" at bounding box center [82, 279] width 72 height 22
copy div "2,968.00"
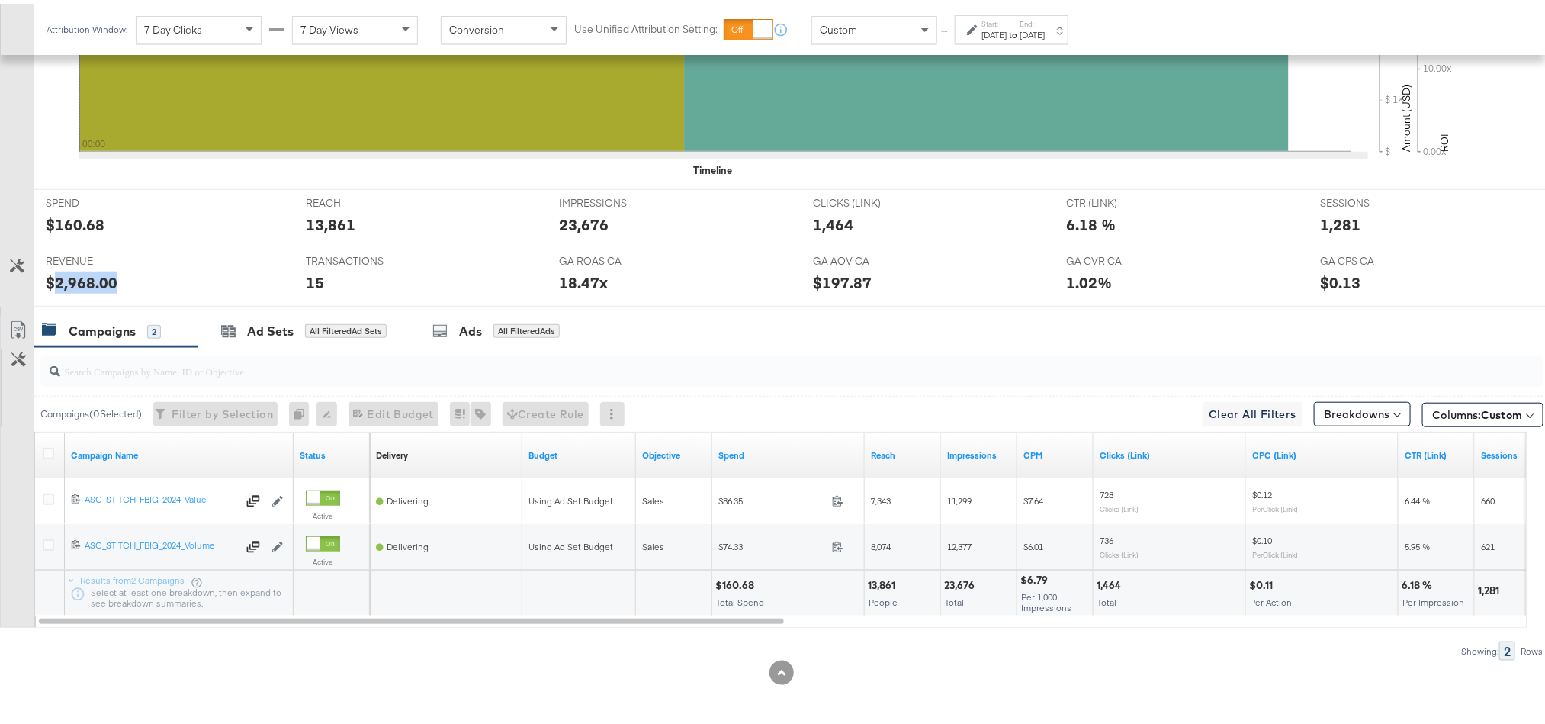
click at [83, 278] on div "$2,968.00" at bounding box center [82, 279] width 72 height 22
click at [1006, 23] on label "Start:" at bounding box center [993, 20] width 25 height 10
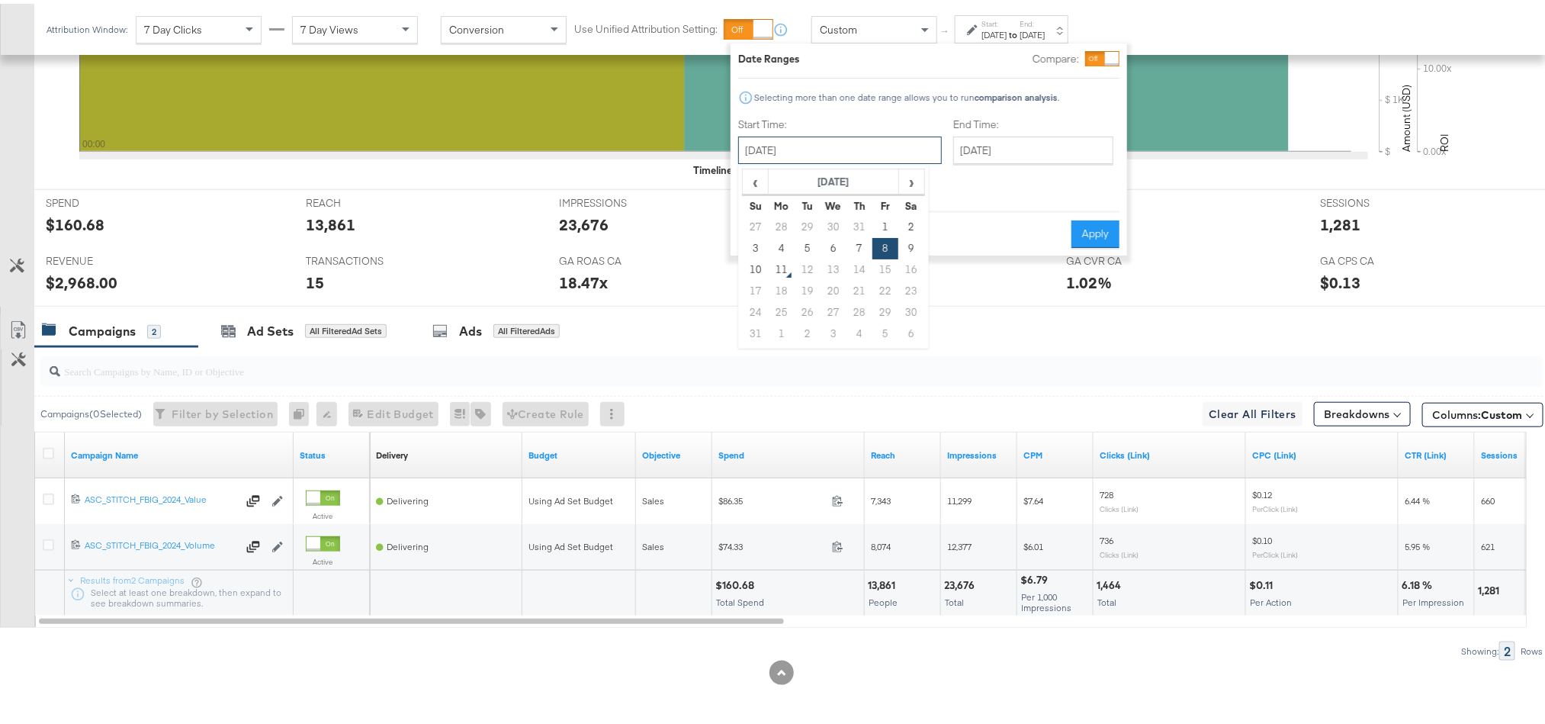
click at [842, 140] on input "[DATE]" at bounding box center [840, 146] width 204 height 27
click at [916, 249] on td "9" at bounding box center [911, 244] width 26 height 21
type input "[DATE]"
click at [1099, 218] on button "Apply" at bounding box center [1095, 230] width 48 height 27
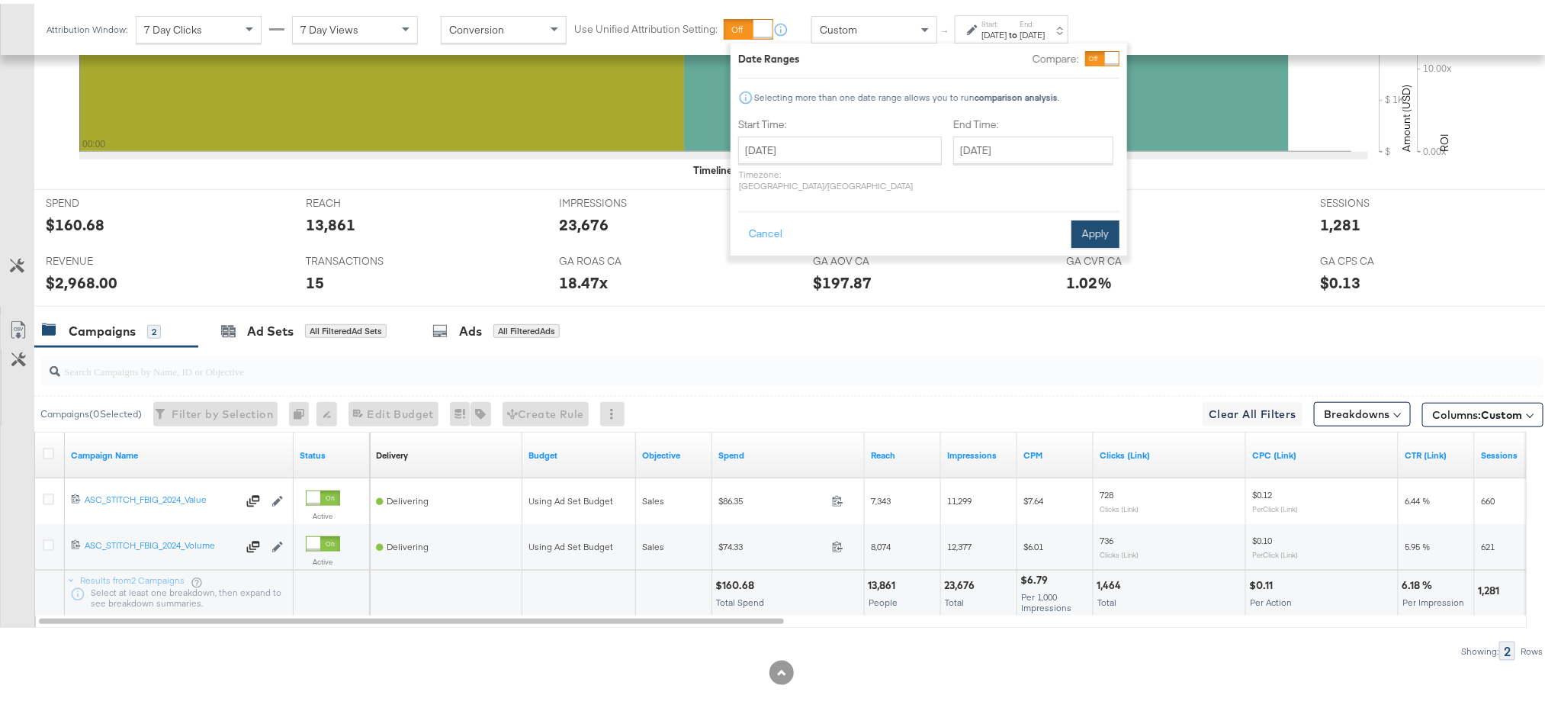
scroll to position [403, 0]
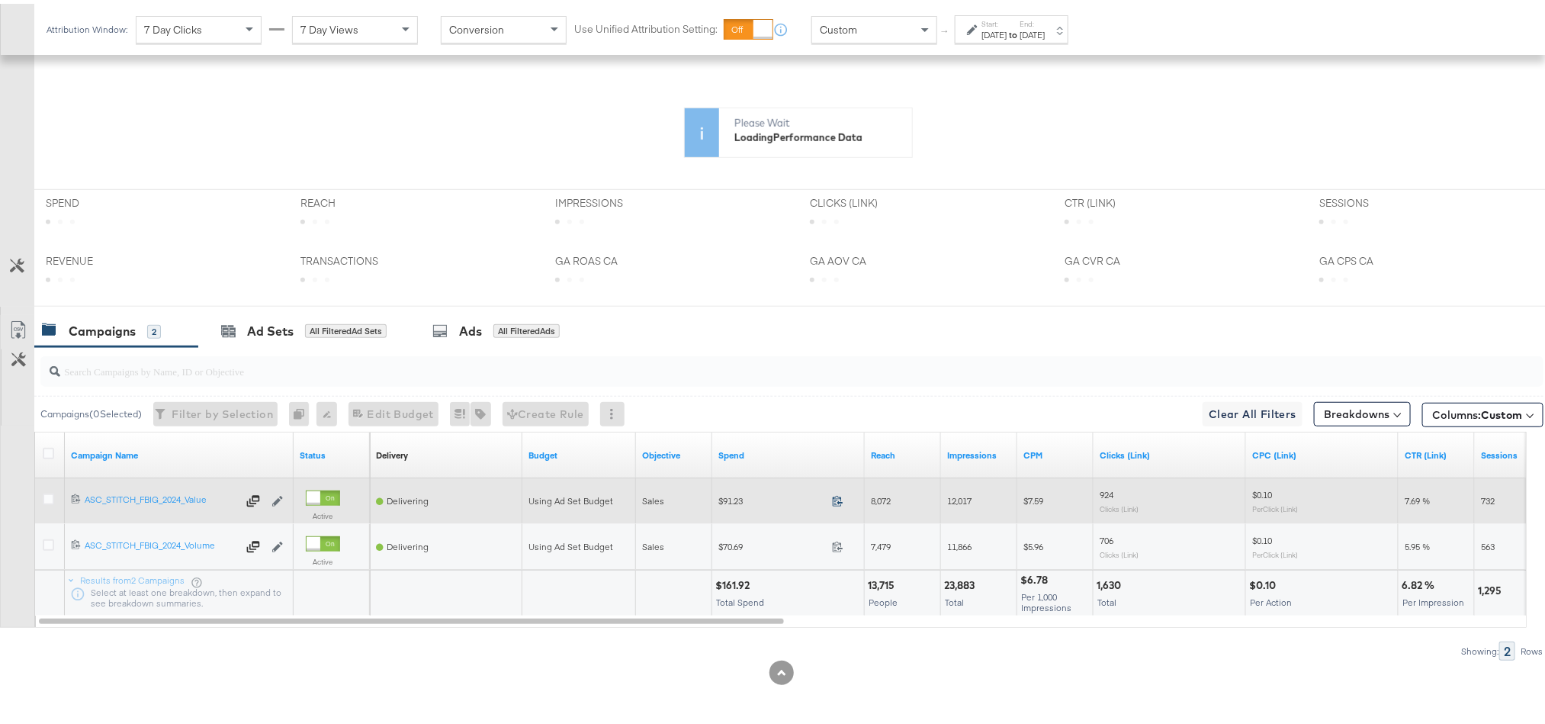
click at [837, 497] on icon at bounding box center [837, 496] width 11 height 11
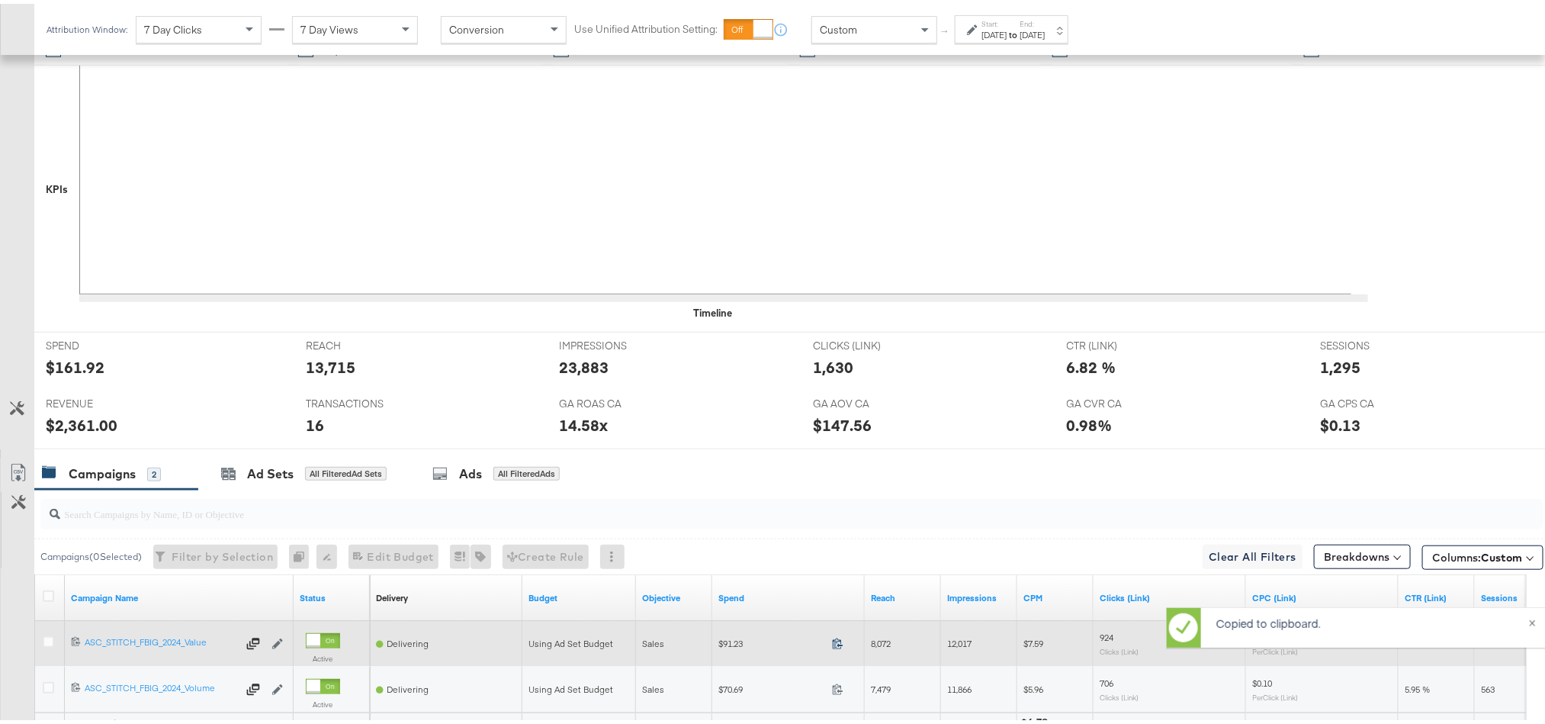
scroll to position [552, 0]
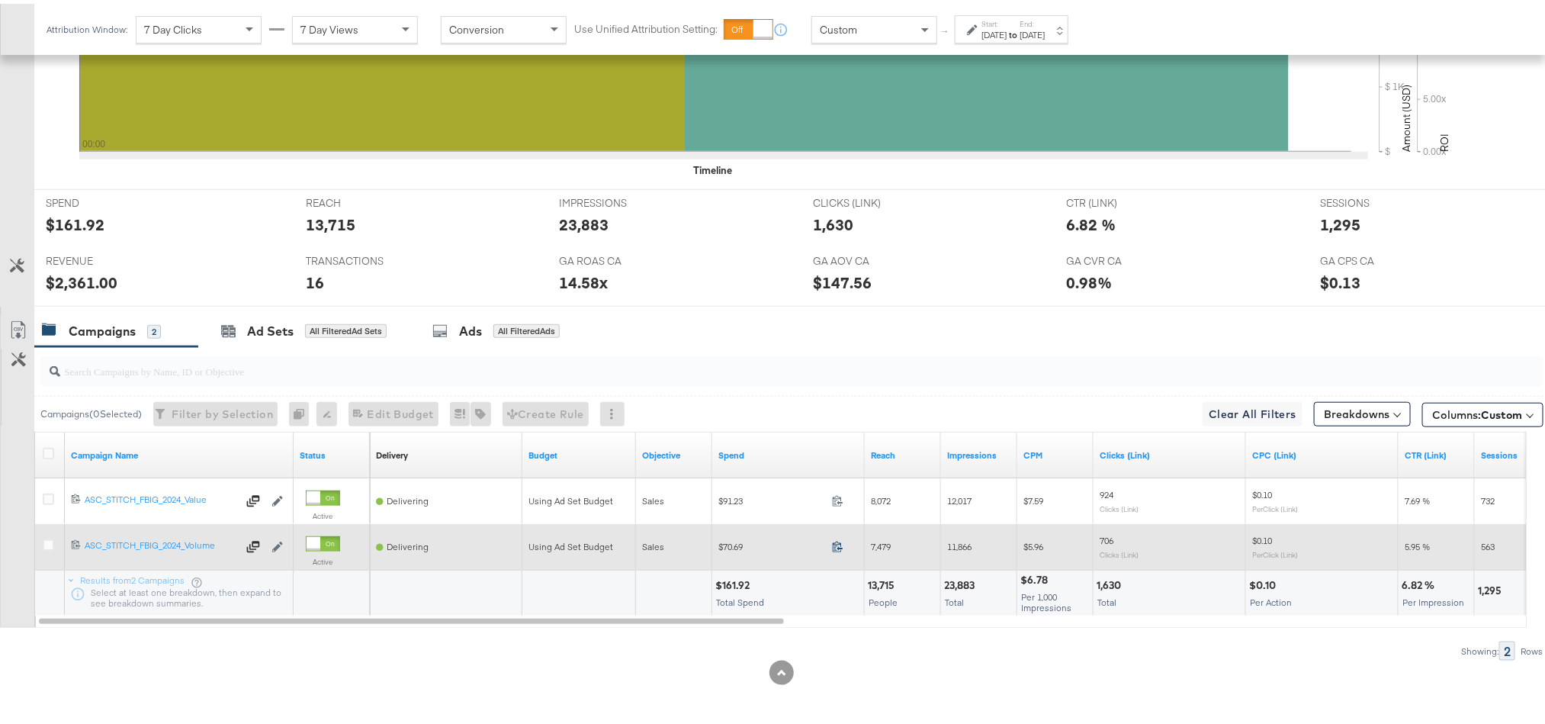
click at [838, 547] on icon at bounding box center [837, 542] width 11 height 11
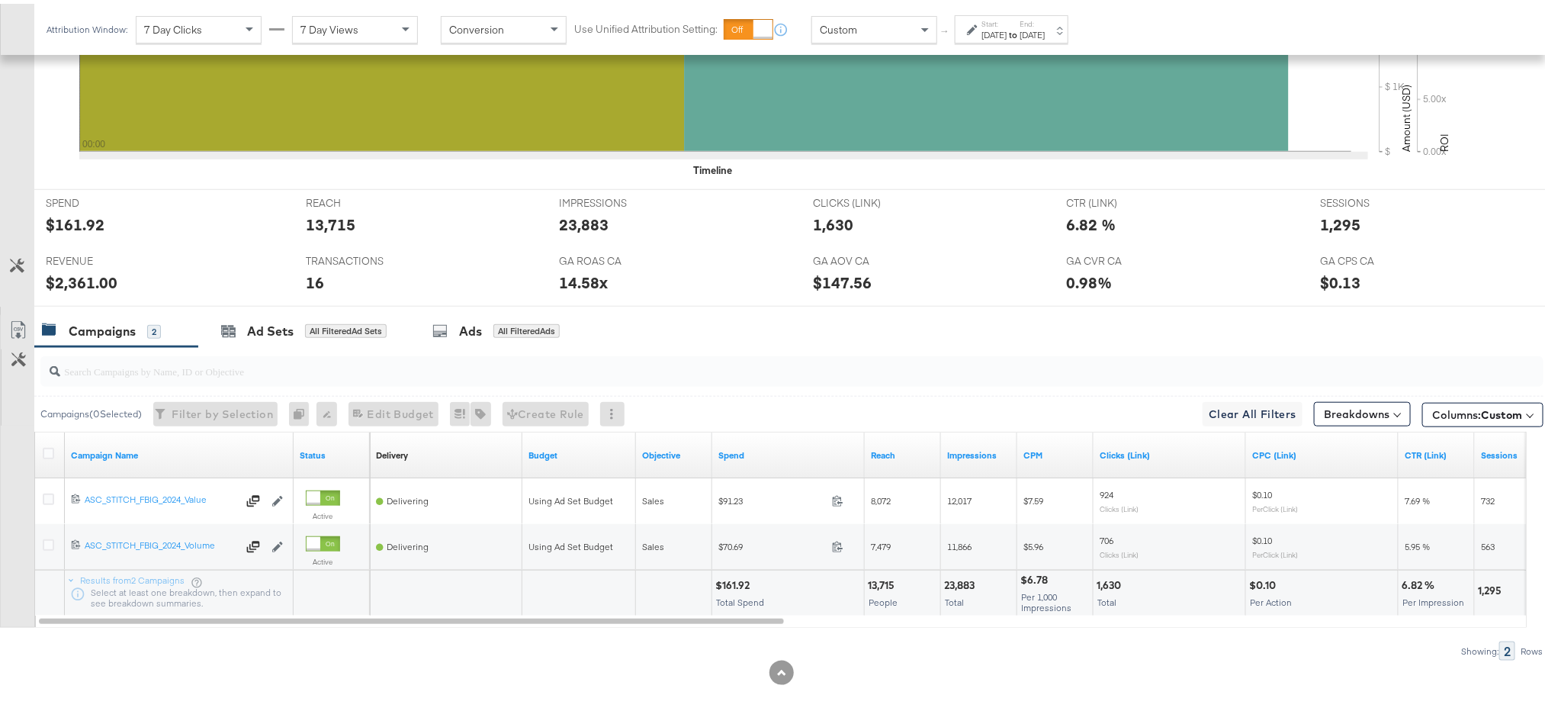
click at [734, 582] on div "$161.92" at bounding box center [734, 581] width 39 height 14
copy div "161.92"
click at [734, 582] on div "$161.92" at bounding box center [734, 581] width 39 height 14
click at [64, 281] on div "$2,361.00" at bounding box center [82, 279] width 72 height 22
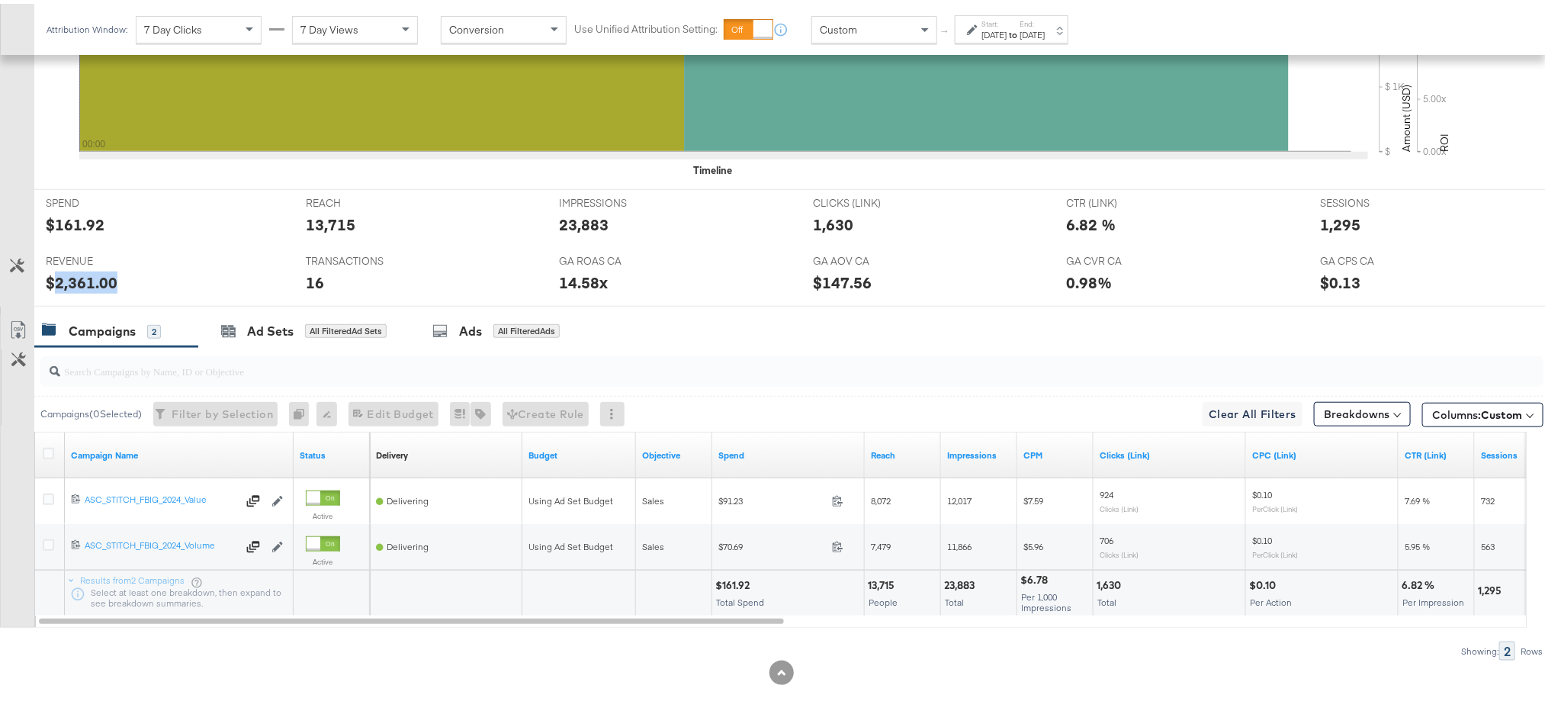
copy div "2,361.00"
click at [1045, 34] on div "[DATE]" at bounding box center [1031, 31] width 25 height 12
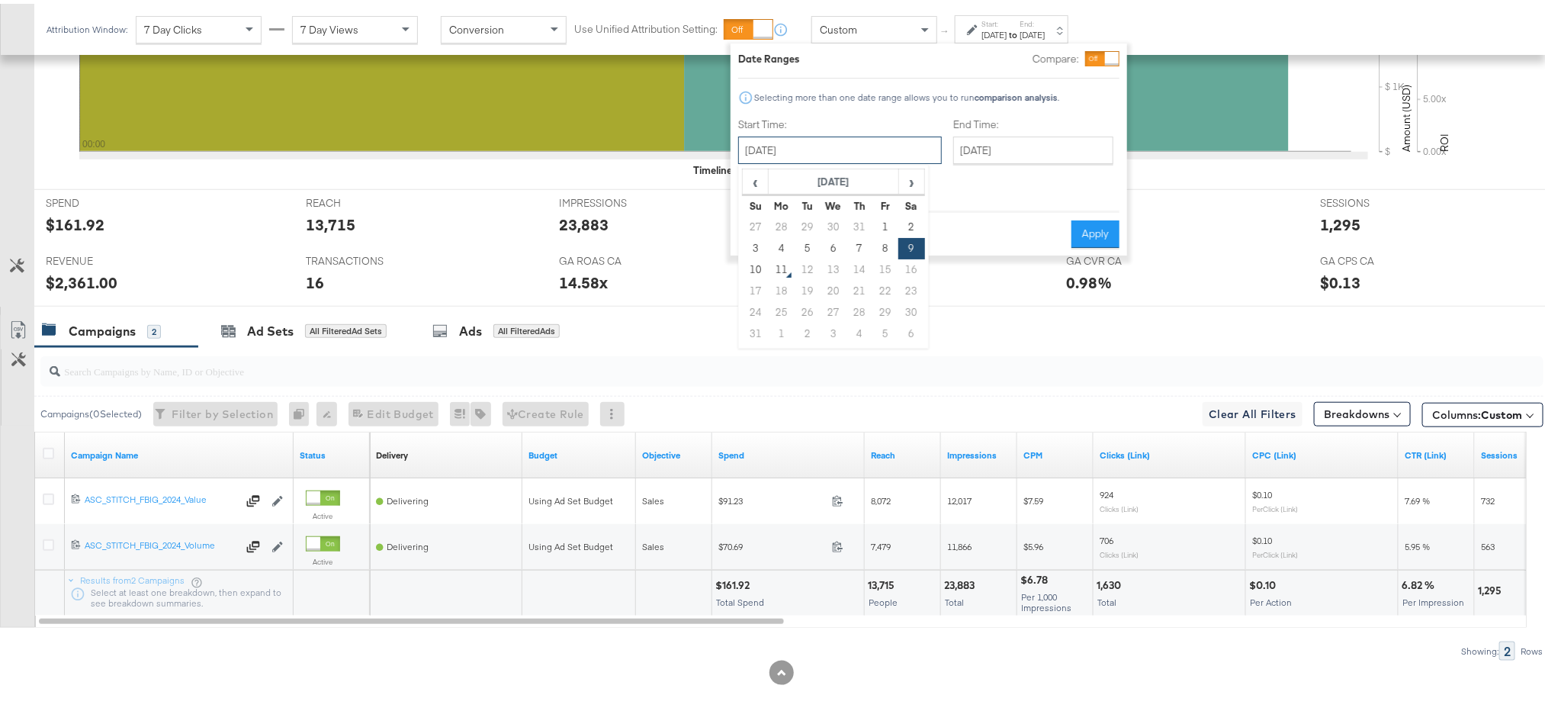
click at [881, 133] on input "[DATE]" at bounding box center [840, 146] width 204 height 27
click at [757, 263] on td "10" at bounding box center [756, 265] width 26 height 21
type input "[DATE]"
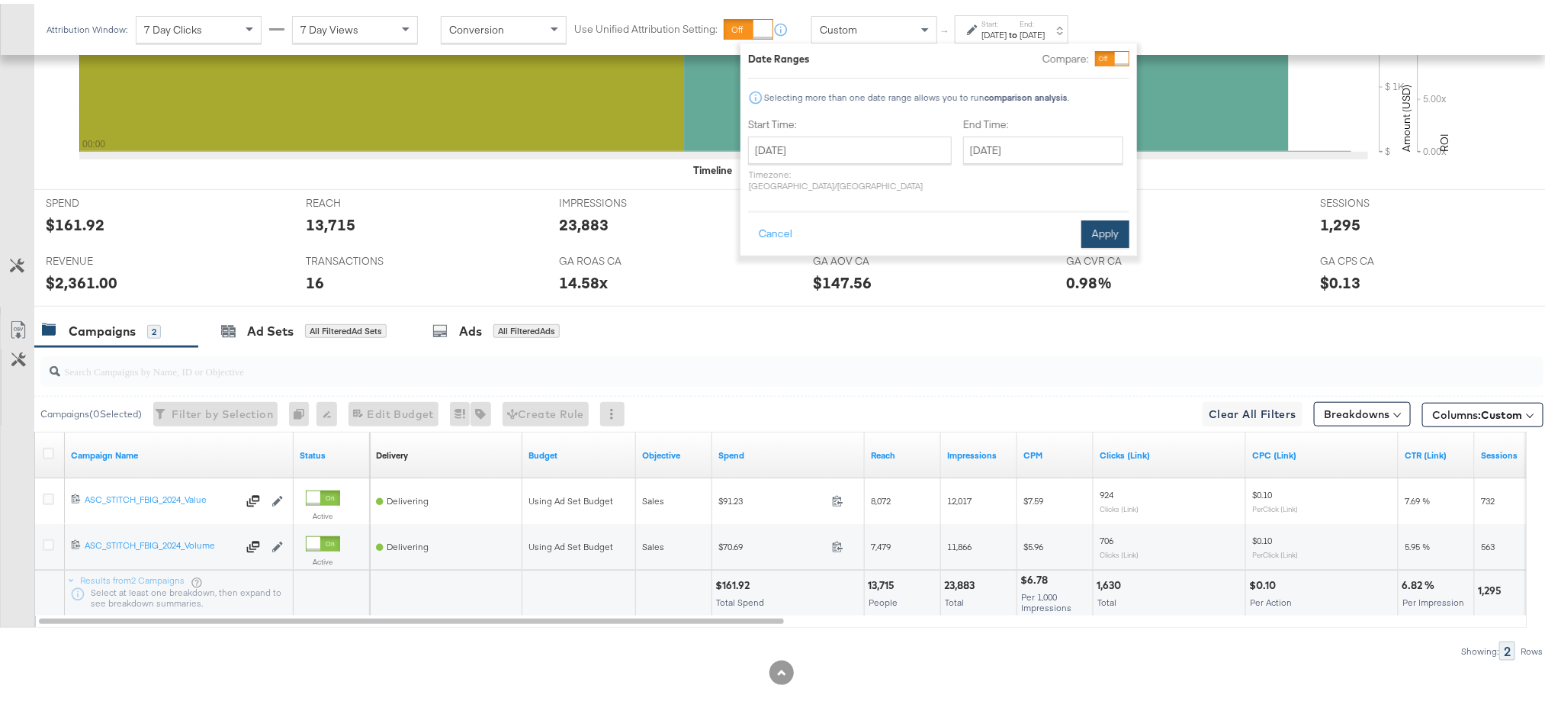
click at [1100, 220] on button "Apply" at bounding box center [1105, 230] width 48 height 27
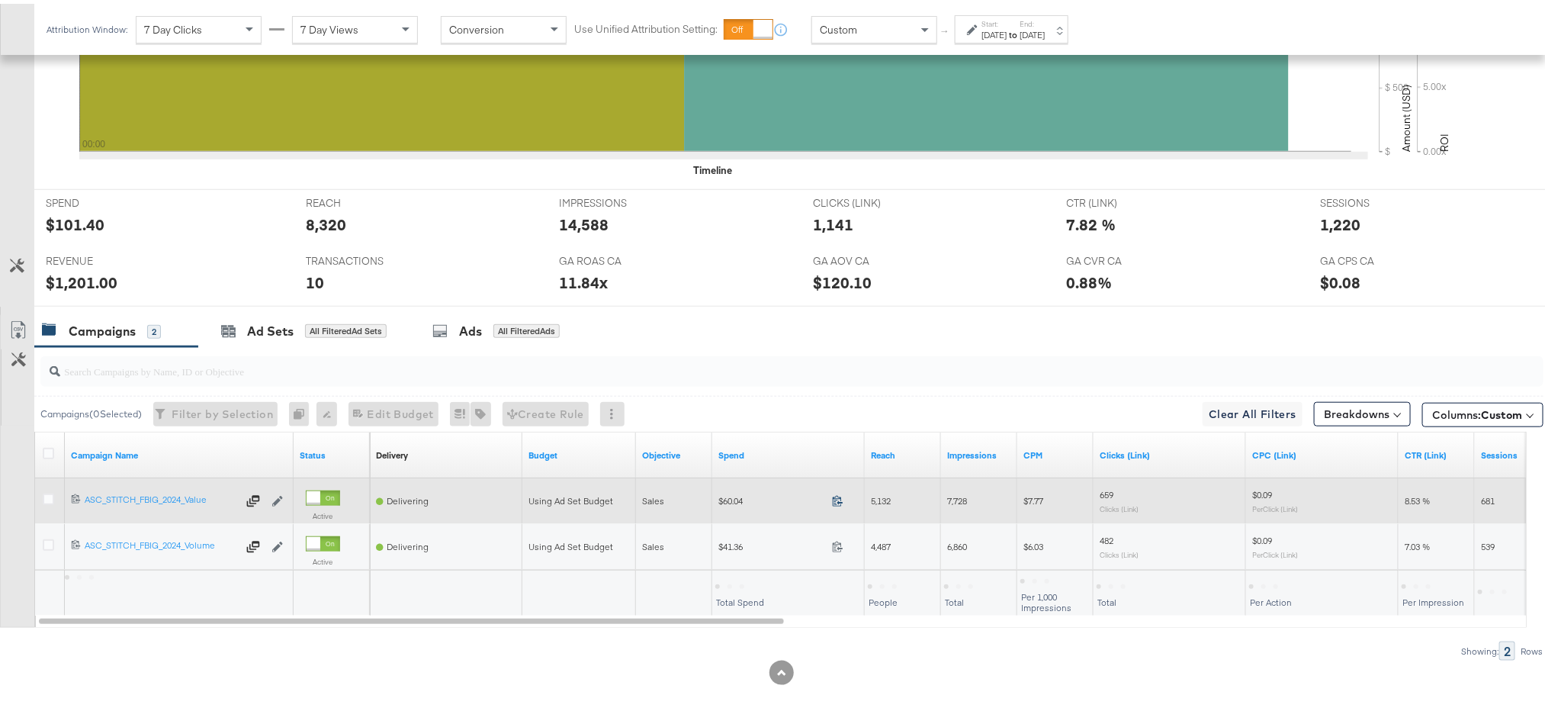
click at [842, 496] on icon at bounding box center [837, 496] width 11 height 11
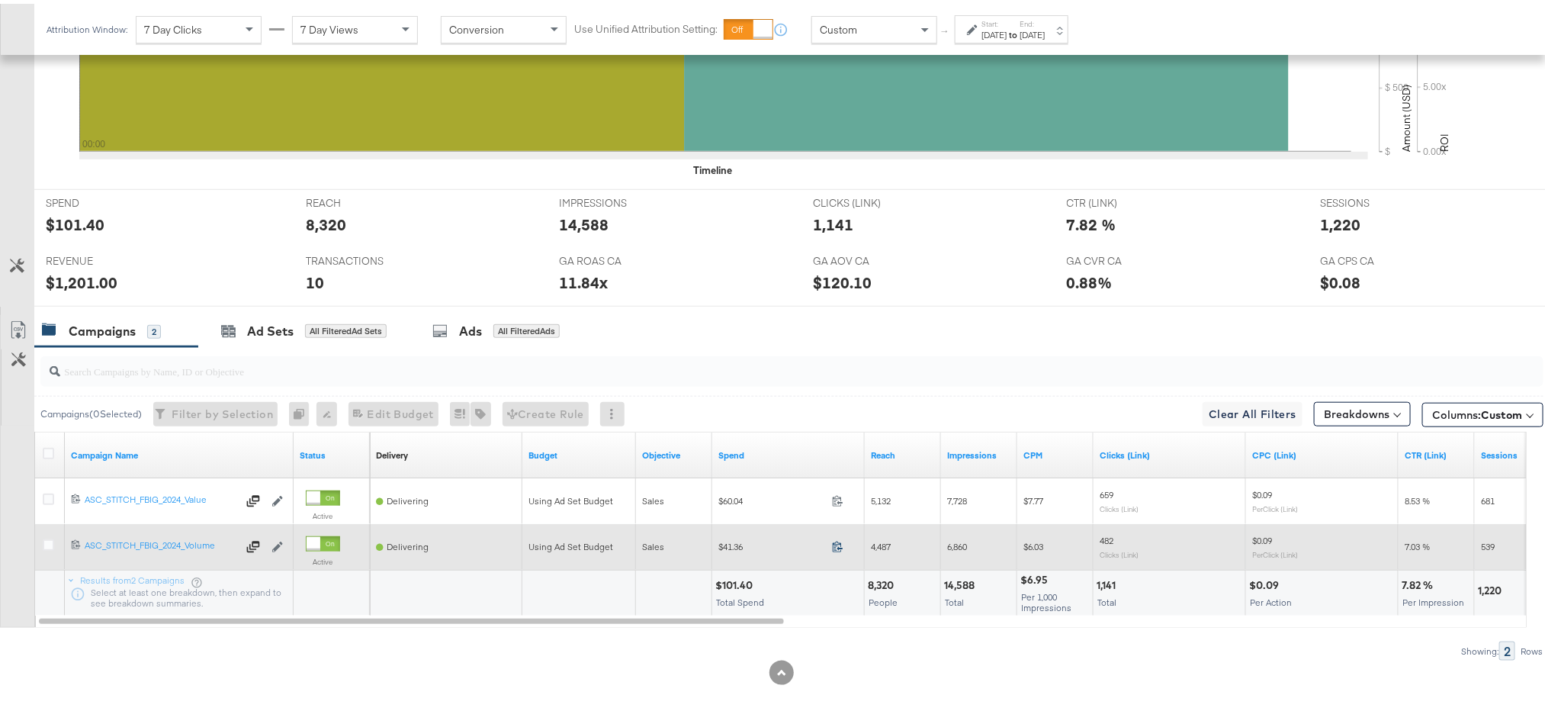
click at [838, 545] on icon at bounding box center [837, 542] width 11 height 11
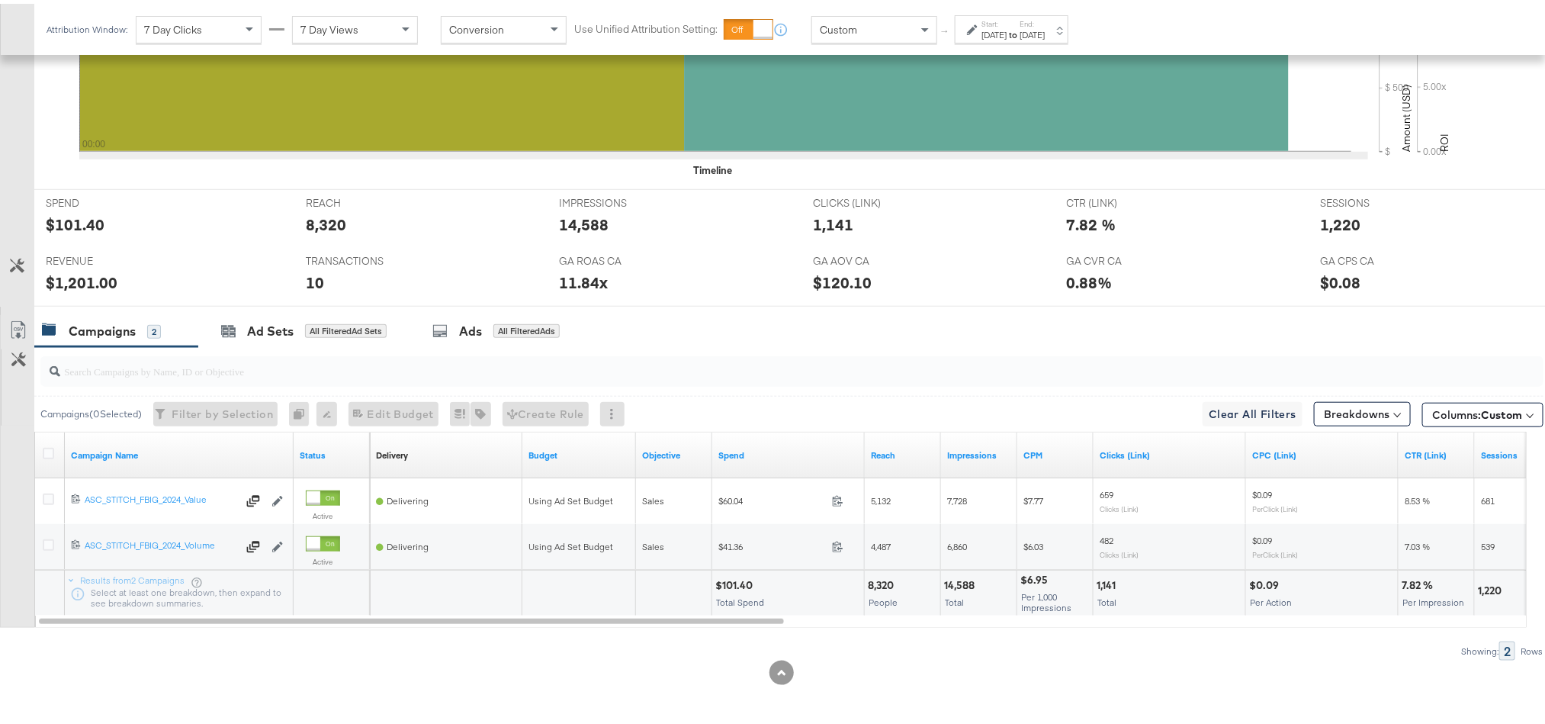
click at [737, 582] on div "$101.40" at bounding box center [736, 581] width 42 height 14
copy div "101.40"
click at [73, 286] on div "$1,201.00" at bounding box center [82, 279] width 72 height 22
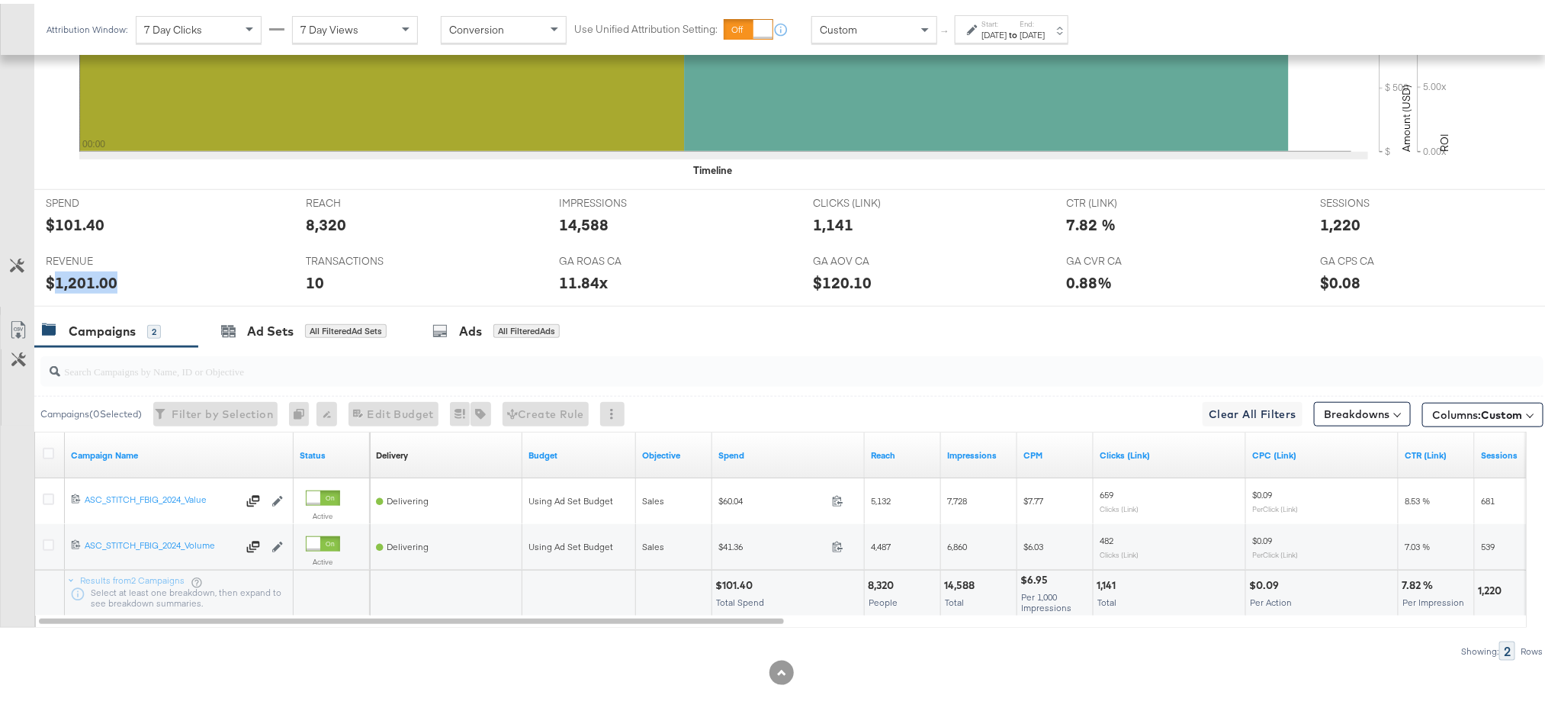
copy div "1,201.00"
click at [262, 323] on div "Ad Sets" at bounding box center [270, 328] width 47 height 18
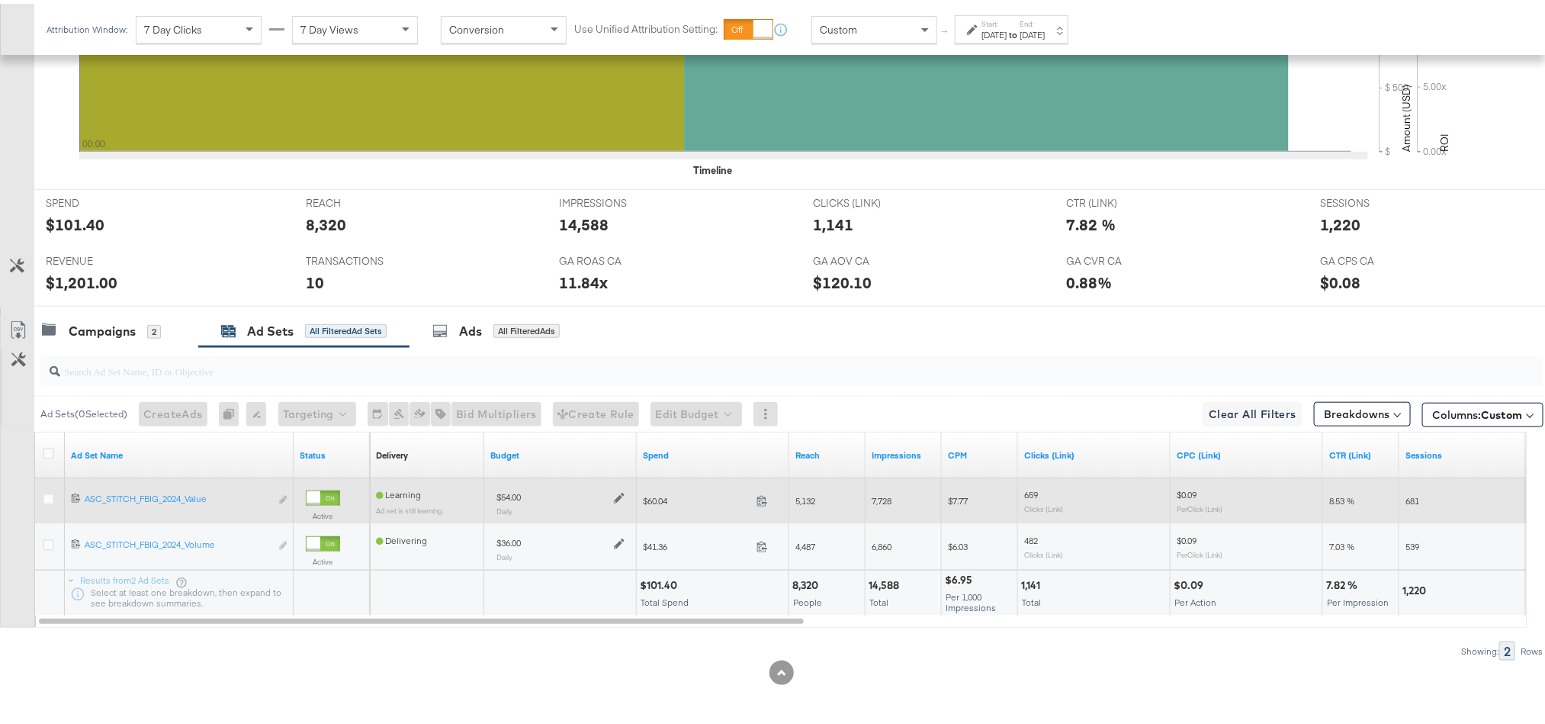
click at [620, 495] on icon at bounding box center [619, 494] width 11 height 11
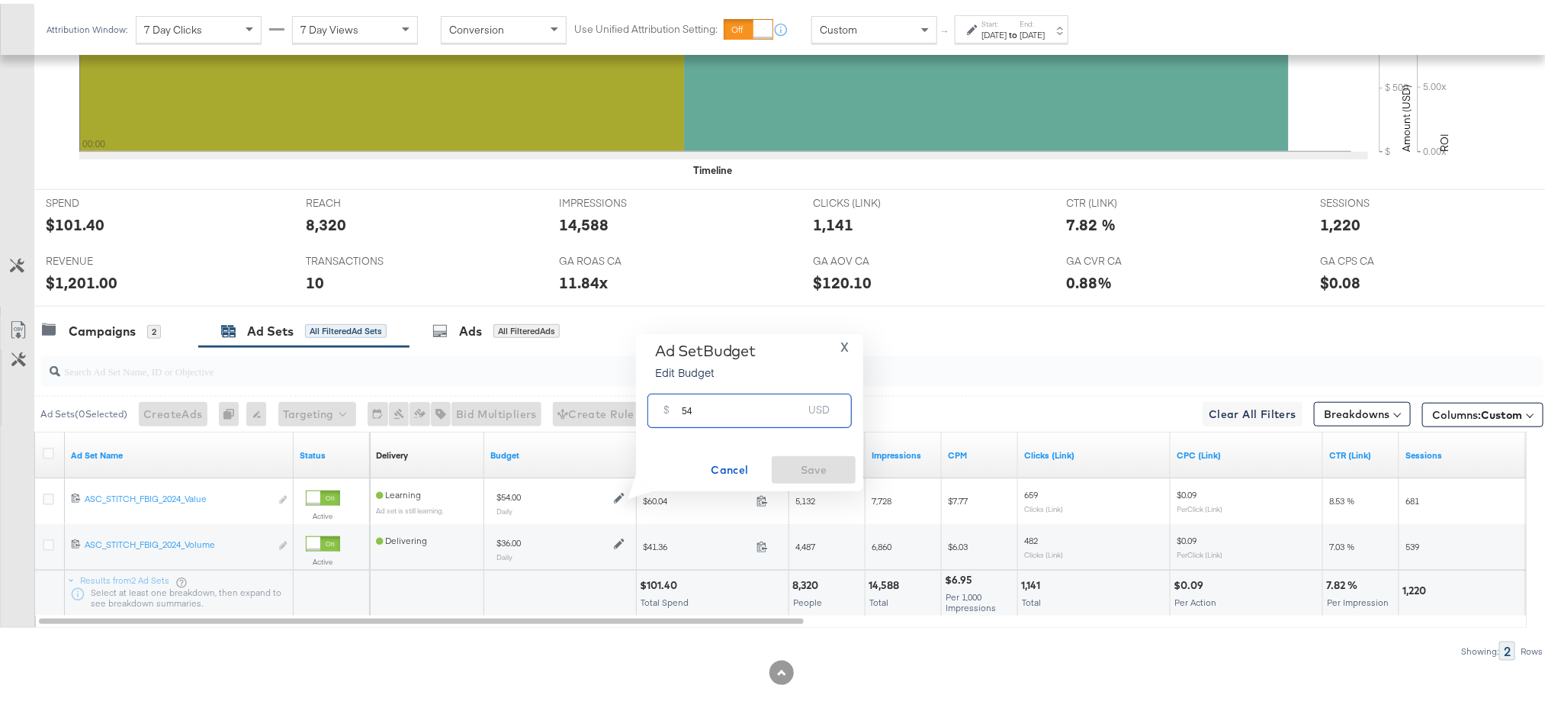
click at [728, 406] on input "54" at bounding box center [742, 400] width 120 height 33
paste input "$78.20"
type input "78.20"
click at [806, 474] on span "Save" at bounding box center [814, 466] width 72 height 19
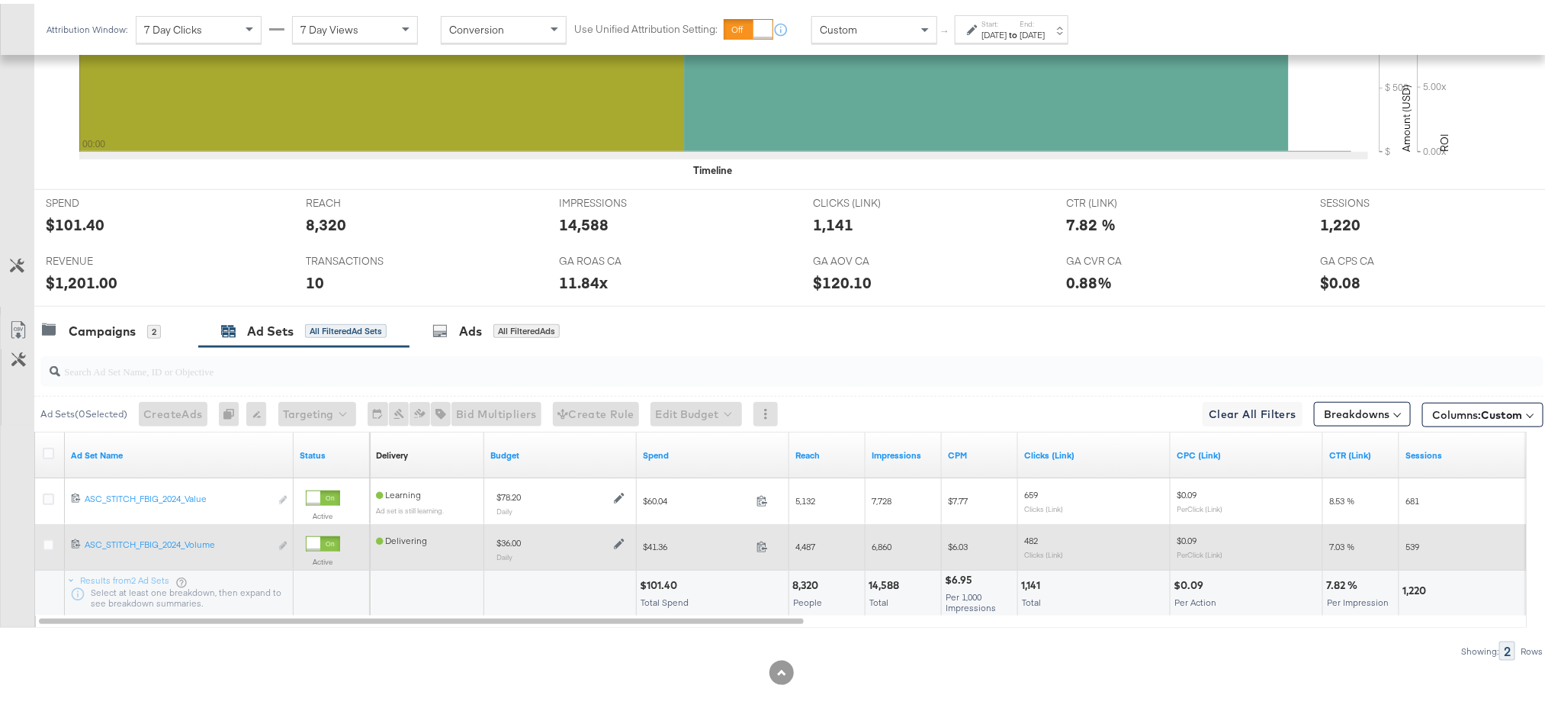
click at [621, 540] on icon at bounding box center [619, 539] width 11 height 11
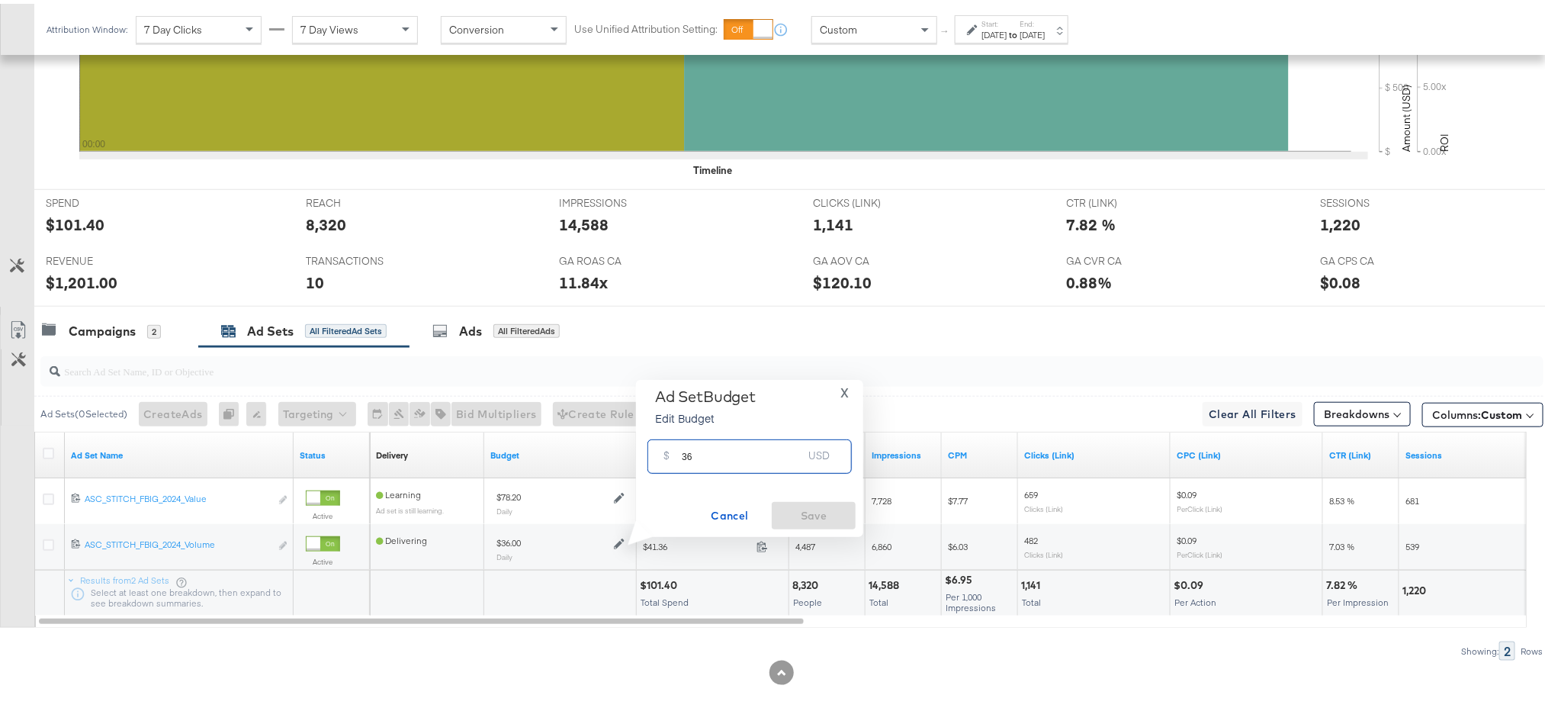
click at [746, 456] on input "36" at bounding box center [742, 446] width 120 height 33
paste input "$59.80"
type input "59.80"
click at [794, 510] on span "Save" at bounding box center [814, 511] width 72 height 19
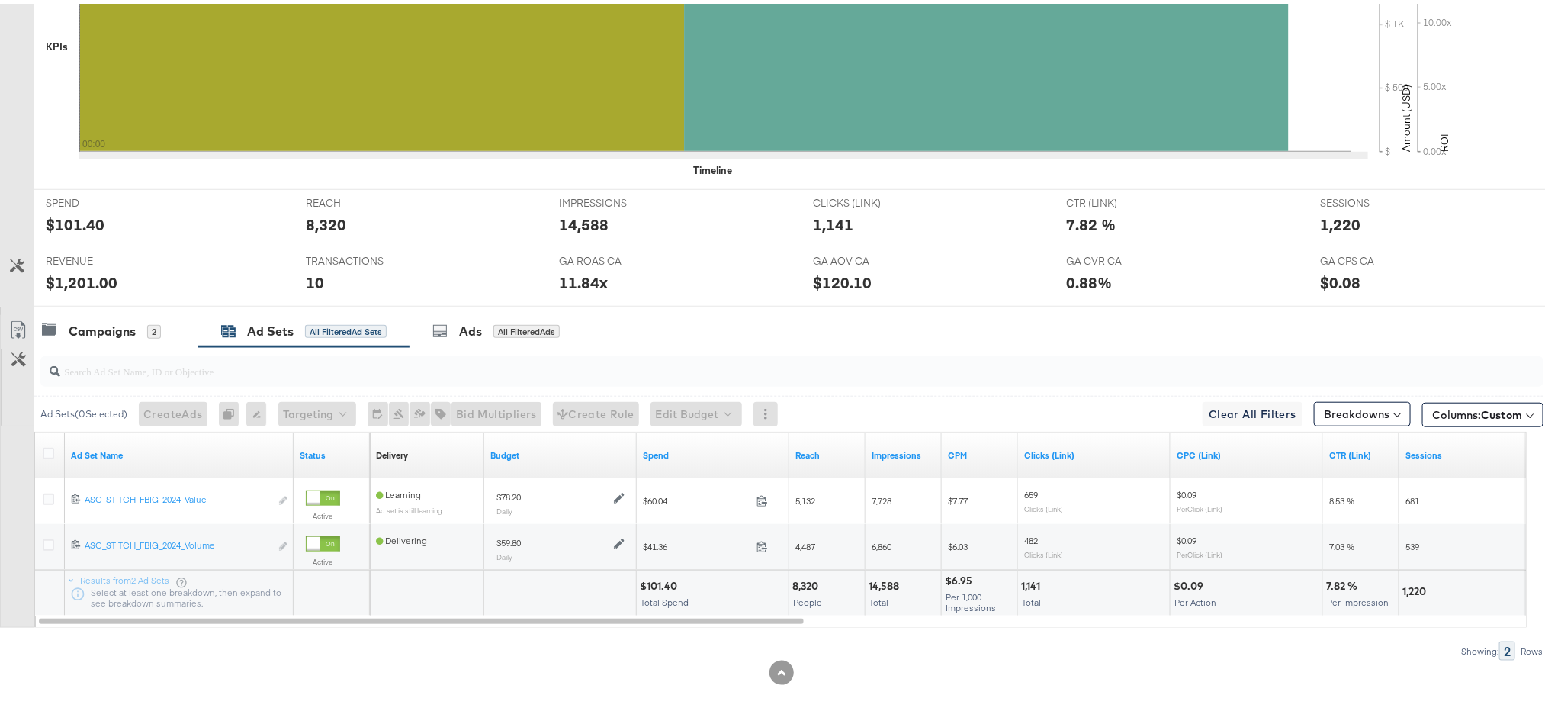
scroll to position [0, 0]
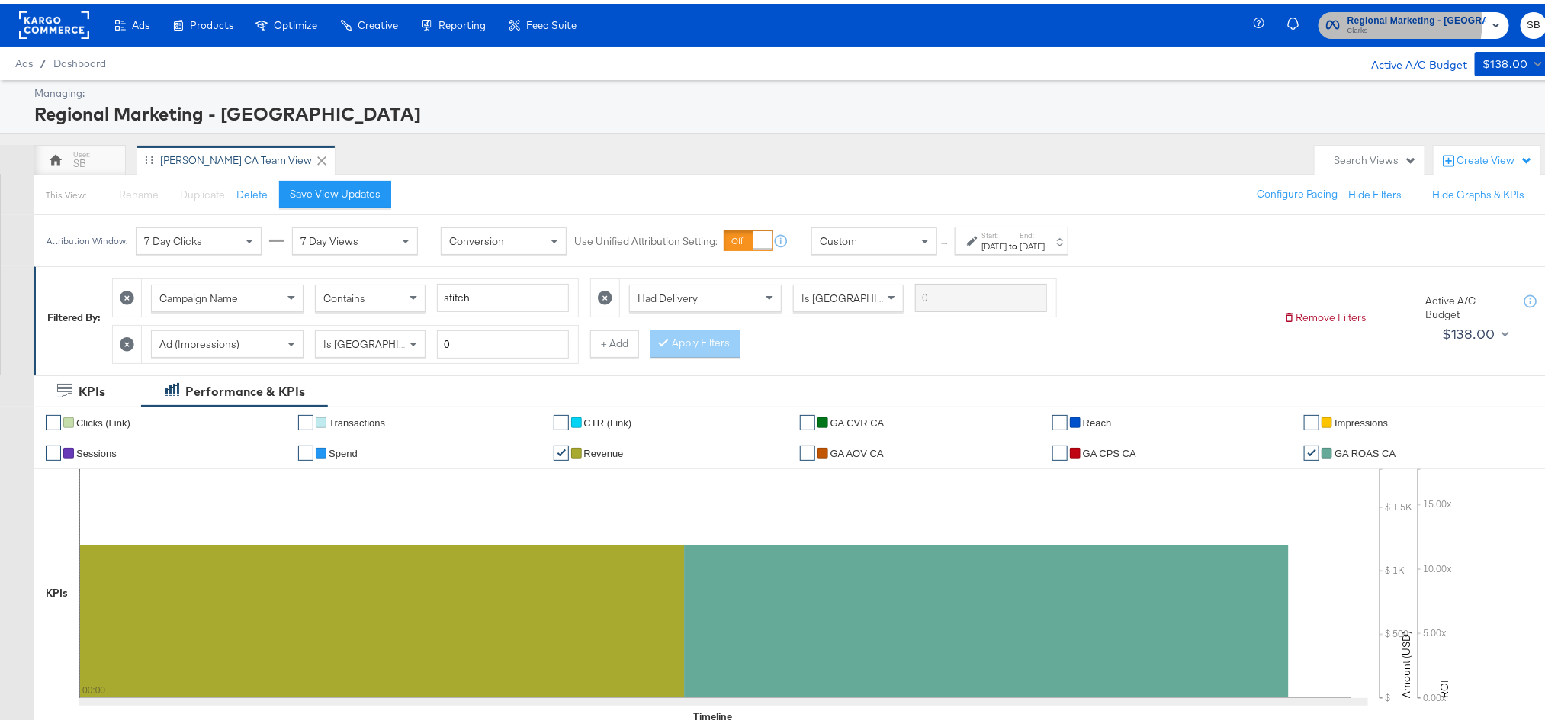
click at [1388, 19] on span "Regional Marketing - [GEOGRAPHIC_DATA]" at bounding box center [1416, 17] width 139 height 16
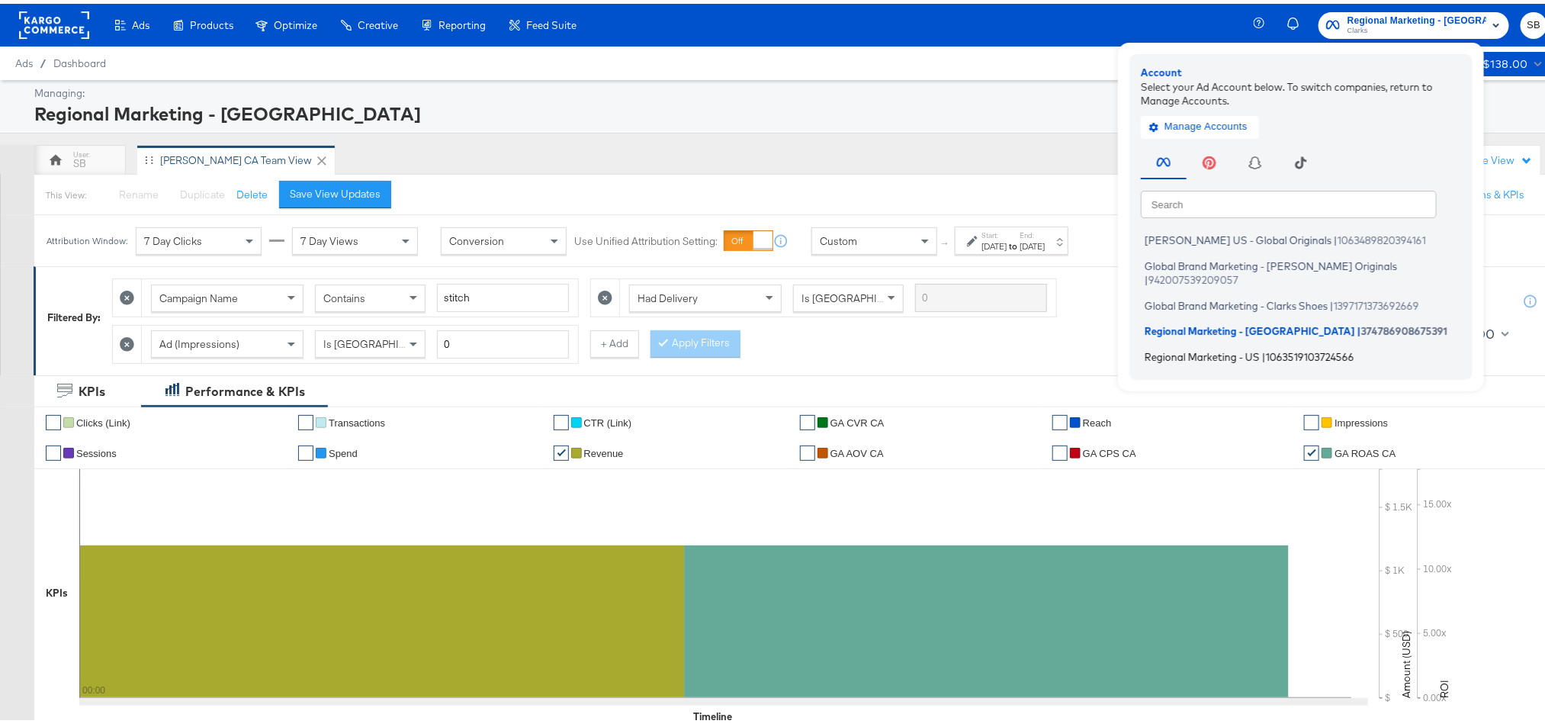
click at [1245, 346] on span "Regional Marketing - US" at bounding box center [1201, 352] width 115 height 12
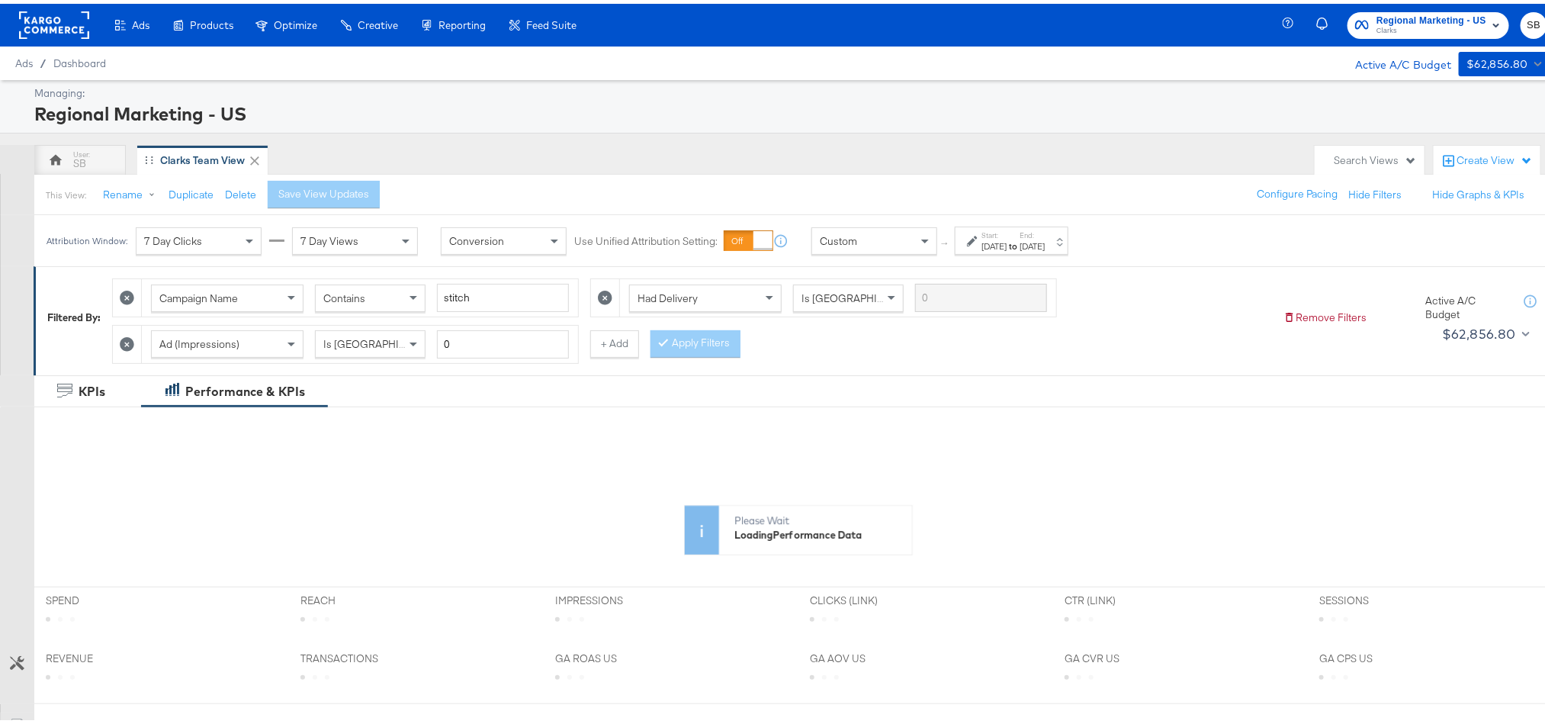
click at [1045, 233] on div "Start: [DATE] to End: [DATE]" at bounding box center [1012, 237] width 63 height 22
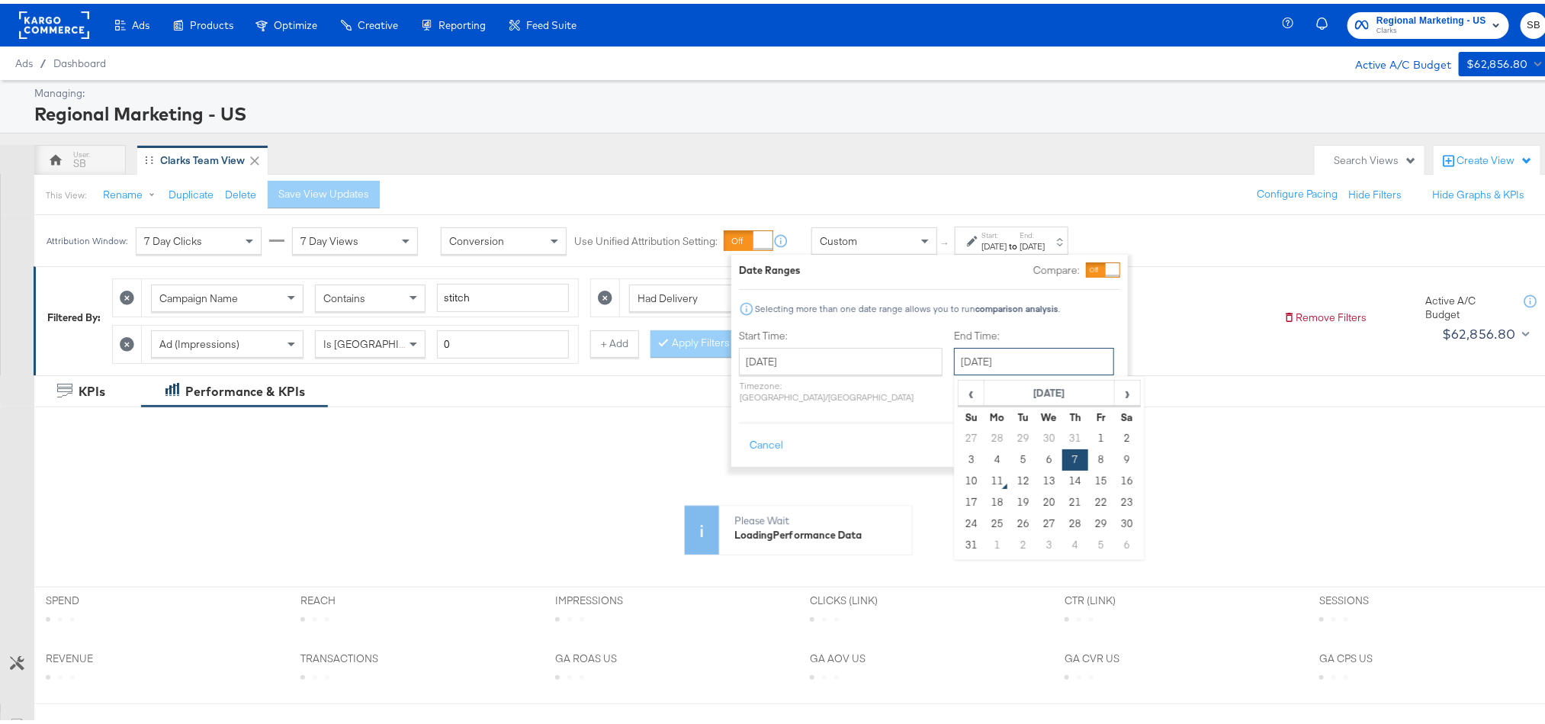
click at [963, 351] on input "[DATE]" at bounding box center [1034, 357] width 160 height 27
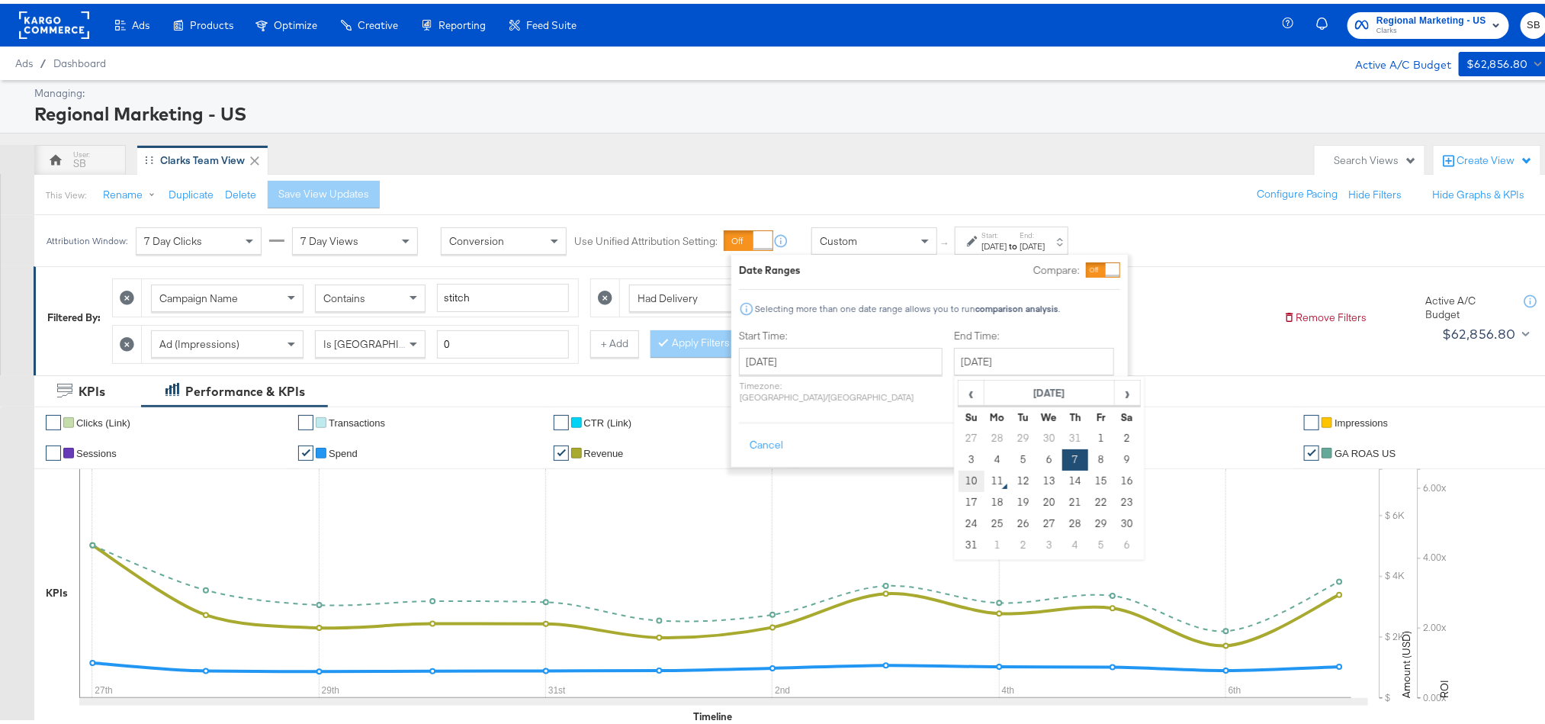
click at [958, 481] on td "10" at bounding box center [971, 477] width 26 height 21
type input "[DATE]"
click at [1099, 437] on button "Apply" at bounding box center [1101, 441] width 48 height 27
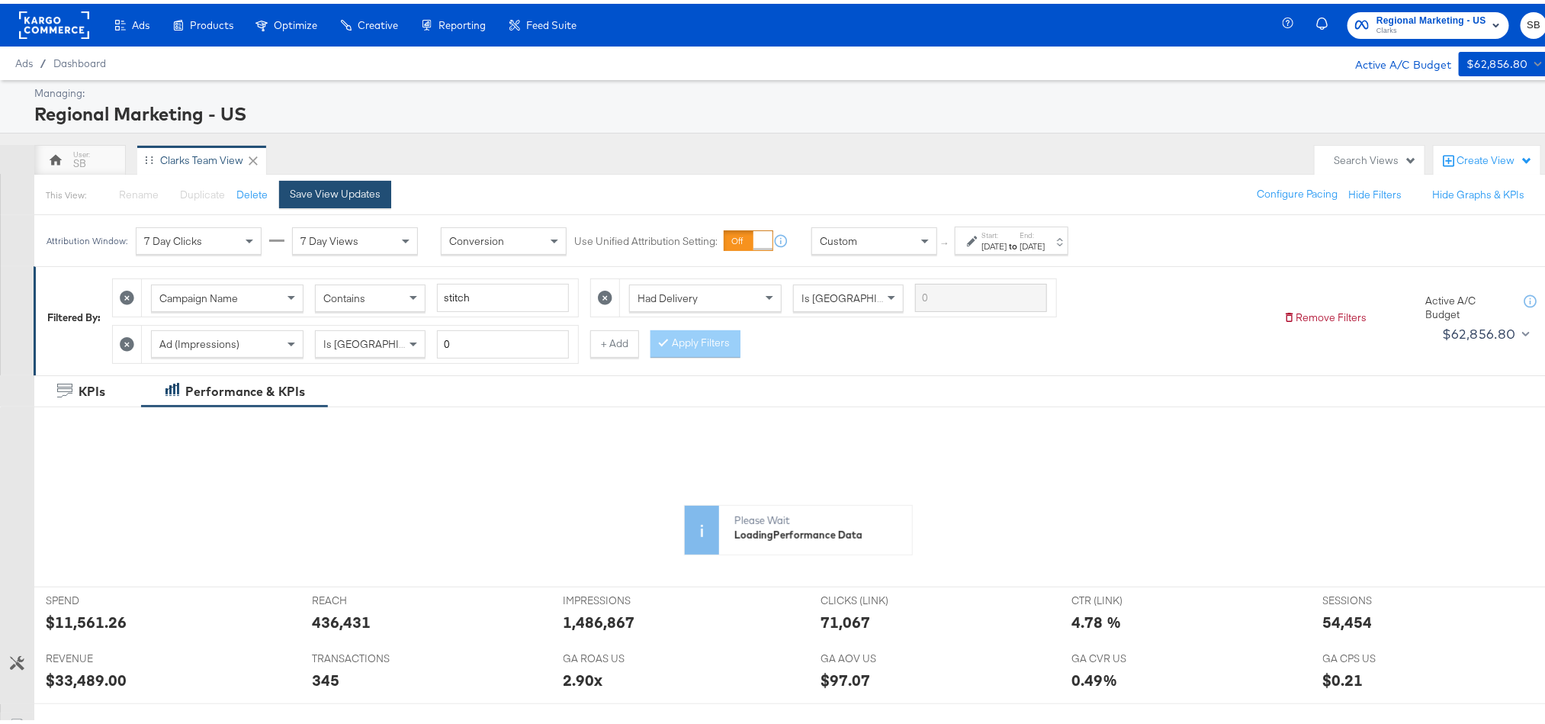
click at [357, 200] on button "Save View Updates" at bounding box center [335, 190] width 112 height 27
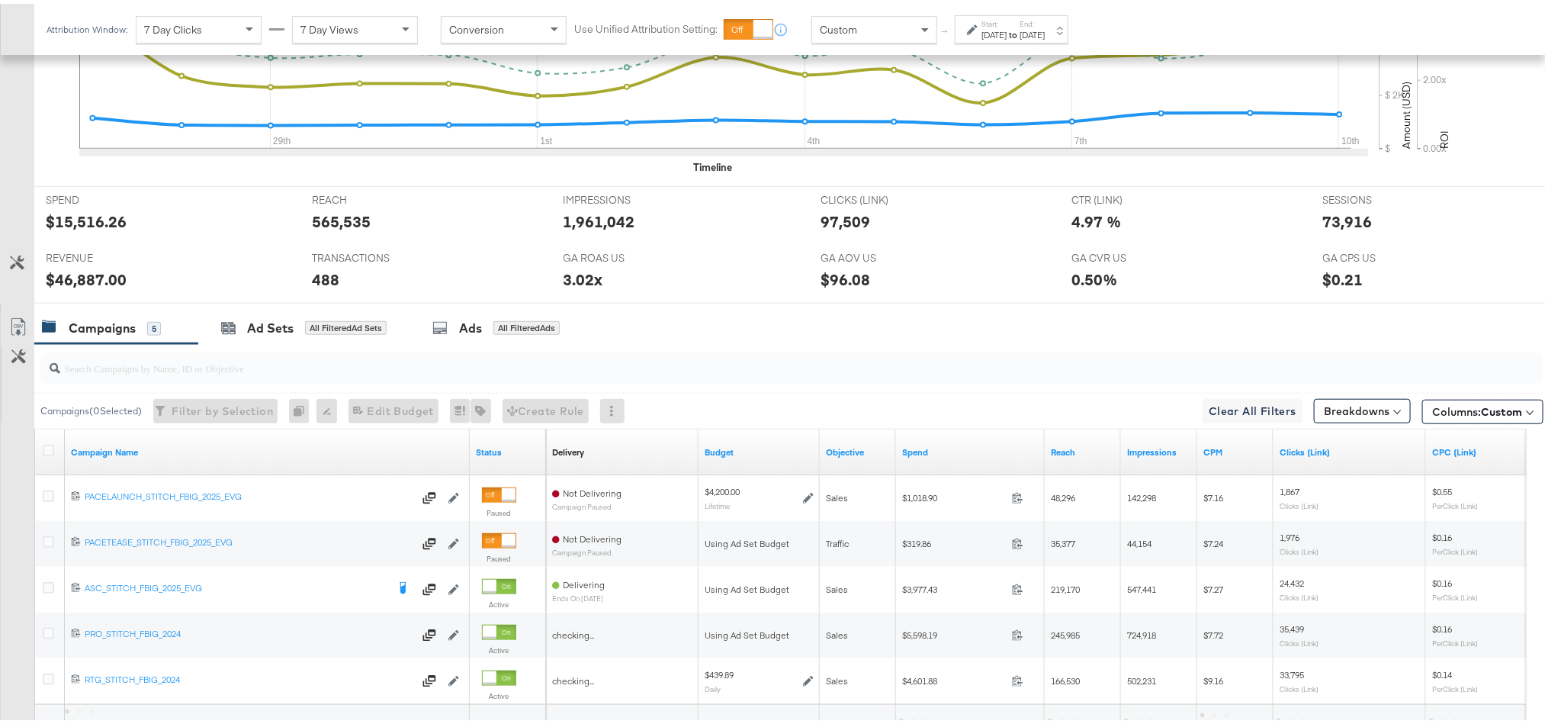
scroll to position [689, 0]
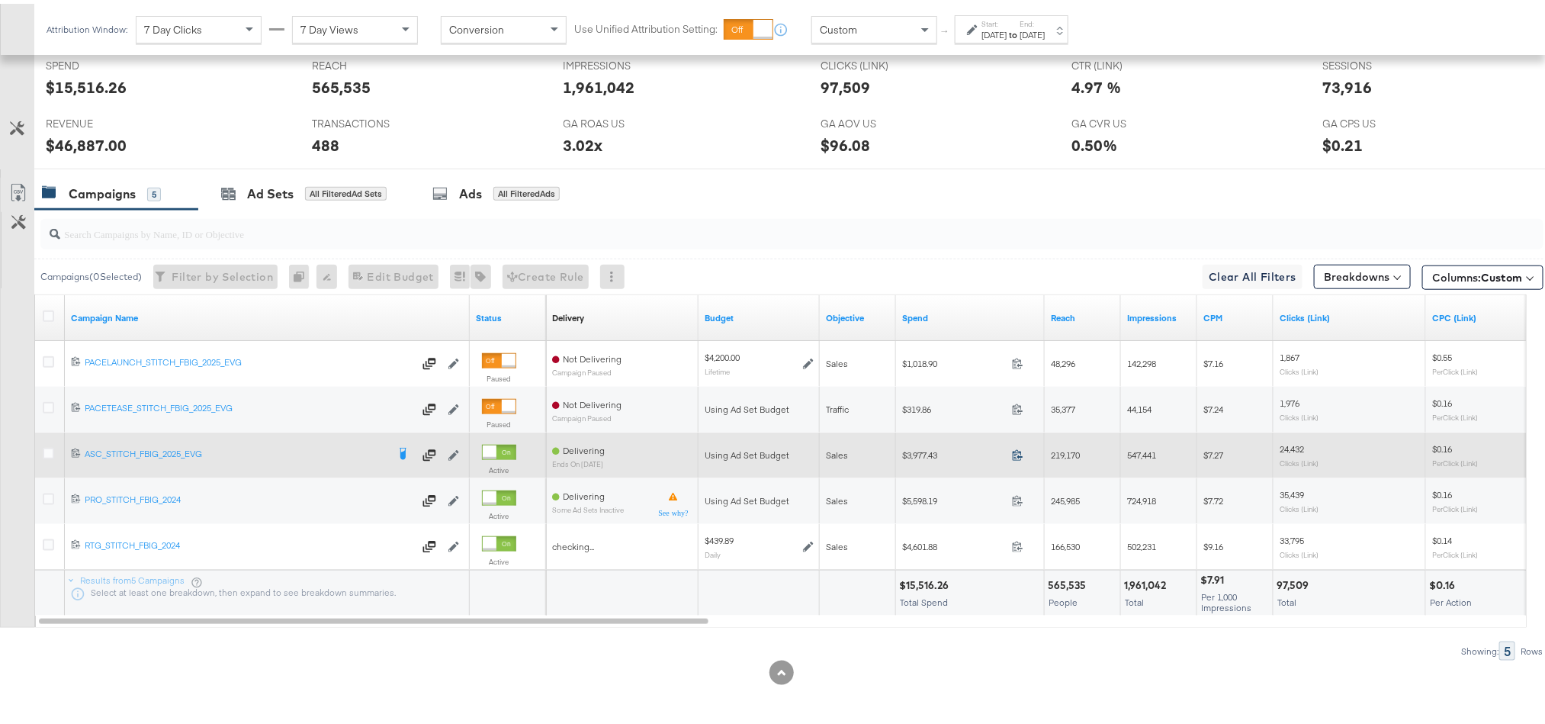
click at [1019, 448] on icon at bounding box center [1017, 451] width 10 height 11
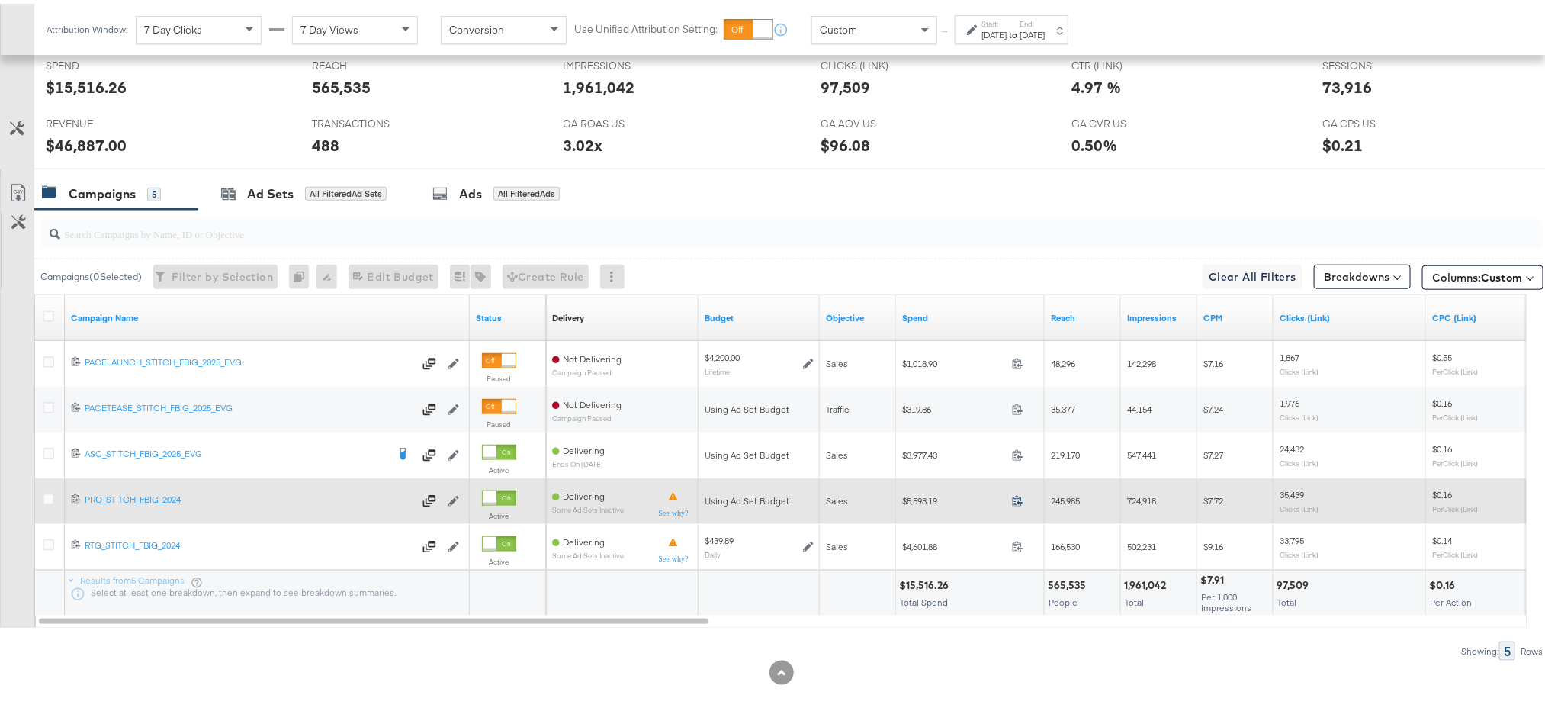
click at [1013, 497] on icon at bounding box center [1017, 496] width 11 height 11
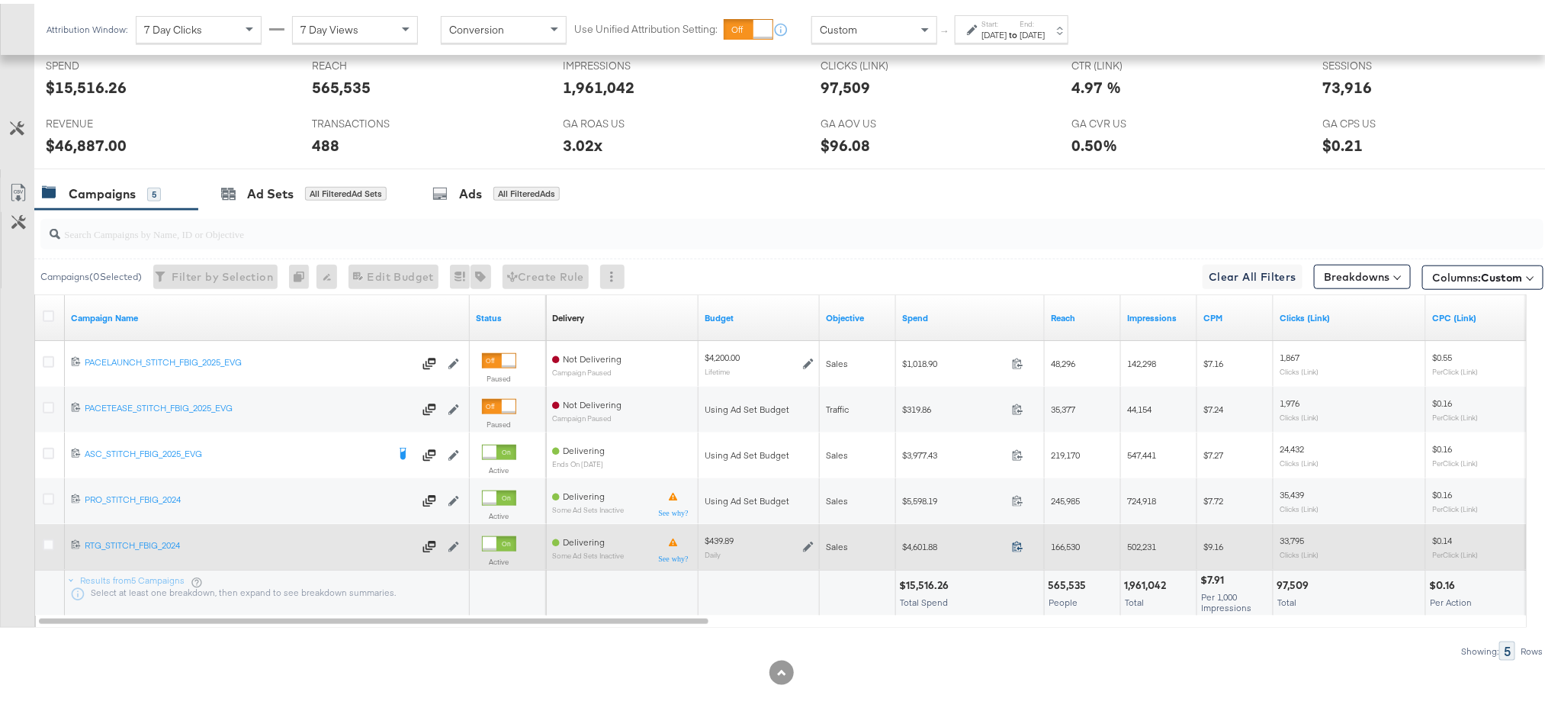
click at [1018, 542] on icon at bounding box center [1017, 542] width 11 height 11
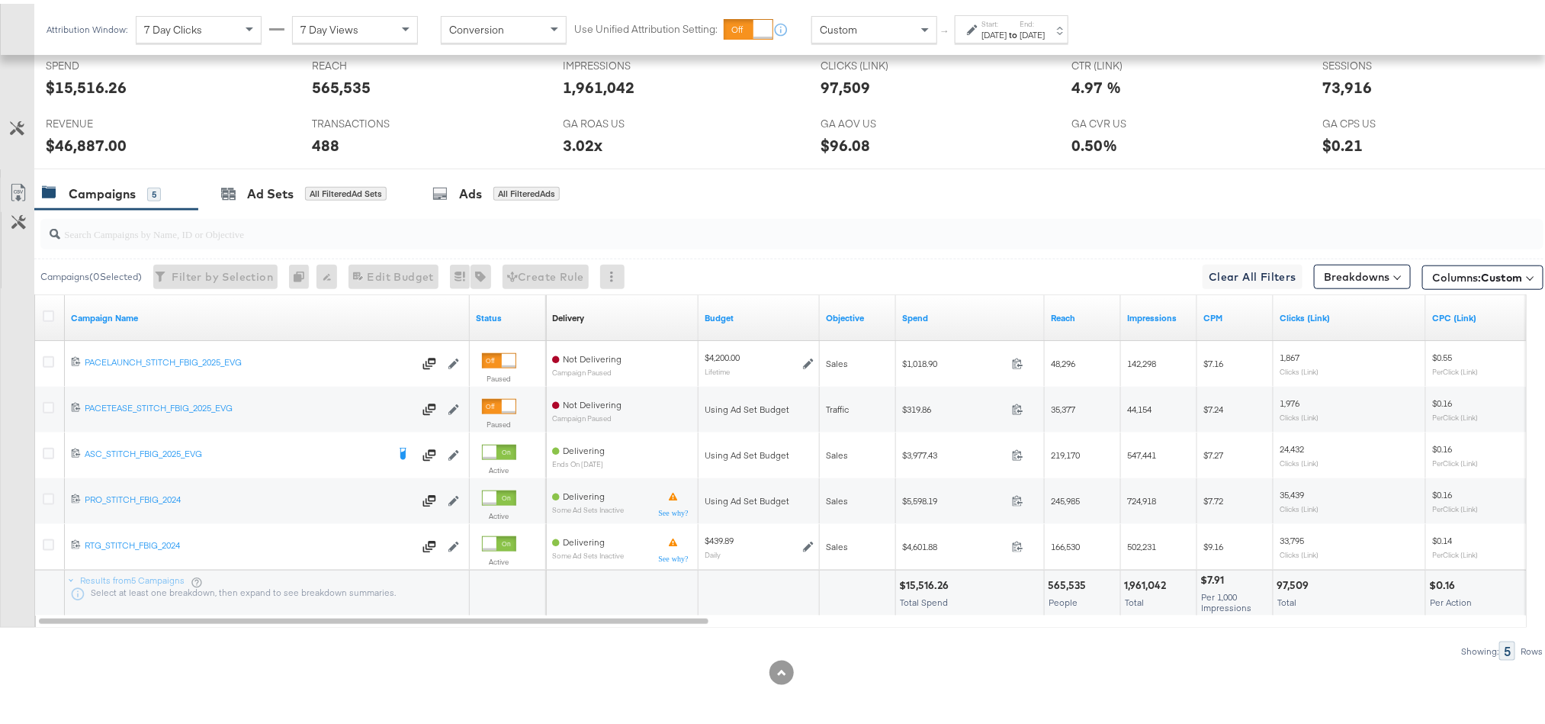
click at [80, 143] on div "$46,887.00" at bounding box center [86, 141] width 81 height 22
copy div "46,887.00"
click at [80, 143] on div "$46,887.00" at bounding box center [86, 141] width 81 height 22
click at [568, 146] on div "3.02x" at bounding box center [583, 141] width 40 height 22
copy div "3.02x"
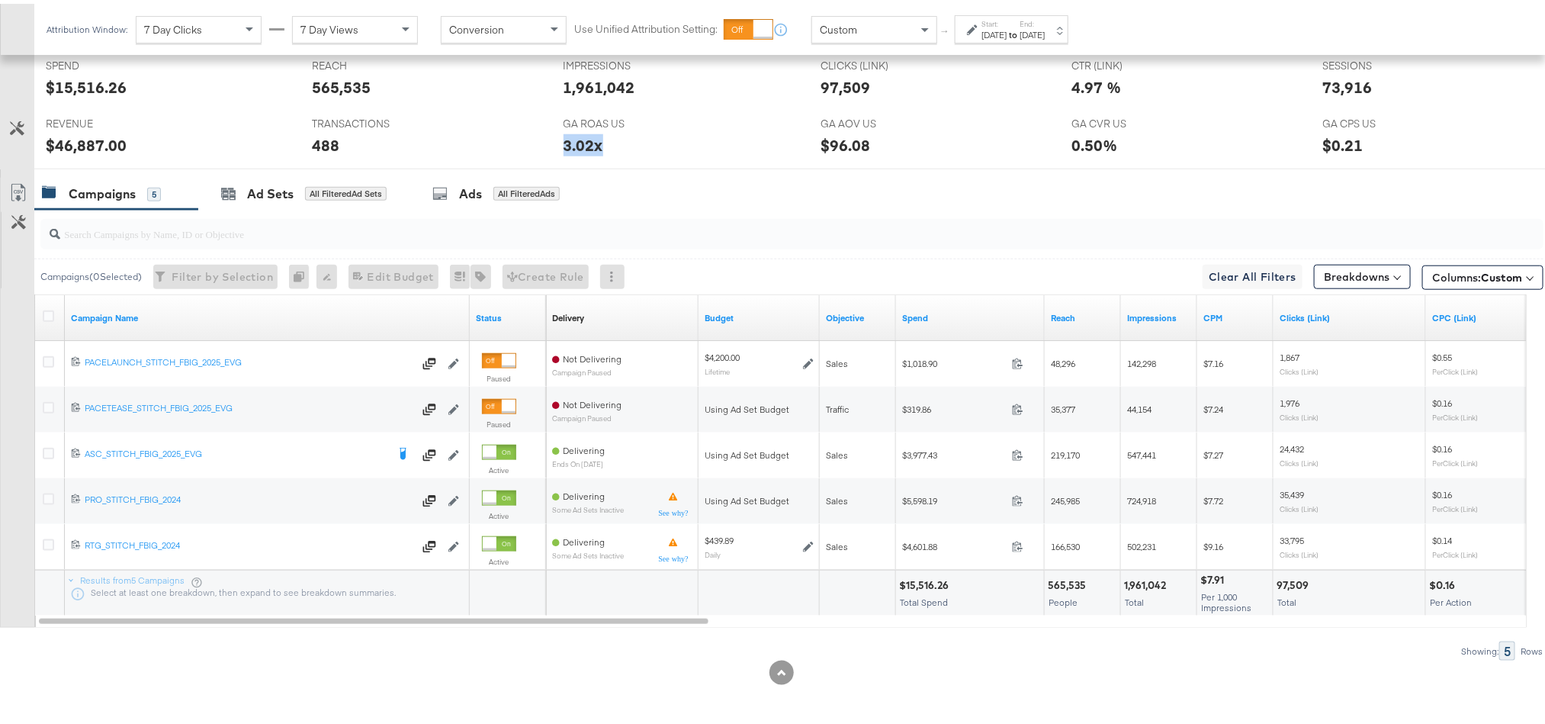
click at [568, 146] on div "3.02x" at bounding box center [583, 141] width 40 height 22
click at [1331, 88] on div "73,916" at bounding box center [1348, 83] width 50 height 22
copy div "73,916"
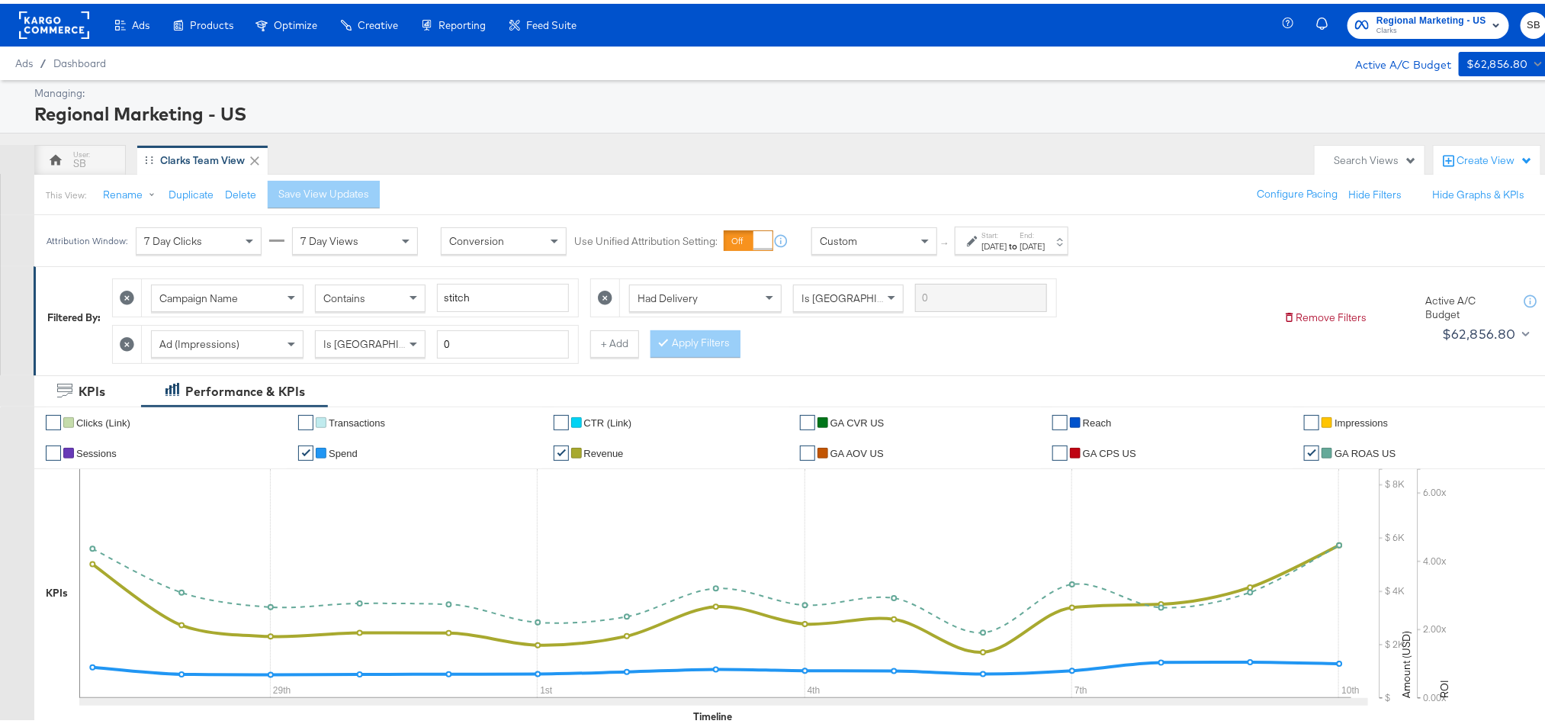
click at [1045, 241] on div "Aug 10th 2025" at bounding box center [1031, 242] width 25 height 12
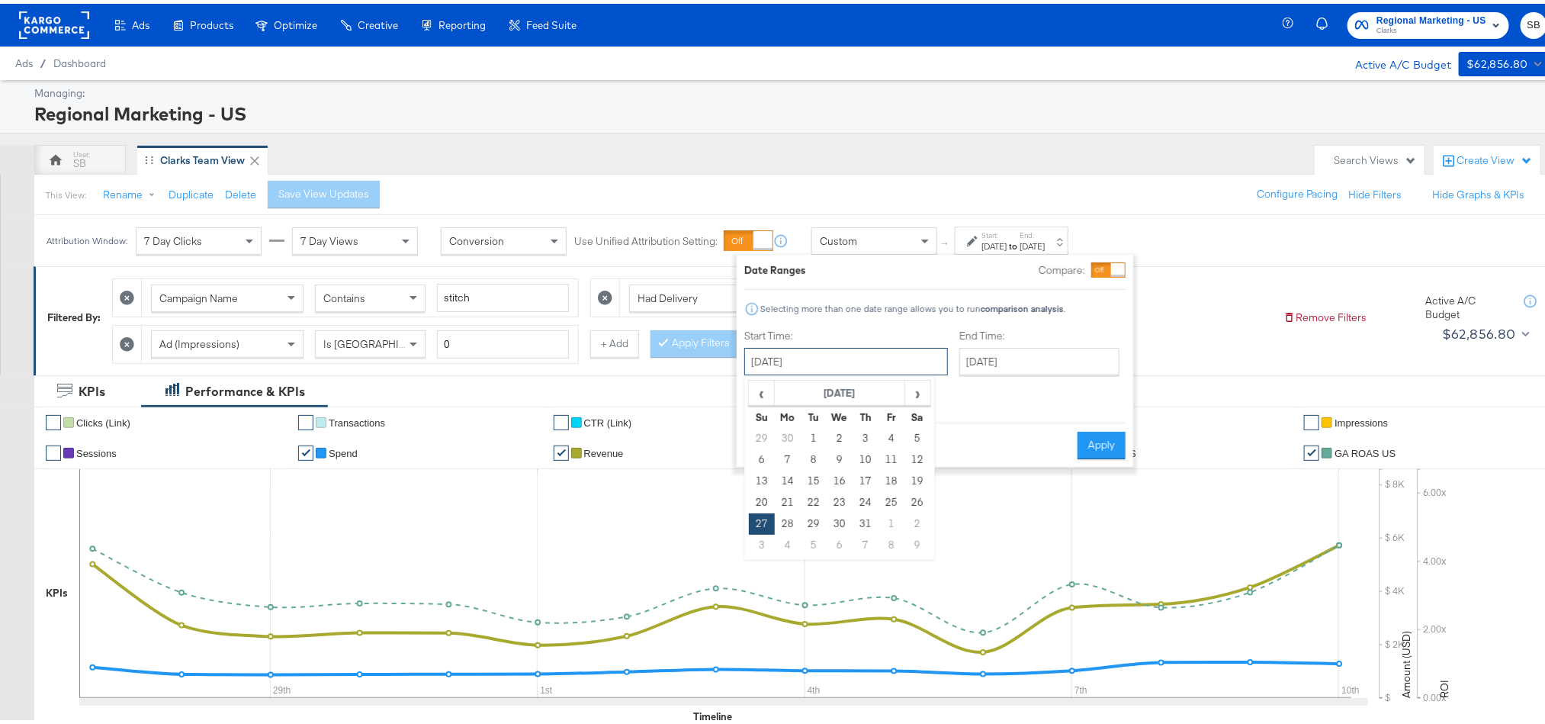
click at [833, 353] on input "July 27th 2025" at bounding box center [846, 357] width 204 height 27
click at [894, 515] on td "1" at bounding box center [891, 519] width 26 height 21
type input "August 1st 2025"
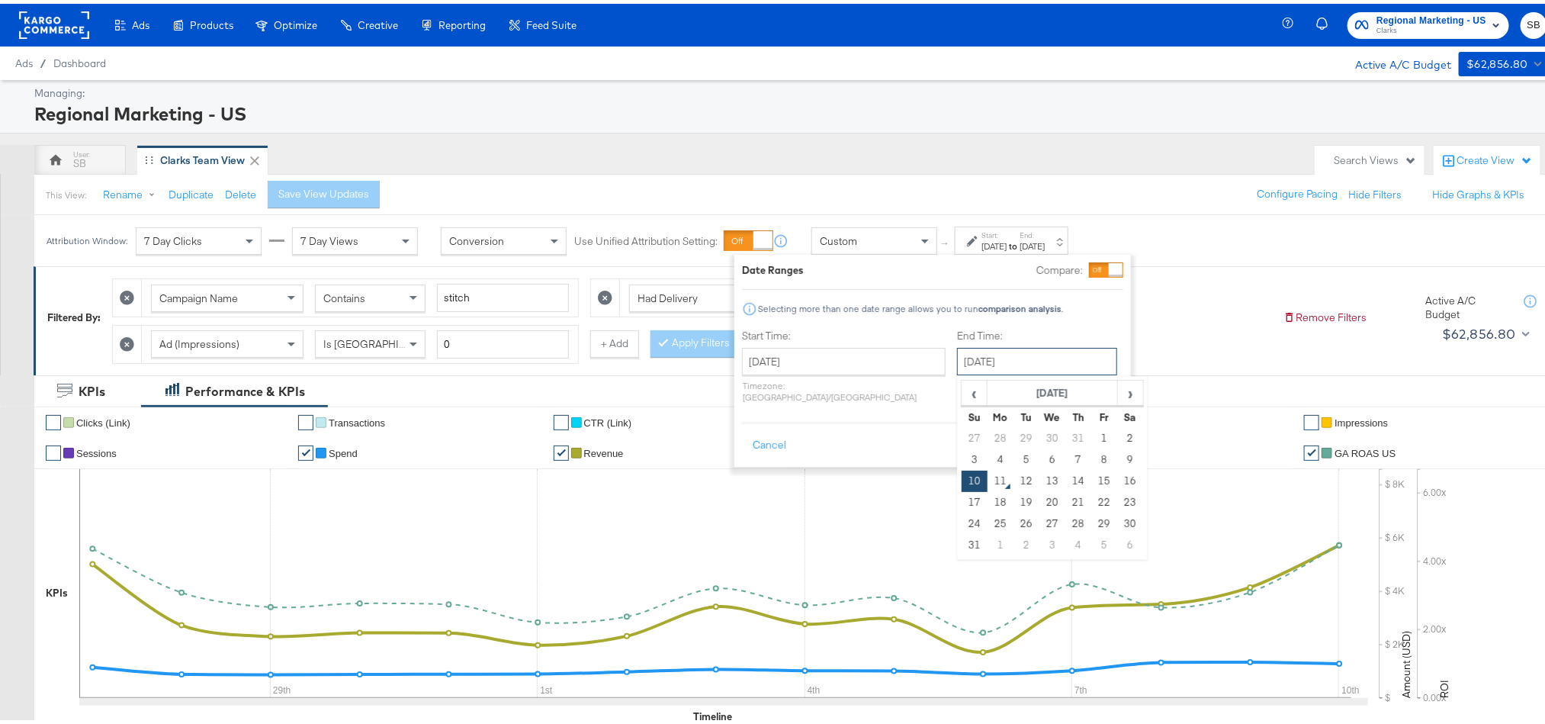
click at [966, 352] on input "August 10th 2025" at bounding box center [1037, 357] width 160 height 27
click at [1091, 447] on td "8" at bounding box center [1104, 455] width 26 height 21
type input "August 8th 2025"
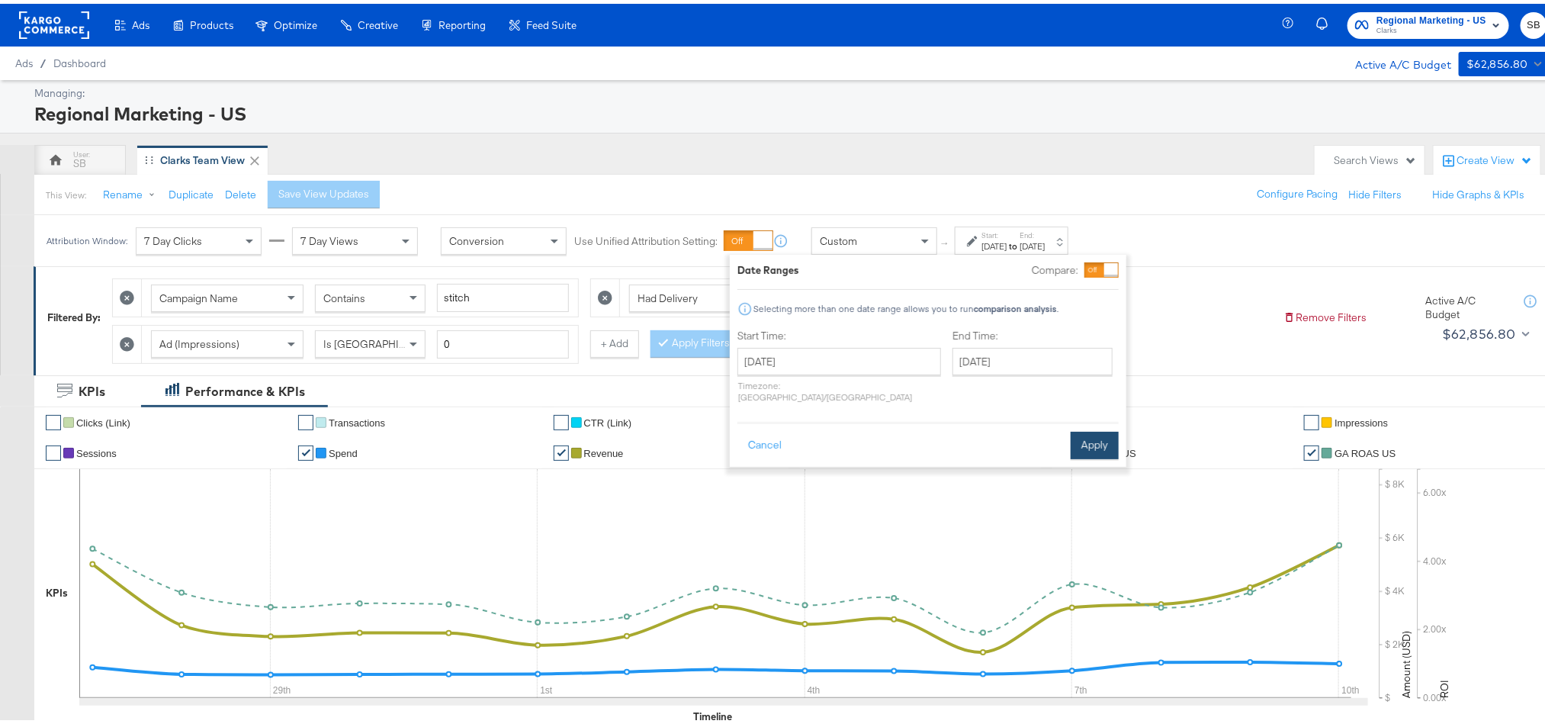
click at [1089, 432] on button "Apply" at bounding box center [1094, 441] width 48 height 27
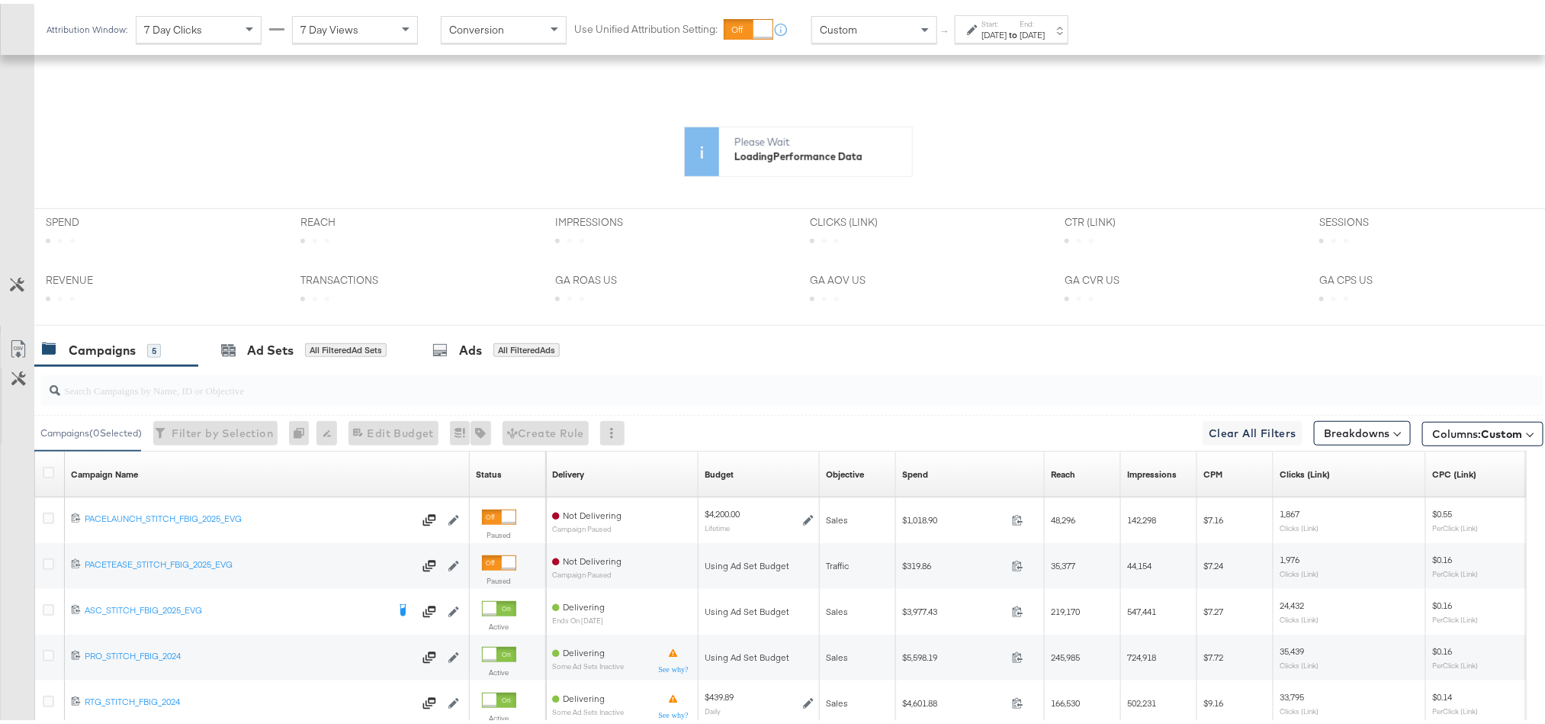
scroll to position [403, 0]
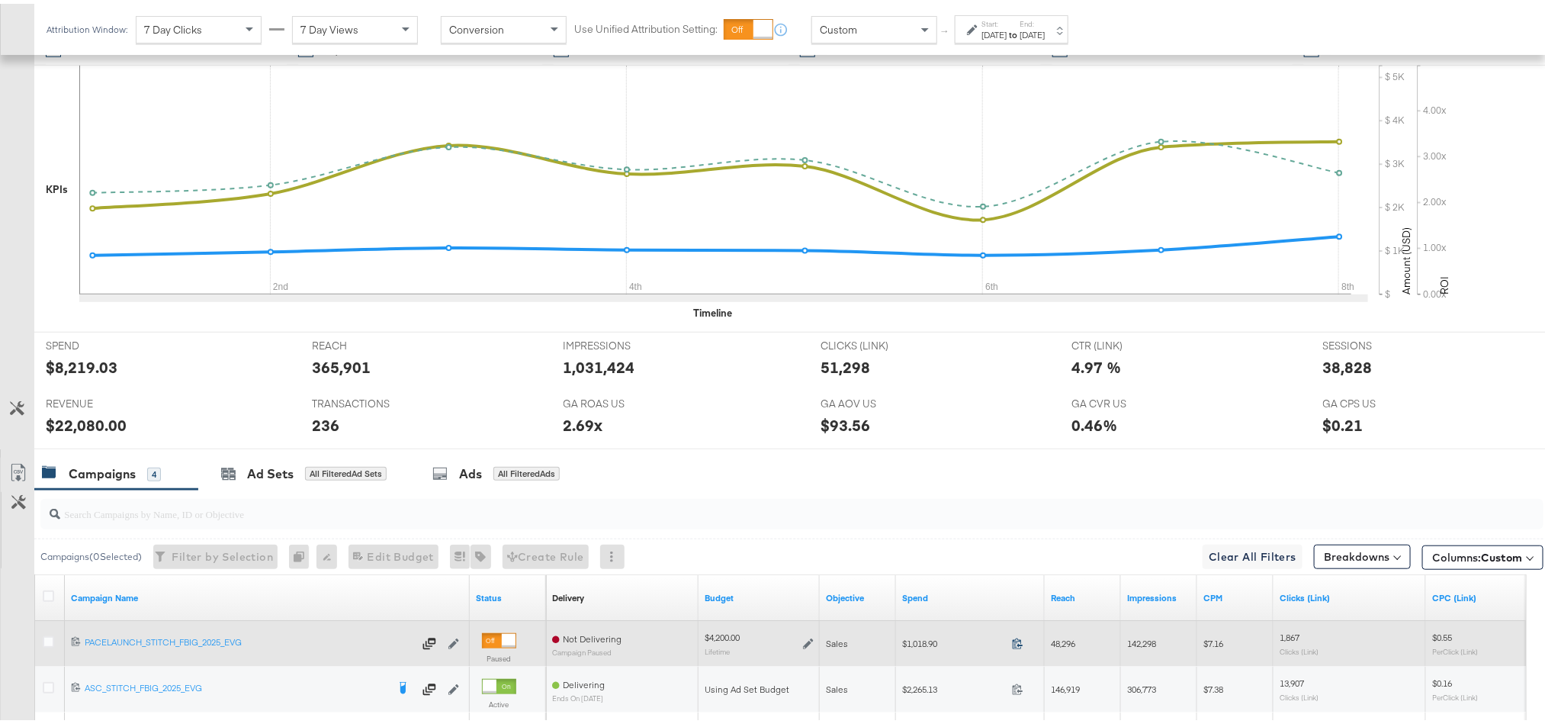
click at [1019, 643] on icon at bounding box center [1017, 639] width 10 height 11
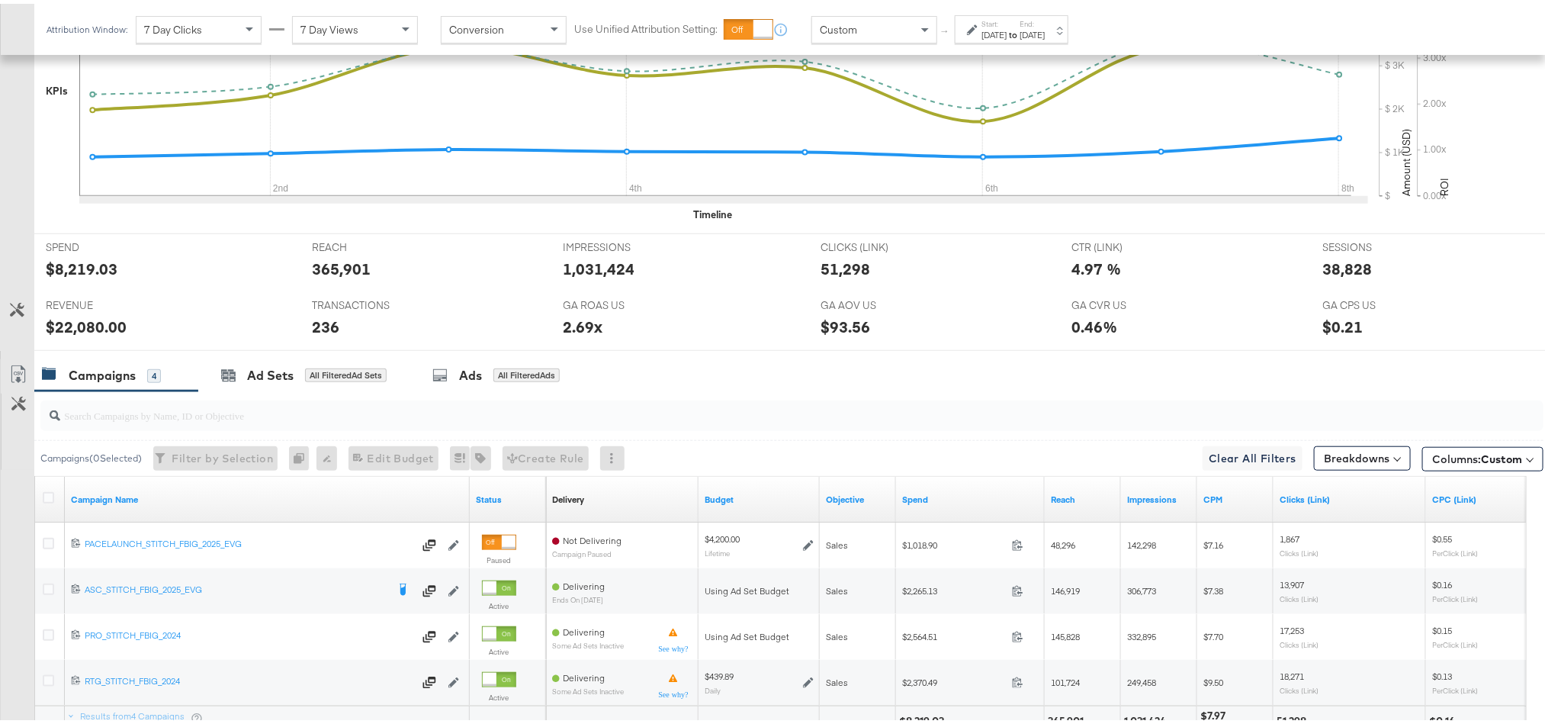
scroll to position [503, 0]
click at [1006, 26] on div "Aug 1st 2025" at bounding box center [993, 31] width 25 height 12
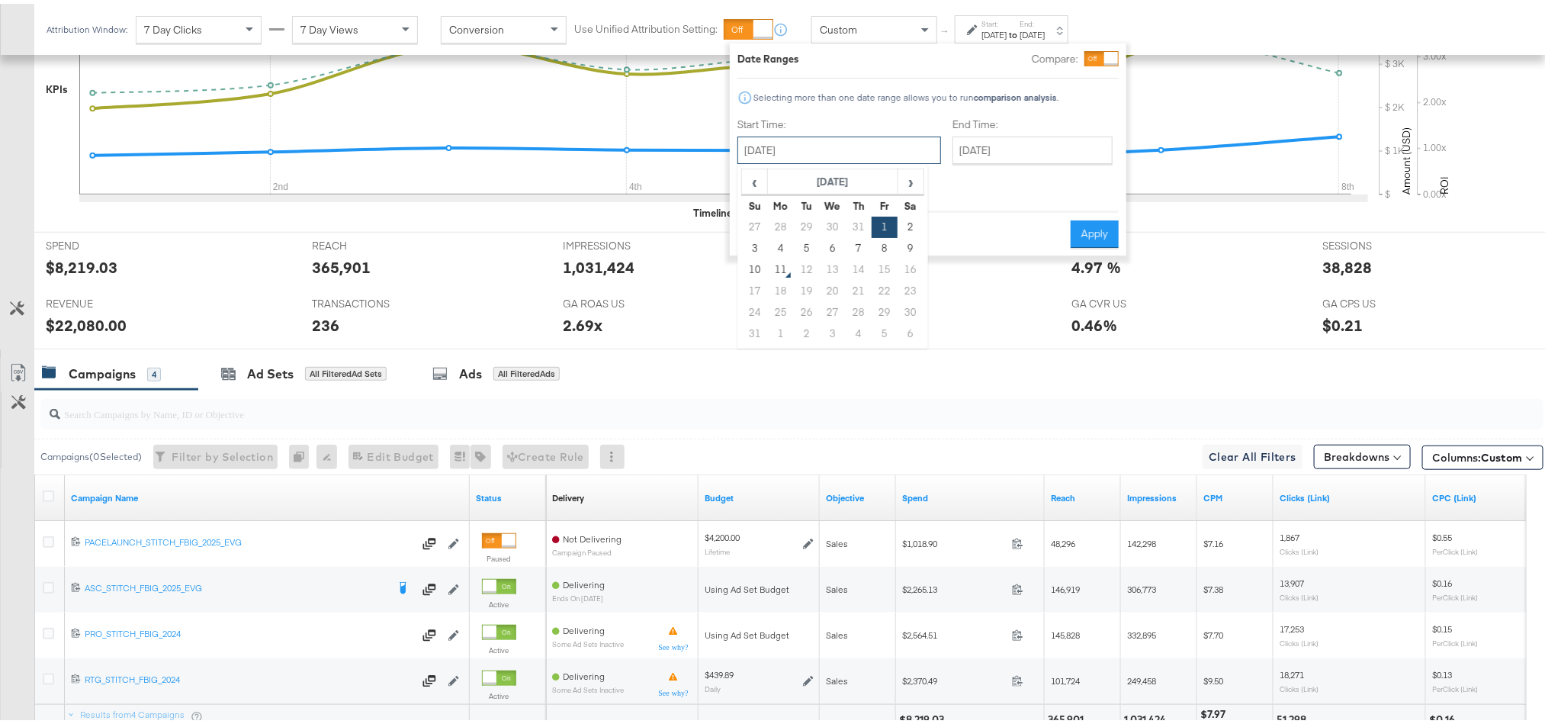
click at [846, 153] on input "August 1st 2025" at bounding box center [839, 146] width 204 height 27
click at [856, 236] on td "7" at bounding box center [859, 244] width 26 height 21
type input "August 7th 2025"
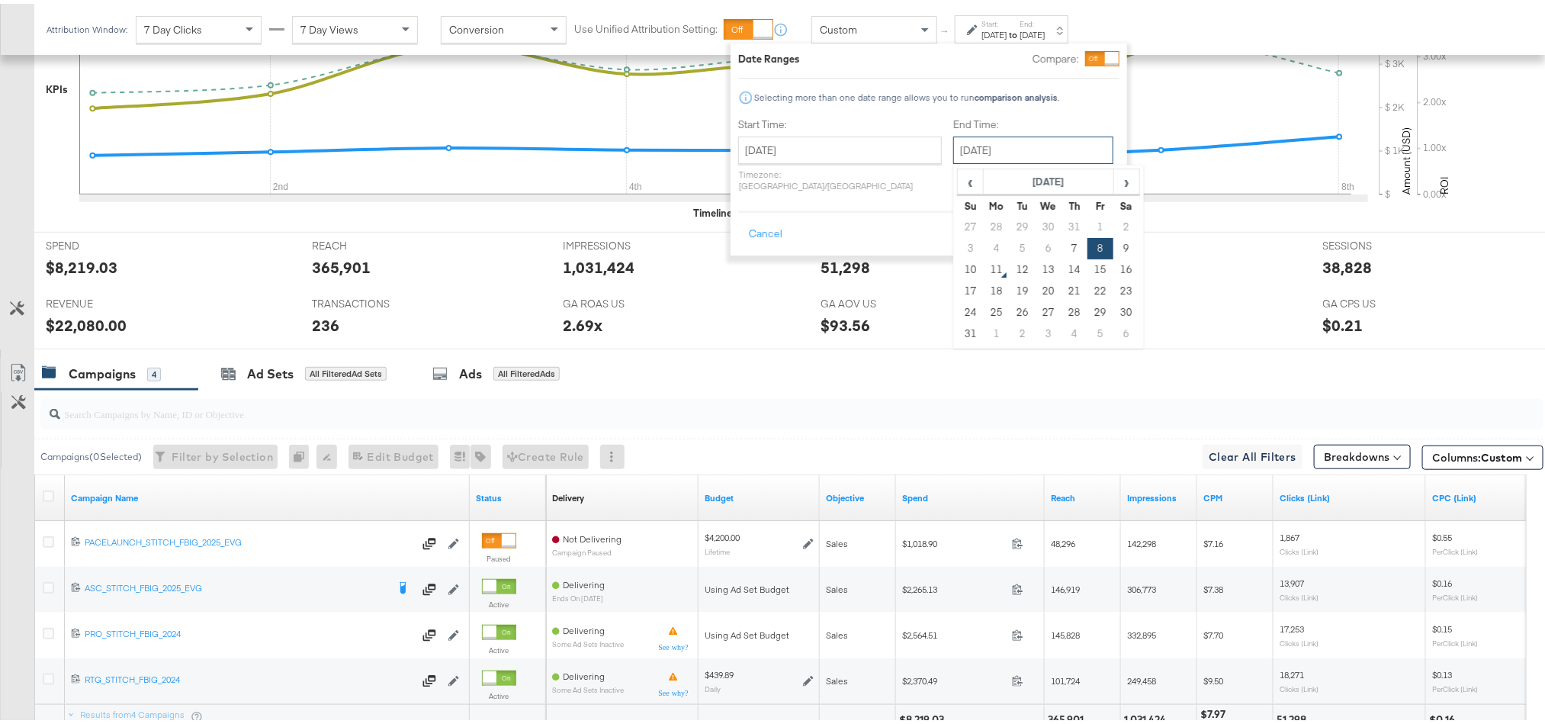
click at [993, 156] on input "August 8th 2025" at bounding box center [1033, 146] width 160 height 27
click at [1061, 248] on td "7" at bounding box center [1074, 244] width 26 height 21
type input "August 7th 2025"
click at [1098, 217] on button "Apply" at bounding box center [1095, 230] width 48 height 27
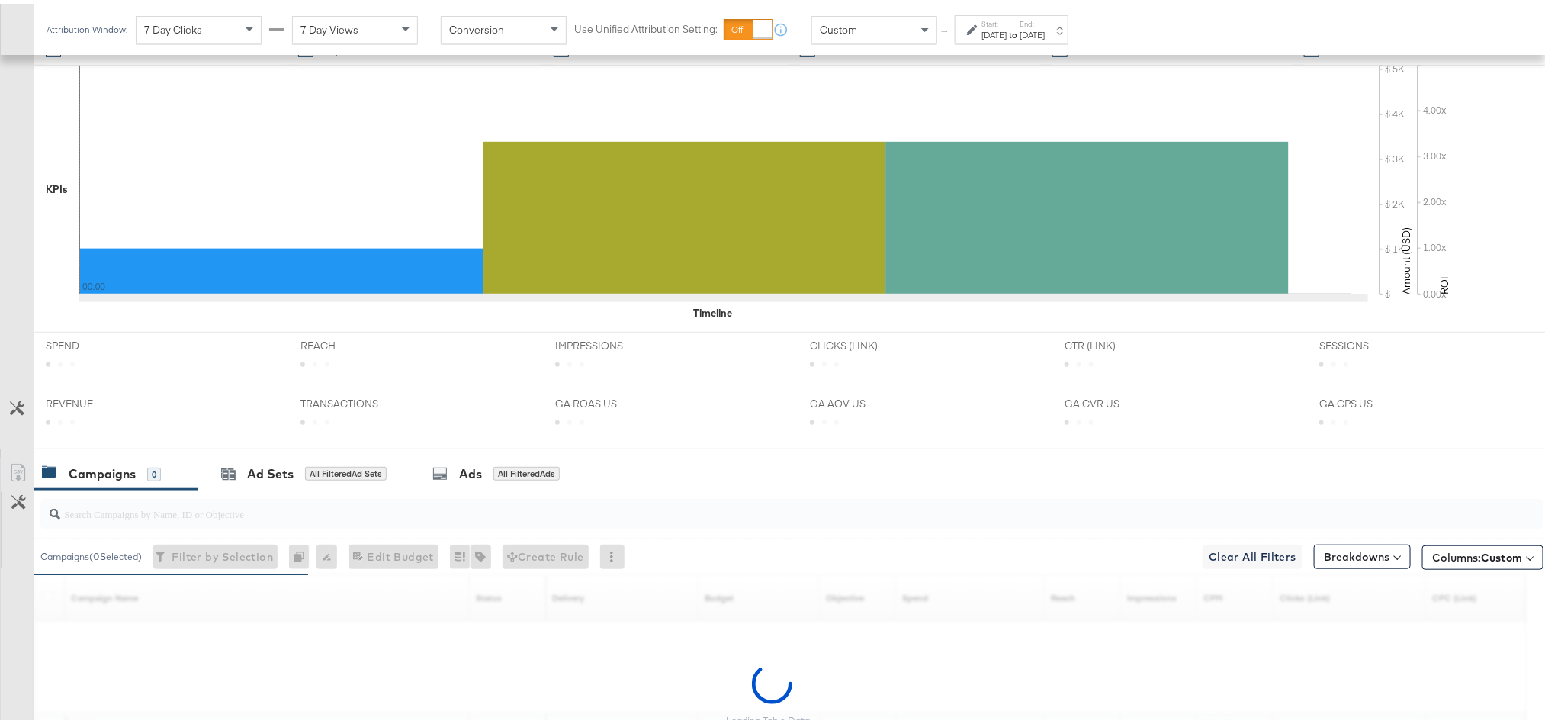
scroll to position [552, 0]
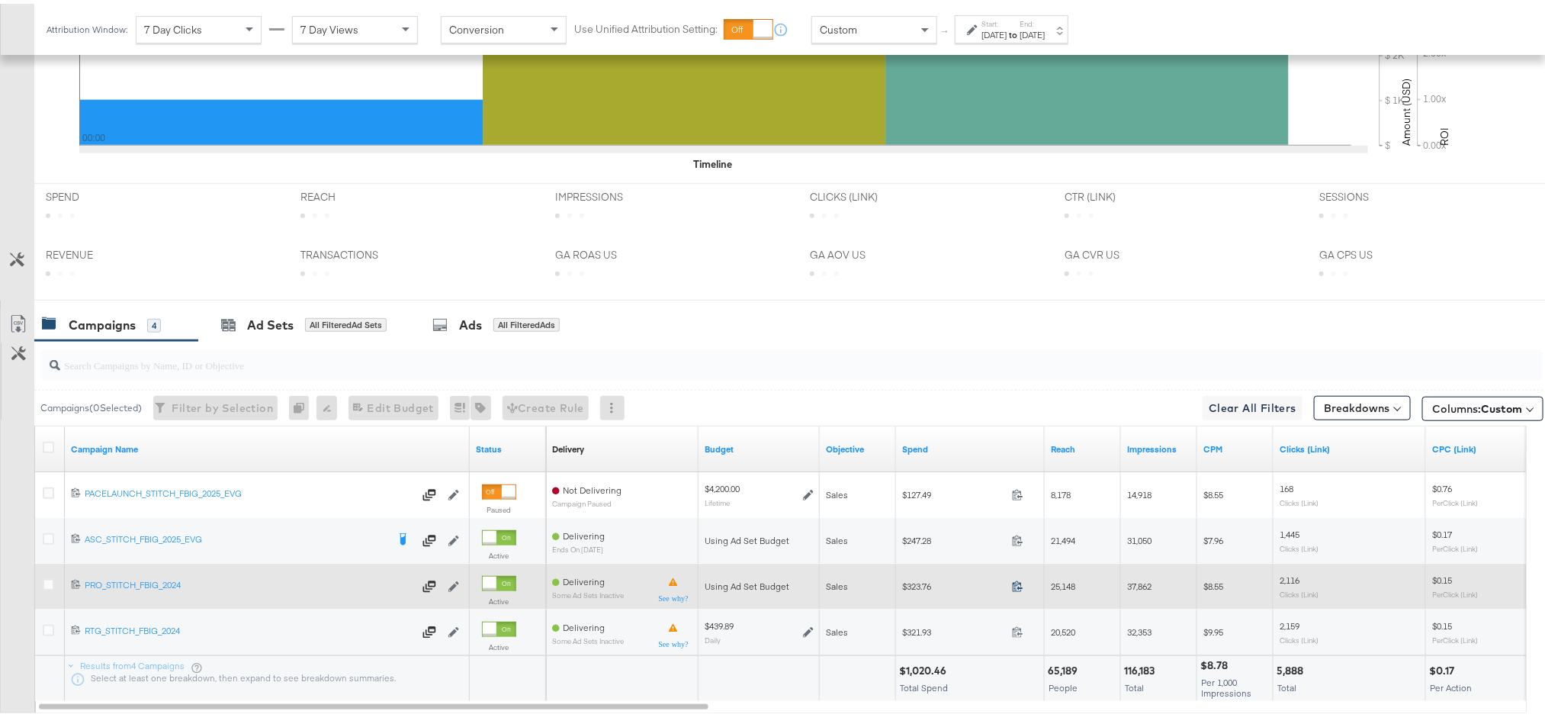
click at [1021, 583] on icon at bounding box center [1017, 581] width 11 height 11
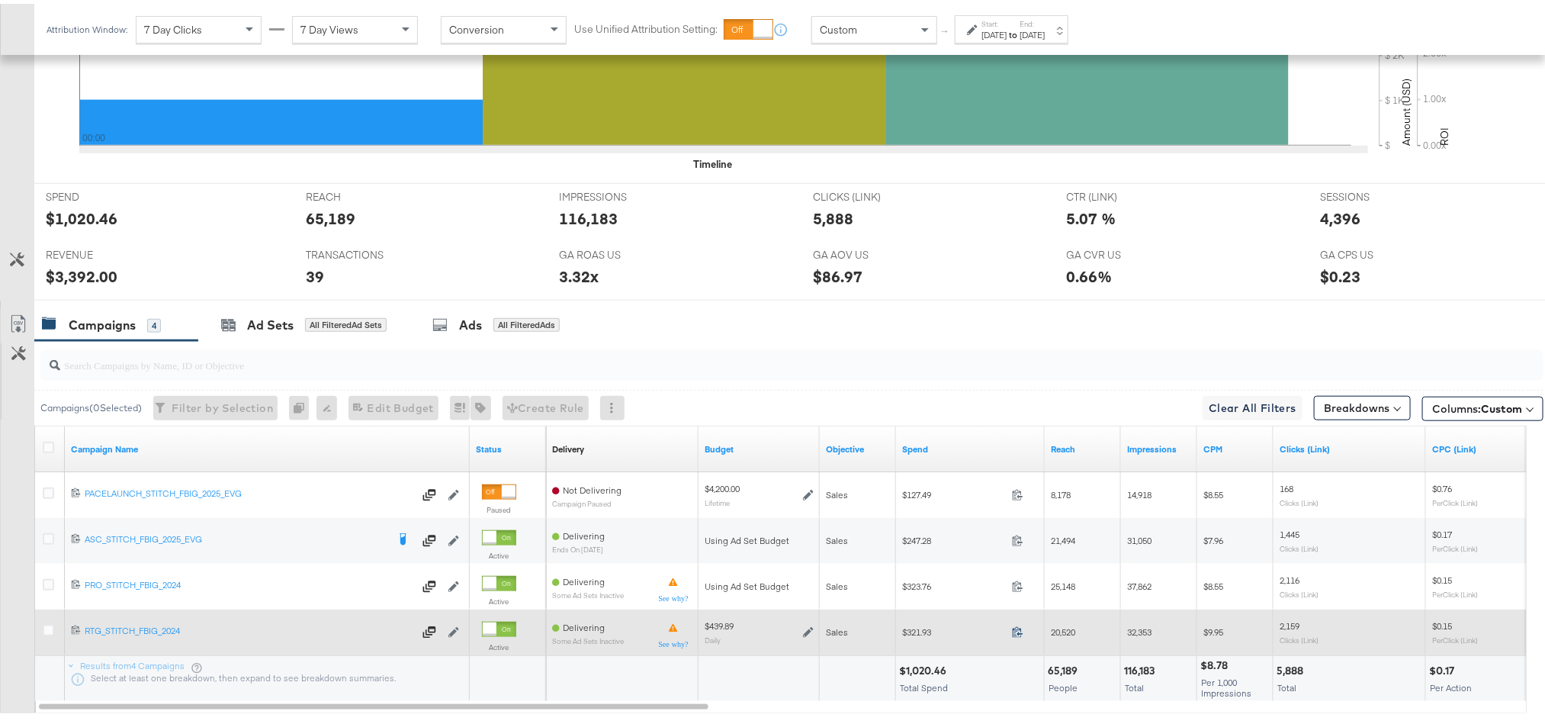
click at [1013, 634] on icon at bounding box center [1017, 627] width 11 height 11
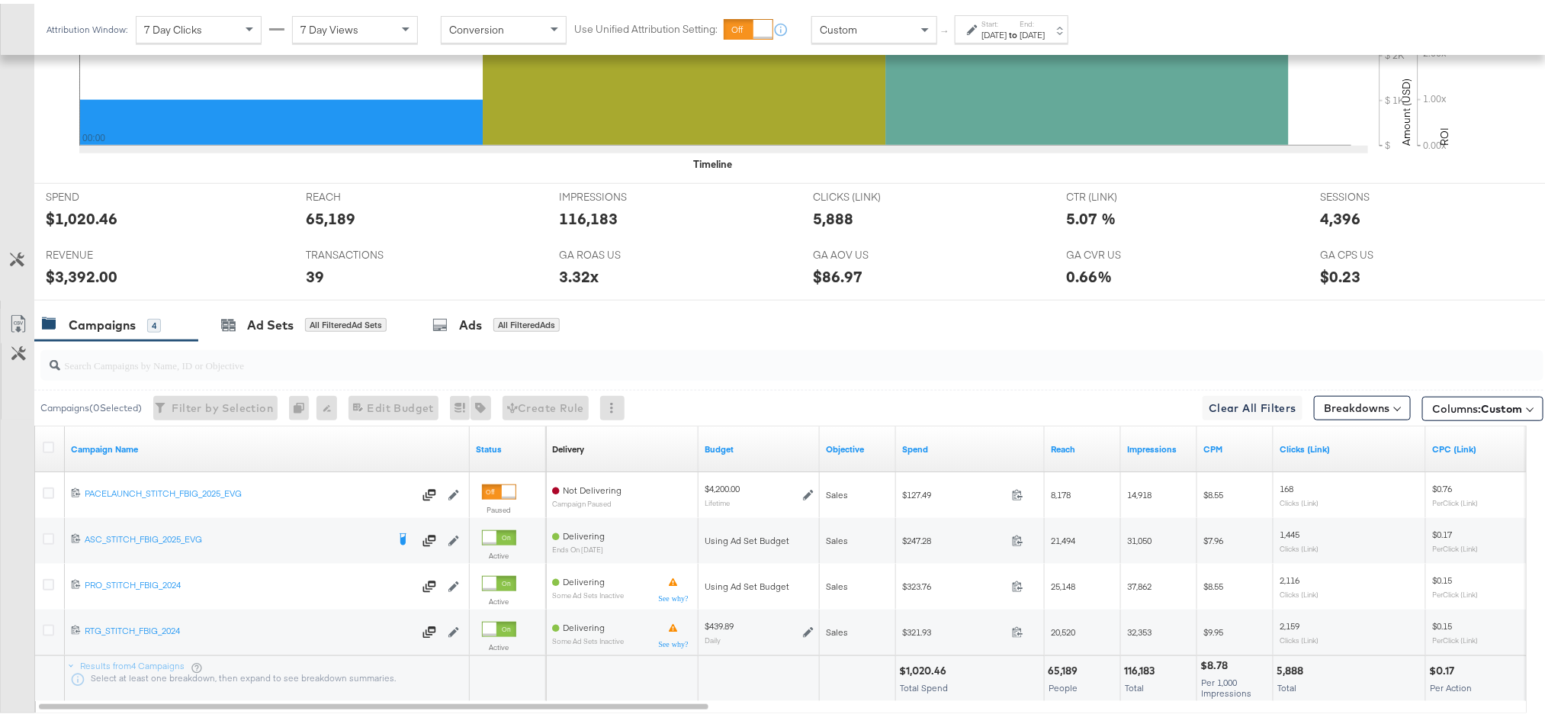
click at [82, 265] on div "REVENUE REVENUE $3,392.00" at bounding box center [164, 267] width 260 height 58
click at [82, 274] on div "$3,392.00" at bounding box center [82, 273] width 72 height 22
copy div "3,392.00"
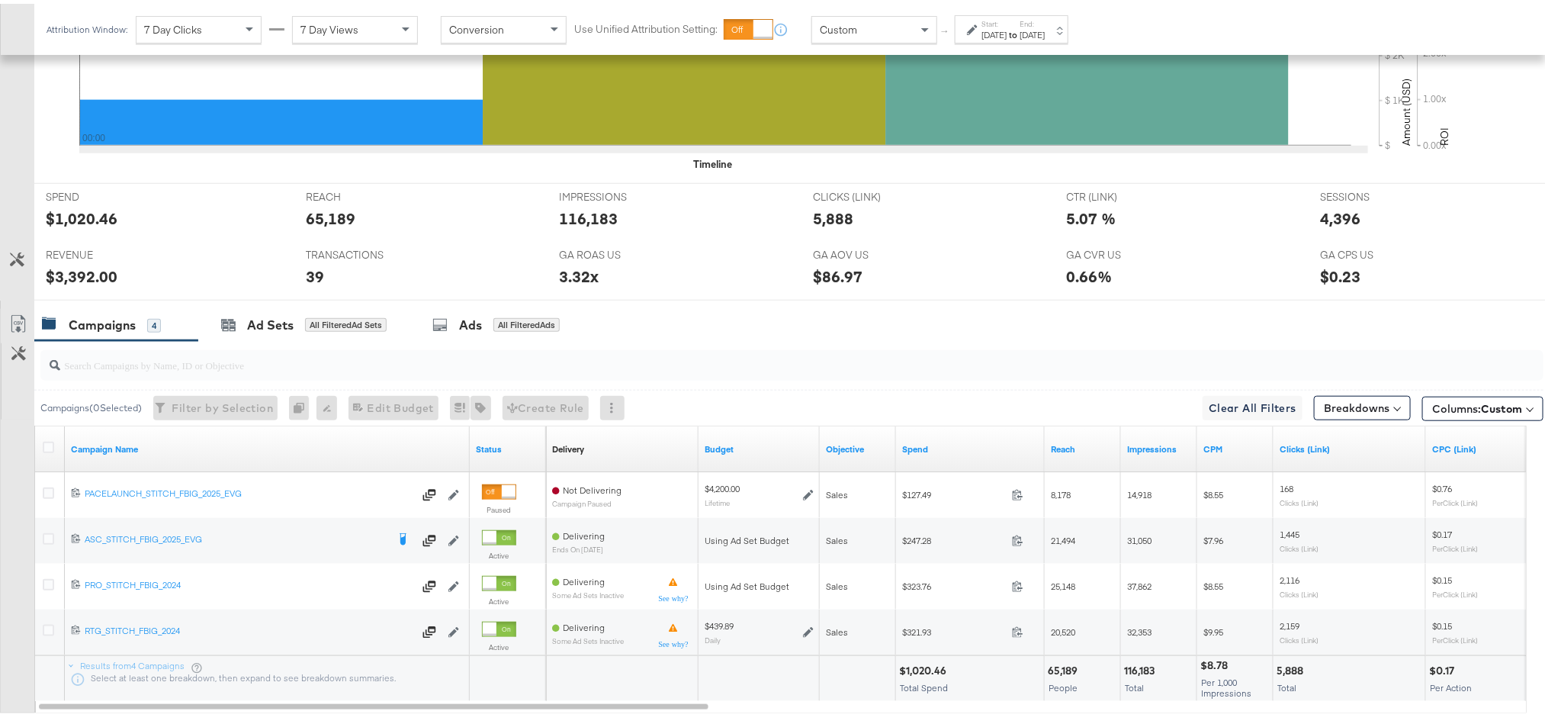
click at [917, 674] on div "$1,020.46" at bounding box center [925, 666] width 52 height 14
copy div "1,020.46"
click at [1019, 34] on strong "to" at bounding box center [1012, 30] width 13 height 11
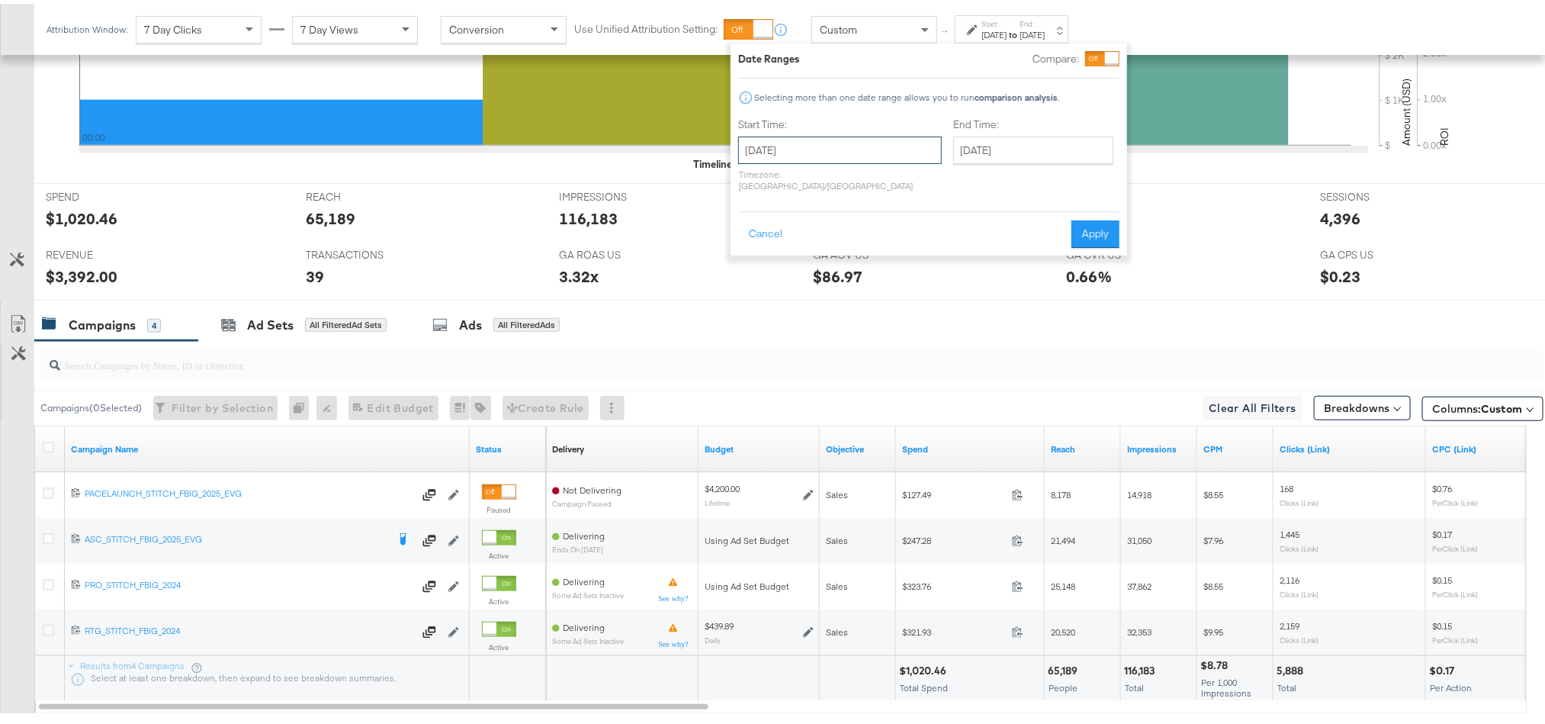
click at [870, 156] on input "August 7th 2025" at bounding box center [840, 146] width 204 height 27
click at [884, 240] on td "8" at bounding box center [885, 244] width 26 height 21
type input "August 8th 2025"
click at [1089, 217] on button "Apply" at bounding box center [1095, 230] width 48 height 27
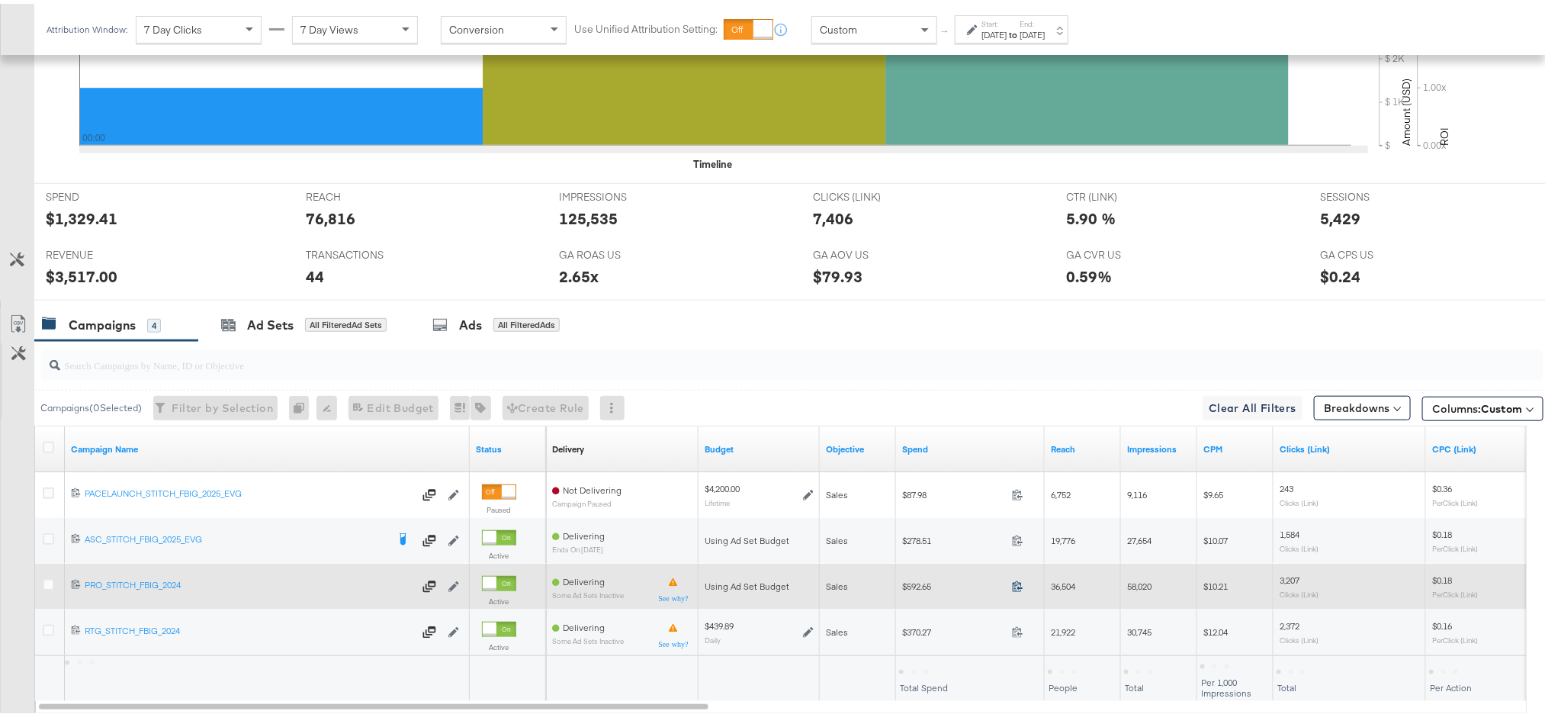
click at [1020, 588] on icon at bounding box center [1017, 582] width 10 height 11
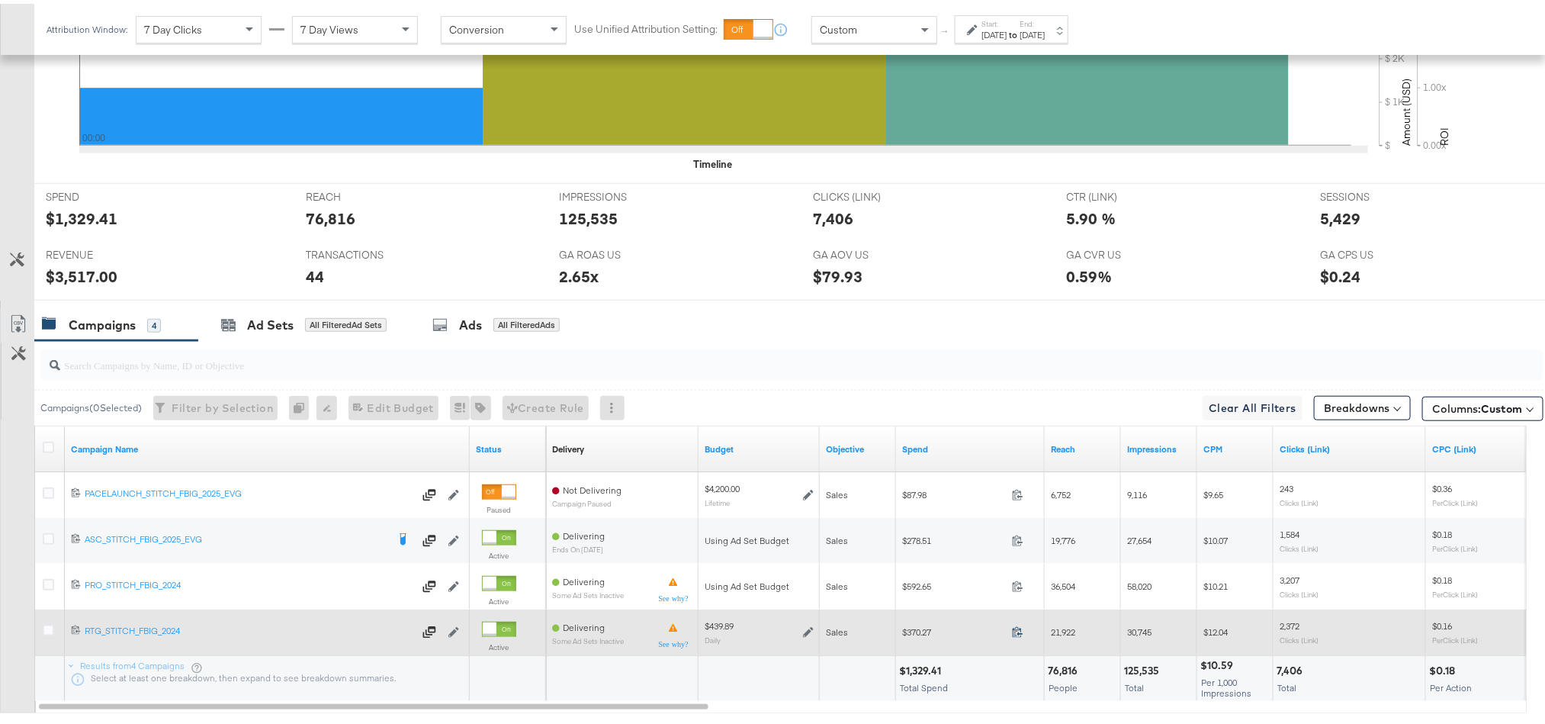
click at [1016, 634] on icon at bounding box center [1017, 627] width 11 height 11
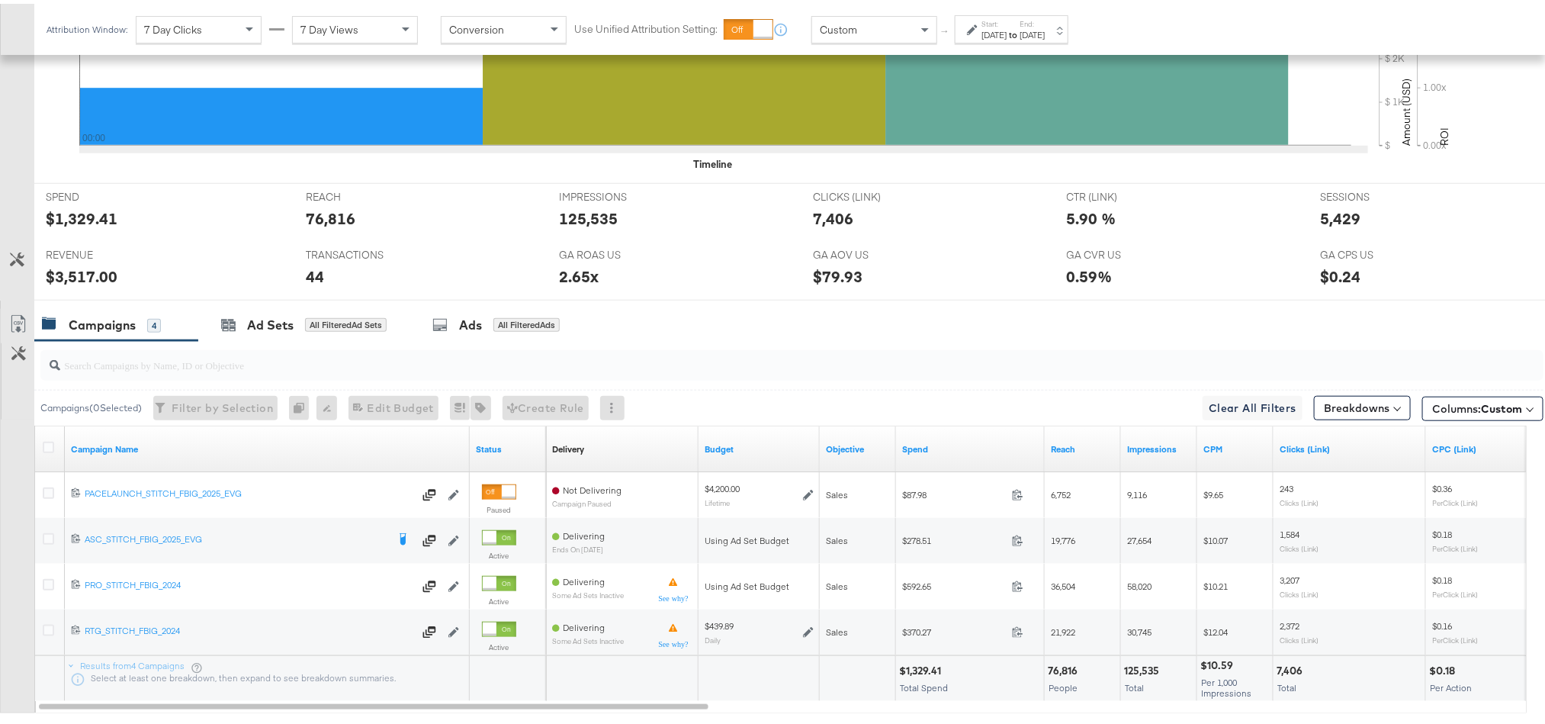
click at [915, 668] on div "$1,329.41" at bounding box center [922, 666] width 47 height 14
copy div "1,329.41"
click at [78, 271] on div "$3,517.00" at bounding box center [82, 273] width 72 height 22
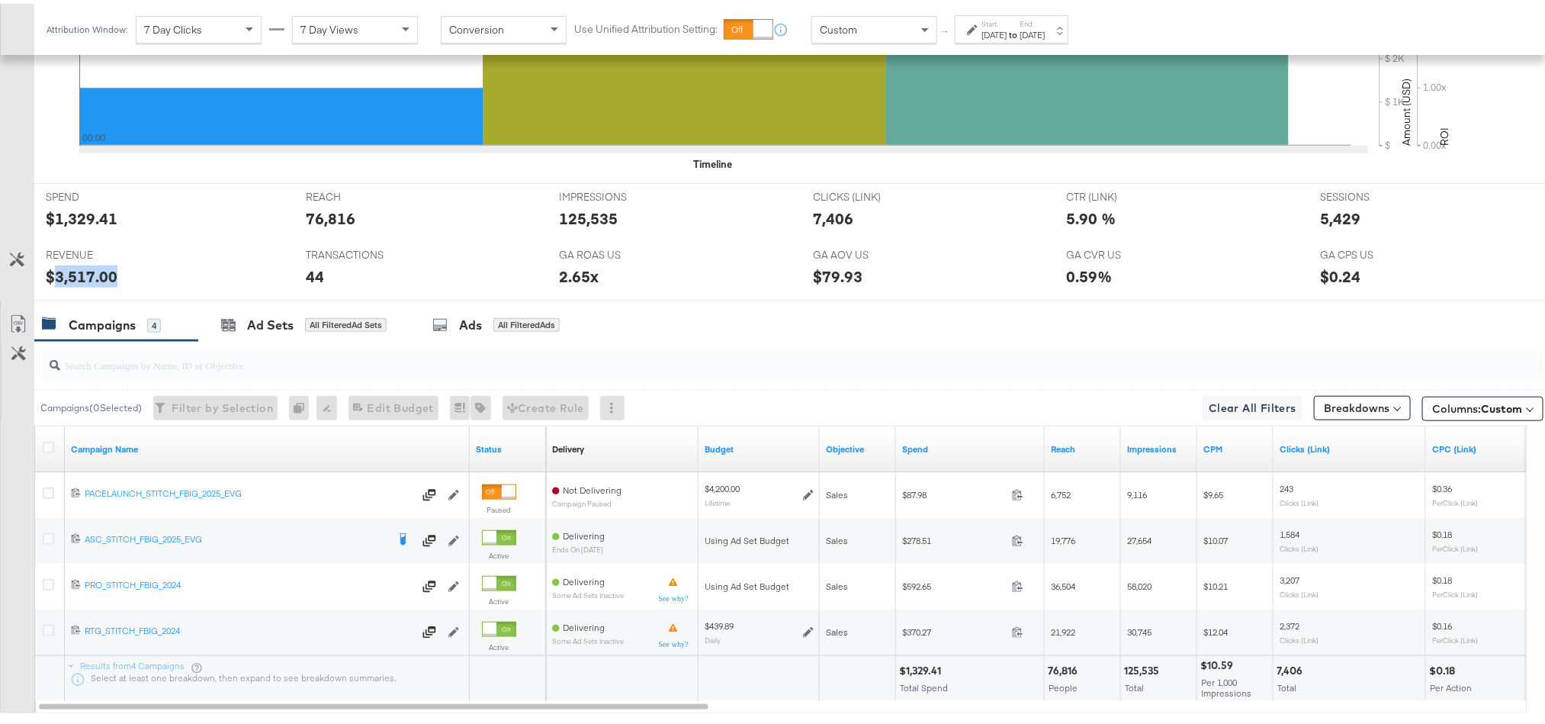
copy div "3,517.00"
click at [1084, 10] on div "Attribution Window: 7 Day Clicks 7 Day Views Conversion Use Unified Attribution…" at bounding box center [560, 25] width 1053 height 51
click at [1045, 21] on label "End:" at bounding box center [1031, 20] width 25 height 10
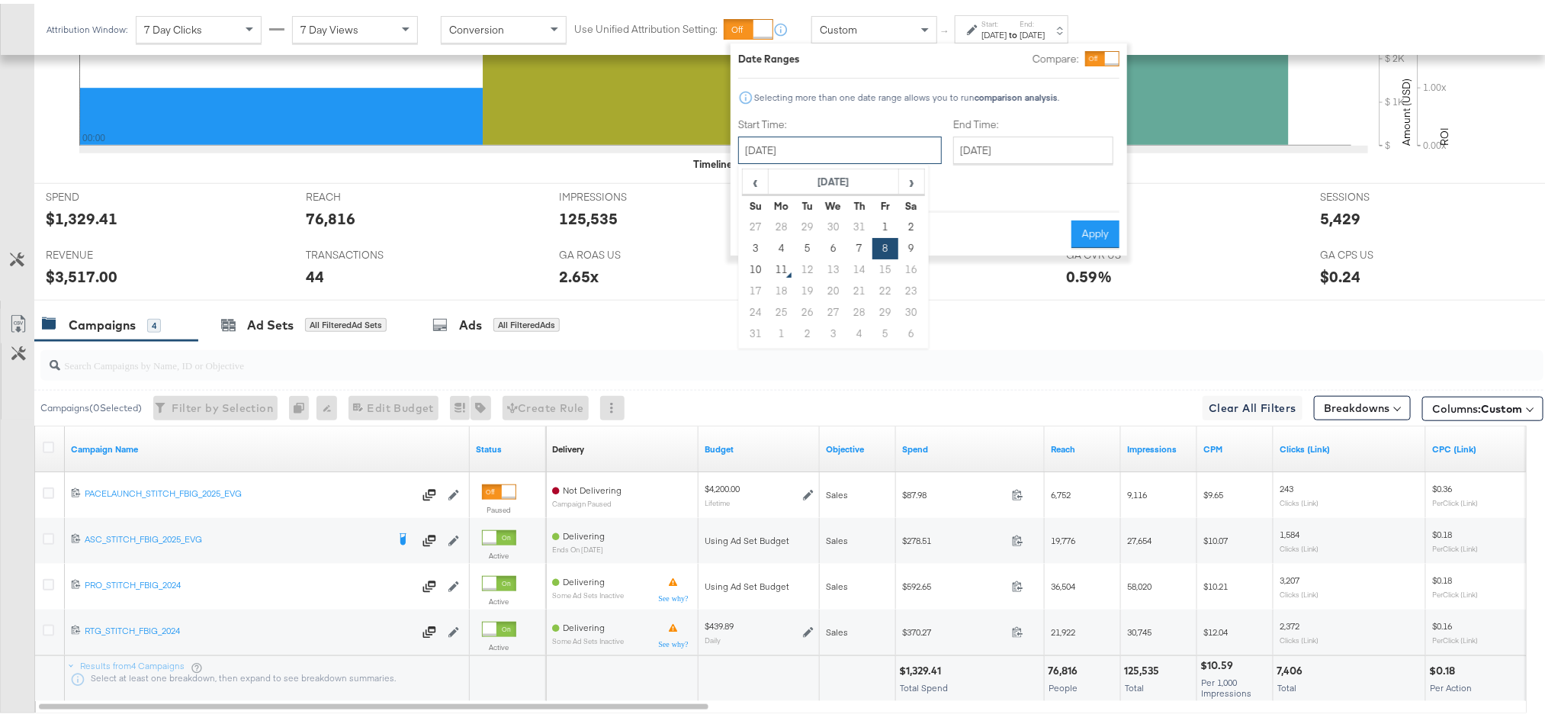
click at [874, 137] on input "August 8th 2025" at bounding box center [840, 146] width 204 height 27
click at [904, 239] on td "9" at bounding box center [911, 244] width 26 height 21
type input "August 9th 2025"
click at [1089, 224] on button "Apply" at bounding box center [1095, 230] width 48 height 27
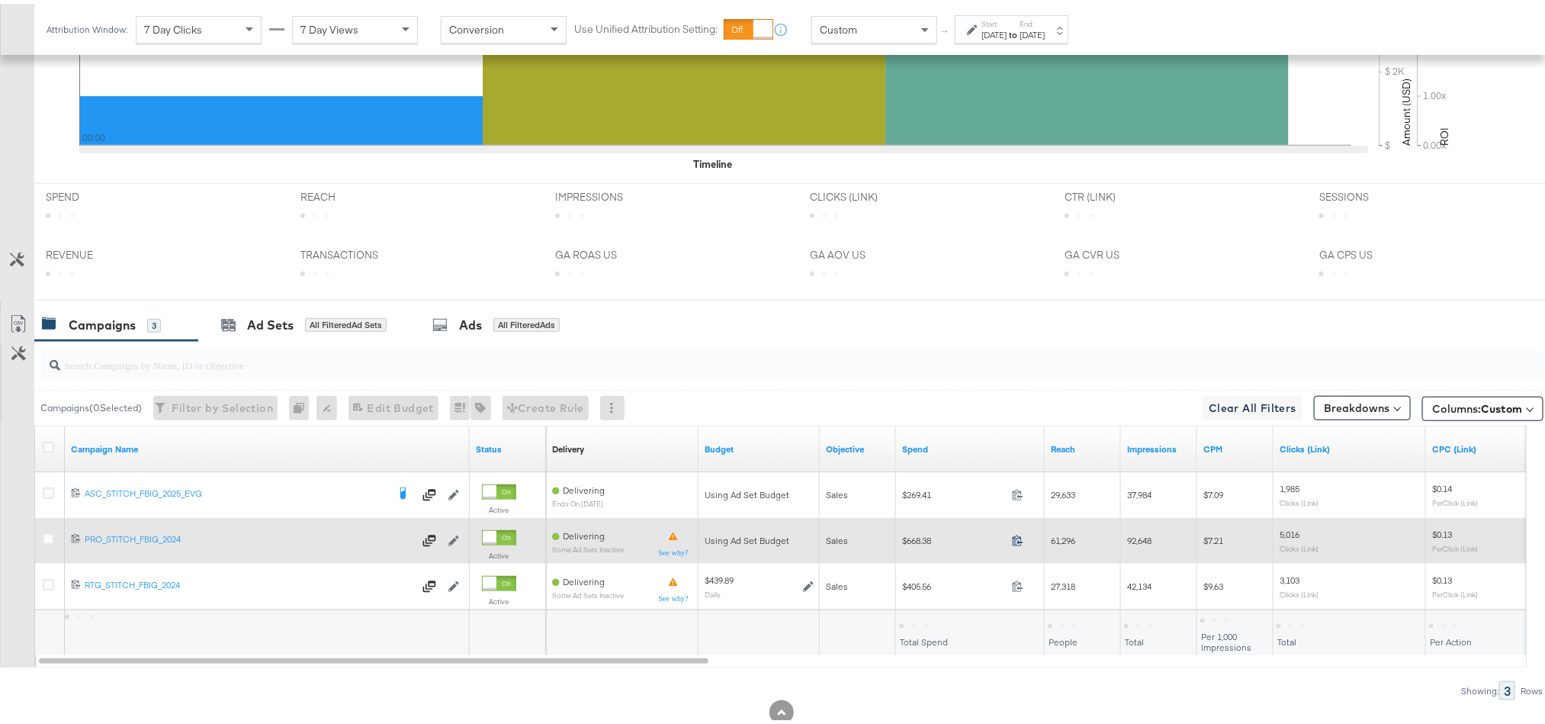
click at [1022, 542] on icon at bounding box center [1017, 536] width 11 height 11
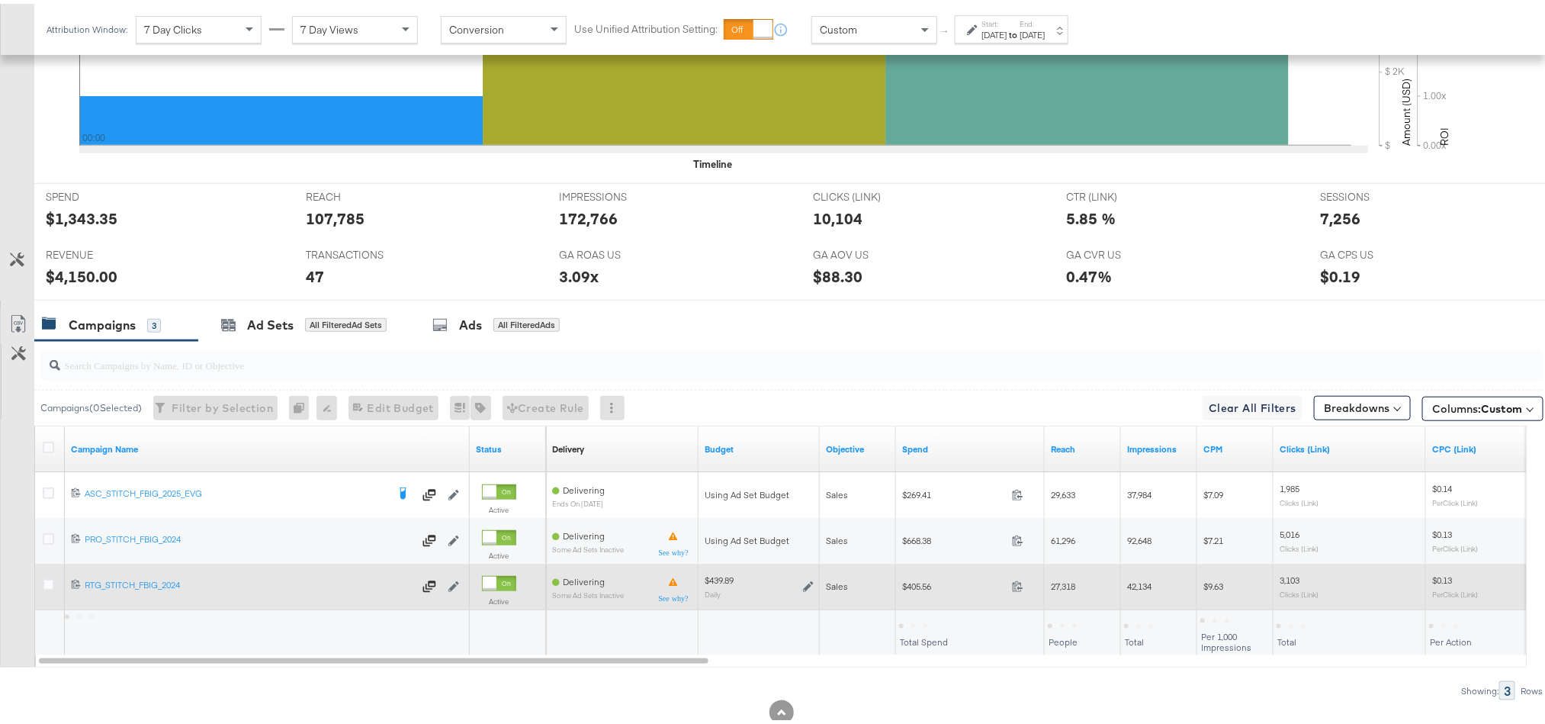
click at [1009, 590] on span at bounding box center [1022, 584] width 33 height 11
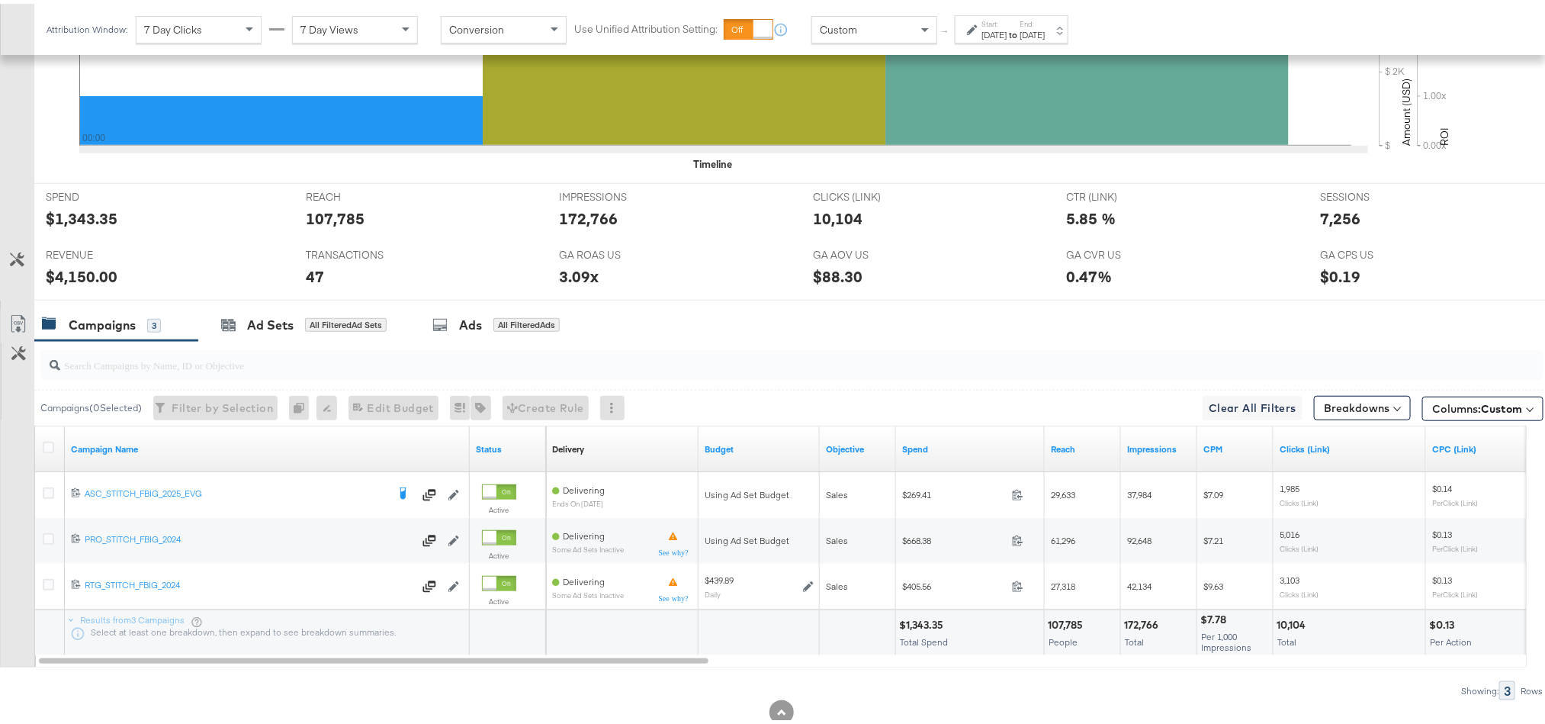
click at [913, 624] on div "$1,343.35" at bounding box center [923, 621] width 49 height 14
copy div "1,343.35"
click at [913, 624] on div "$1,343.35" at bounding box center [923, 621] width 49 height 14
click at [79, 281] on div "$4,150.00" at bounding box center [82, 273] width 72 height 22
copy div "4,150.00"
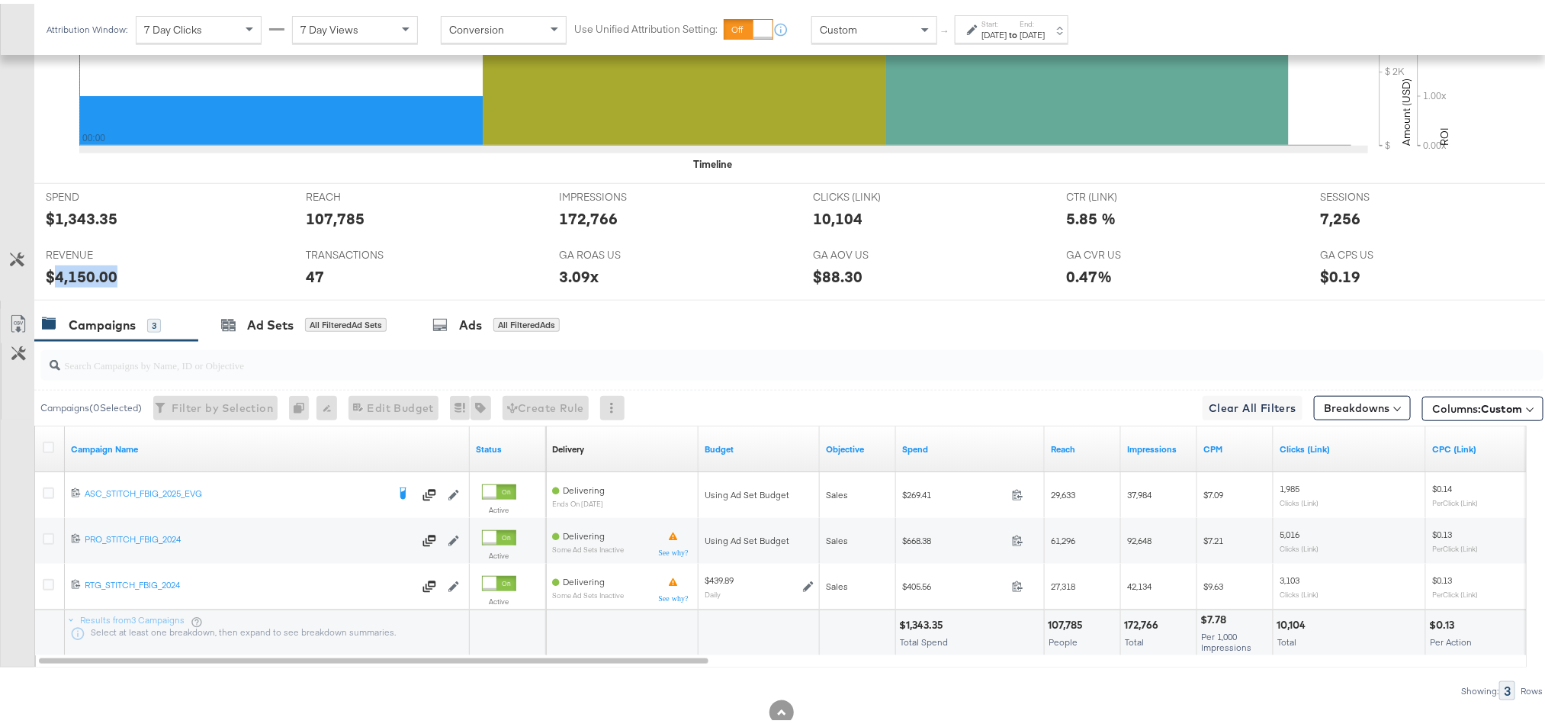
click at [79, 281] on div "$4,150.00" at bounding box center [82, 273] width 72 height 22
click at [1045, 19] on label "End:" at bounding box center [1031, 20] width 25 height 10
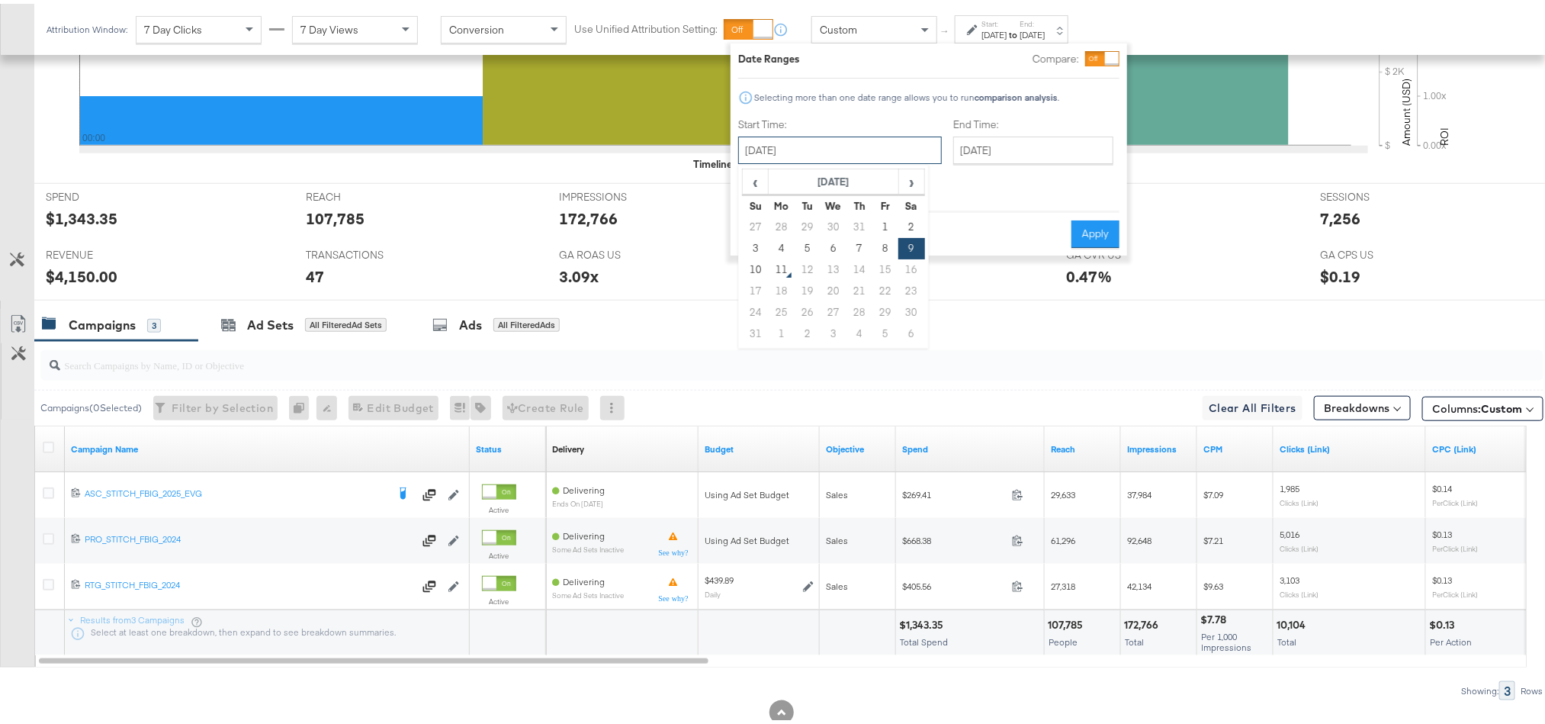
click at [849, 145] on input "August 9th 2025" at bounding box center [840, 146] width 204 height 27
click at [751, 266] on td "10" at bounding box center [756, 265] width 26 height 21
type input "August 10th 2025"
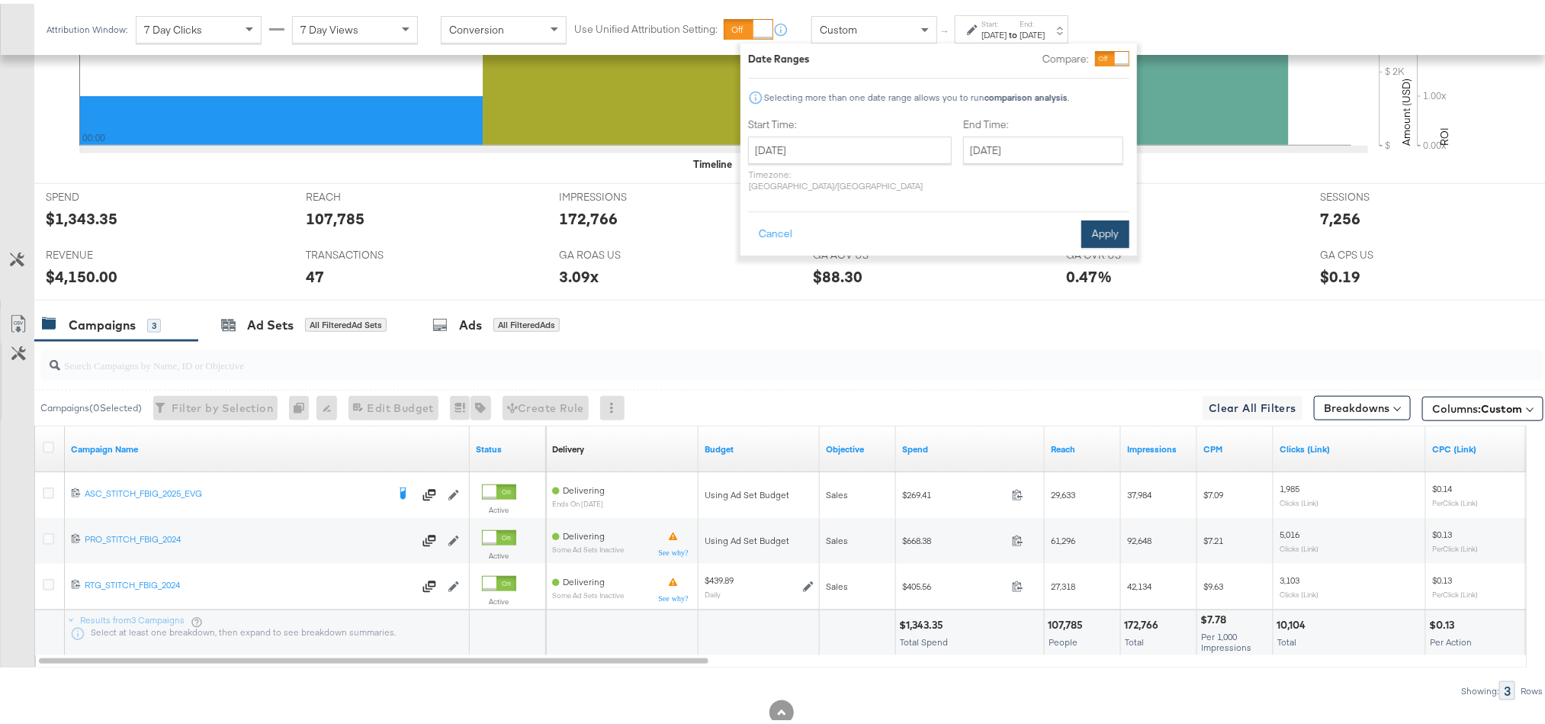
click at [1112, 217] on button "Apply" at bounding box center [1105, 230] width 48 height 27
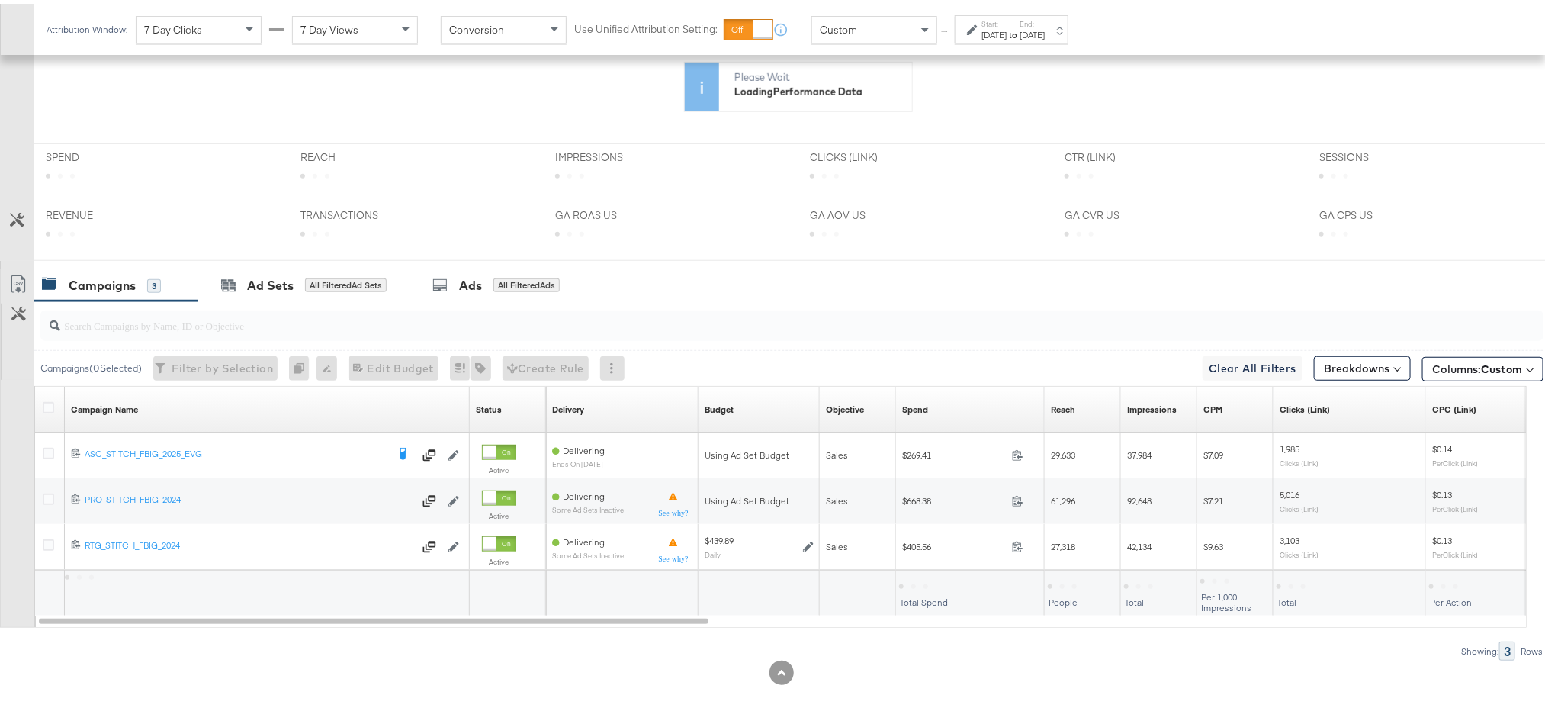
scroll to position [403, 0]
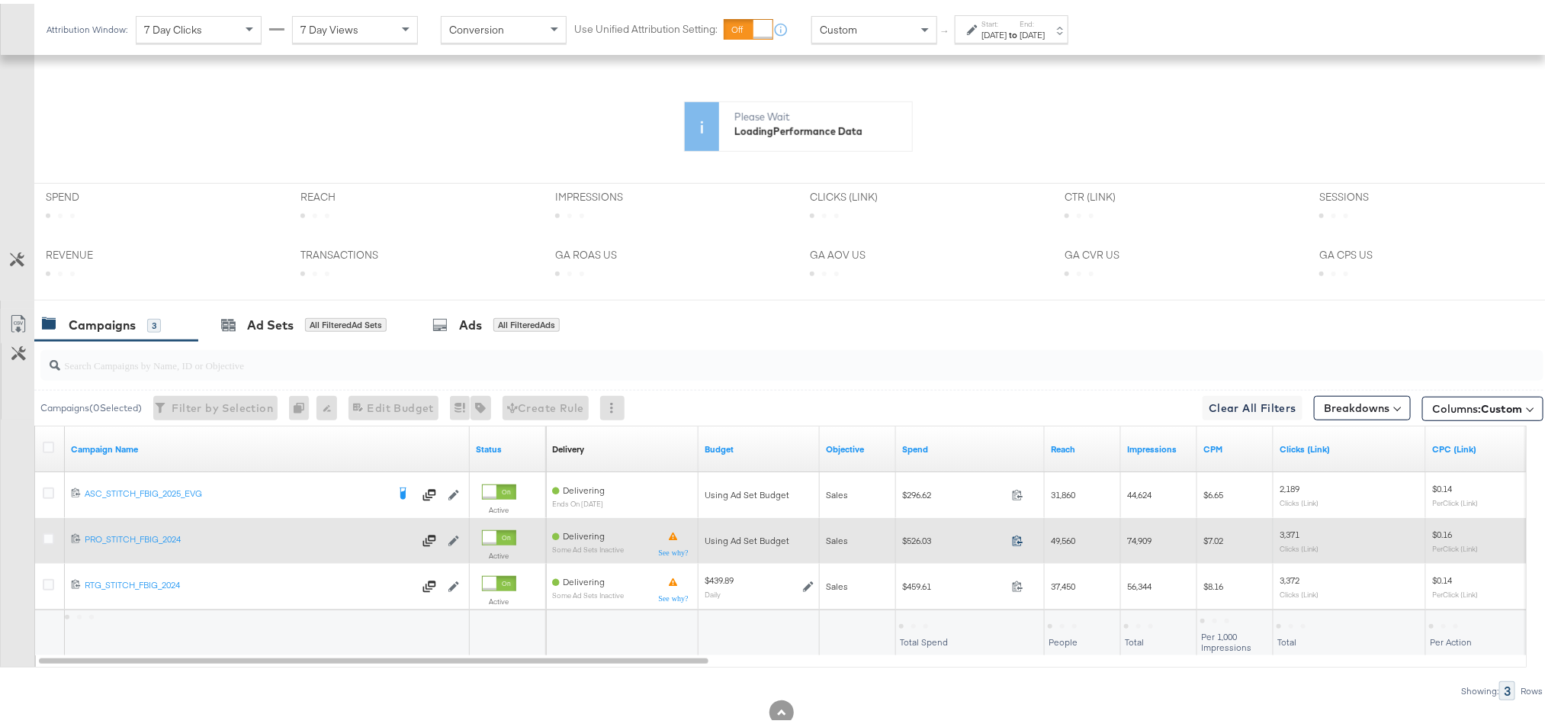
click at [1014, 542] on icon at bounding box center [1017, 536] width 11 height 11
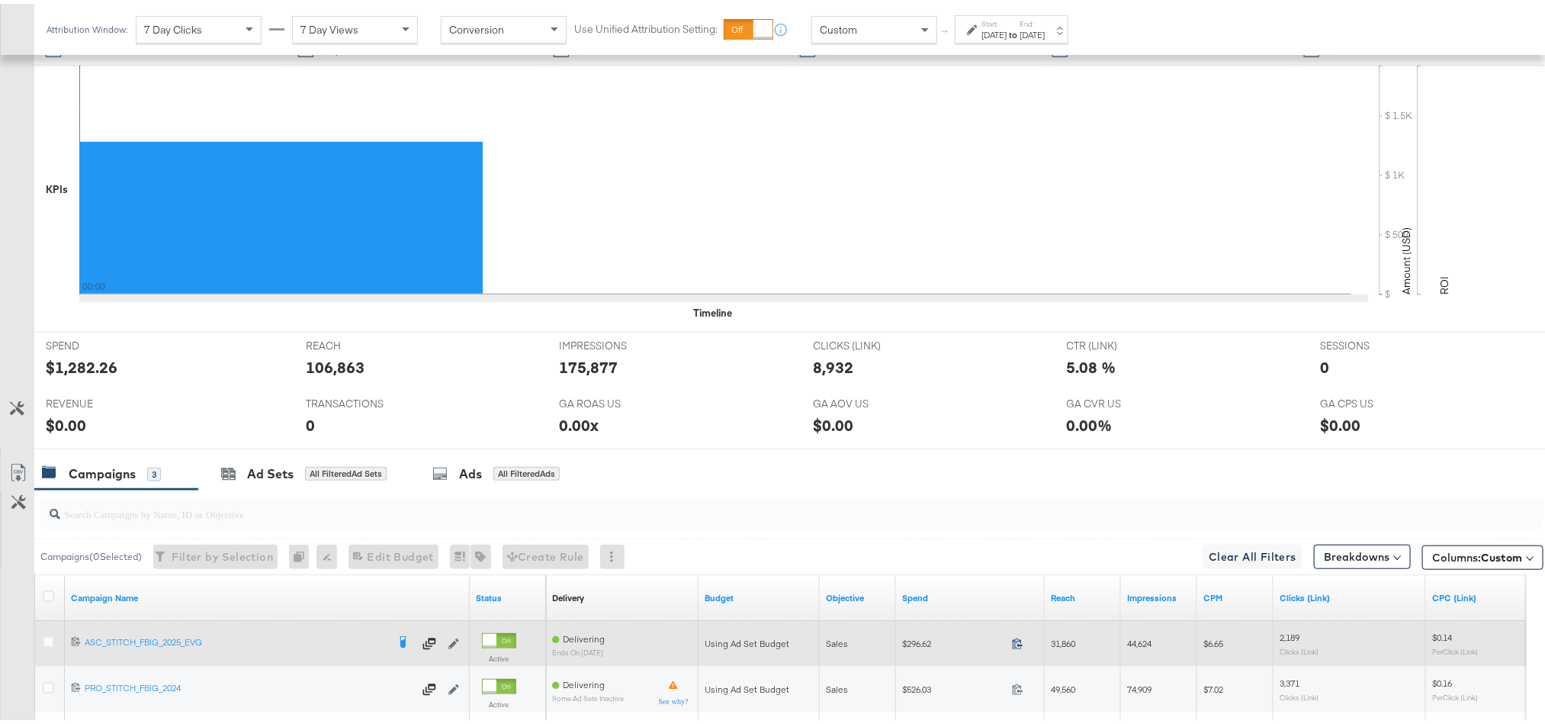
scroll to position [598, 0]
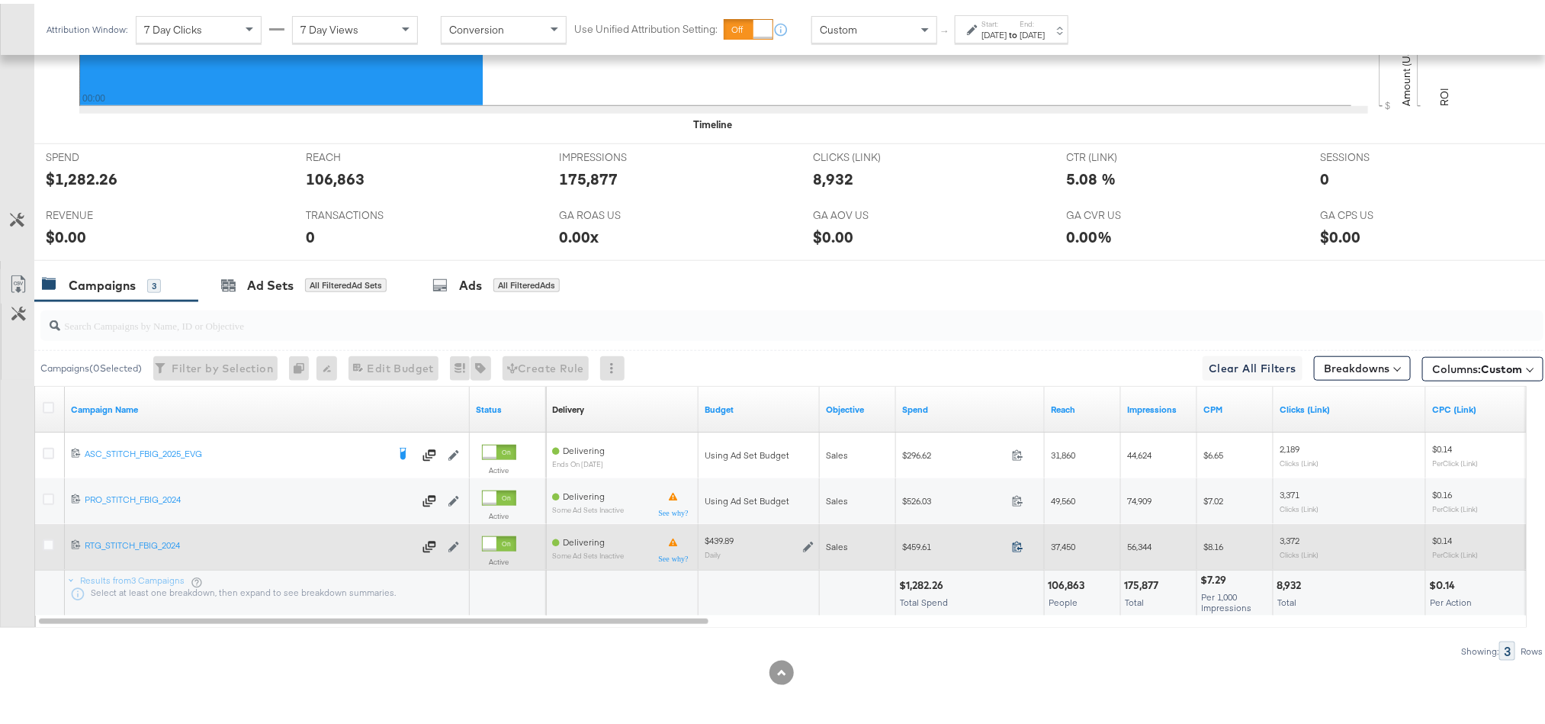
click at [1019, 547] on icon at bounding box center [1017, 542] width 11 height 11
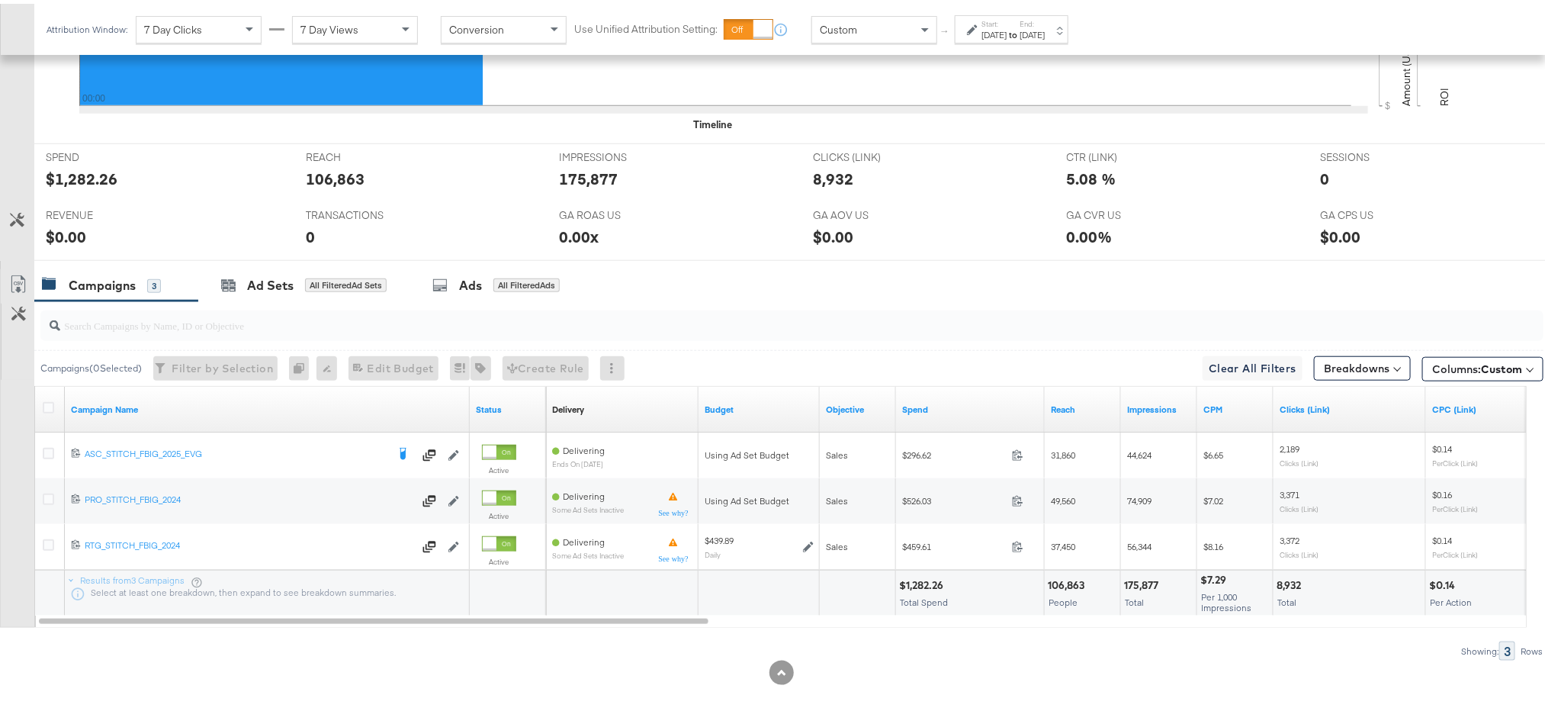
click at [920, 579] on div "$1,282.26" at bounding box center [923, 581] width 49 height 14
copy div "1,282.26"
click at [920, 579] on div "$1,282.26" at bounding box center [923, 581] width 49 height 14
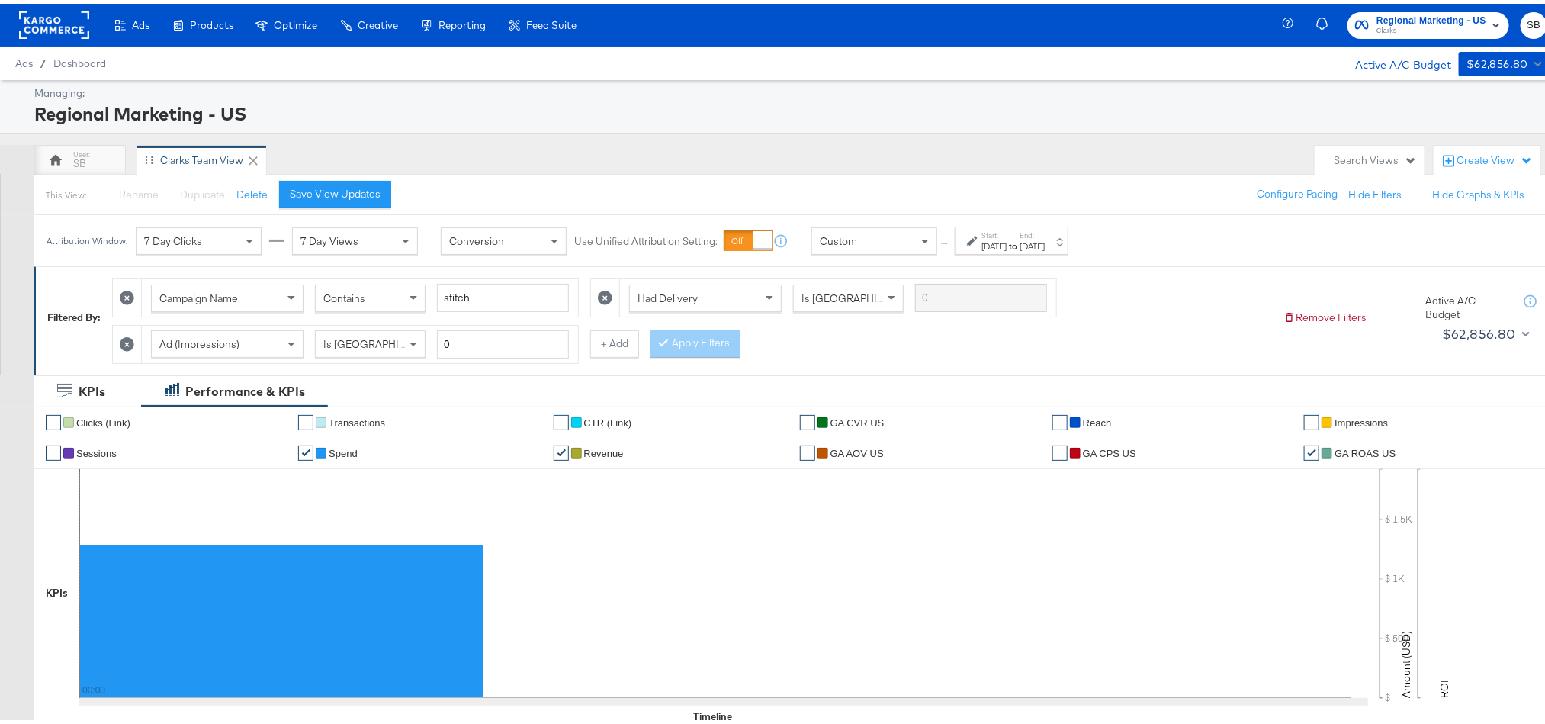
click at [42, 27] on rect at bounding box center [54, 21] width 70 height 27
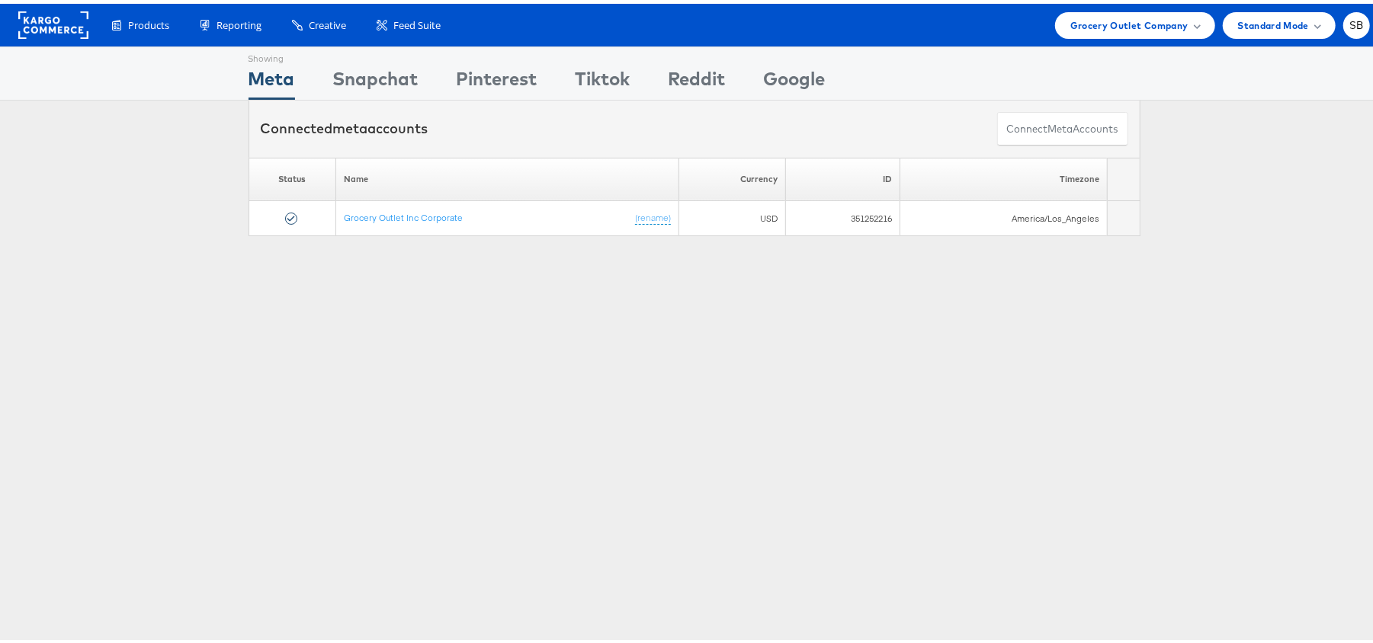
click at [1178, 26] on div "Grocery Outlet Company" at bounding box center [1135, 22] width 130 height 16
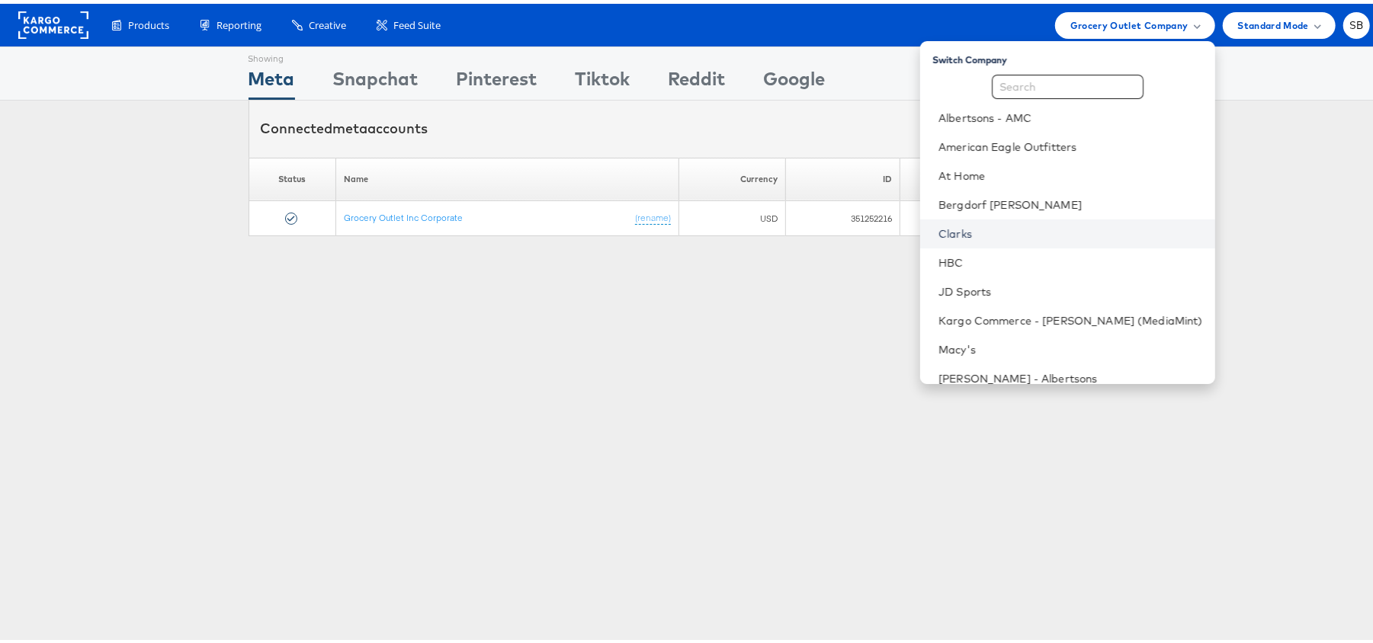
click at [1035, 233] on link "Clarks" at bounding box center [1071, 230] width 265 height 15
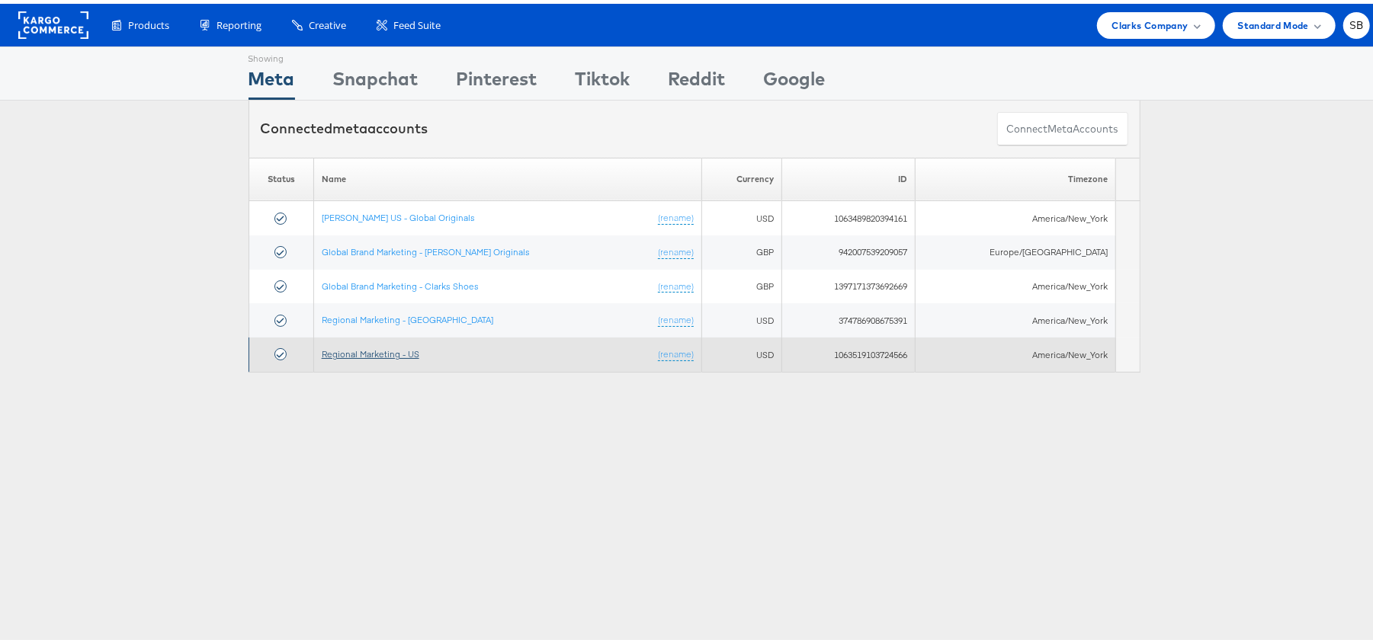
click at [403, 348] on link "Regional Marketing - US" at bounding box center [371, 350] width 98 height 11
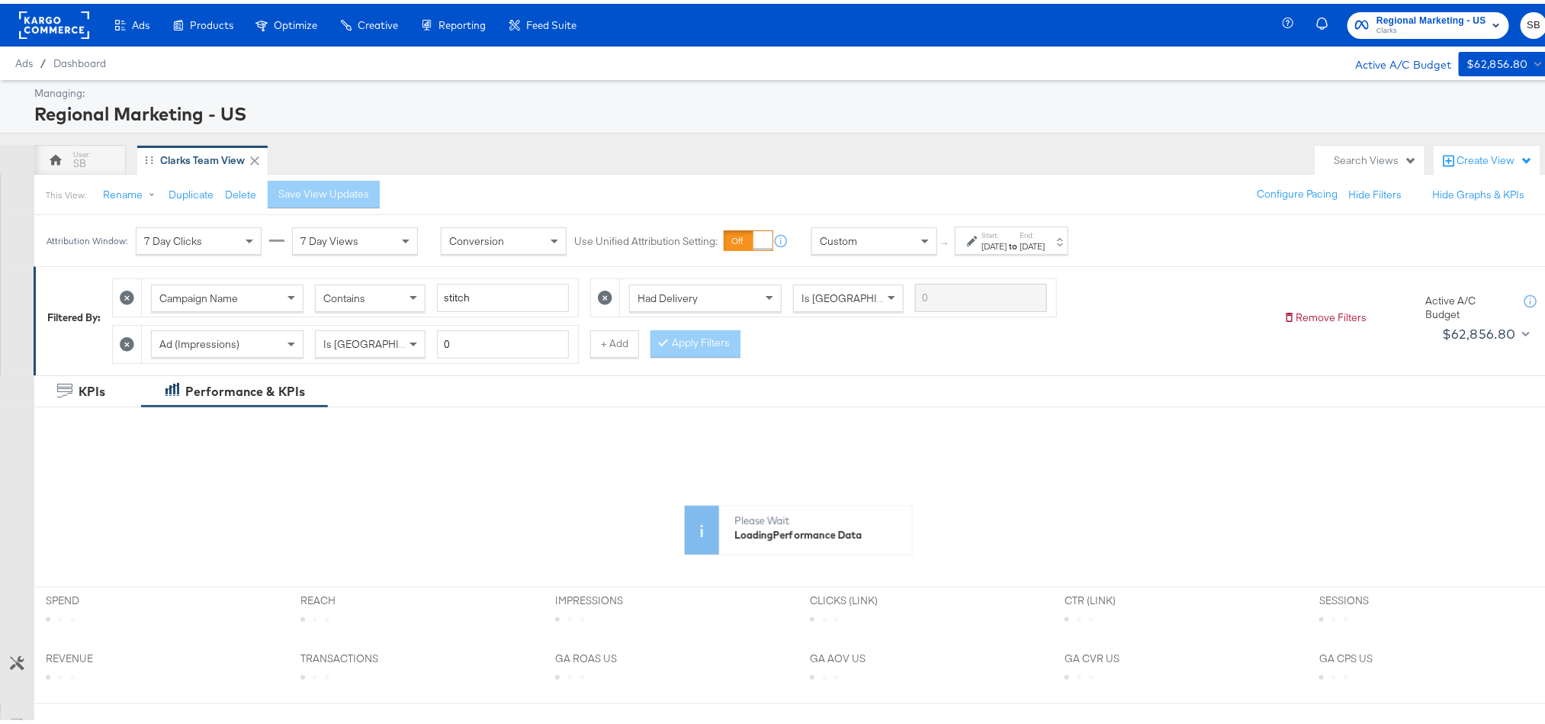
click at [1019, 242] on strong "to" at bounding box center [1012, 241] width 13 height 11
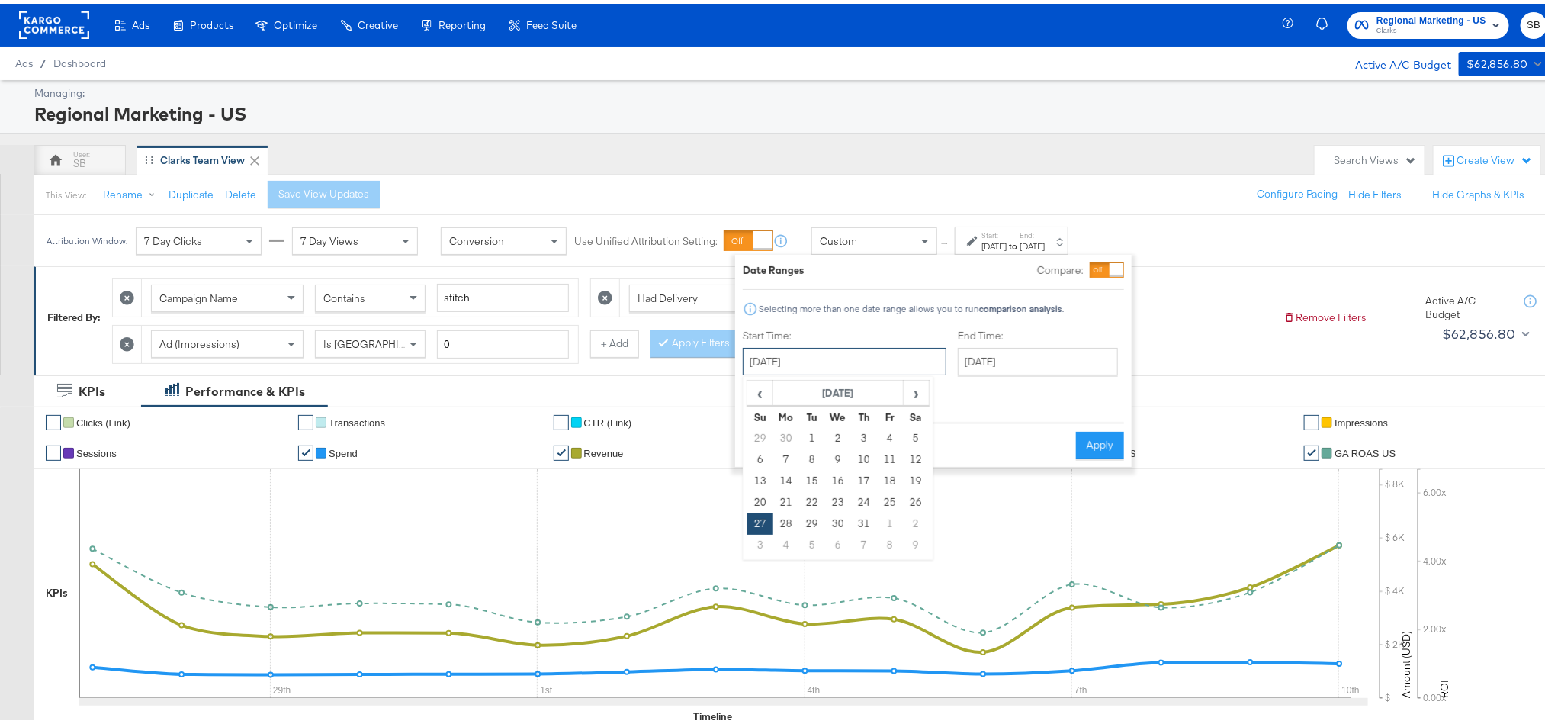
click at [807, 362] on input "July 27th 2025" at bounding box center [845, 357] width 204 height 27
click at [915, 385] on span "›" at bounding box center [916, 388] width 24 height 23
click at [759, 472] on td "10" at bounding box center [760, 477] width 26 height 21
type input "August 10th 2025"
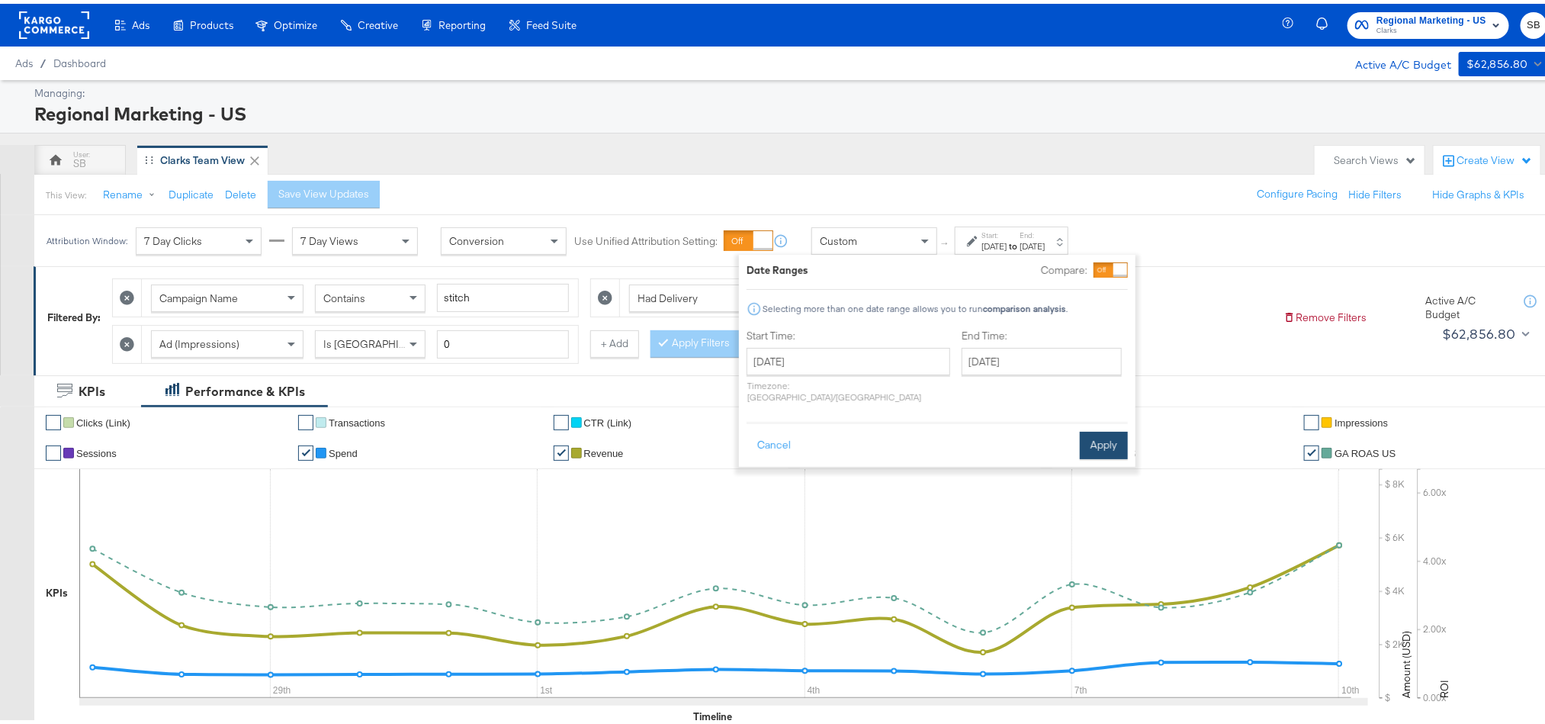
click at [1096, 428] on button "Apply" at bounding box center [1104, 441] width 48 height 27
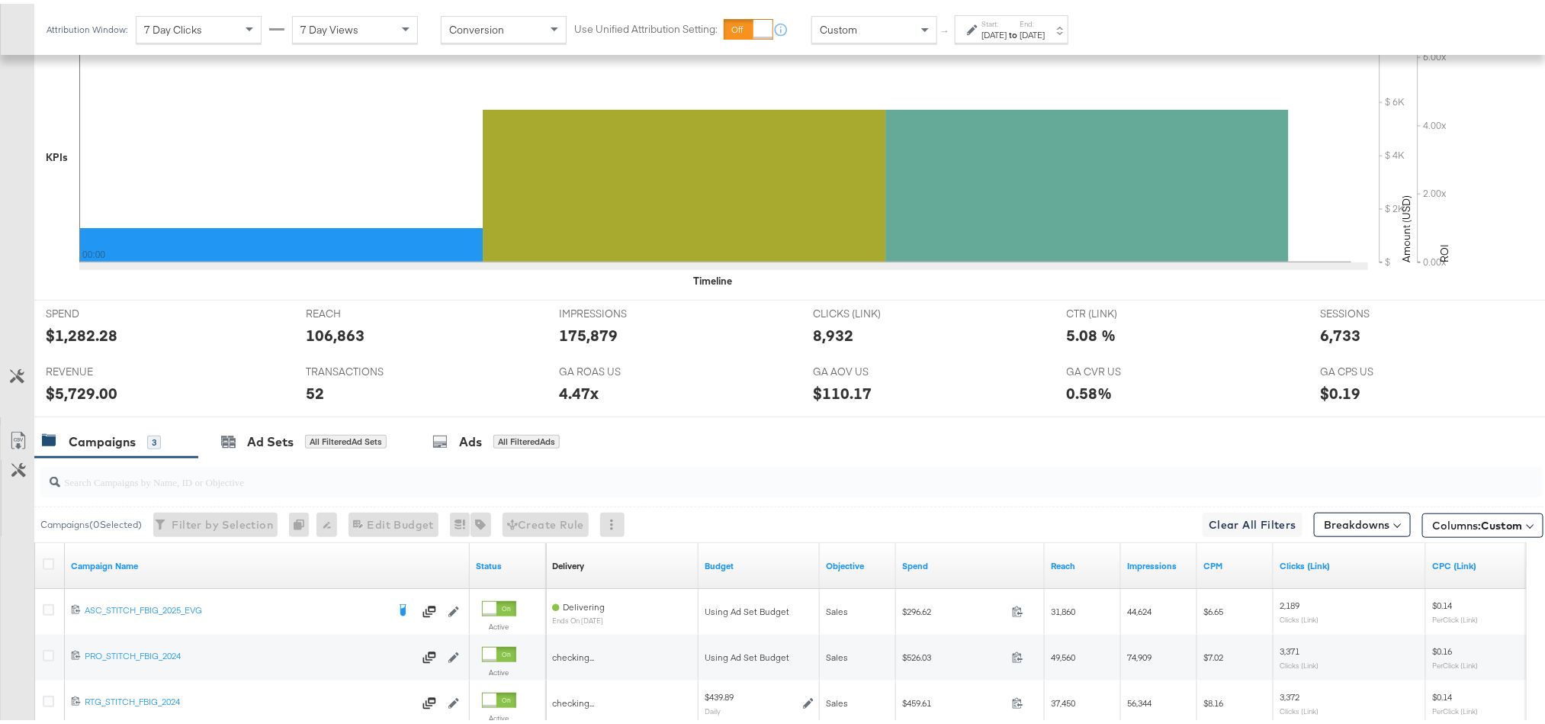
scroll to position [584, 0]
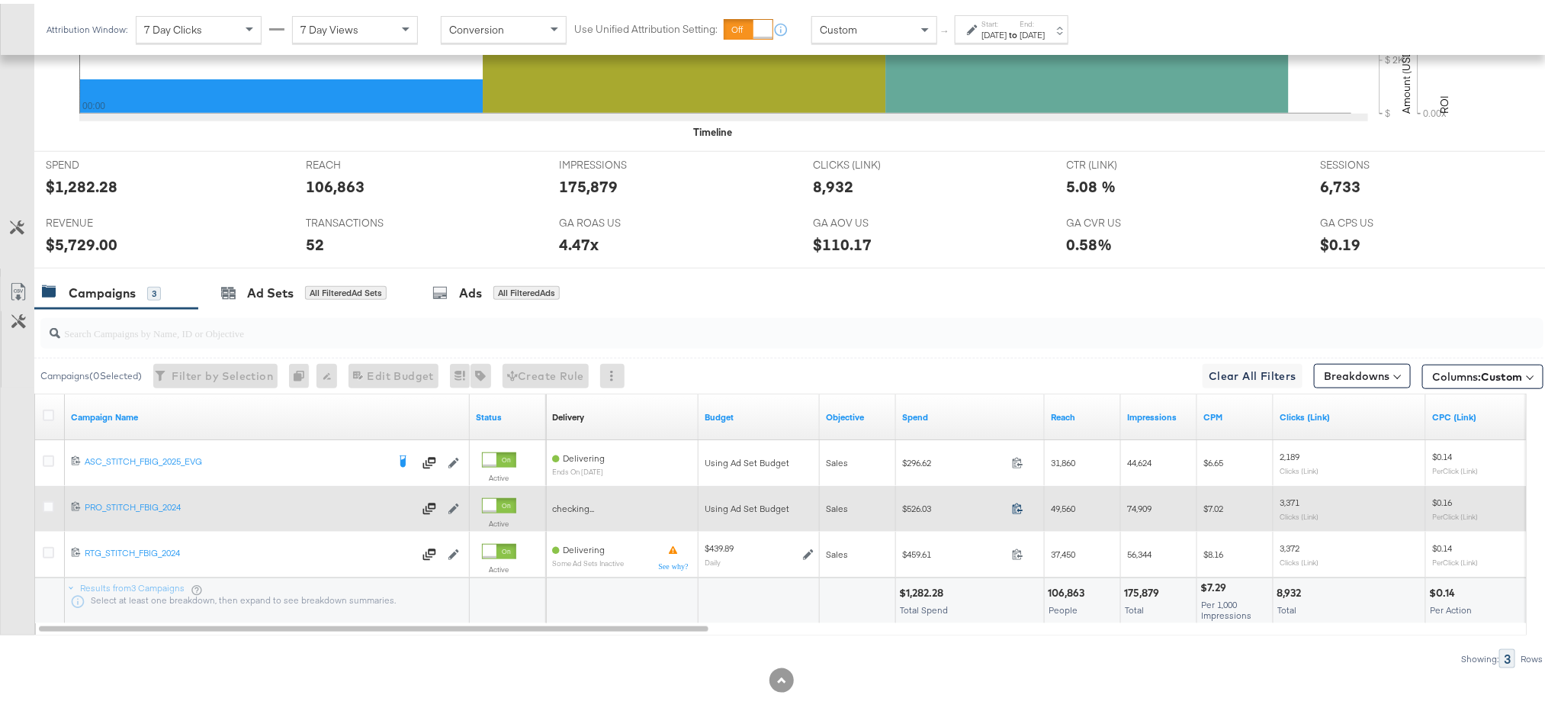
click at [1016, 510] on icon at bounding box center [1017, 504] width 11 height 11
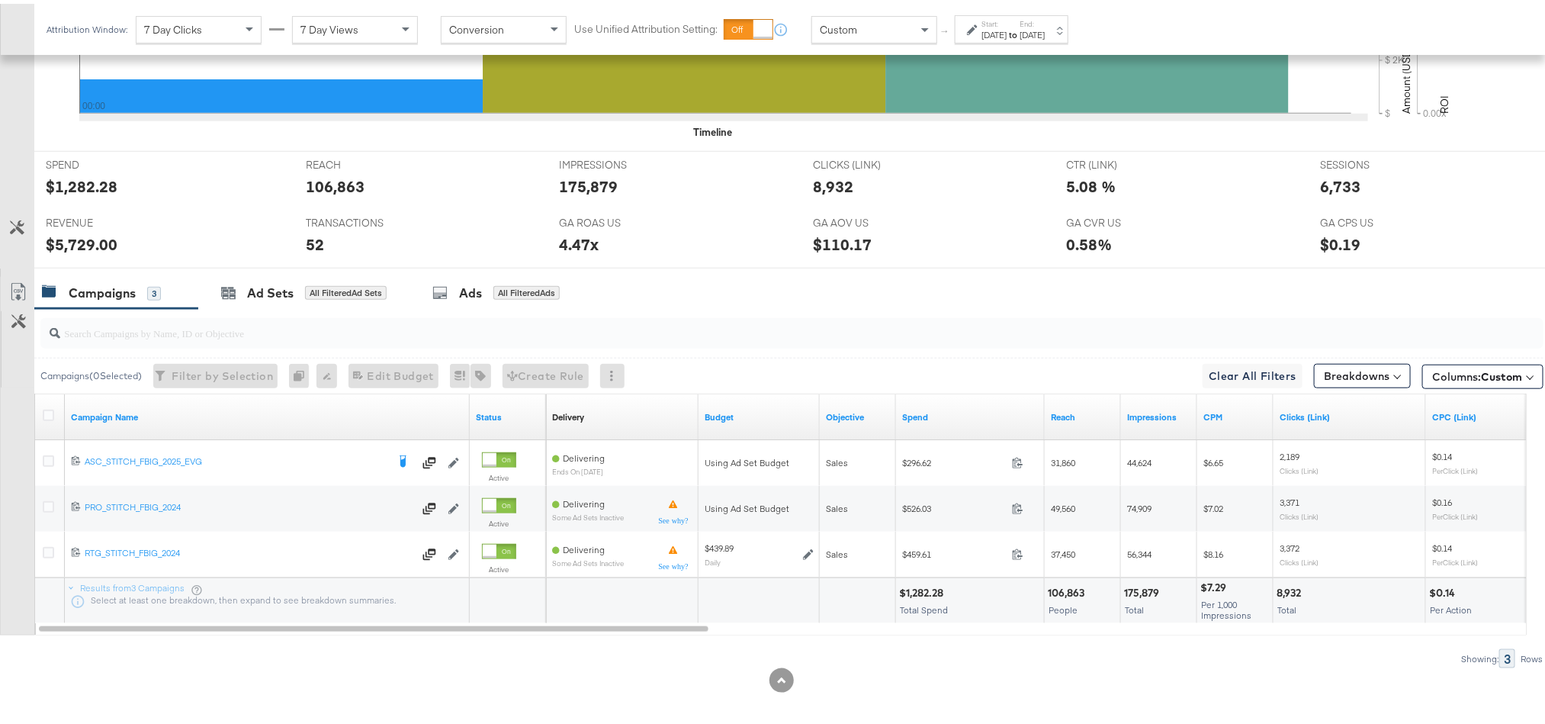
click at [82, 247] on div "$5,729.00" at bounding box center [82, 240] width 72 height 22
copy div "5,729.00"
click at [82, 247] on div "$5,729.00" at bounding box center [82, 240] width 72 height 22
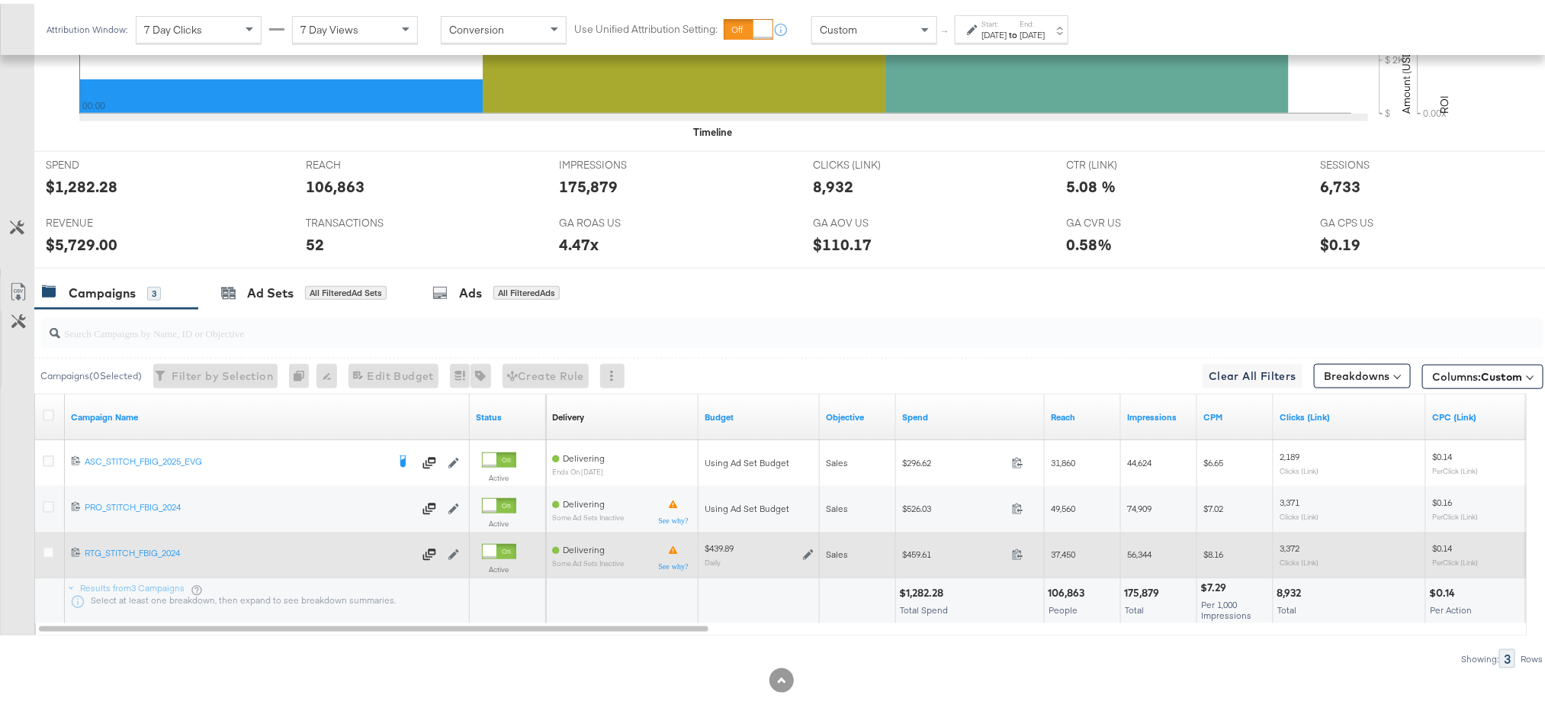
click at [808, 556] on icon at bounding box center [808, 550] width 11 height 11
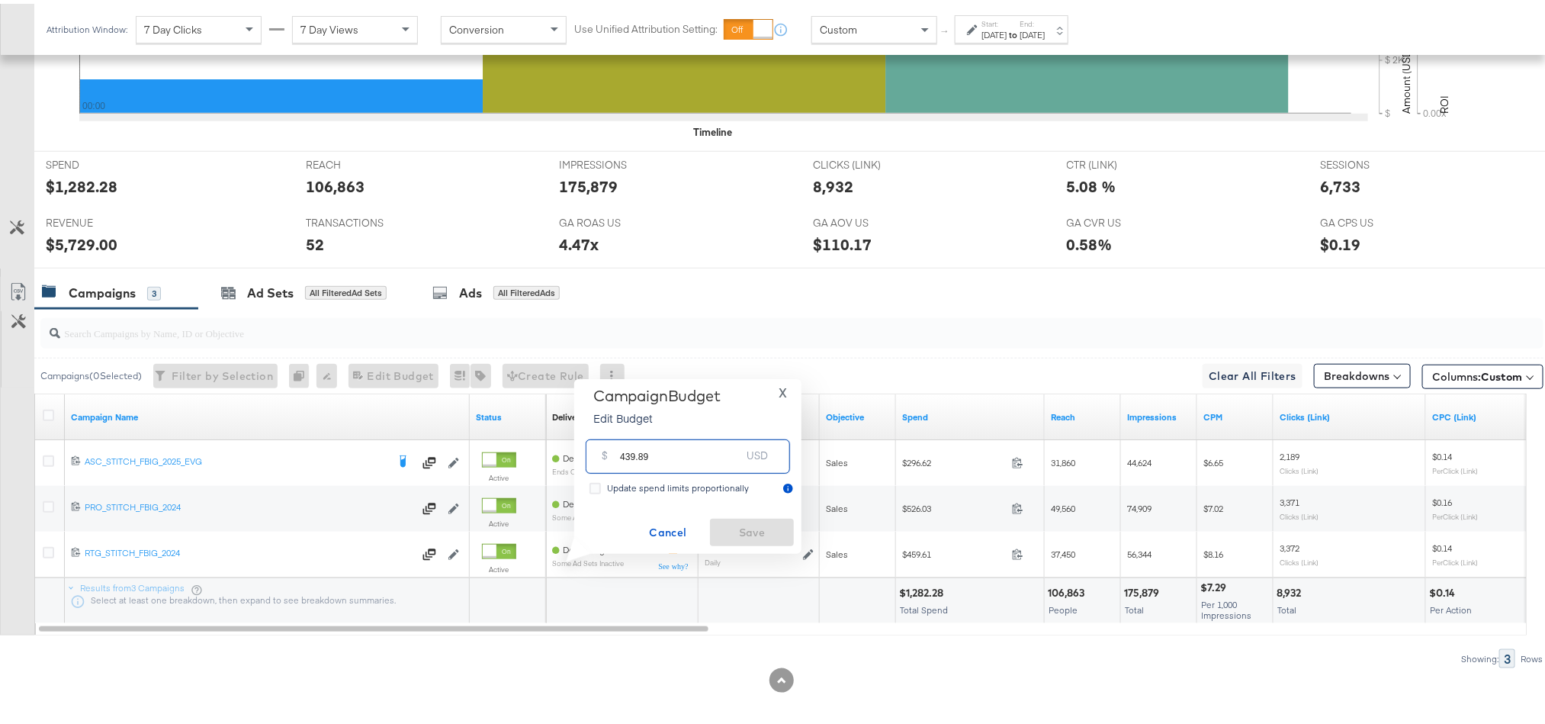
click at [700, 455] on input "439.89" at bounding box center [680, 446] width 120 height 33
paste input "$36"
type input "369.89"
click at [714, 522] on button "Save" at bounding box center [752, 528] width 84 height 27
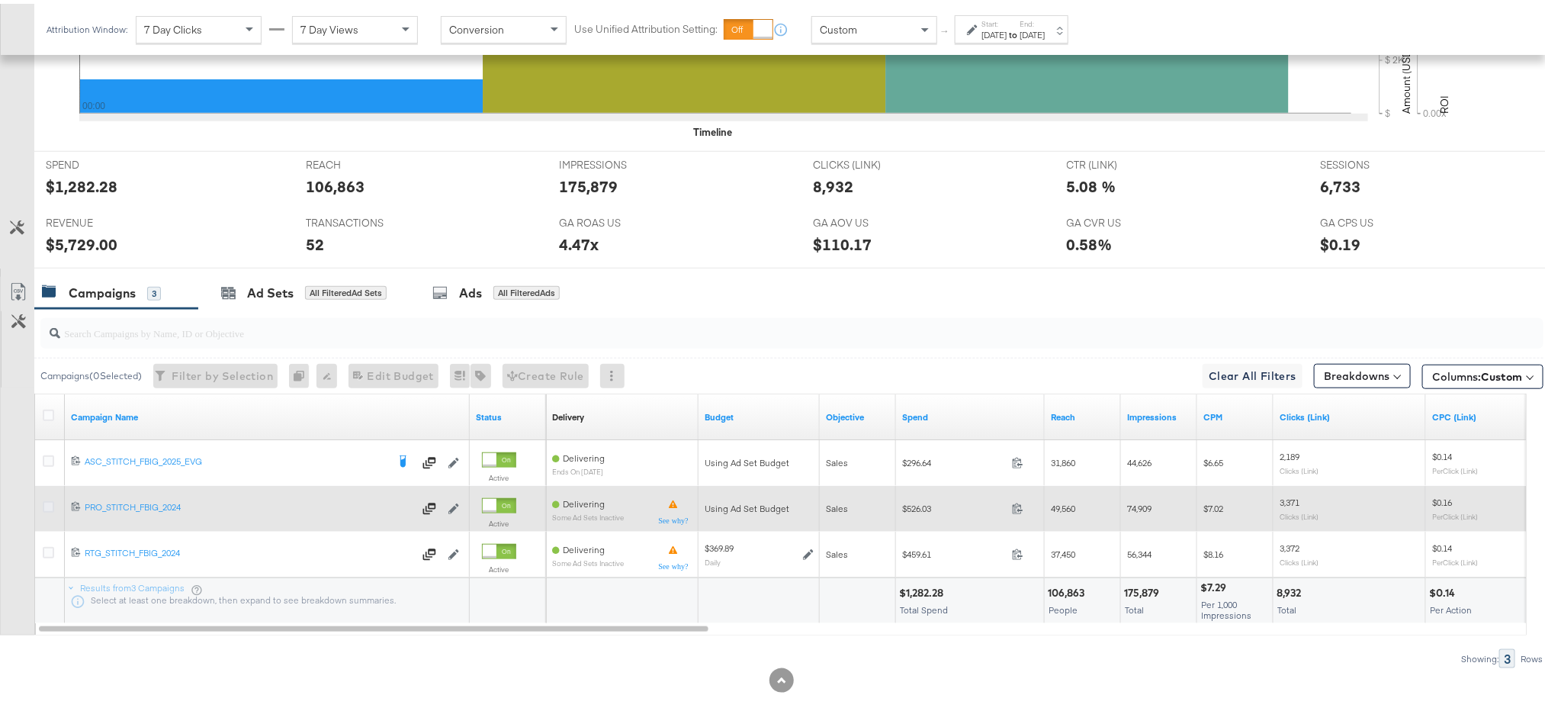
click at [50, 506] on icon at bounding box center [48, 502] width 11 height 11
click at [0, 0] on input "checkbox" at bounding box center [0, 0] width 0 height 0
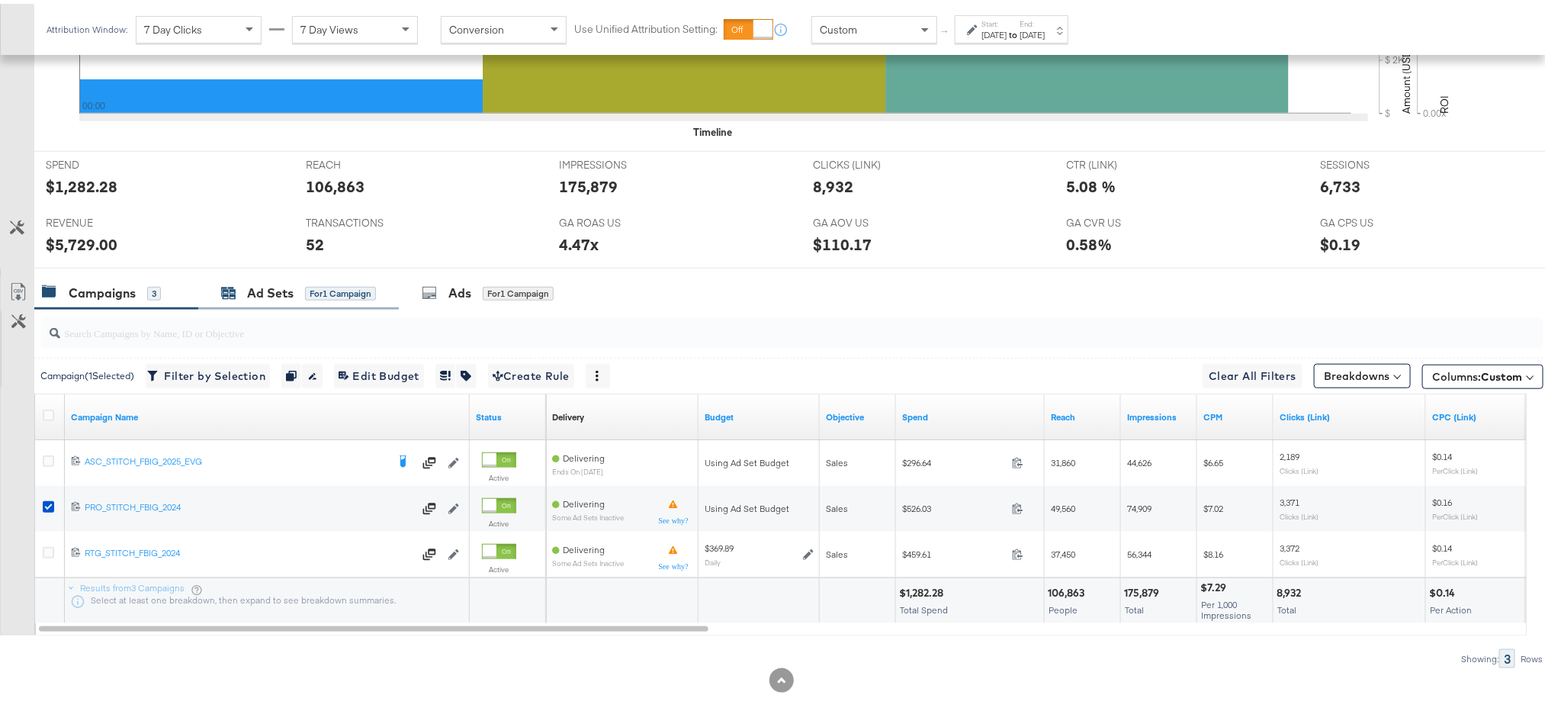
click at [266, 288] on div "Ad Sets" at bounding box center [270, 290] width 47 height 18
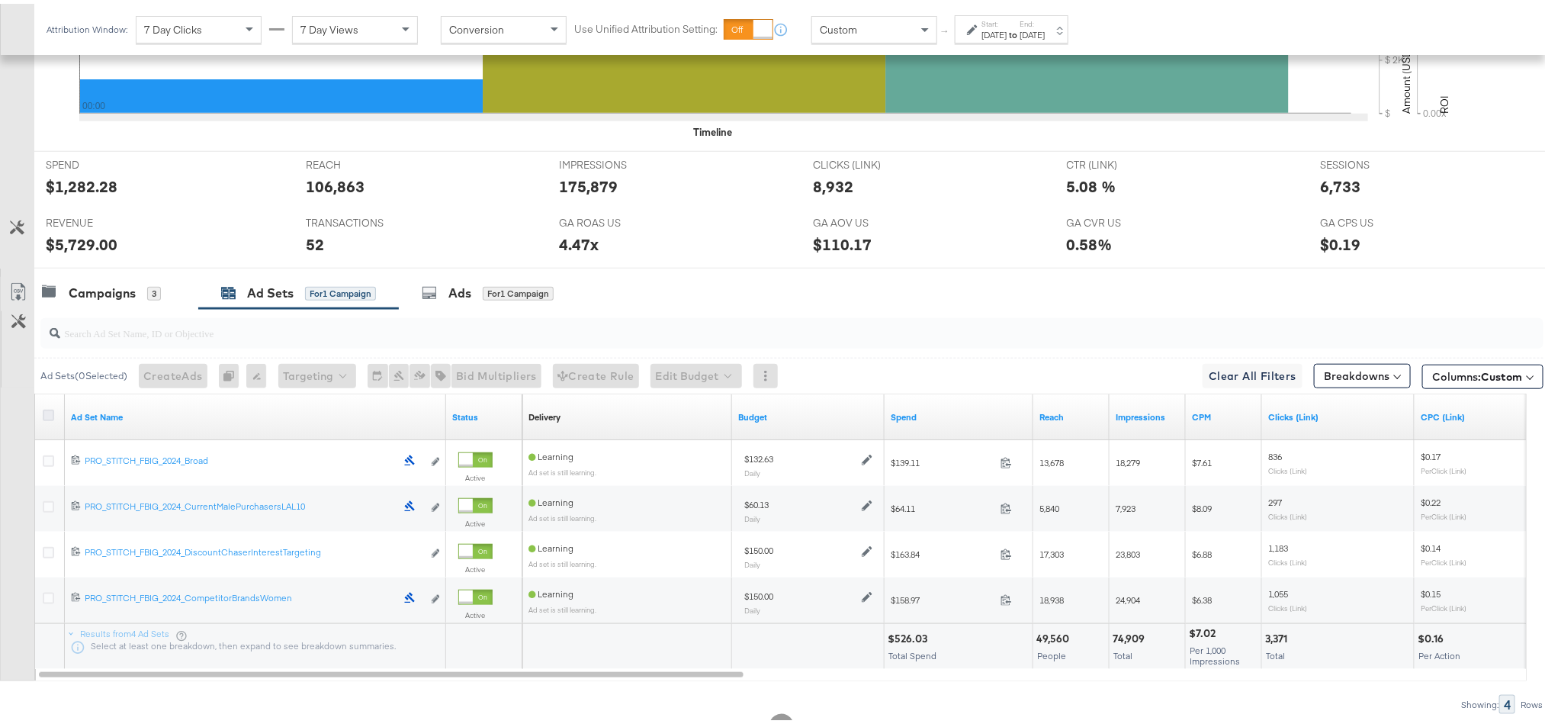
click at [51, 417] on icon at bounding box center [48, 411] width 11 height 11
click at [0, 0] on input "checkbox" at bounding box center [0, 0] width 0 height 0
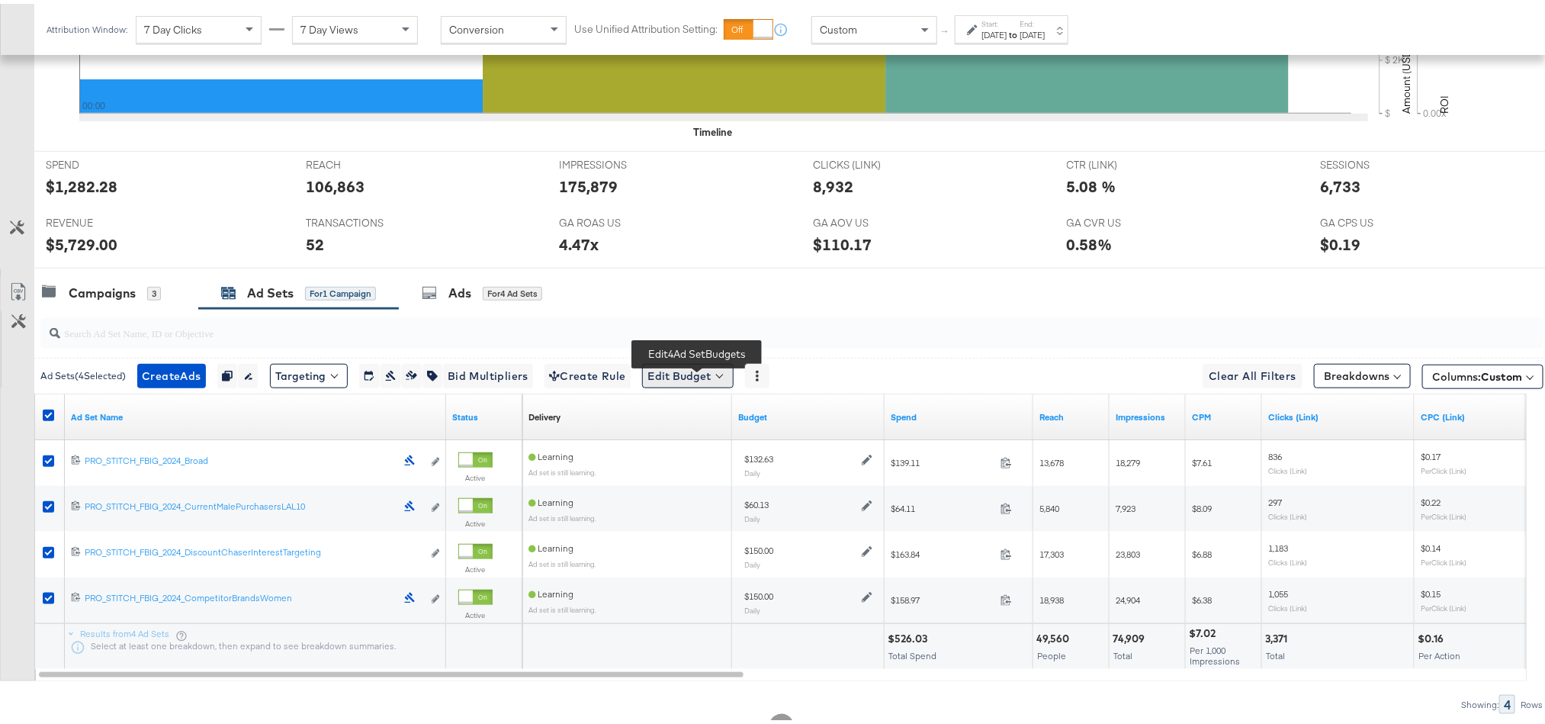
click at [700, 377] on button "Edit Budget" at bounding box center [687, 372] width 91 height 24
click at [1038, 21] on div "Start: Aug 10th 2025 to End: Aug 10th 2025" at bounding box center [1012, 26] width 63 height 22
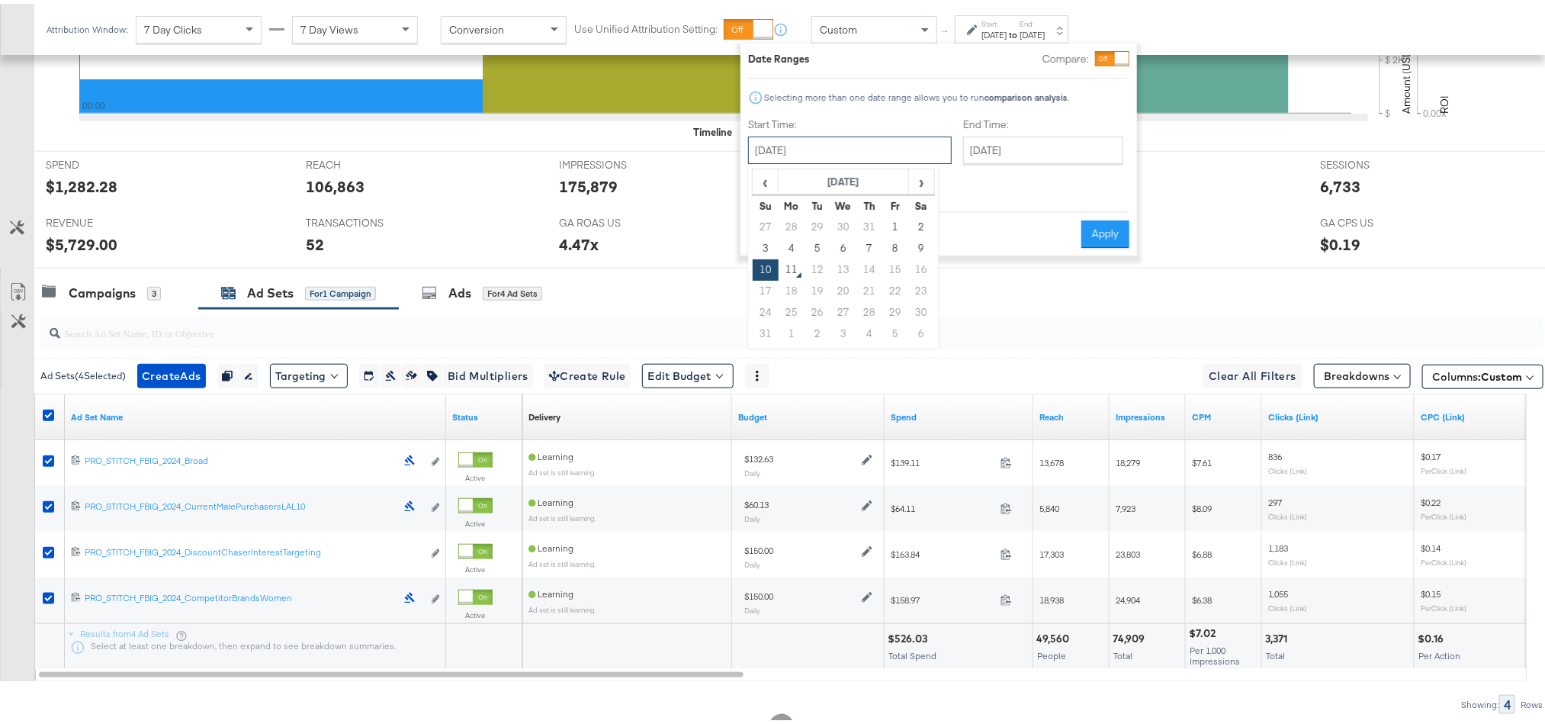
click at [813, 147] on input "August 10th 2025" at bounding box center [850, 146] width 204 height 27
click at [767, 220] on td "27" at bounding box center [765, 223] width 26 height 21
type input "July 27th 2025"
click at [1105, 217] on button "Apply" at bounding box center [1101, 230] width 48 height 27
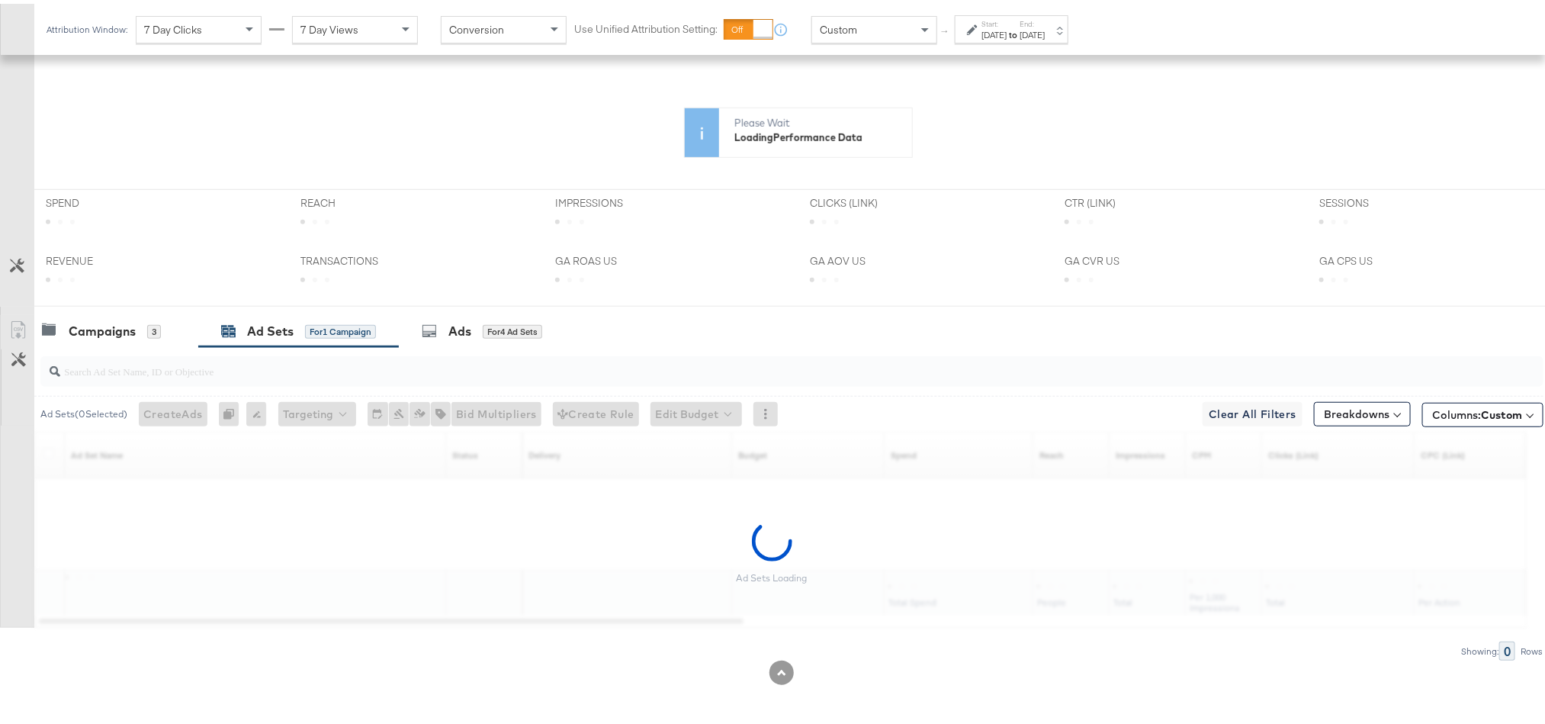
scroll to position [403, 0]
click at [142, 337] on div "Campaigns 3" at bounding box center [116, 327] width 164 height 33
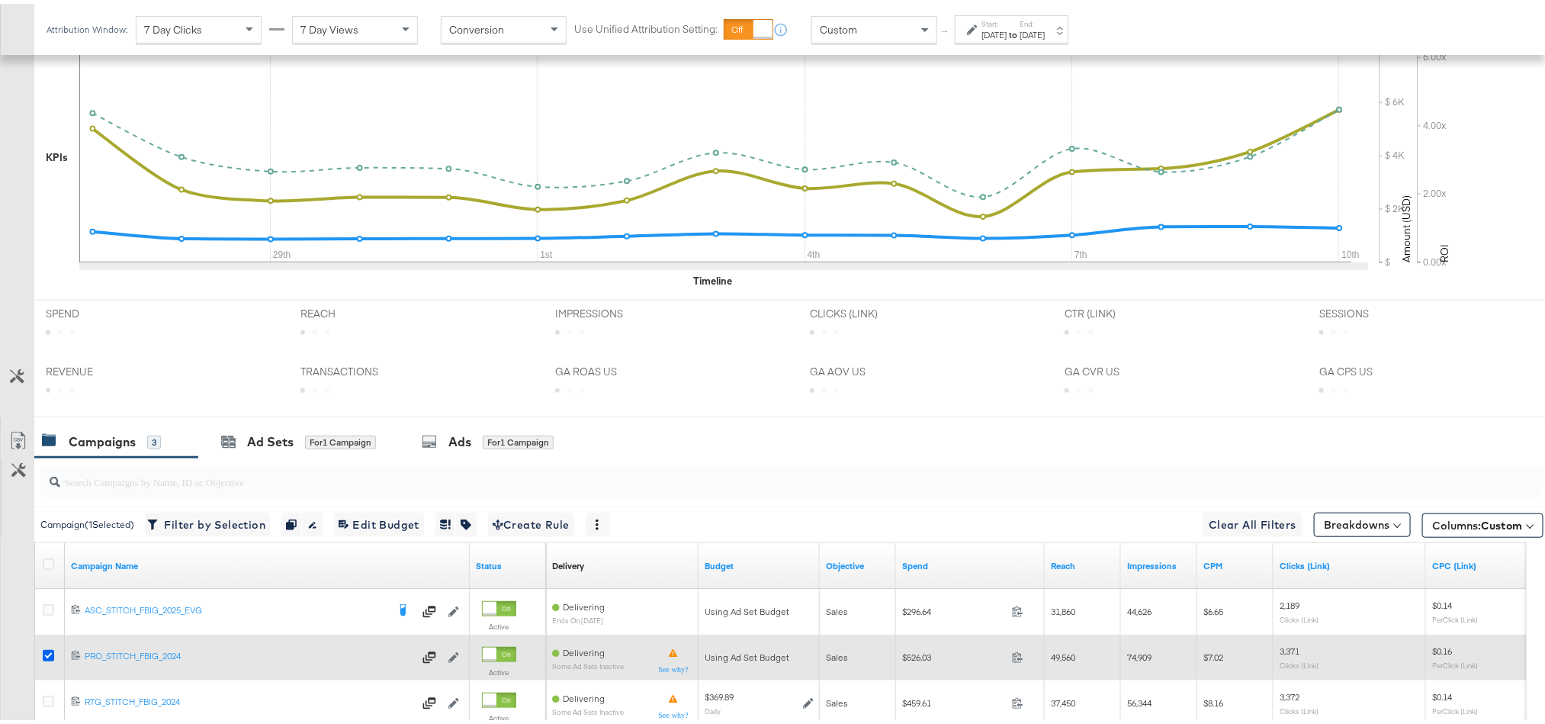
scroll to position [584, 0]
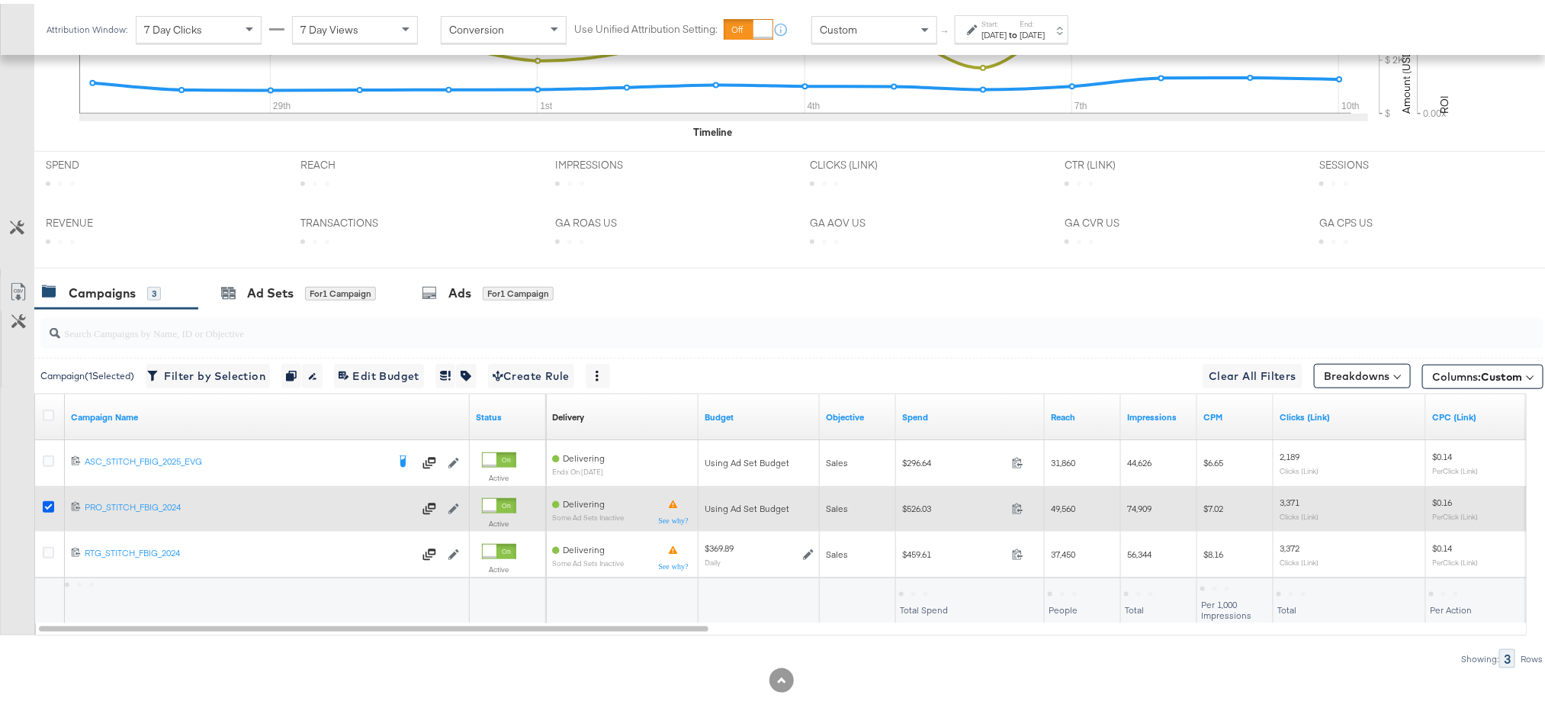
click at [48, 504] on icon at bounding box center [48, 502] width 11 height 11
click at [0, 0] on input "checkbox" at bounding box center [0, 0] width 0 height 0
click at [48, 504] on icon at bounding box center [48, 502] width 11 height 11
click at [0, 0] on input "checkbox" at bounding box center [0, 0] width 0 height 0
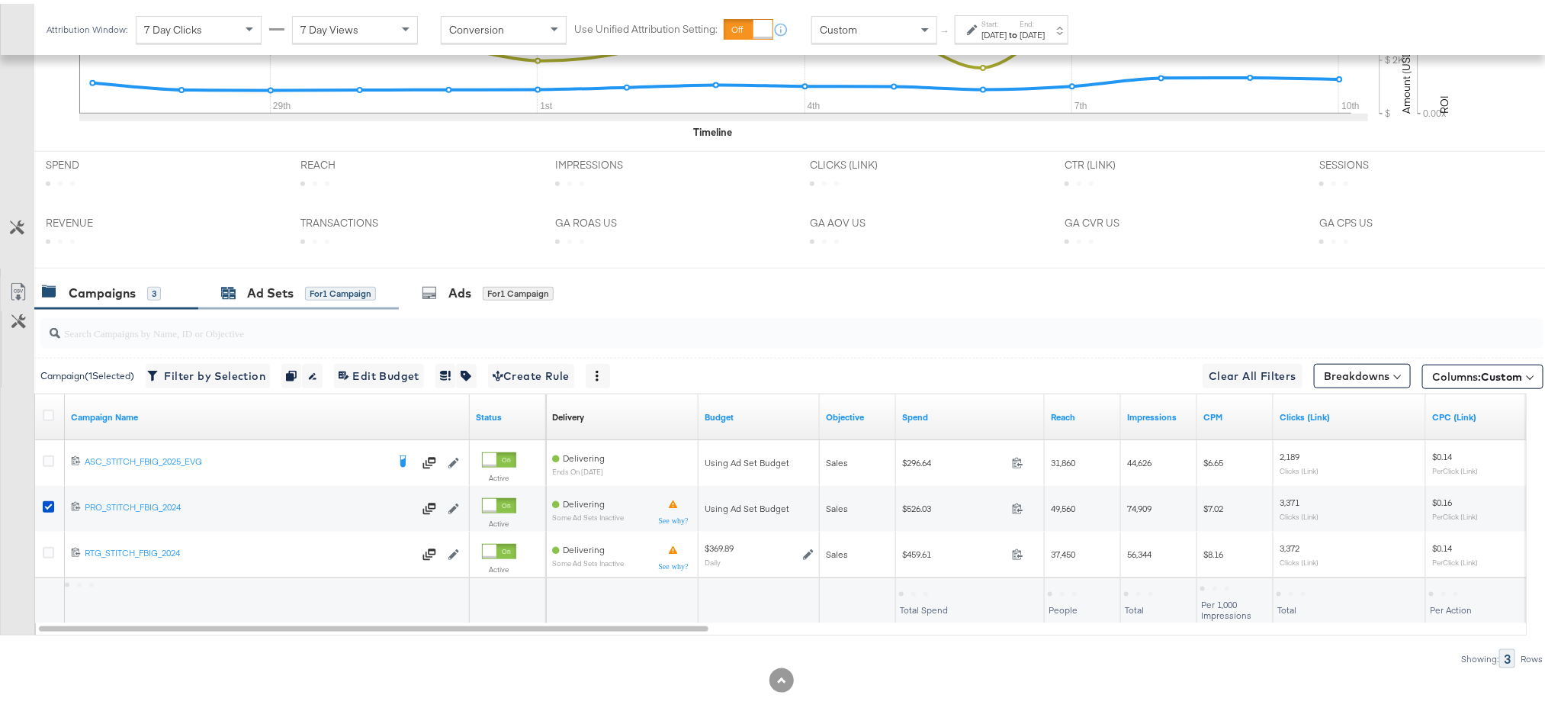
click at [259, 296] on div "Ad Sets" at bounding box center [270, 290] width 47 height 18
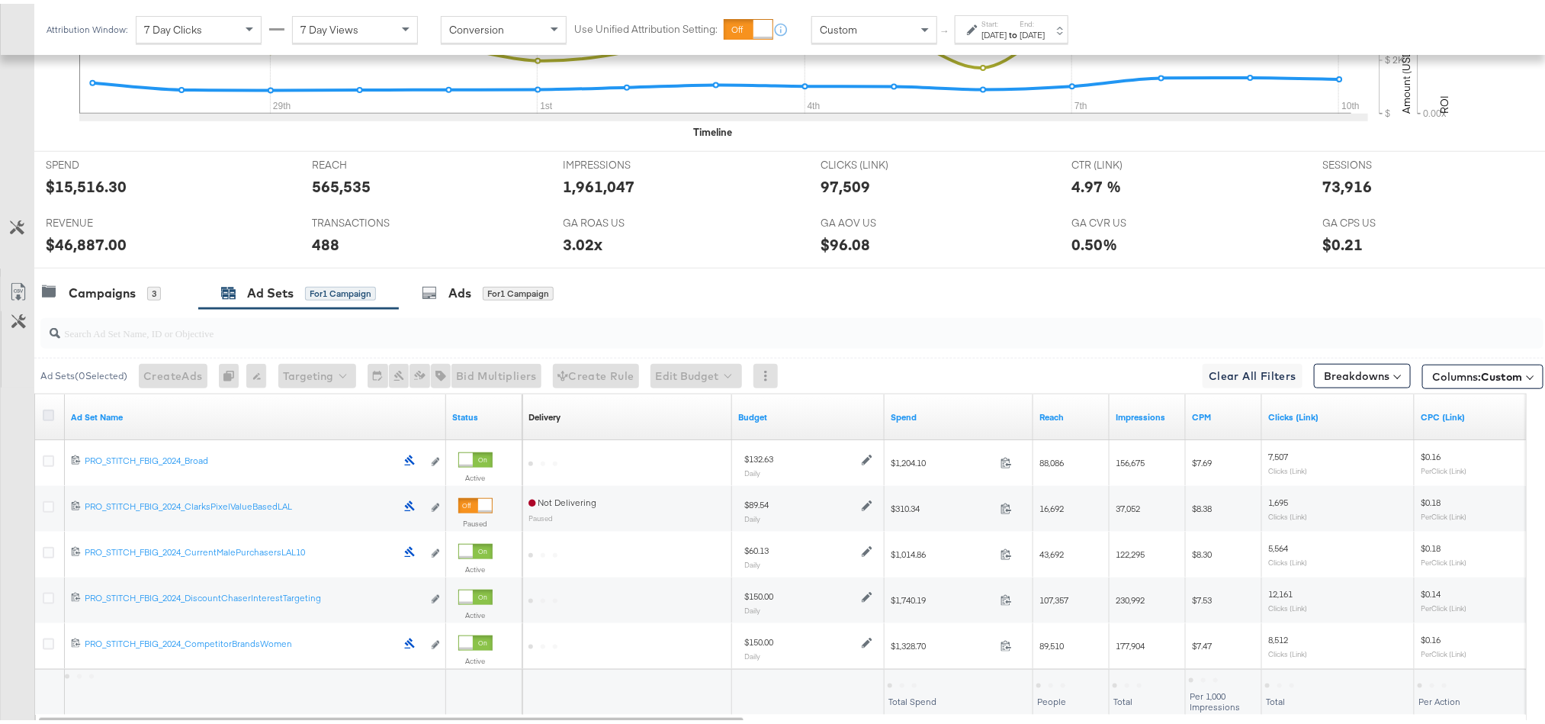
click at [47, 417] on icon at bounding box center [48, 411] width 11 height 11
click at [0, 0] on input "checkbox" at bounding box center [0, 0] width 0 height 0
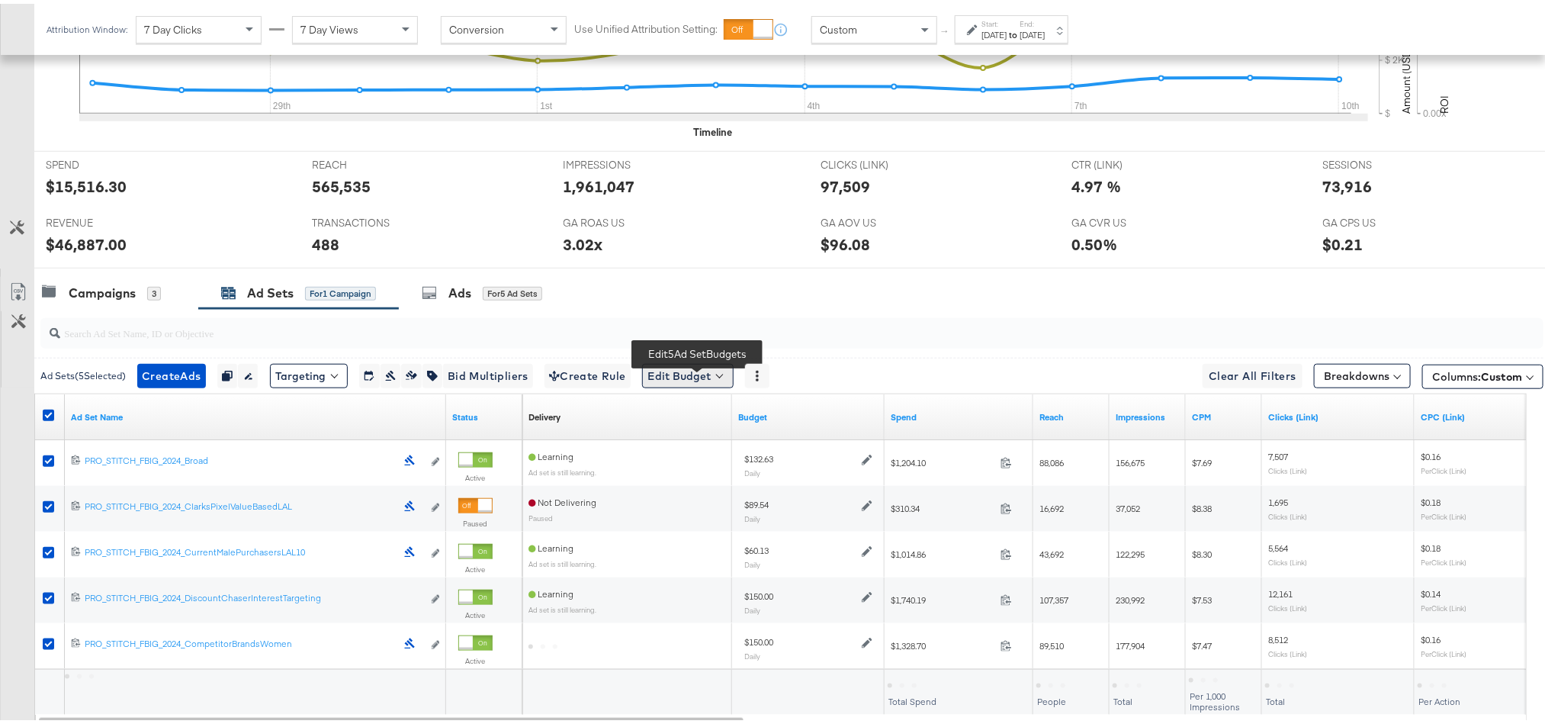
click at [672, 378] on button "Edit Budget" at bounding box center [687, 372] width 91 height 24
click at [701, 422] on span "Edit Ad Set Budget" at bounding box center [692, 412] width 87 height 20
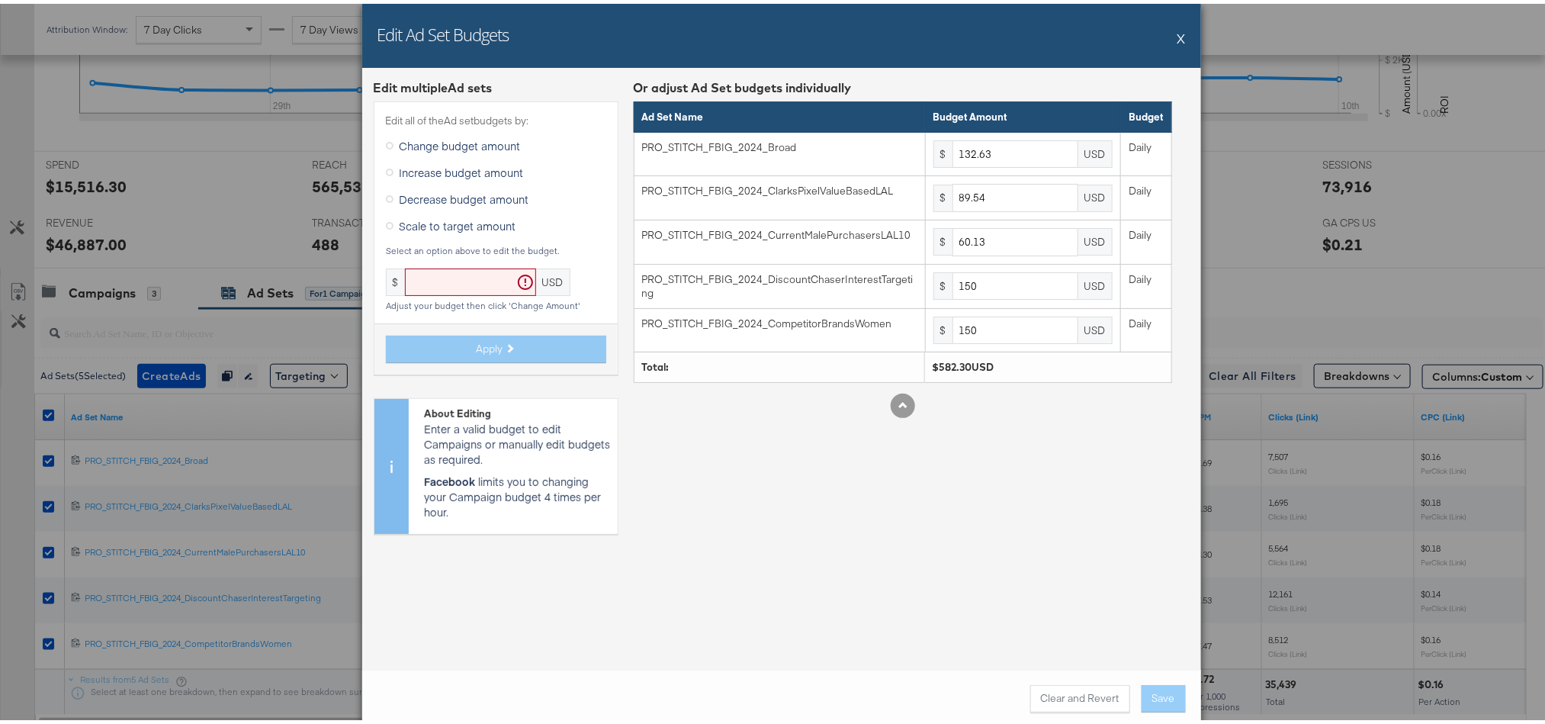
click at [487, 214] on span "Scale to target amount" at bounding box center [458, 221] width 117 height 15
click at [0, 0] on input "Scale to target amount" at bounding box center [0, 0] width 0 height 0
click at [446, 280] on input "text" at bounding box center [470, 279] width 131 height 28
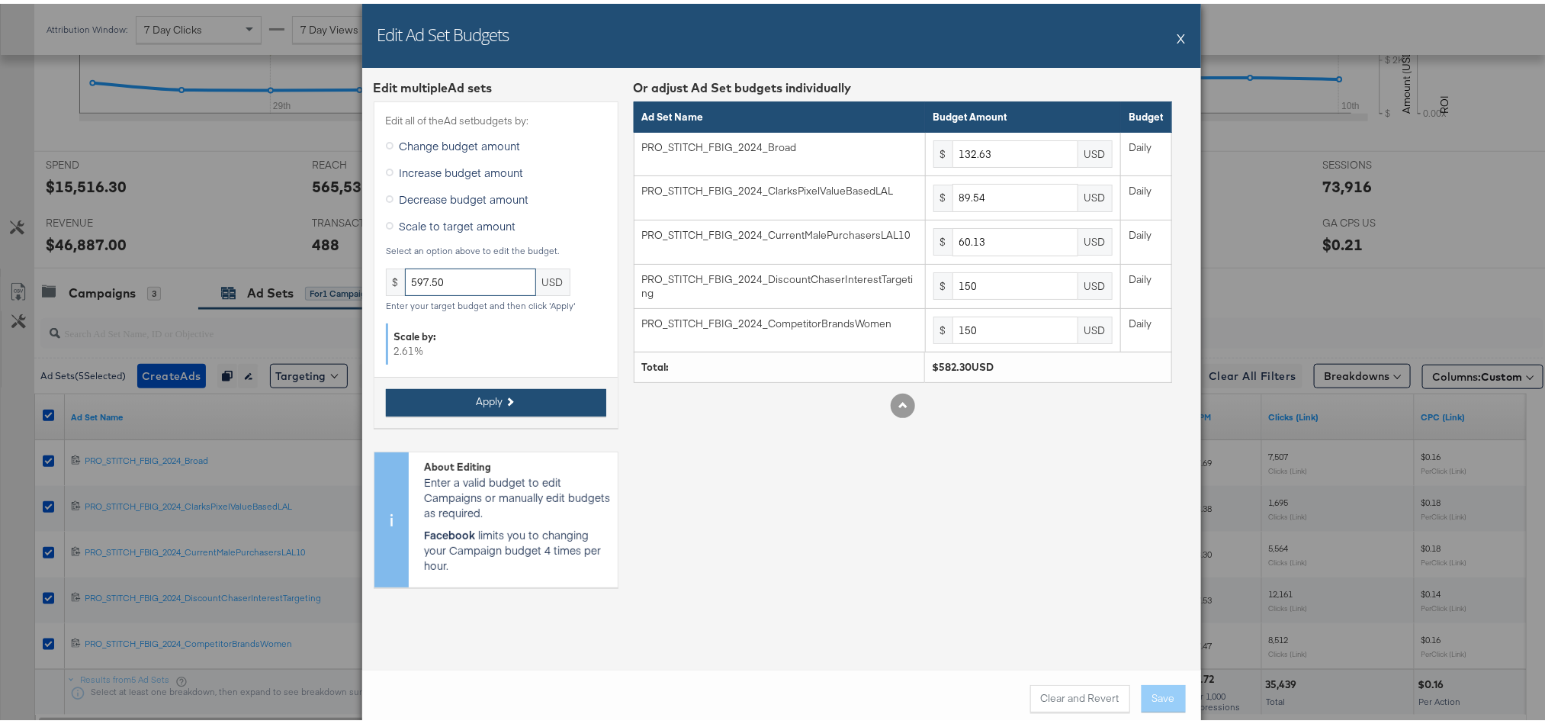
type input "597.50"
click at [477, 400] on span "Apply" at bounding box center [490, 397] width 27 height 14
type input "136.09"
type input "91.87"
type input "61.69"
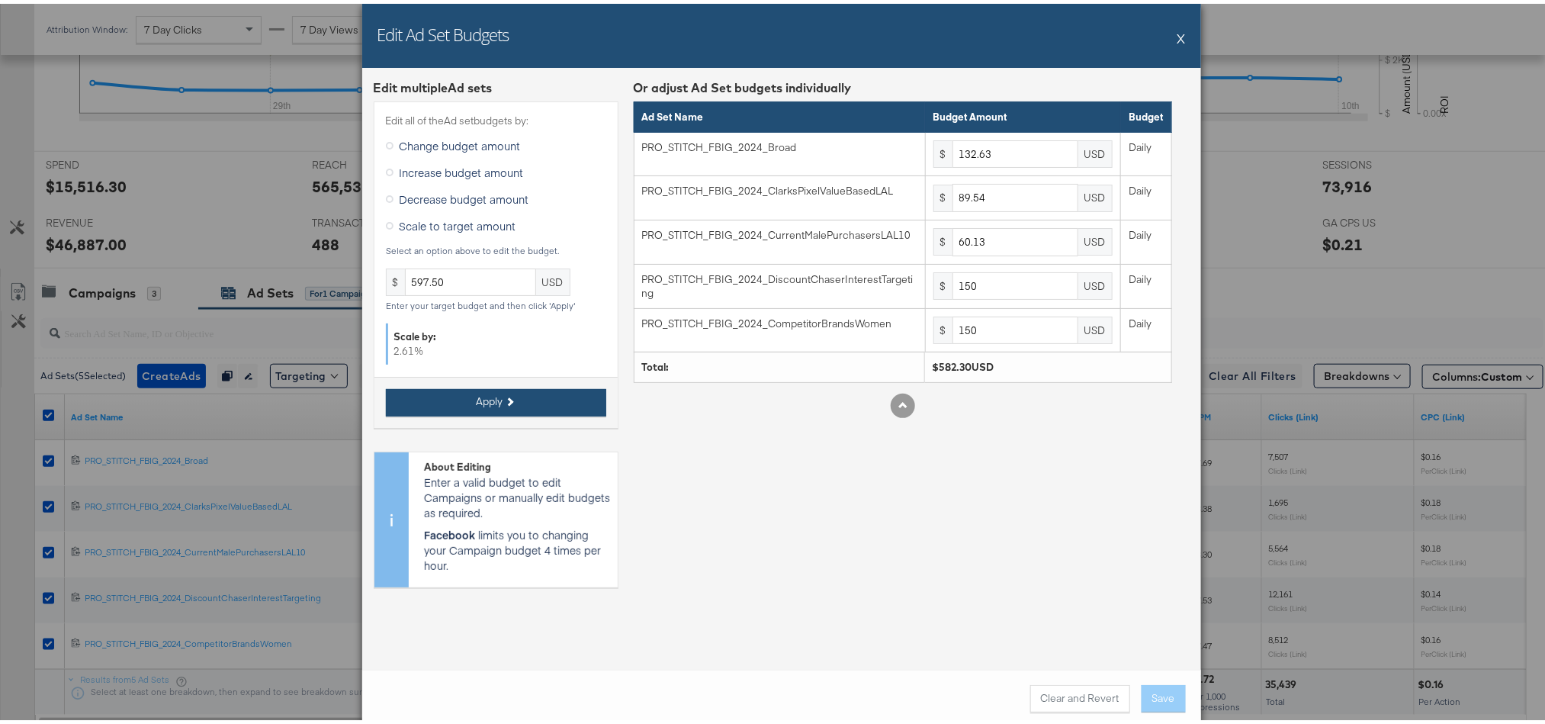
type input "153.91"
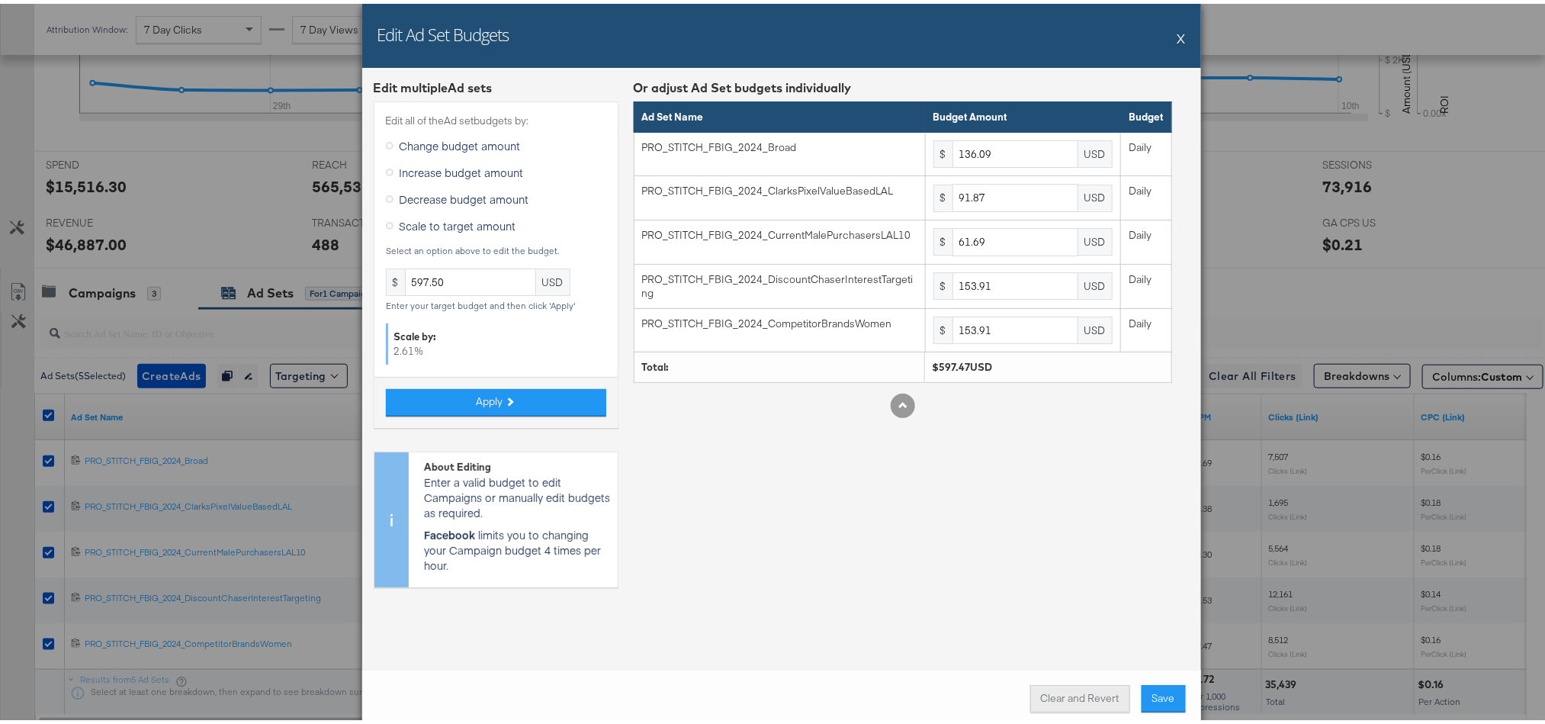
click at [1057, 694] on button "Clear and Revert" at bounding box center [1080, 694] width 100 height 27
type input "132.63"
type input "89.54"
type input "60.13"
type input "150"
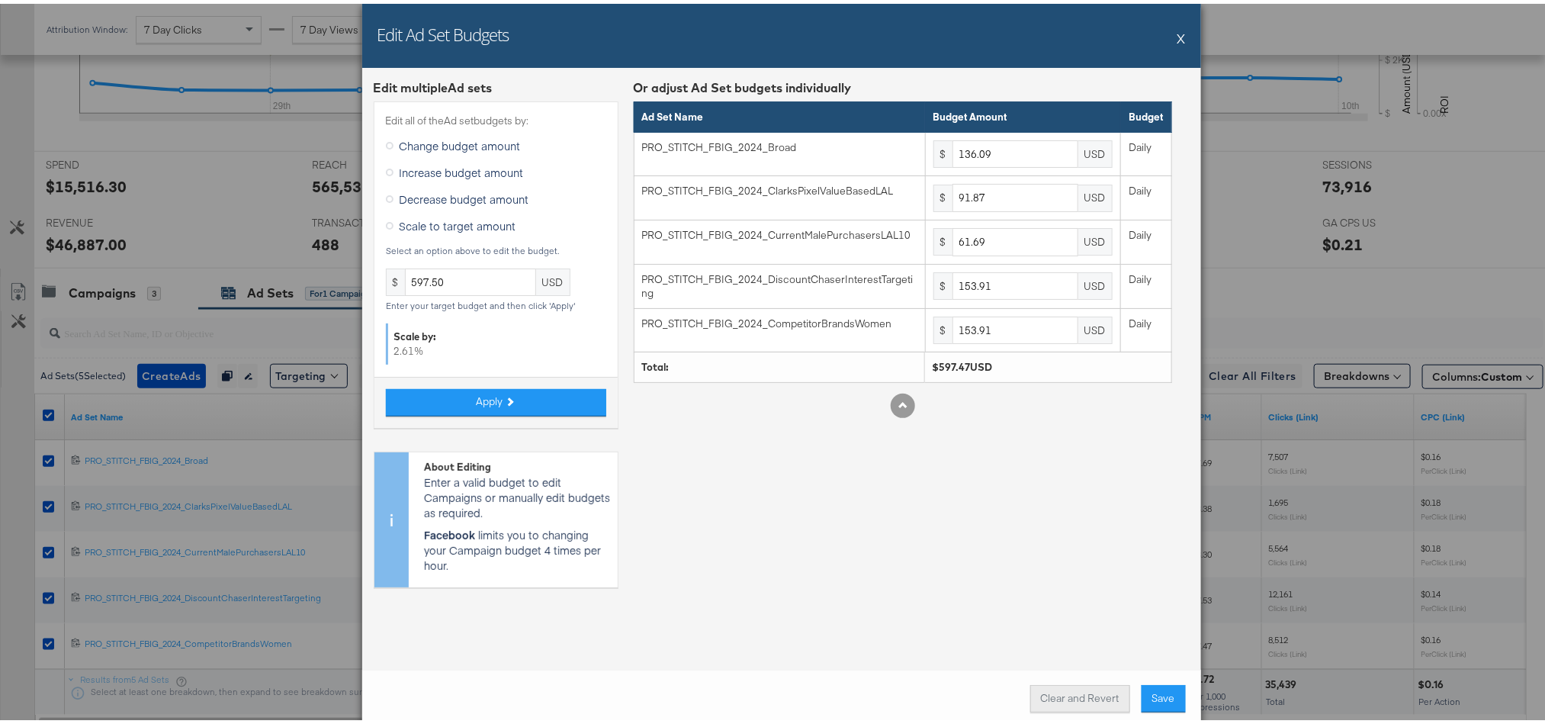
type input "150"
click at [462, 265] on input "597.50" at bounding box center [470, 279] width 131 height 28
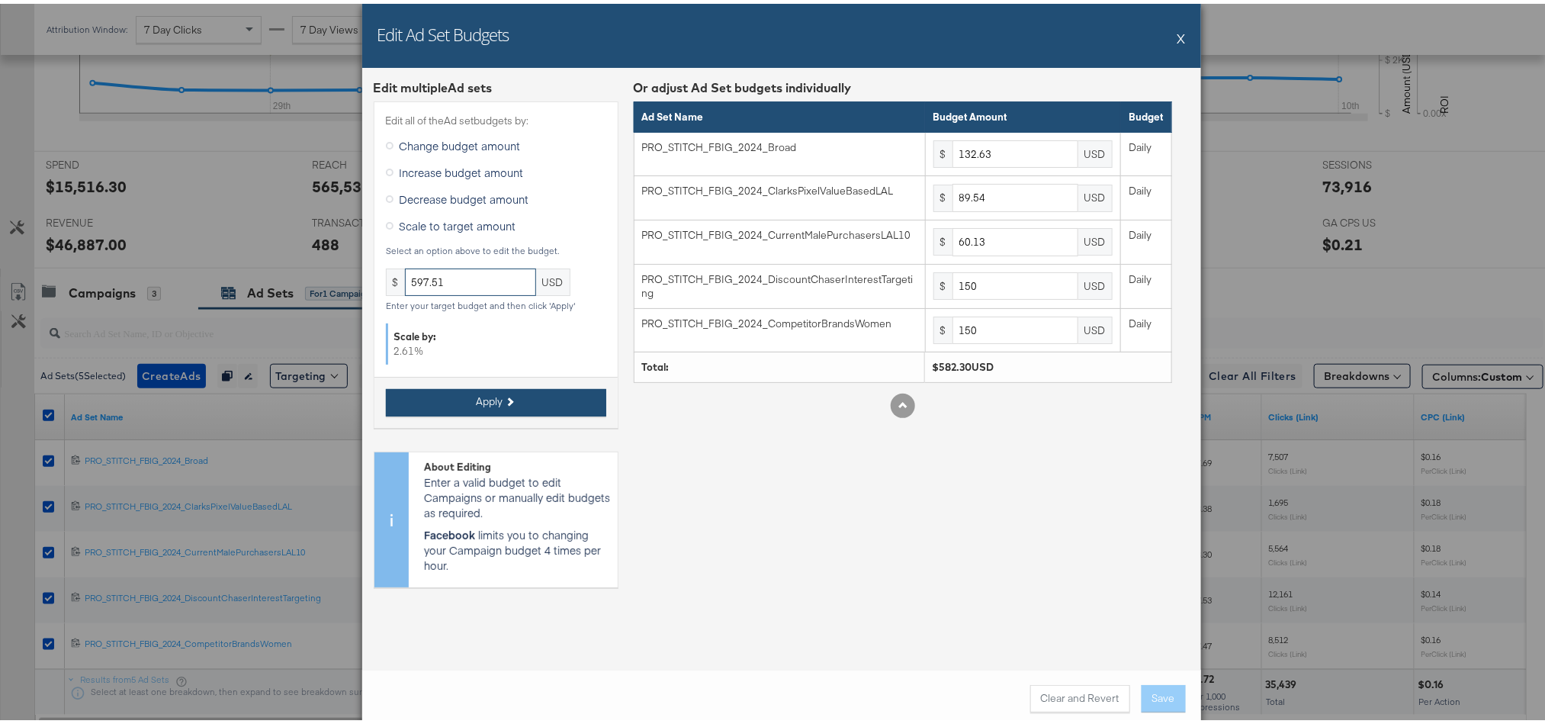
type input "597.51"
click at [494, 405] on span "Apply" at bounding box center [490, 397] width 27 height 14
type input "136.09"
type input "91.87"
type input "61.7"
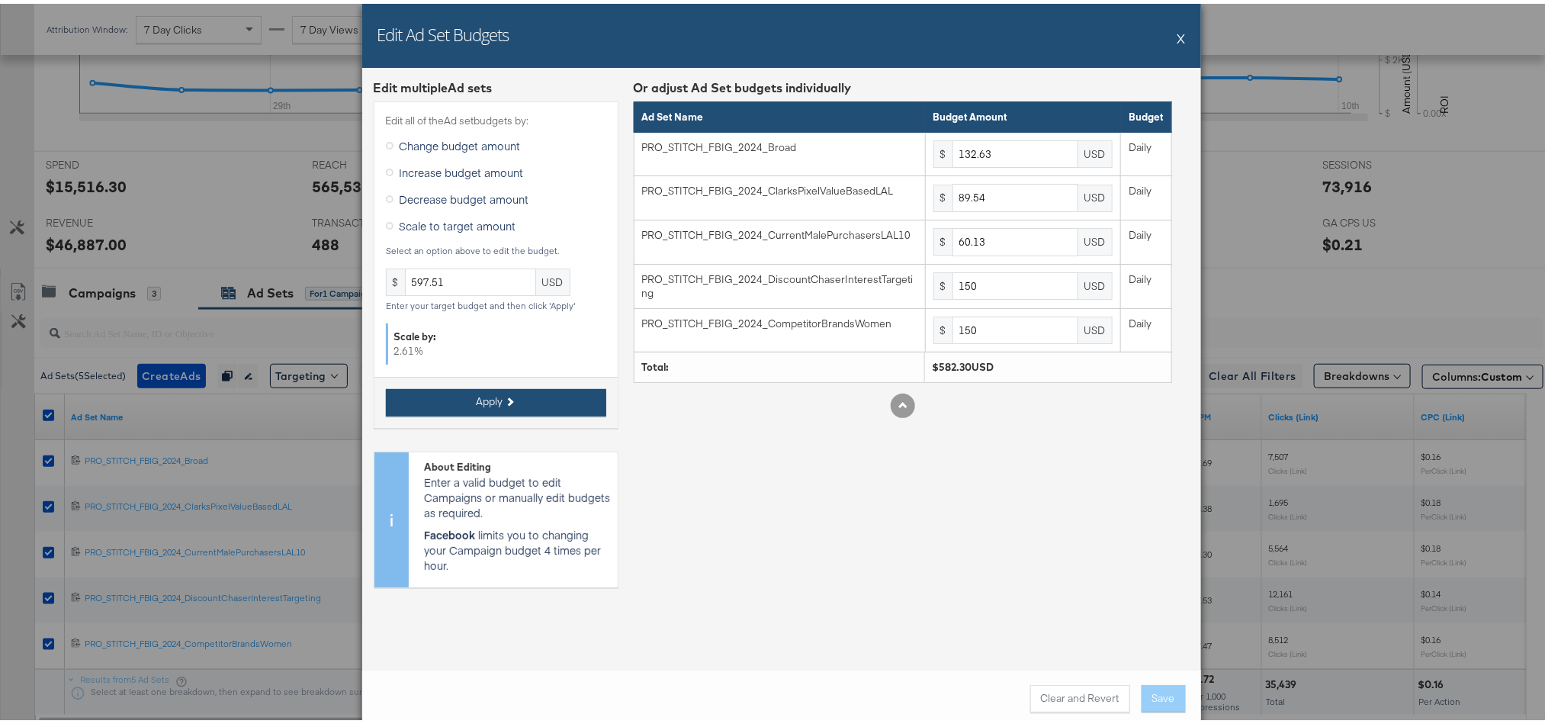
type input "153.91"
click at [1144, 685] on button "Save" at bounding box center [1163, 694] width 44 height 27
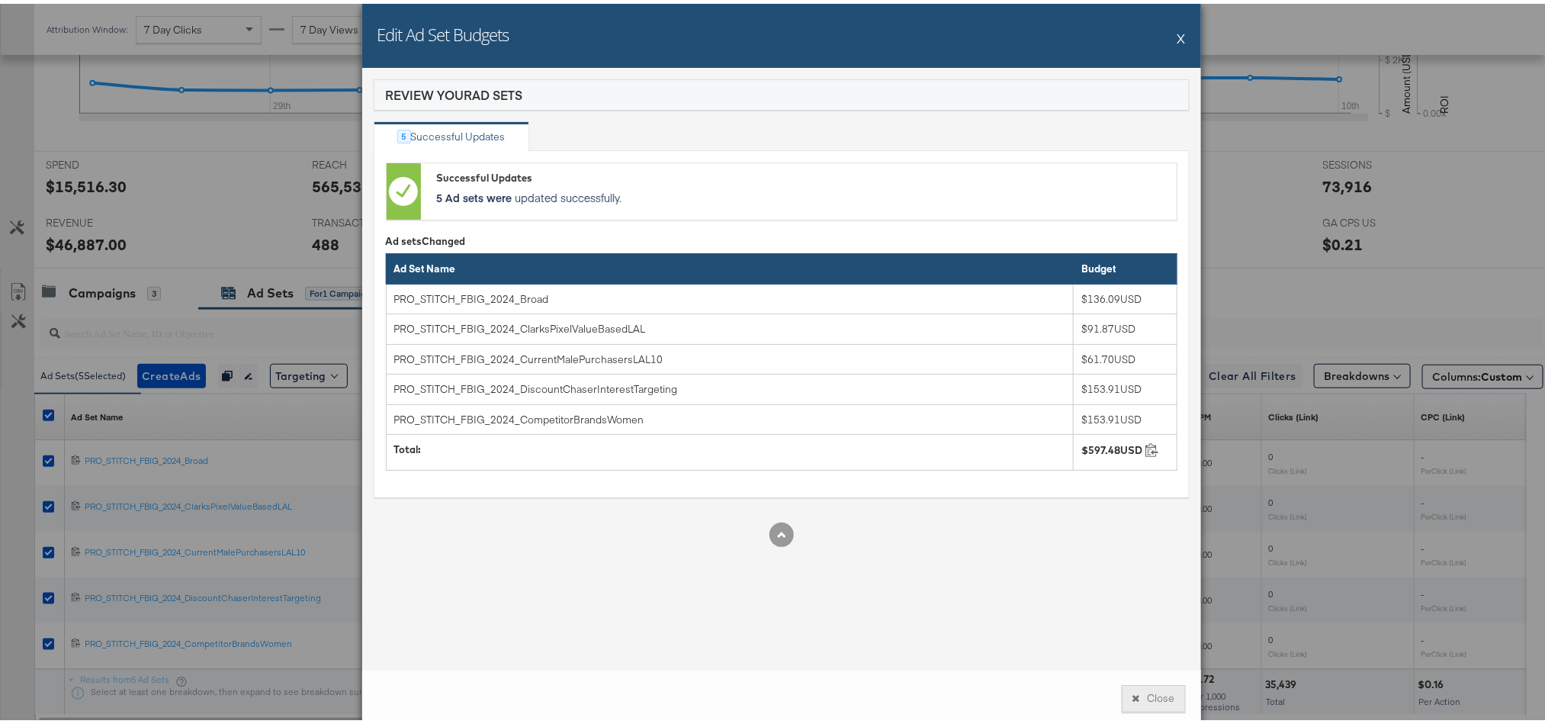
click at [1155, 693] on button "Close" at bounding box center [1154, 694] width 64 height 27
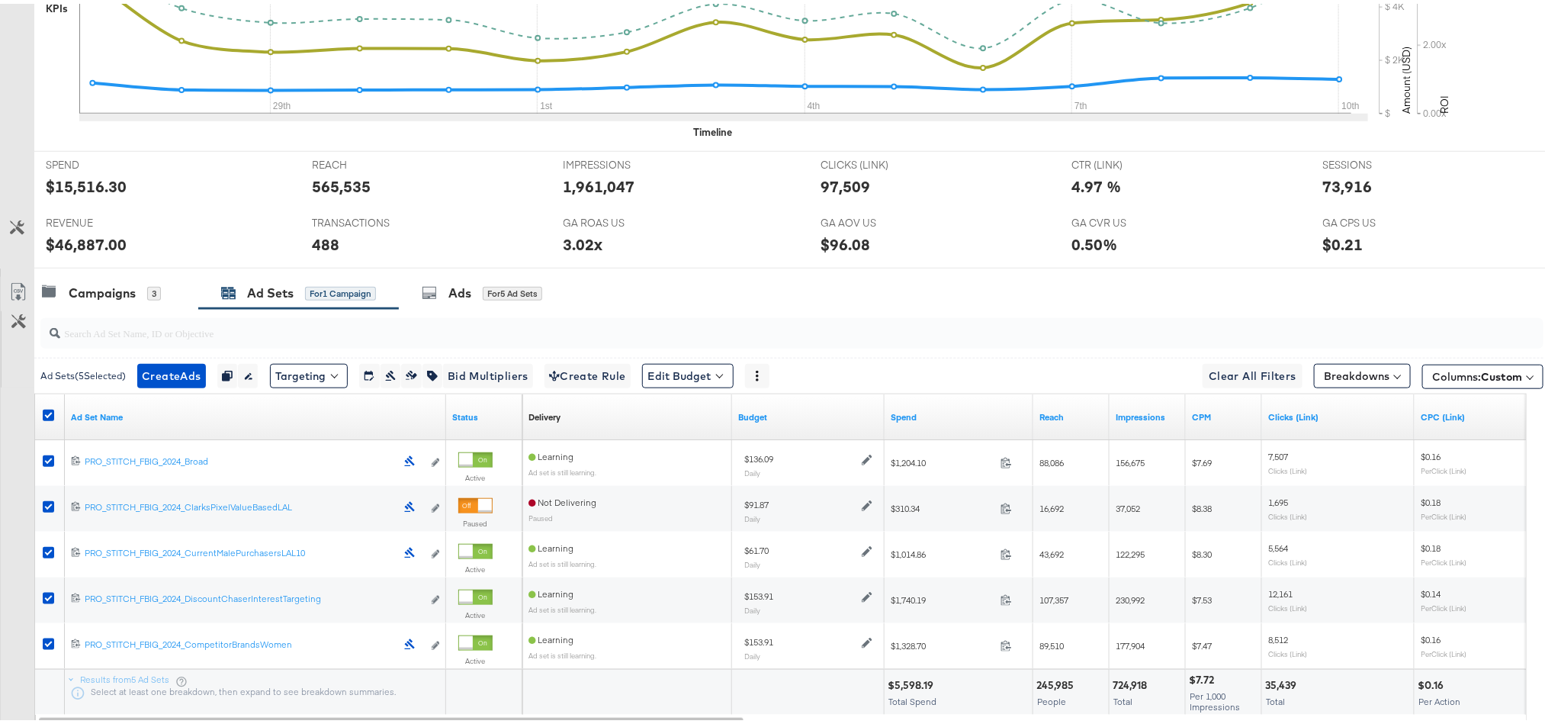
scroll to position [0, 0]
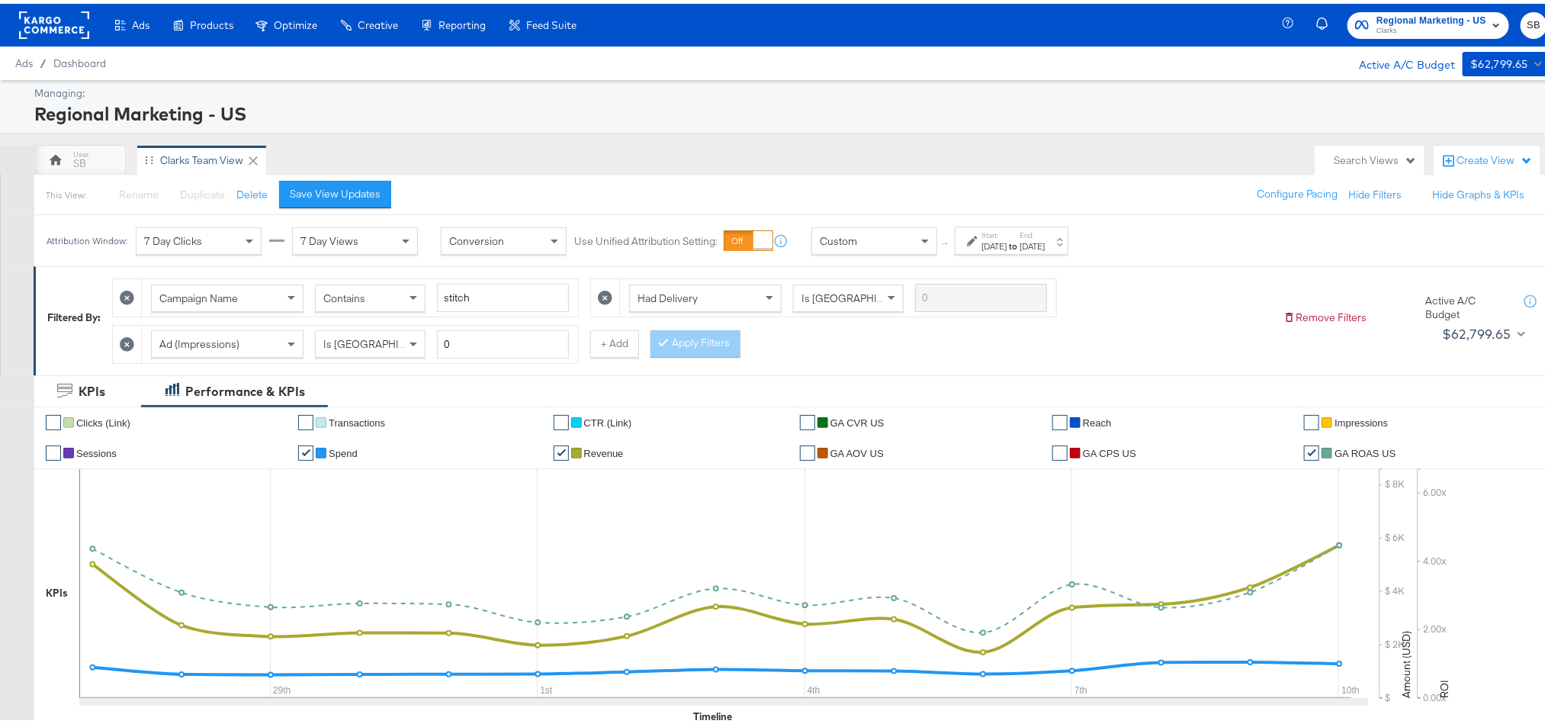
click at [63, 25] on rect at bounding box center [54, 21] width 70 height 27
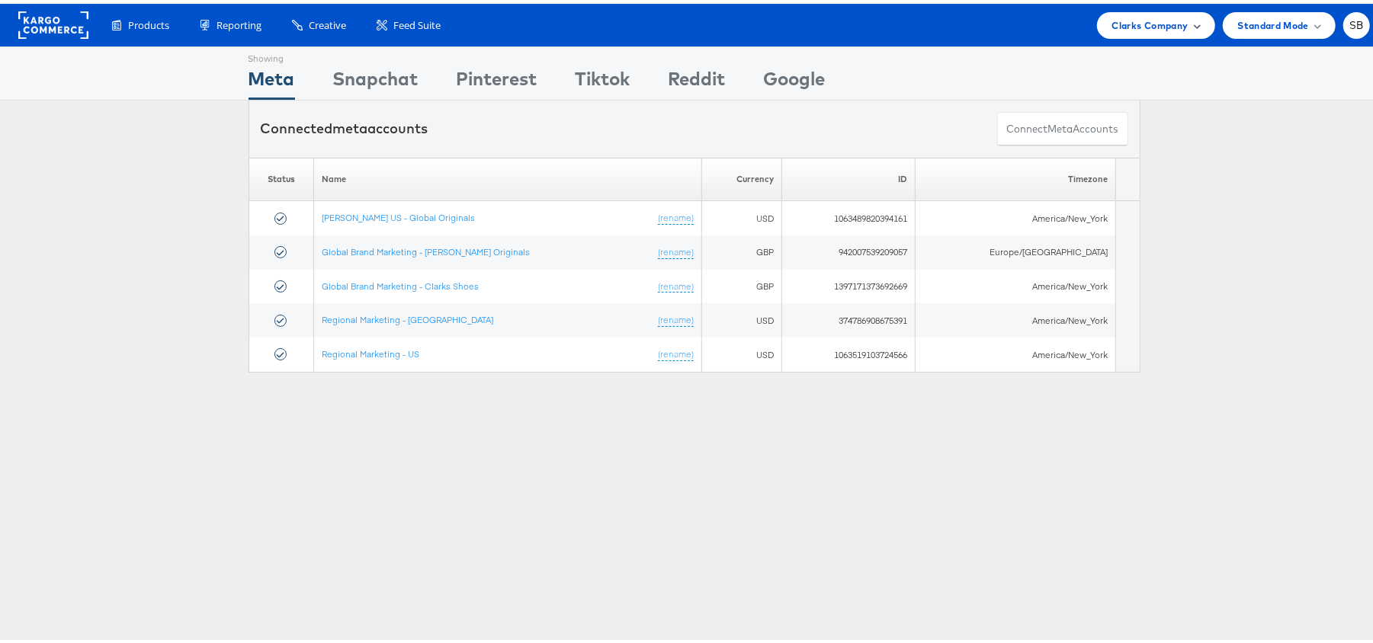
click at [1154, 20] on span "Clarks Company" at bounding box center [1150, 22] width 76 height 16
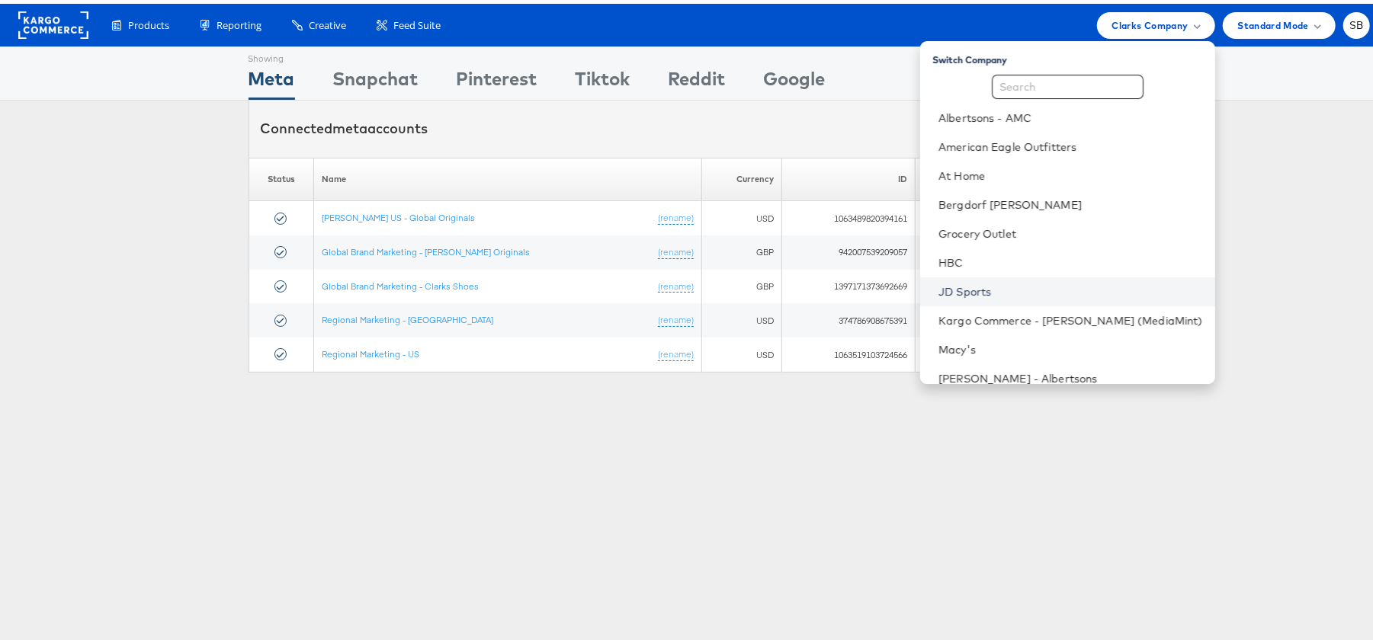
scroll to position [159, 0]
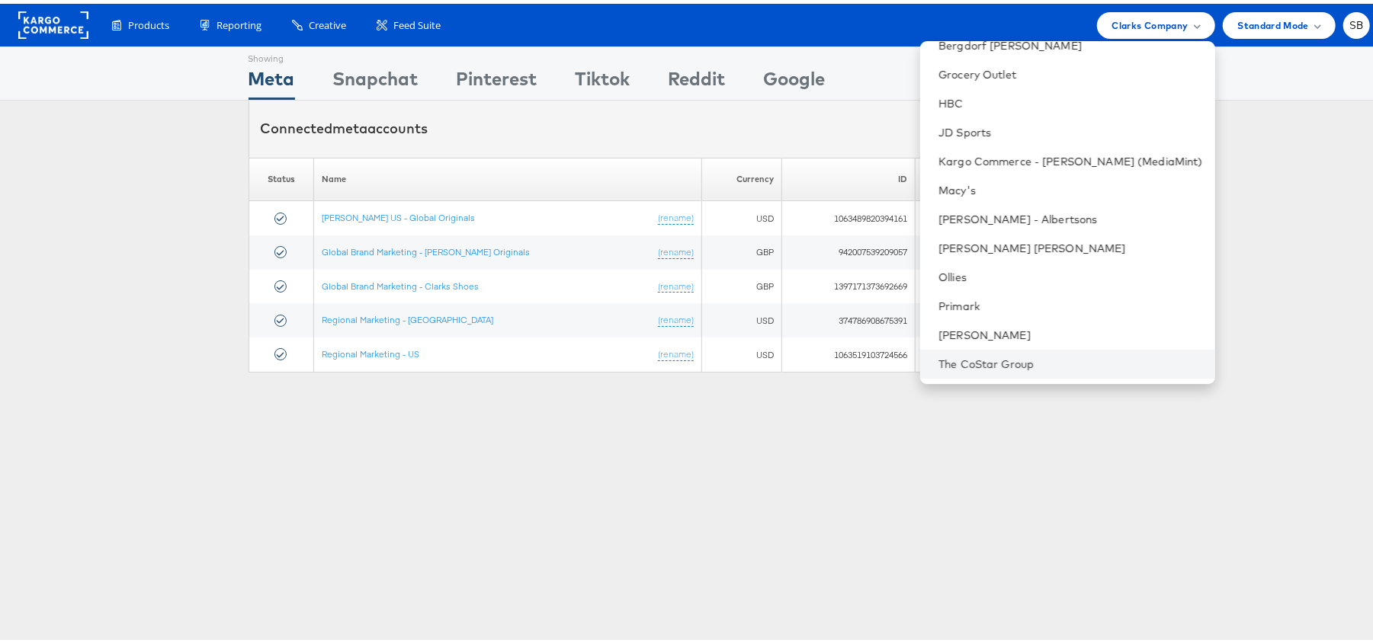
click at [1004, 369] on li "The CoStar Group" at bounding box center [1067, 360] width 295 height 29
click at [986, 361] on link "The CoStar Group" at bounding box center [1071, 360] width 265 height 15
